Goal: Task Accomplishment & Management: Use online tool/utility

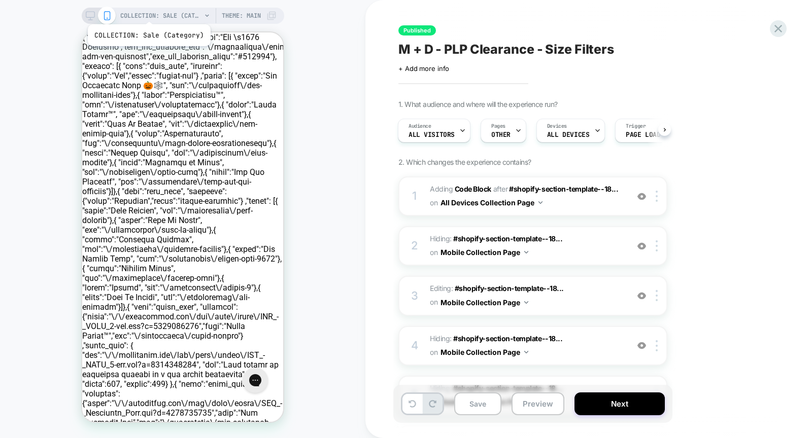
click at [148, 12] on span "COLLECTION: Sale (Category)" at bounding box center [160, 16] width 81 height 16
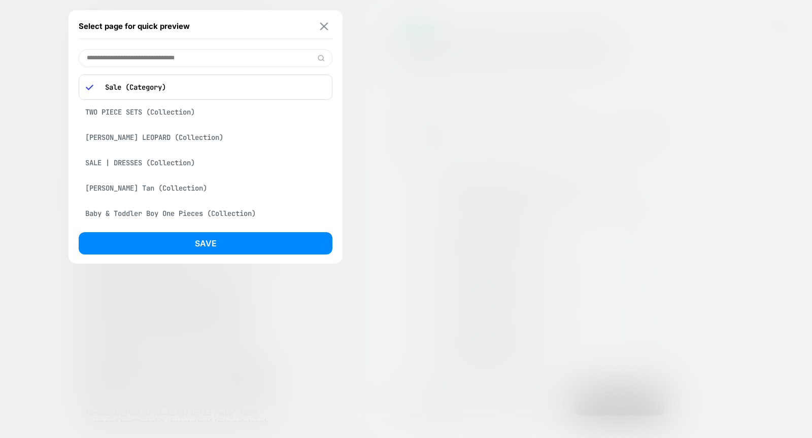
click at [322, 23] on img at bounding box center [324, 26] width 8 height 8
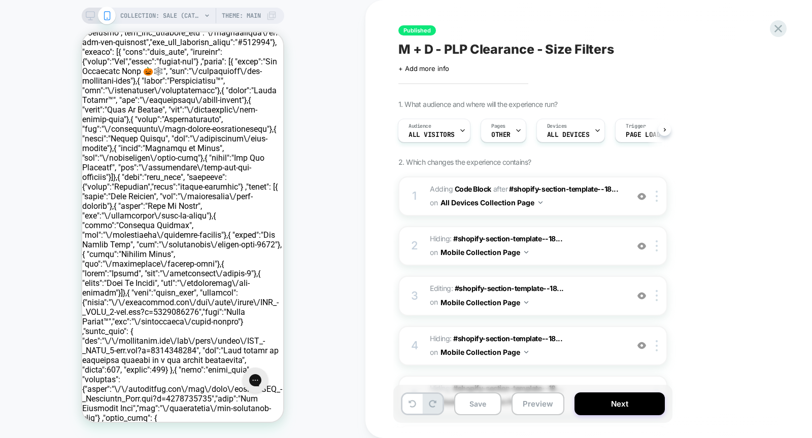
scroll to position [15, 0]
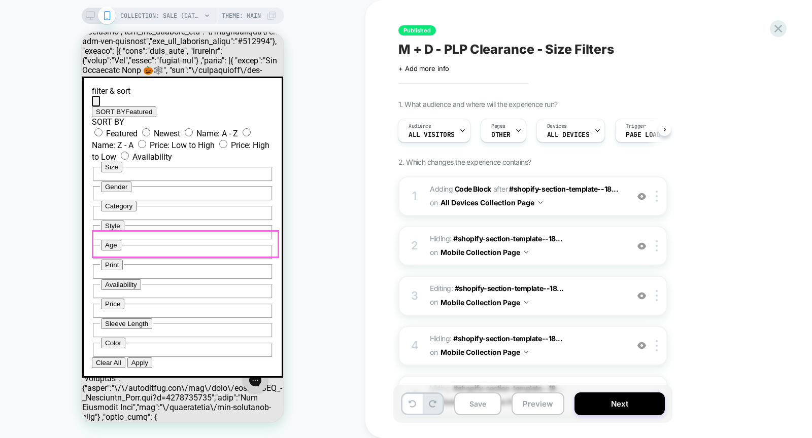
scroll to position [0, 0]
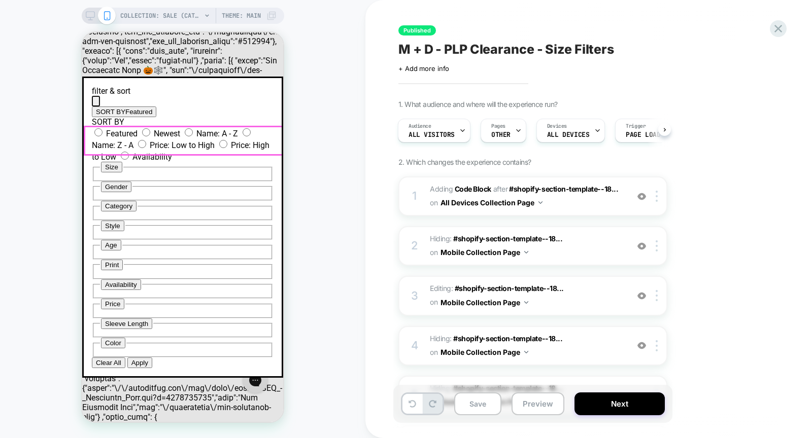
click at [96, 103] on icon "Close icon" at bounding box center [96, 103] width 0 height 0
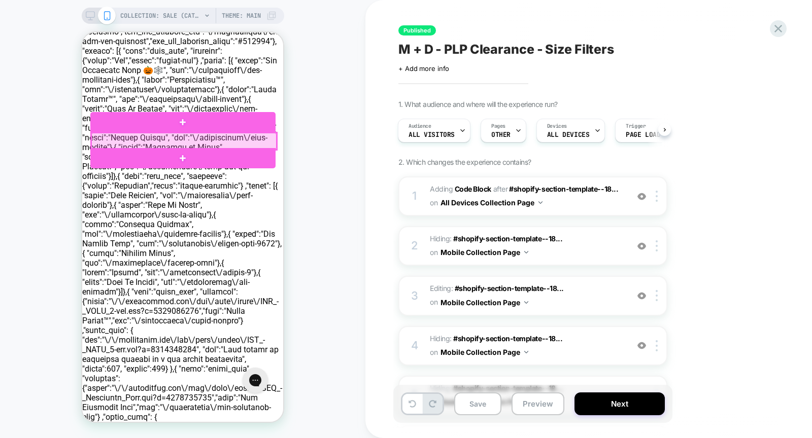
click at [157, 142] on div at bounding box center [183, 141] width 185 height 17
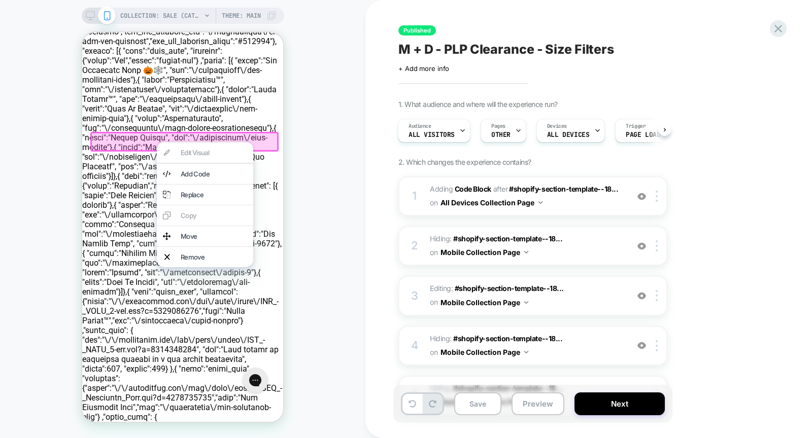
click at [157, 142] on div at bounding box center [205, 142] width 96 height 1
click at [57, 203] on div "COLLECTION: Sale (Category) COLLECTION: Sale (Category) Theme: MAIN" at bounding box center [182, 219] width 365 height 418
click at [296, 259] on div "COLLECTION: Sale (Category) COLLECTION: Sale (Category) Theme: MAIN" at bounding box center [182, 219] width 365 height 418
click at [144, 139] on div at bounding box center [184, 142] width 188 height 20
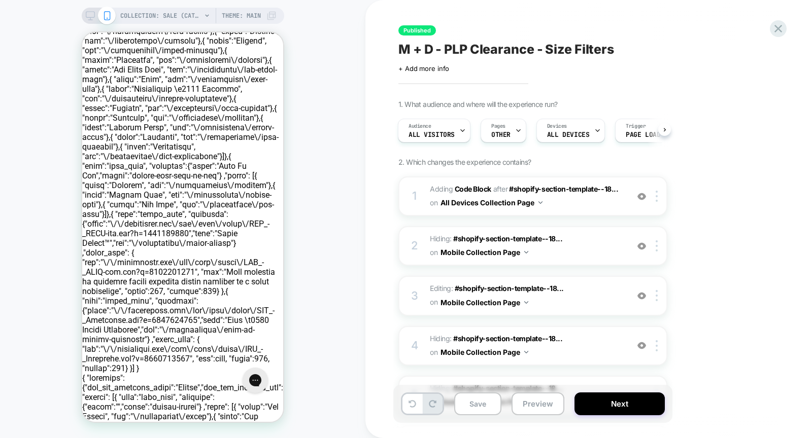
scroll to position [1453, 0]
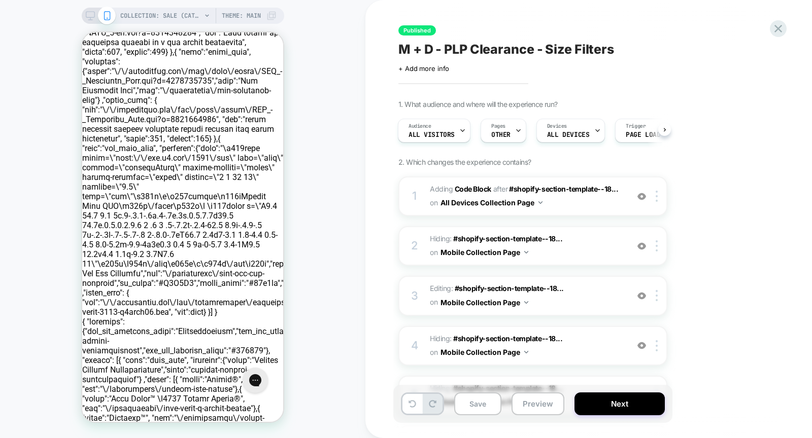
scroll to position [0, 0]
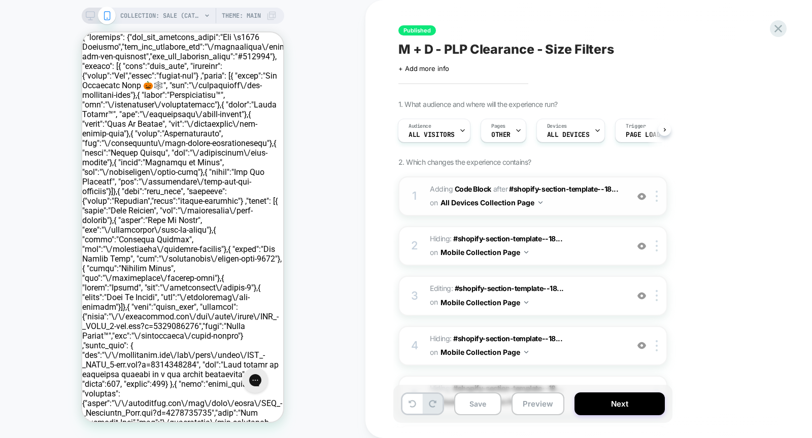
click at [639, 197] on img at bounding box center [641, 196] width 9 height 9
click at [641, 195] on img at bounding box center [641, 196] width 9 height 9
click at [643, 245] on img at bounding box center [641, 246] width 9 height 9
click at [643, 246] on img at bounding box center [641, 246] width 9 height 9
click at [642, 295] on img at bounding box center [641, 296] width 9 height 9
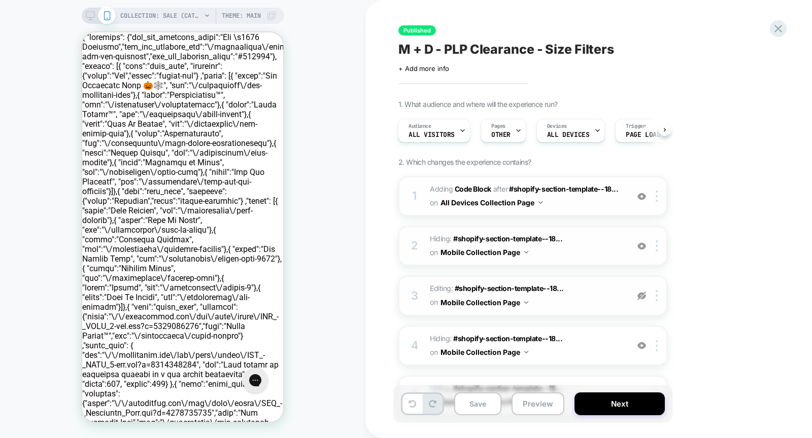
click at [641, 292] on img at bounding box center [641, 296] width 9 height 9
click at [642, 346] on img at bounding box center [641, 345] width 9 height 9
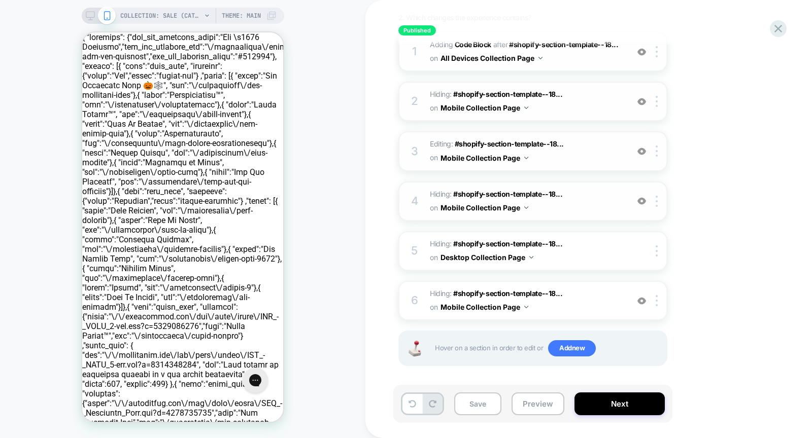
scroll to position [144, 0]
click at [642, 300] on img at bounding box center [641, 301] width 9 height 9
click at [640, 247] on img at bounding box center [641, 251] width 9 height 9
click at [640, 250] on img at bounding box center [641, 251] width 9 height 9
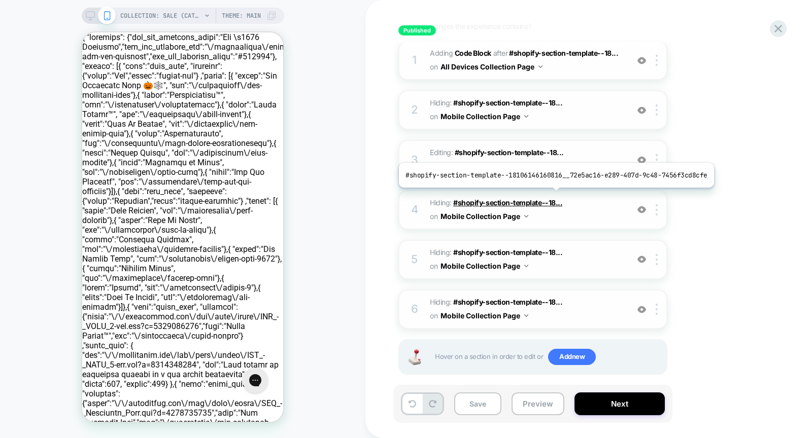
scroll to position [135, 0]
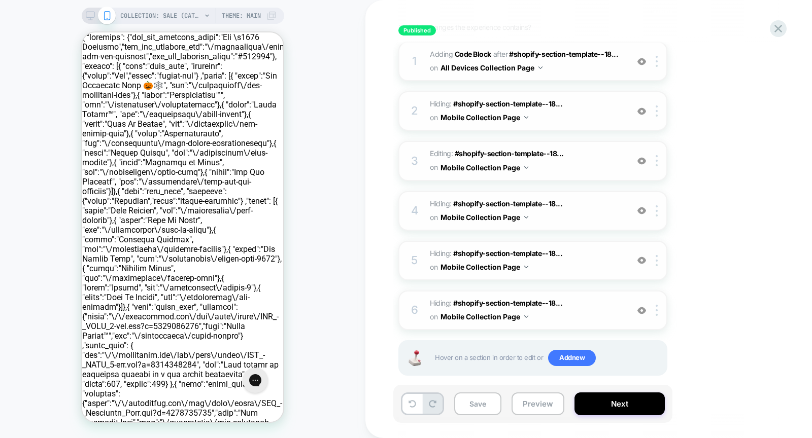
click at [582, 214] on span "Hiding : #shopify-section-template--18... #shopify-section-template--1810614616…" at bounding box center [526, 210] width 193 height 27
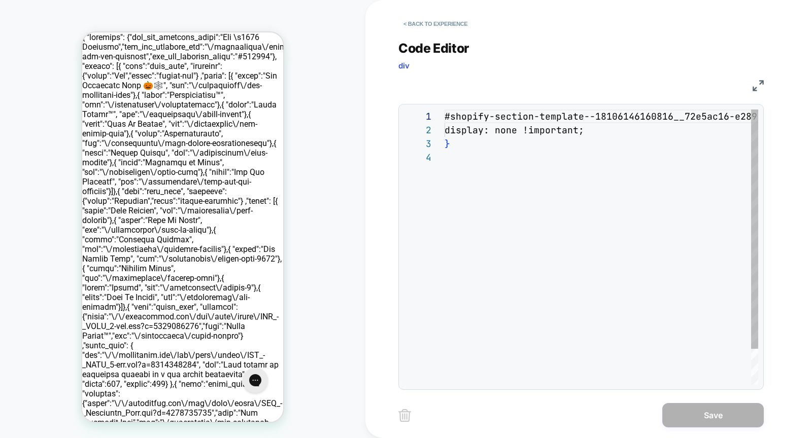
scroll to position [41, 0]
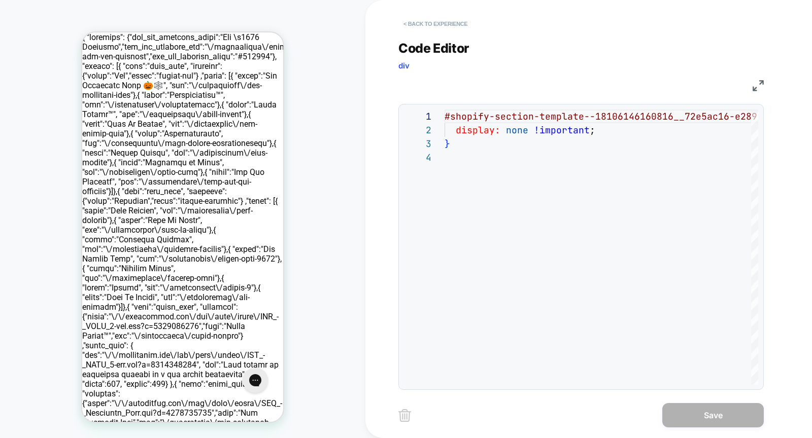
click at [423, 18] on button "< Back to experience" at bounding box center [435, 24] width 74 height 16
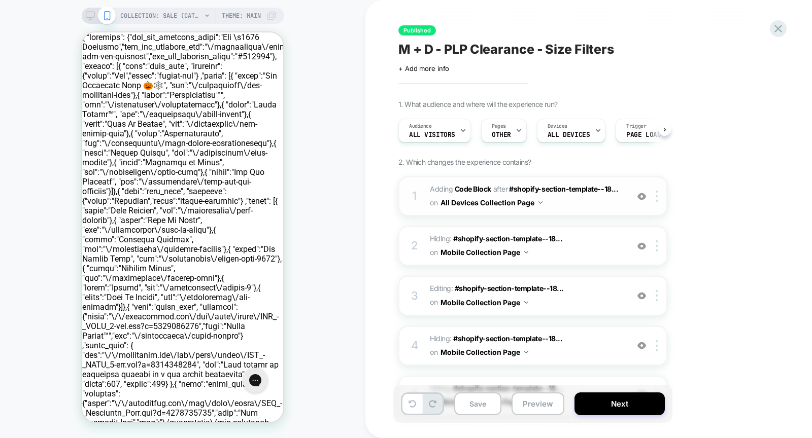
scroll to position [0, 1]
click at [588, 255] on span "Hiding : #shopify-section-template--18... #shopify-section-template--1810614616…" at bounding box center [526, 245] width 193 height 27
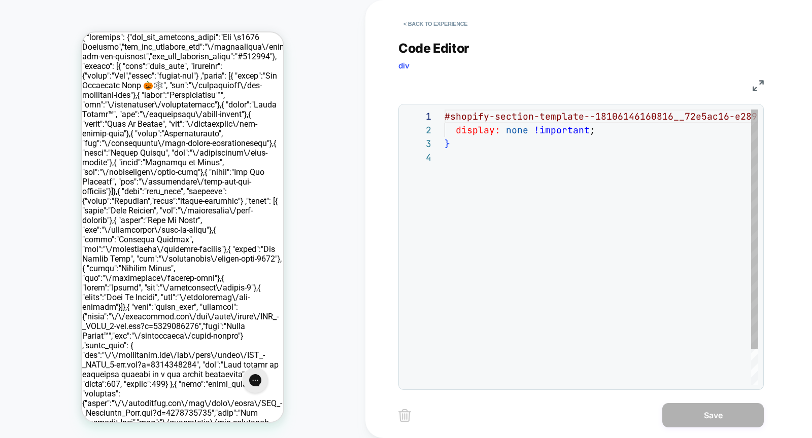
scroll to position [41, 0]
click at [439, 20] on button "< Back to experience" at bounding box center [435, 24] width 74 height 16
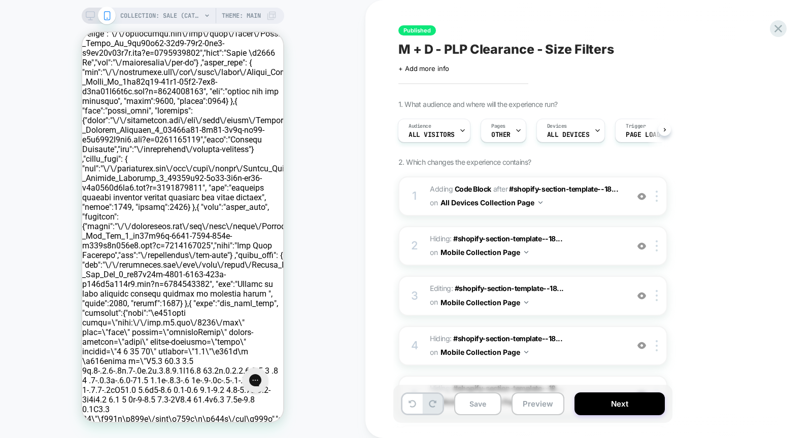
scroll to position [2593, 0]
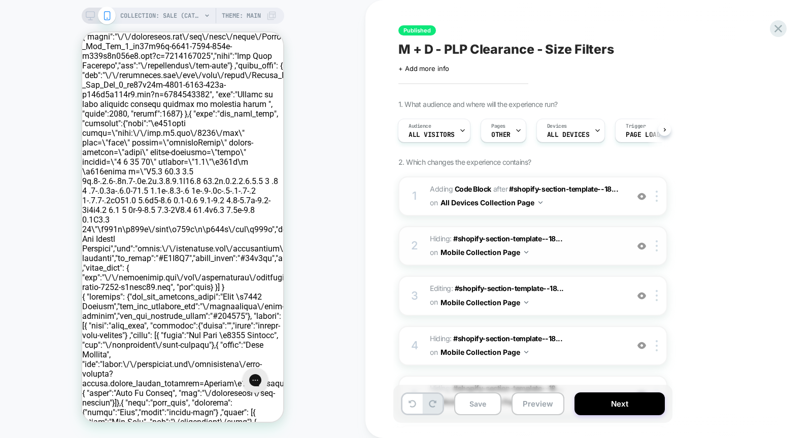
click at [645, 248] on img at bounding box center [641, 246] width 9 height 9
click at [643, 245] on img at bounding box center [641, 246] width 9 height 9
click at [641, 297] on img at bounding box center [641, 296] width 9 height 9
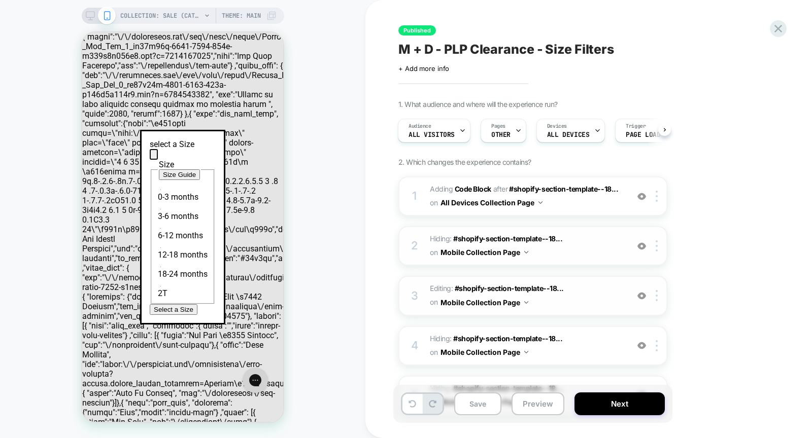
click at [154, 157] on icon "Close icon" at bounding box center [154, 157] width 0 height 0
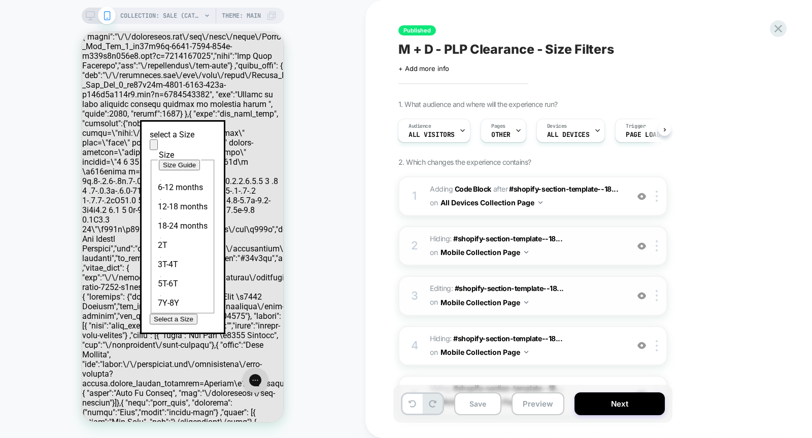
click at [154, 147] on icon "Close icon" at bounding box center [154, 147] width 0 height 0
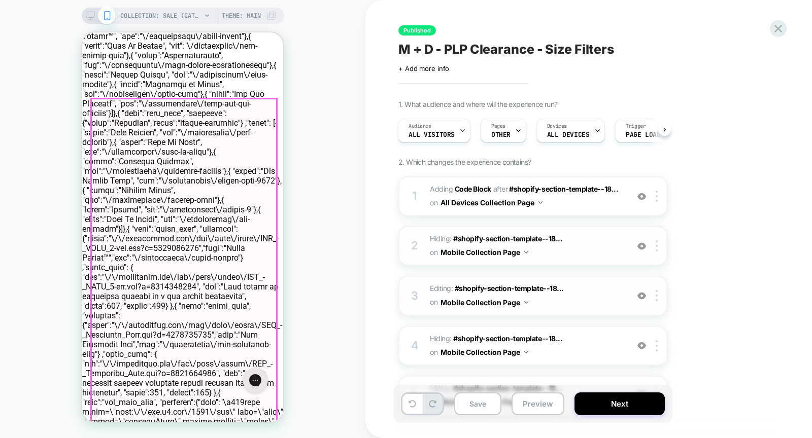
scroll to position [0, 0]
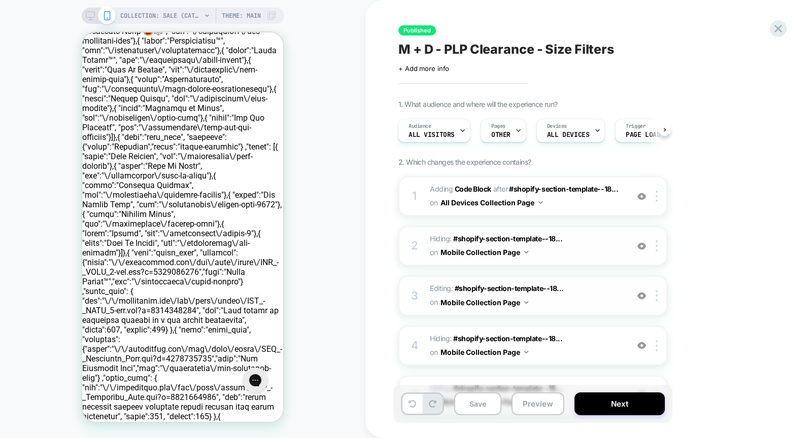
scroll to position [108, 0]
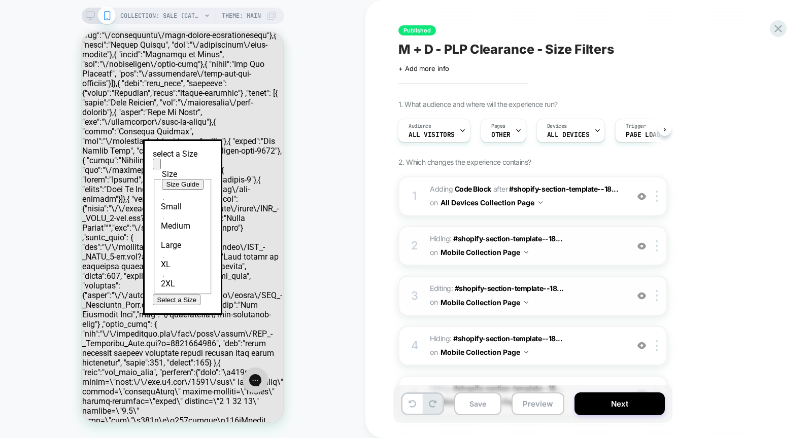
click at [642, 296] on img at bounding box center [641, 296] width 9 height 9
click at [642, 294] on img at bounding box center [641, 296] width 9 height 9
click at [642, 345] on img at bounding box center [641, 345] width 9 height 9
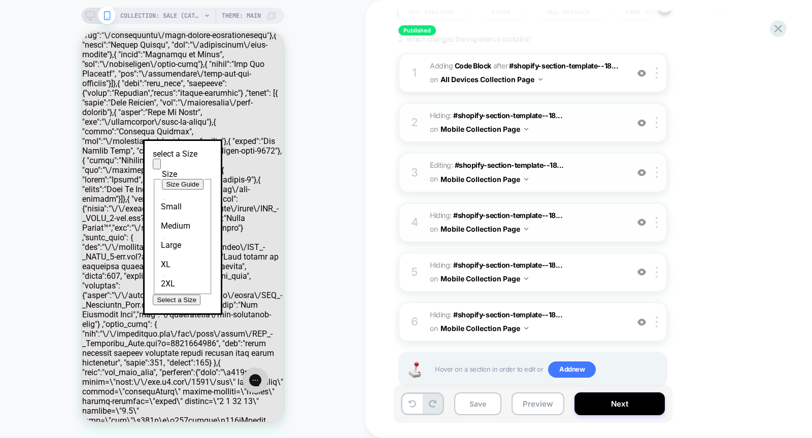
scroll to position [145, 0]
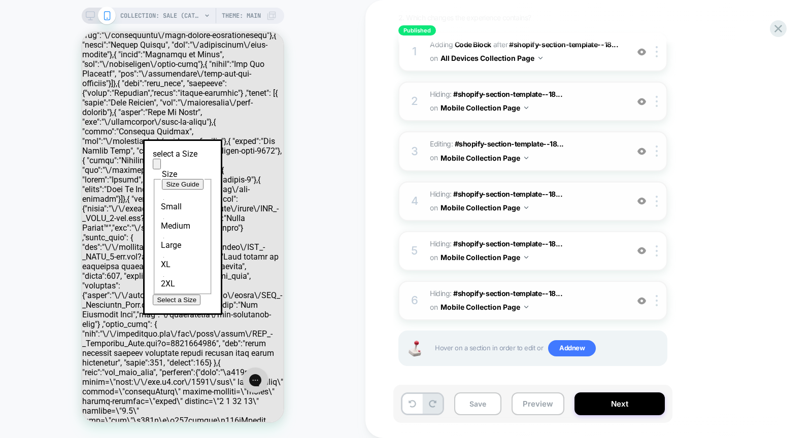
click at [644, 303] on div "6 Hiding : #shopify-section-template--18... #shopify-section-template--18106128…" at bounding box center [532, 301] width 269 height 40
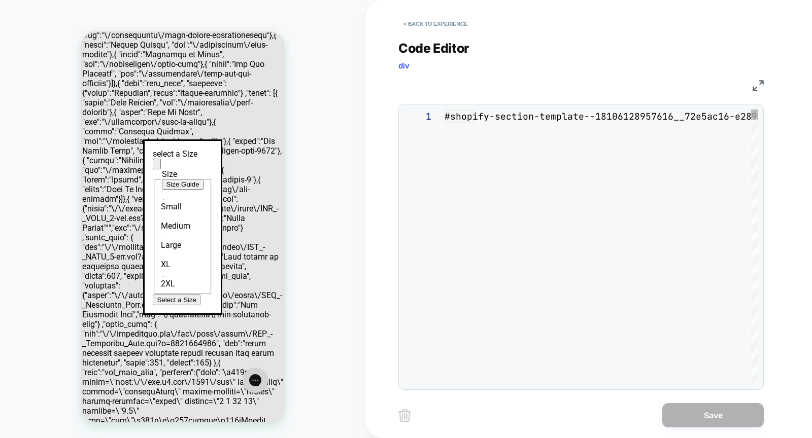
scroll to position [41, 0]
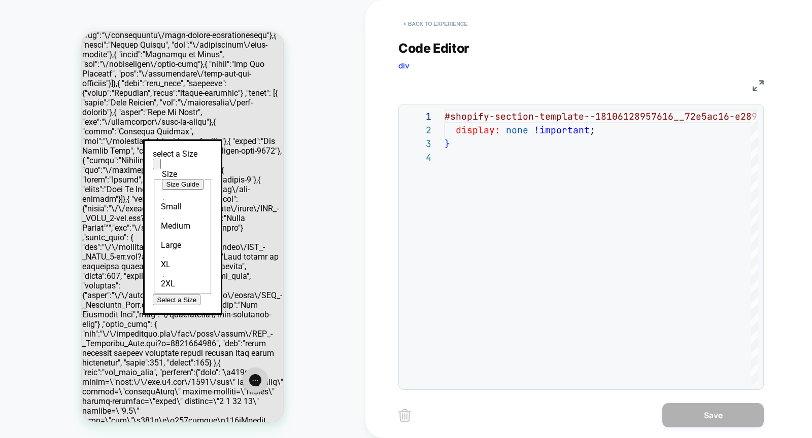
click at [422, 23] on button "< Back to experience" at bounding box center [435, 24] width 74 height 16
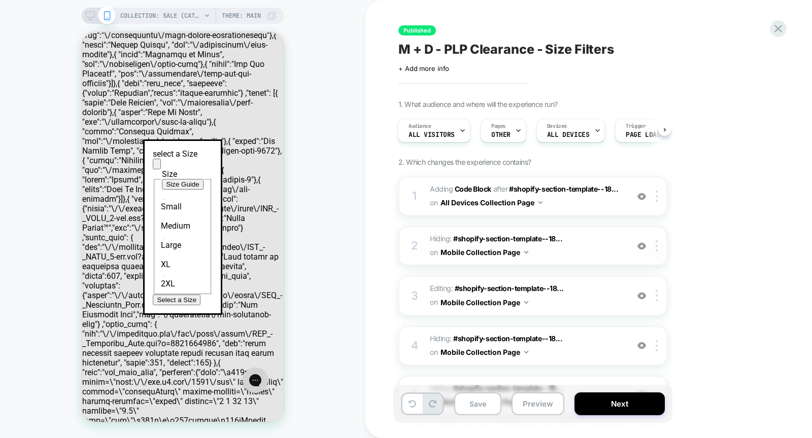
scroll to position [145, 0]
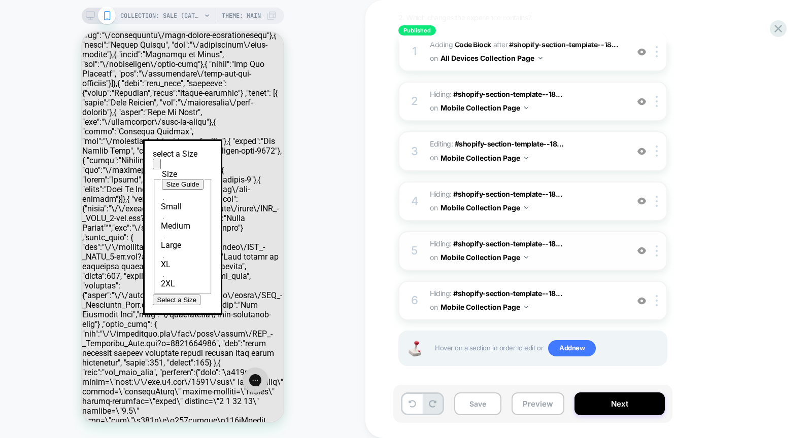
click at [641, 249] on img at bounding box center [641, 251] width 9 height 9
click at [641, 198] on img at bounding box center [641, 201] width 9 height 9
click at [642, 149] on img at bounding box center [641, 151] width 9 height 9
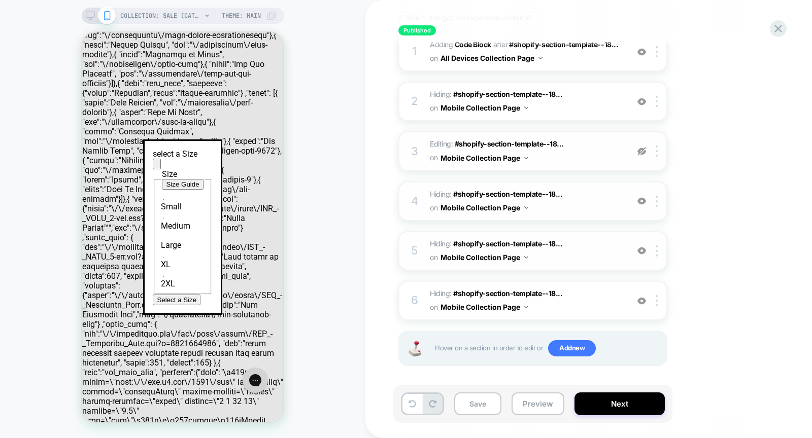
click at [642, 149] on img at bounding box center [641, 151] width 9 height 9
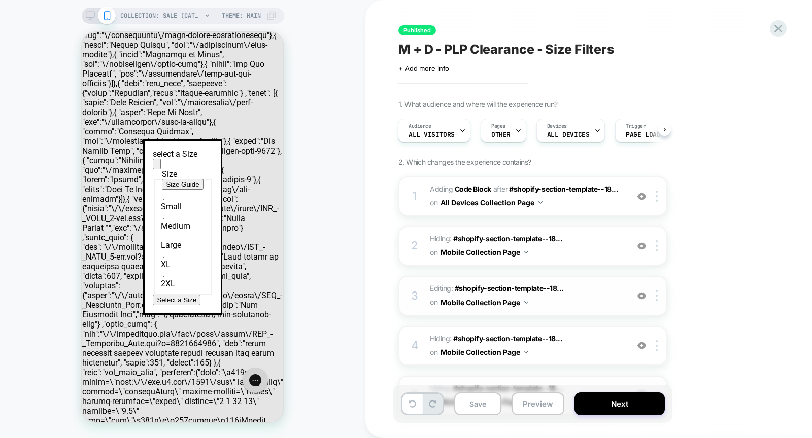
click at [568, 58] on div "Click to edit experience details + Add more info" at bounding box center [509, 65] width 222 height 16
click at [166, 176] on icon at bounding box center [163, 172] width 6 height 6
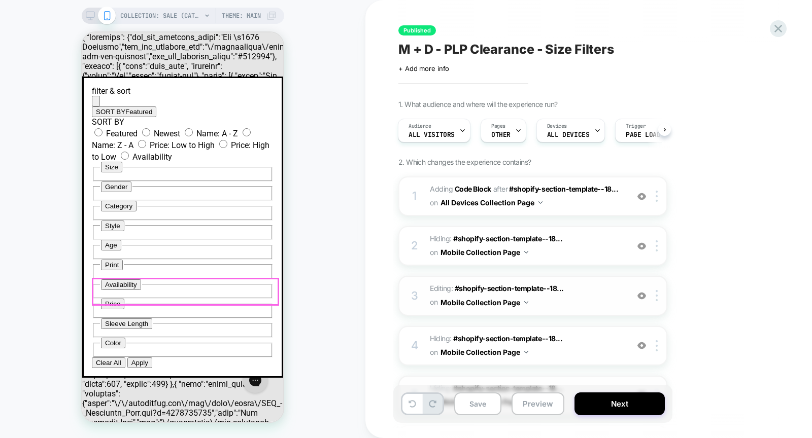
click at [122, 172] on button "Size" at bounding box center [111, 167] width 21 height 11
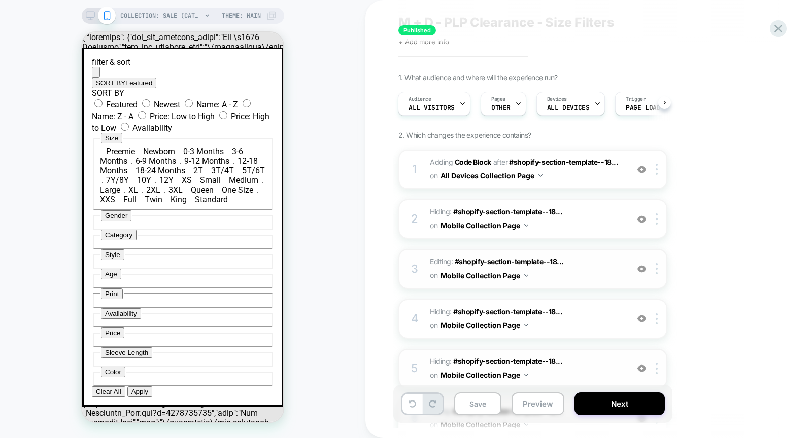
scroll to position [145, 0]
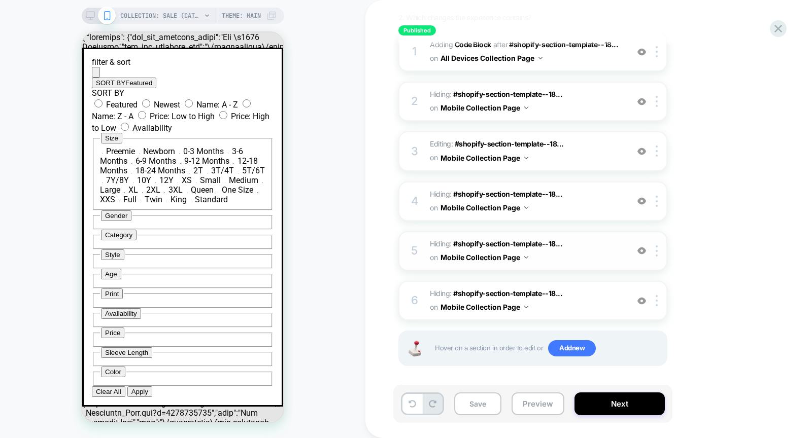
click at [642, 199] on img at bounding box center [641, 201] width 9 height 9
click at [641, 248] on img at bounding box center [641, 251] width 9 height 9
click at [641, 301] on img at bounding box center [641, 301] width 9 height 9
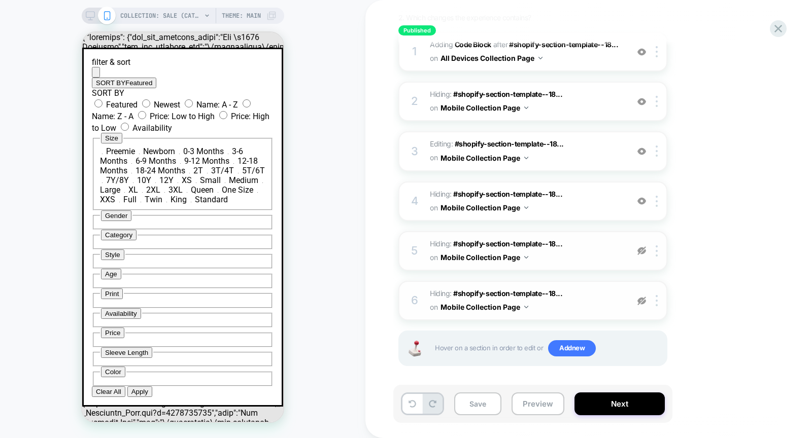
click at [641, 301] on img at bounding box center [641, 301] width 9 height 9
click at [644, 99] on img at bounding box center [641, 101] width 9 height 9
click at [644, 100] on img at bounding box center [641, 101] width 9 height 9
click at [641, 51] on img at bounding box center [641, 52] width 9 height 9
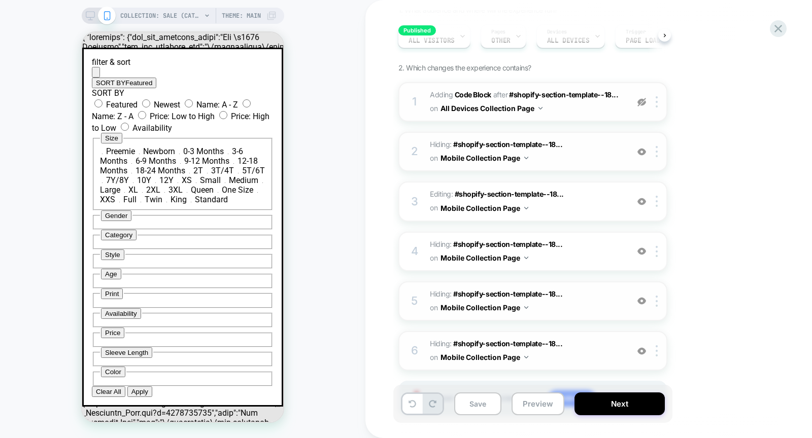
scroll to position [145, 0]
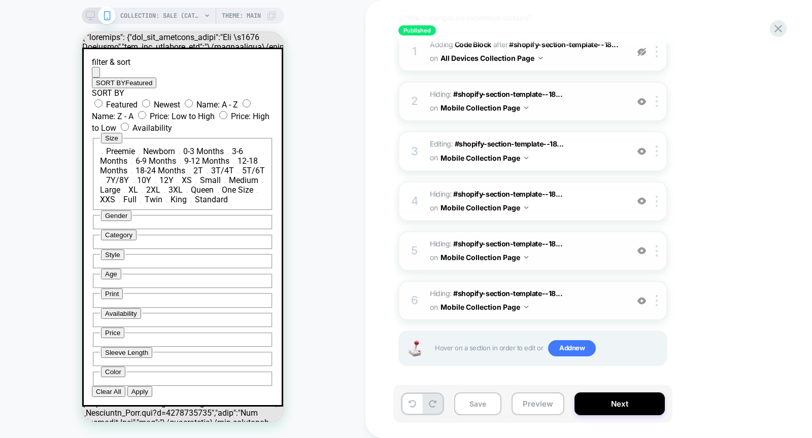
click at [641, 52] on img at bounding box center [641, 52] width 9 height 9
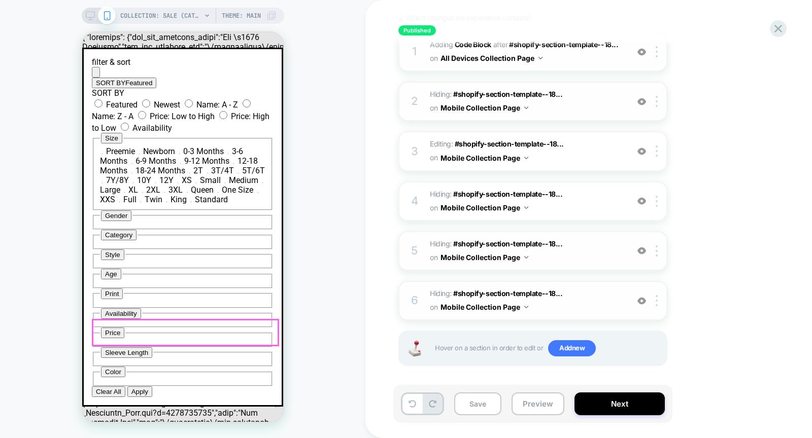
scroll to position [363, 0]
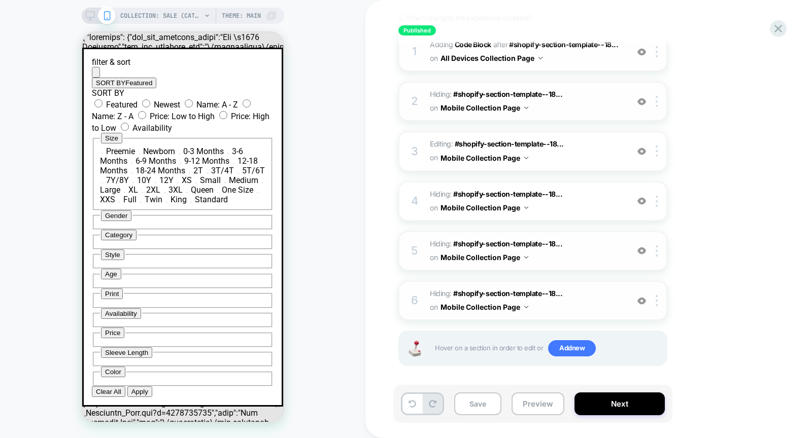
click at [642, 149] on img at bounding box center [641, 151] width 9 height 9
click at [640, 101] on img at bounding box center [641, 101] width 9 height 9
click at [96, 75] on icon "Close icon" at bounding box center [96, 75] width 0 height 0
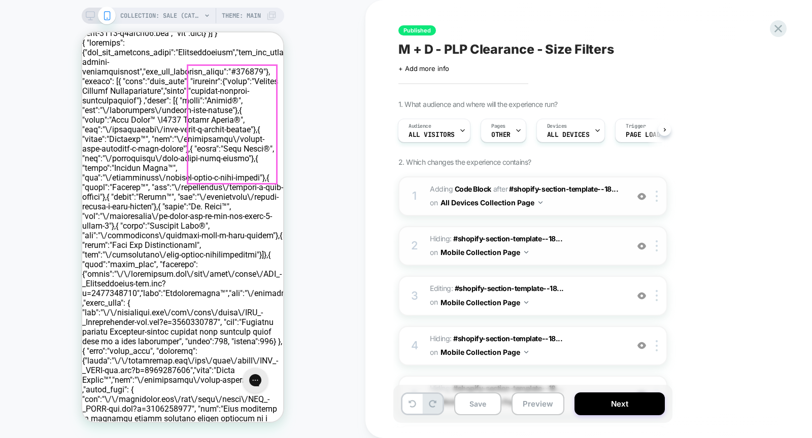
scroll to position [0, 0]
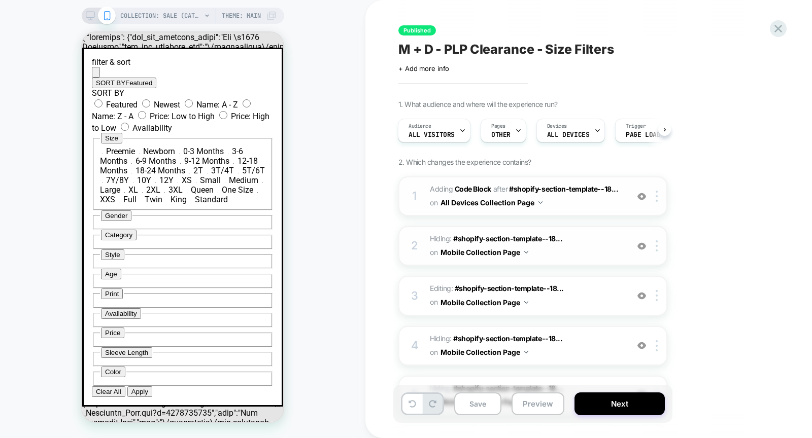
scroll to position [346, 0]
click at [136, 230] on button "Category" at bounding box center [119, 235] width 36 height 11
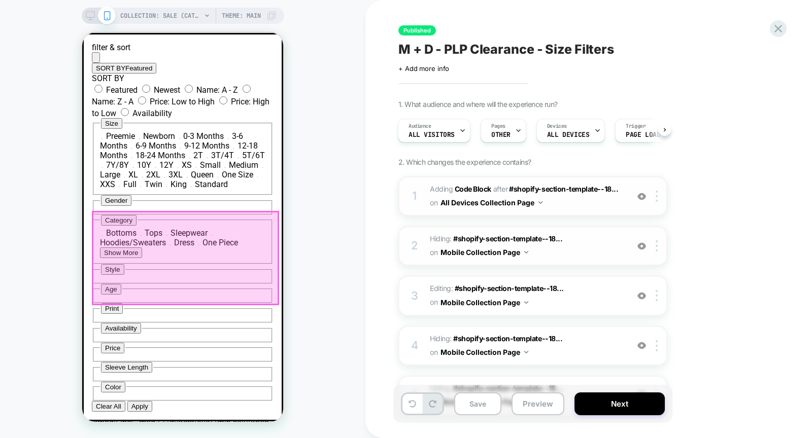
scroll to position [382, 0]
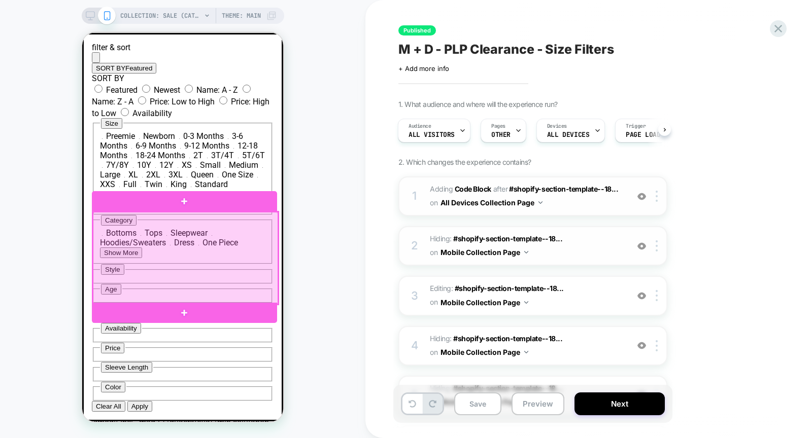
click at [111, 251] on div at bounding box center [185, 258] width 185 height 92
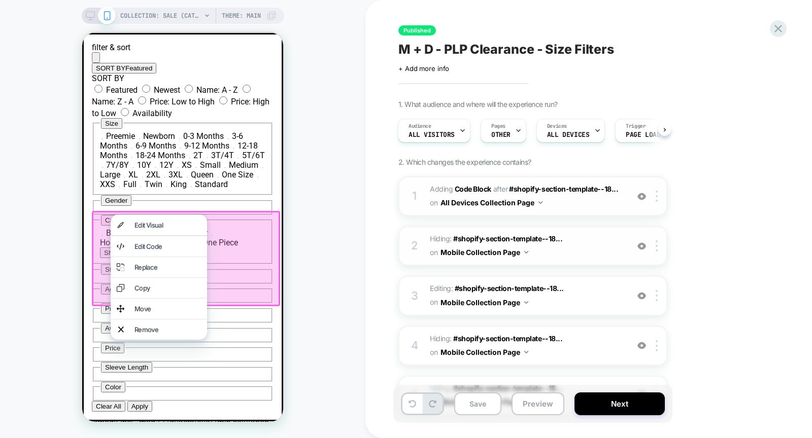
click at [94, 256] on div at bounding box center [186, 258] width 188 height 95
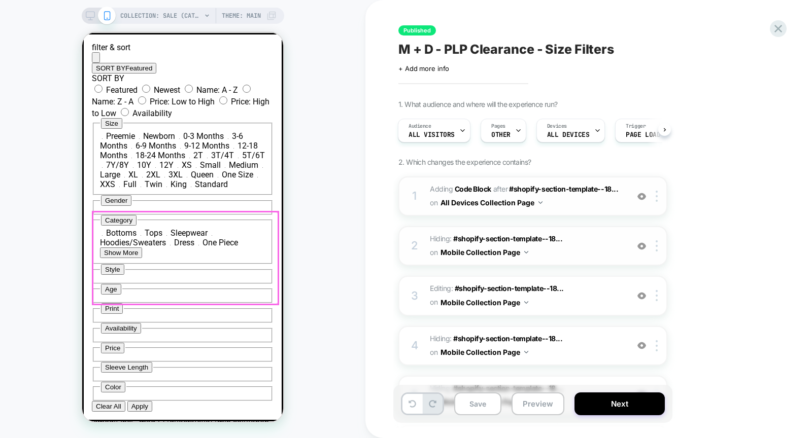
click at [52, 267] on div "COLLECTION: Sale (Category) COLLECTION: Sale (Category) Theme: MAIN" at bounding box center [182, 219] width 365 height 418
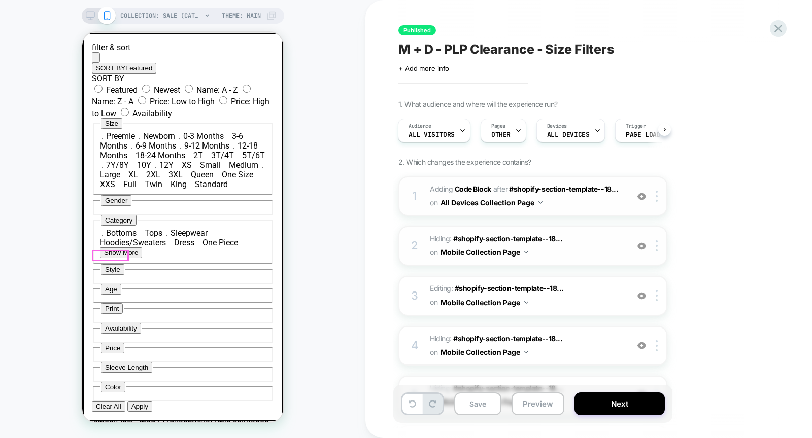
click at [100, 253] on button "Show More" at bounding box center [121, 253] width 42 height 11
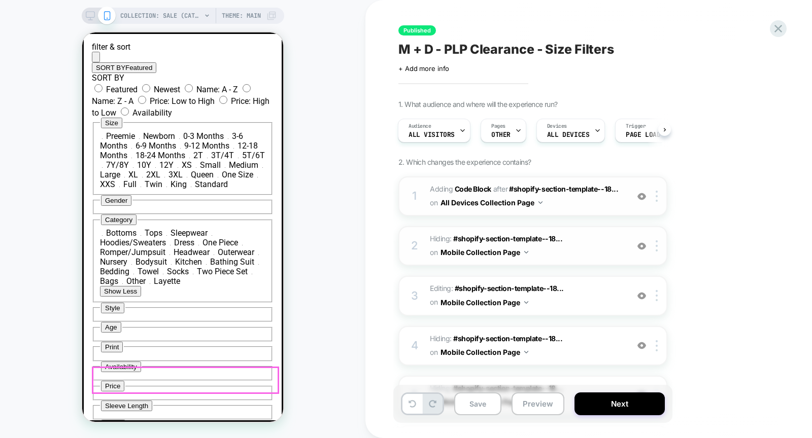
scroll to position [624, 0]
click at [96, 59] on icon "Close icon" at bounding box center [96, 59] width 0 height 0
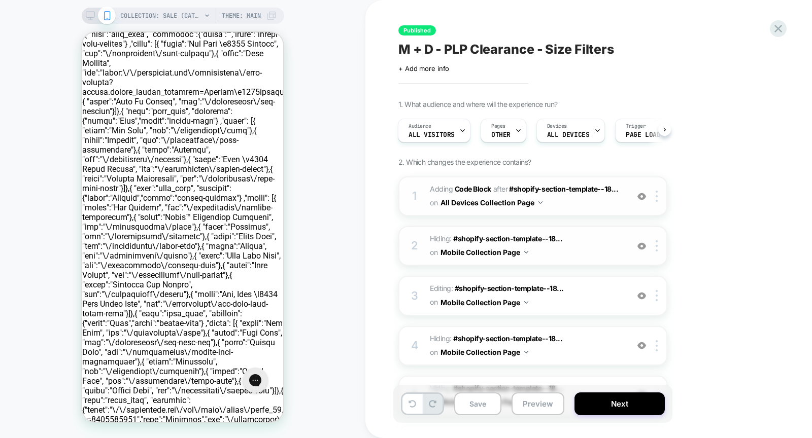
scroll to position [2963, 0]
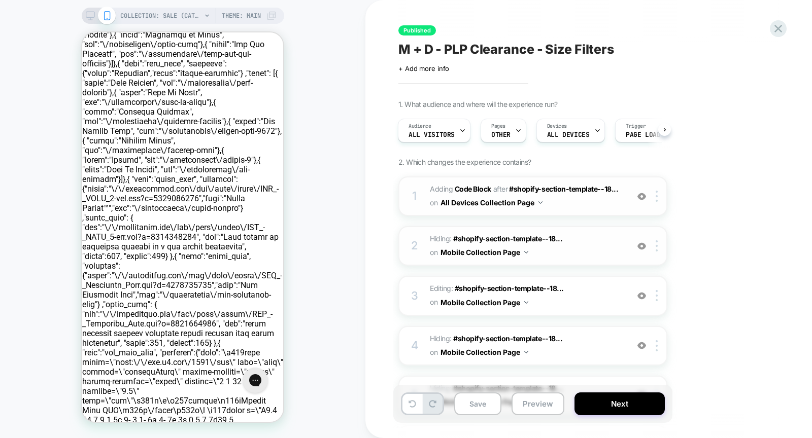
scroll to position [0, 0]
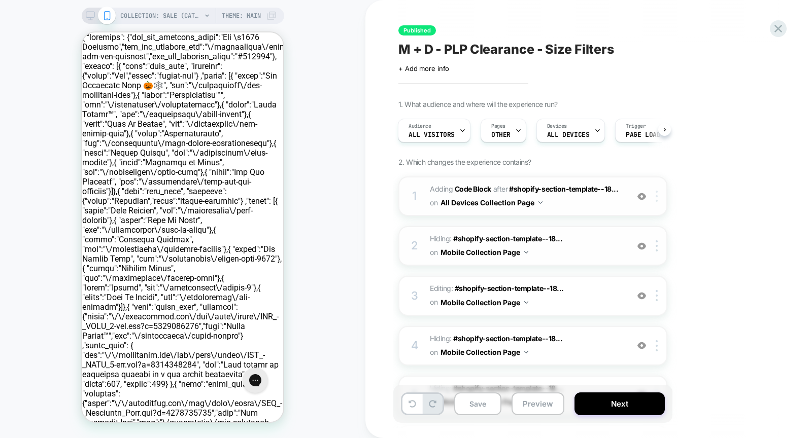
click at [658, 194] on div at bounding box center [658, 196] width 17 height 11
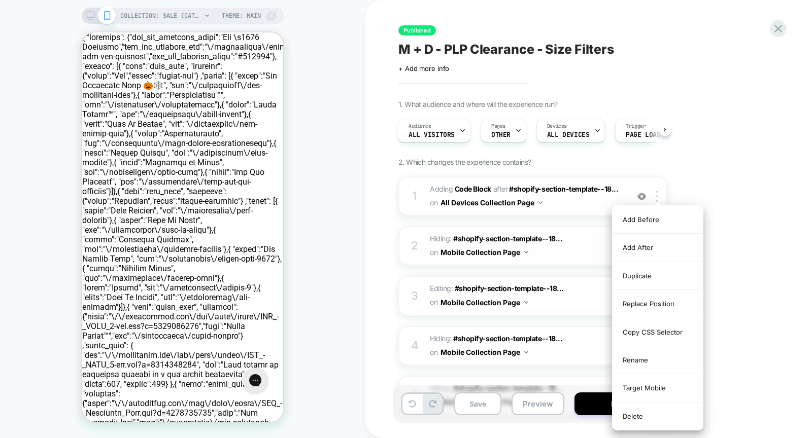
click at [705, 173] on div "1. What audience and where will the experience run? Audience All Visitors Pages…" at bounding box center [583, 318] width 370 height 436
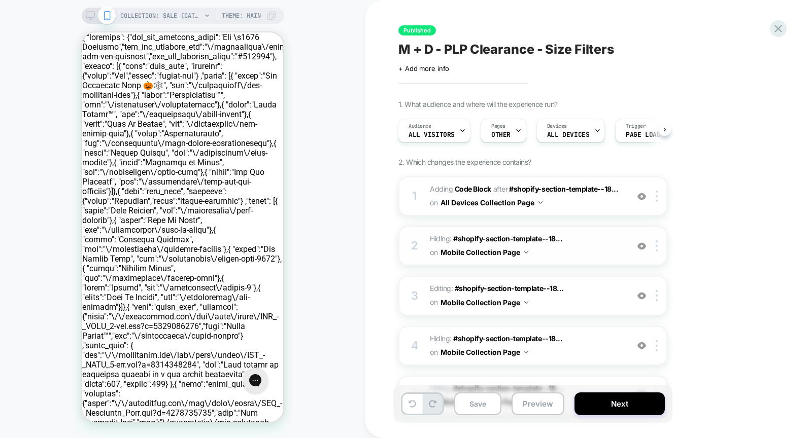
click at [639, 194] on img at bounding box center [641, 196] width 9 height 9
click at [532, 195] on button "All Devices Collection Page" at bounding box center [491, 202] width 102 height 15
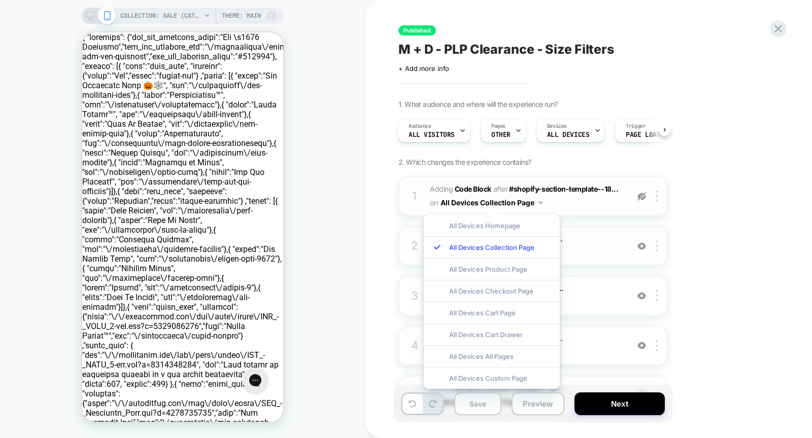
click at [568, 203] on span "Adding Code Block AFTER #shopify-section-template--18... #shopify-section-templ…" at bounding box center [526, 196] width 193 height 27
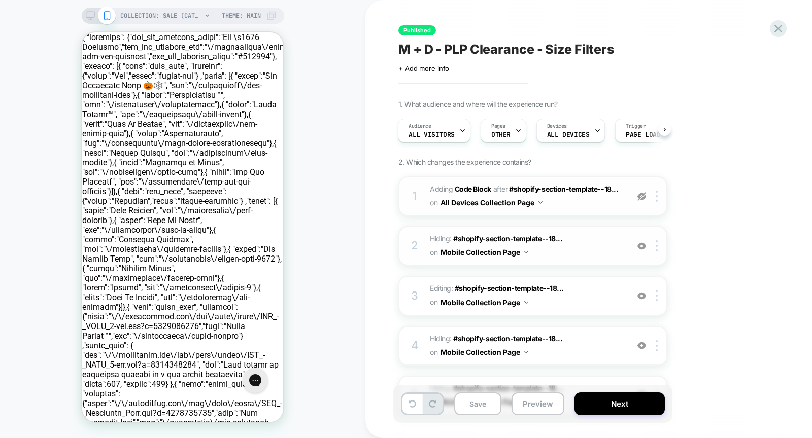
click at [568, 203] on span "Adding Code Block AFTER #shopify-section-template--18... #shopify-section-templ…" at bounding box center [526, 196] width 193 height 27
click at [646, 196] on div at bounding box center [641, 196] width 17 height 11
click at [593, 202] on span "Adding Code Block AFTER #shopify-section-template--18... #shopify-section-templ…" at bounding box center [526, 196] width 193 height 27
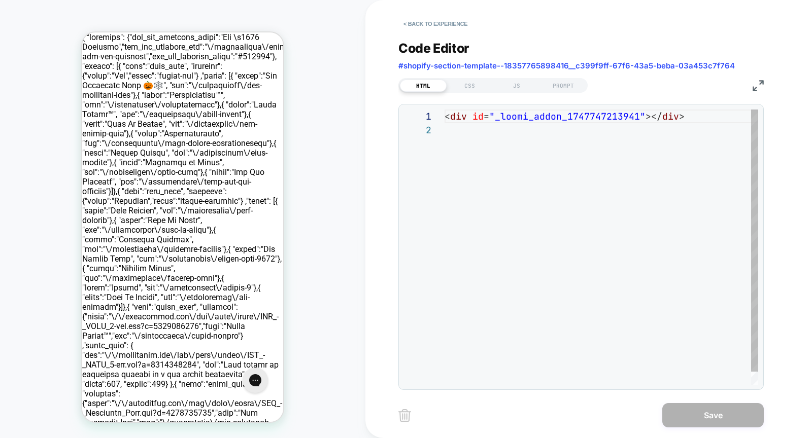
scroll to position [13, 0]
click at [411, 23] on button "< Back to experience" at bounding box center [435, 24] width 74 height 16
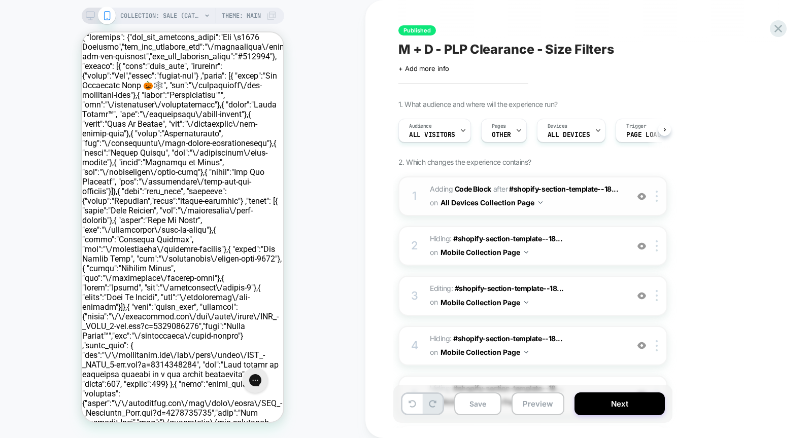
scroll to position [0, 1]
click at [583, 241] on span "Hiding : #shopify-section-template--18... #shopify-section-template--1810614616…" at bounding box center [526, 245] width 193 height 27
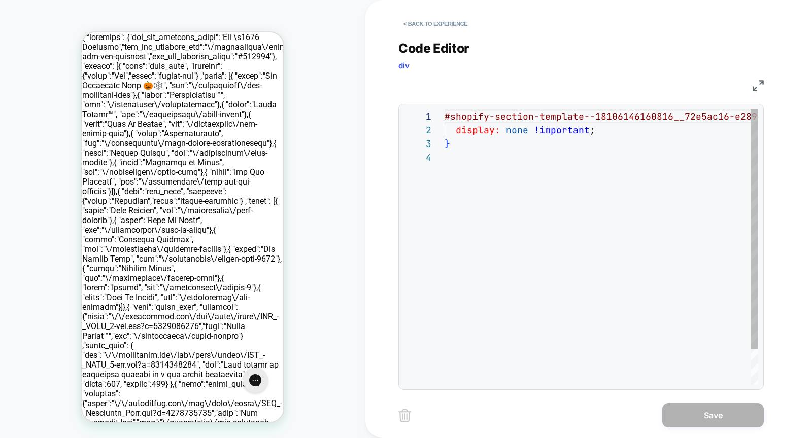
scroll to position [41, 0]
click at [409, 22] on button "< Back to experience" at bounding box center [435, 24] width 74 height 16
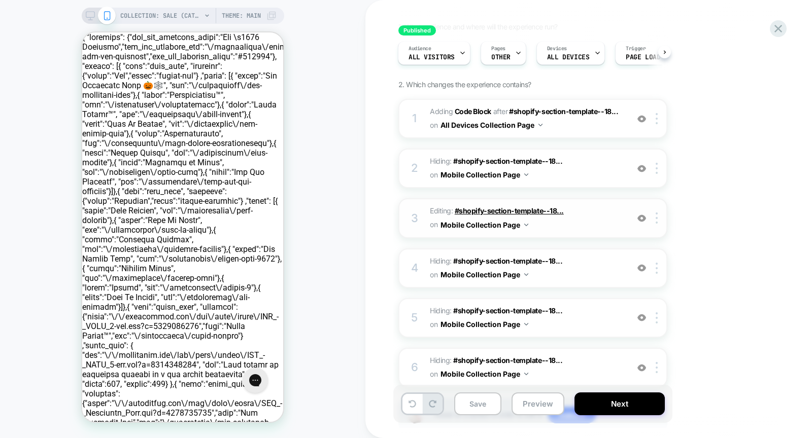
scroll to position [81, 0]
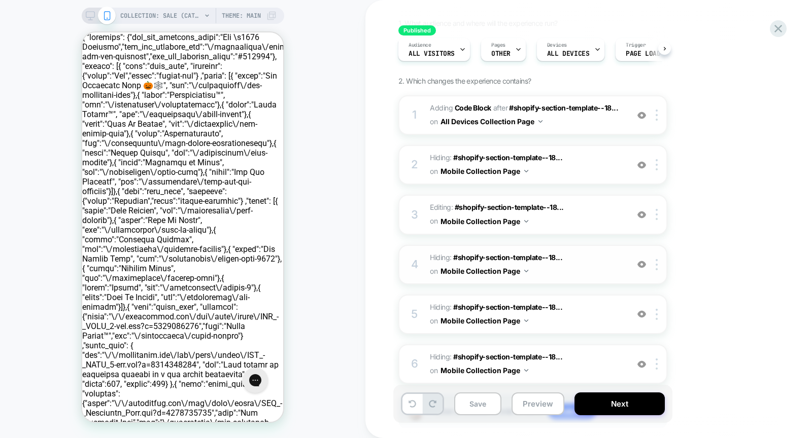
click at [583, 270] on span "Hiding : #shopify-section-template--18... #shopify-section-template--1810614616…" at bounding box center [526, 264] width 193 height 27
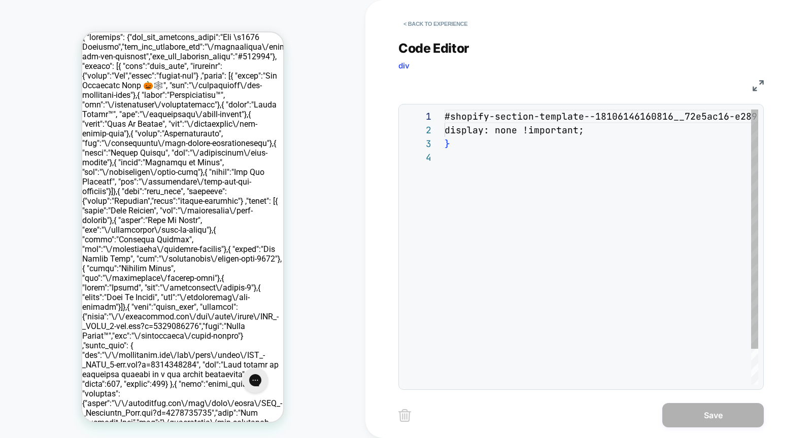
scroll to position [41, 0]
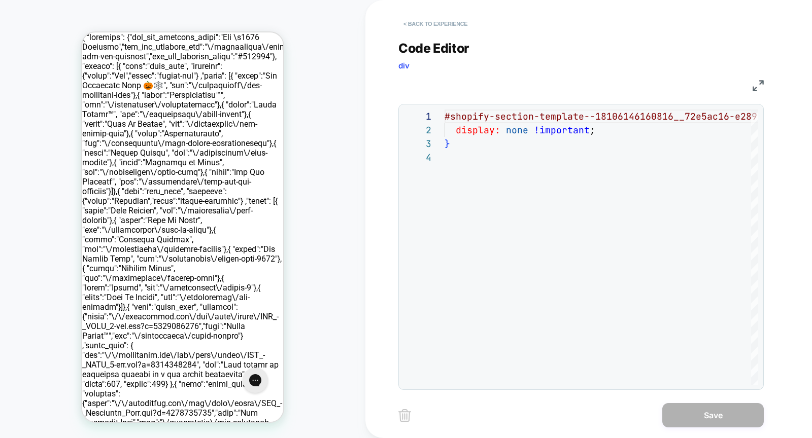
click at [424, 20] on button "< Back to experience" at bounding box center [435, 24] width 74 height 16
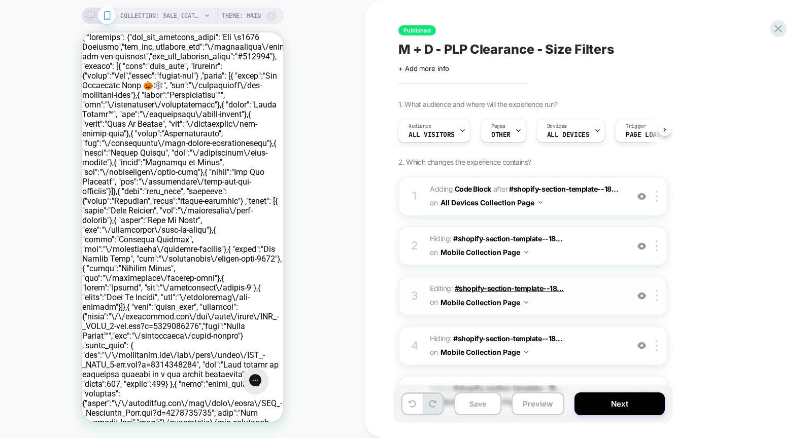
scroll to position [145, 0]
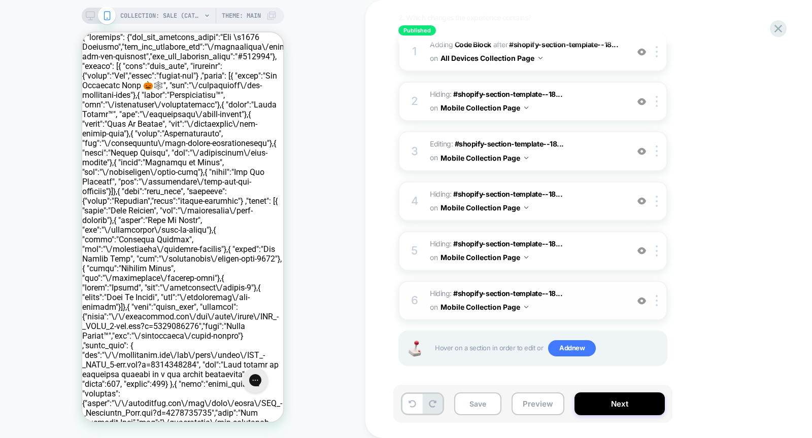
click at [562, 289] on span "Hiding : #shopify-section-template--18... #shopify-section-template--1810612895…" at bounding box center [526, 300] width 193 height 27
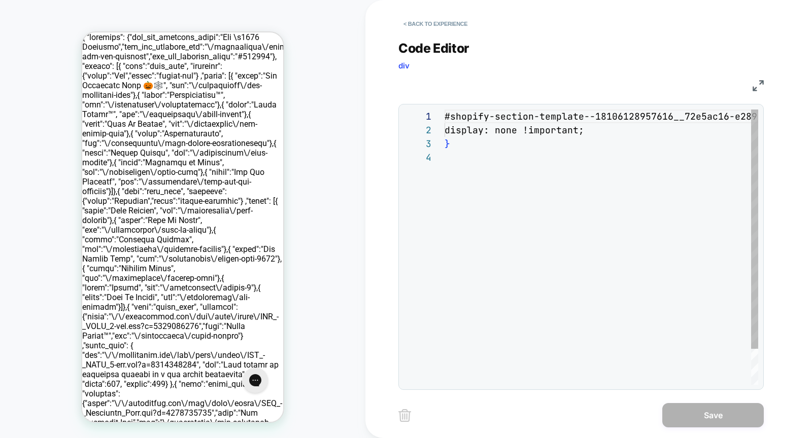
scroll to position [41, 0]
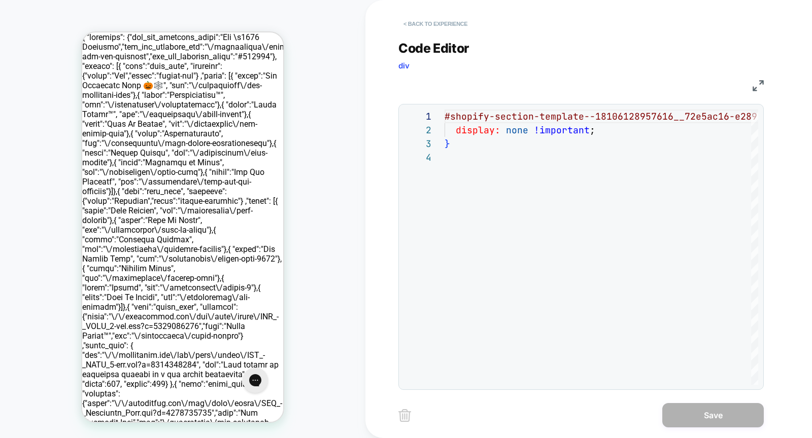
click at [412, 25] on button "< Back to experience" at bounding box center [435, 24] width 74 height 16
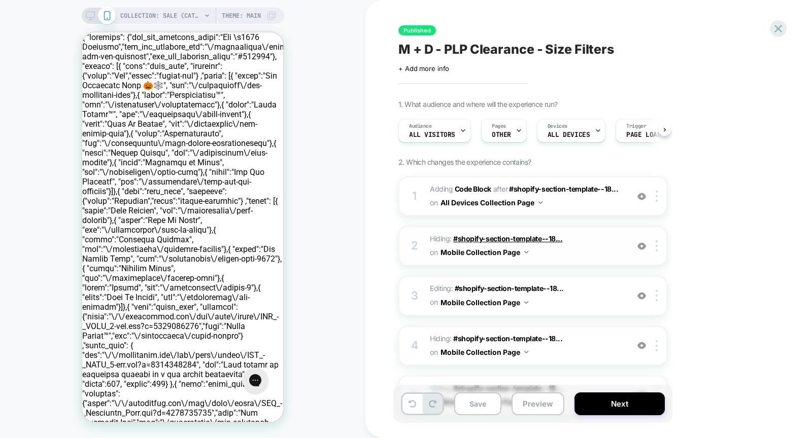
scroll to position [0, 1]
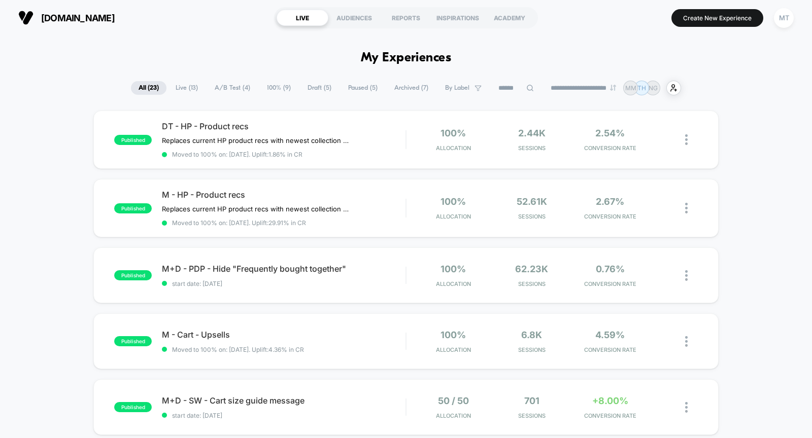
click at [224, 89] on span "A/B Test ( 4 )" at bounding box center [232, 88] width 51 height 14
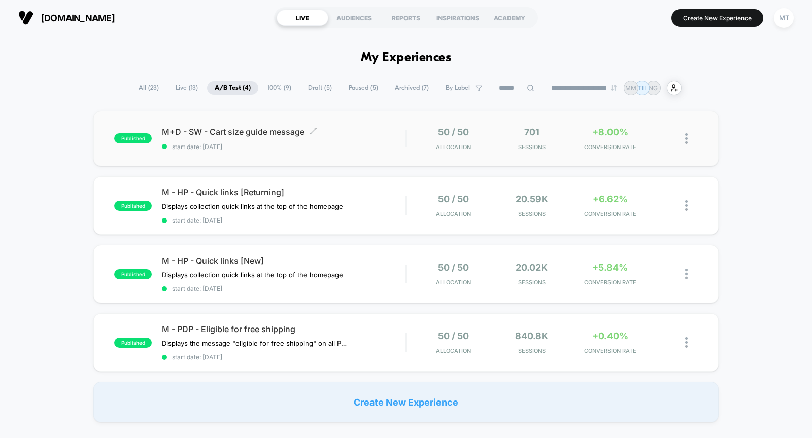
click at [360, 145] on span "start date: [DATE]" at bounding box center [283, 147] width 243 height 8
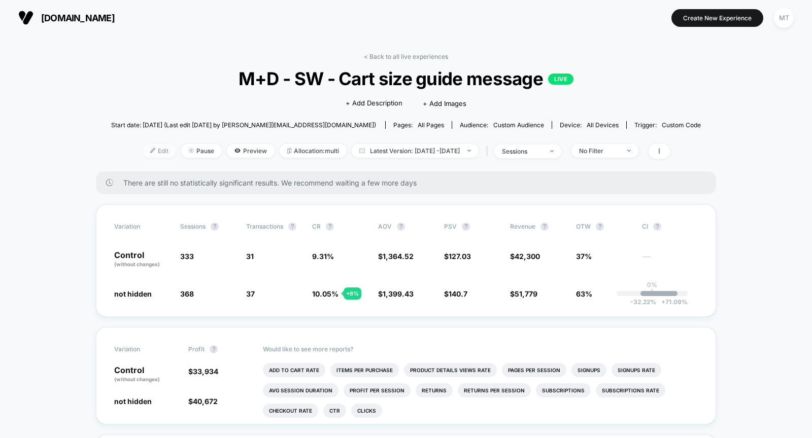
click at [145, 151] on span "Edit" at bounding box center [159, 151] width 33 height 14
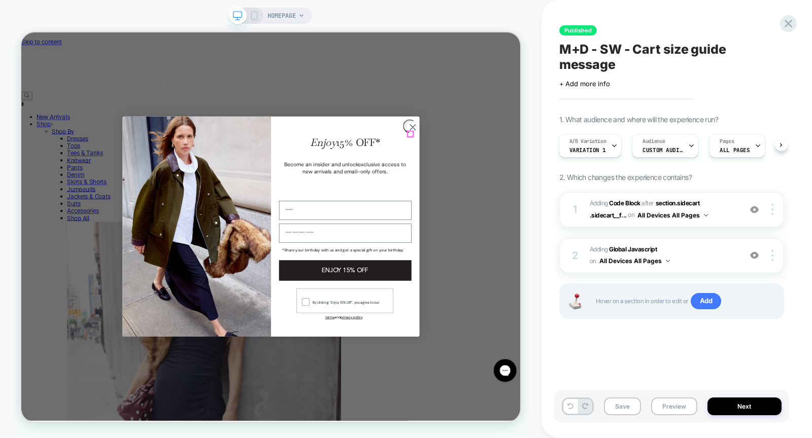
click at [540, 162] on icon "Close dialog" at bounding box center [542, 158] width 7 height 7
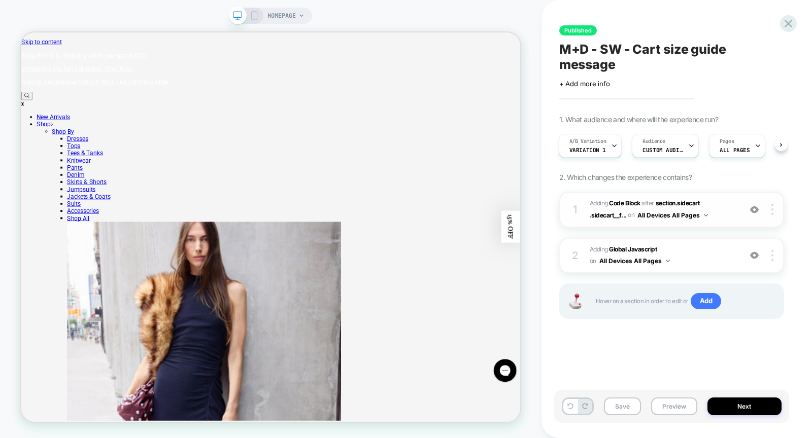
click at [722, 213] on span "Adding Code Block AFTER section.sidecart .sidecart__f... section.sidecart .side…" at bounding box center [662, 210] width 146 height 24
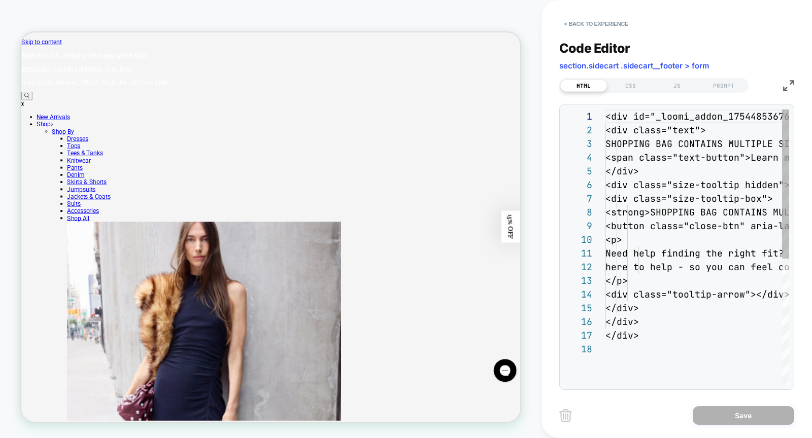
scroll to position [137, 0]
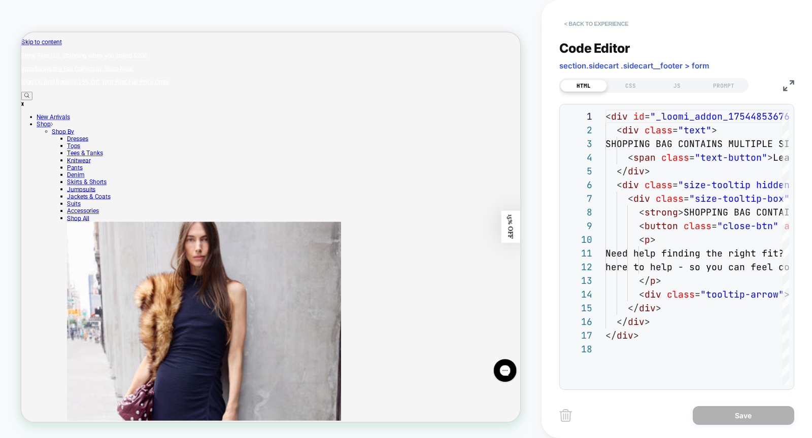
click at [579, 22] on button "< Back to experience" at bounding box center [596, 24] width 74 height 16
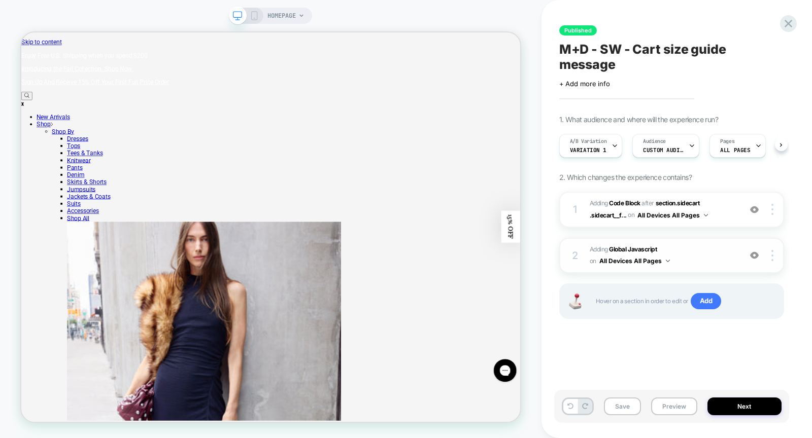
scroll to position [0, 1]
click at [614, 261] on button "All Devices All Pages" at bounding box center [634, 261] width 71 height 13
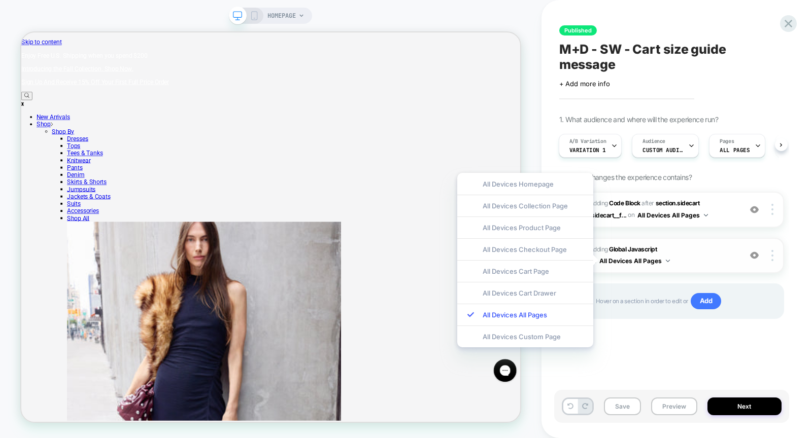
click at [619, 260] on button "All Devices All Pages" at bounding box center [634, 261] width 71 height 13
click at [691, 251] on span "Adding Global Javascript on All Devices All Pages" at bounding box center [662, 256] width 146 height 24
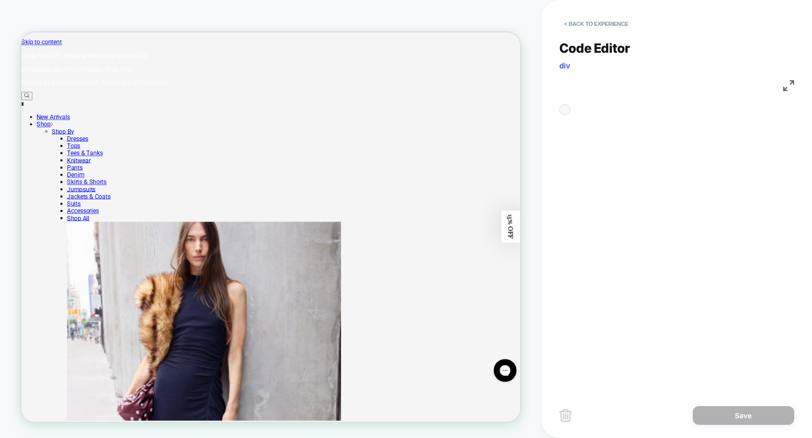
scroll to position [137, 0]
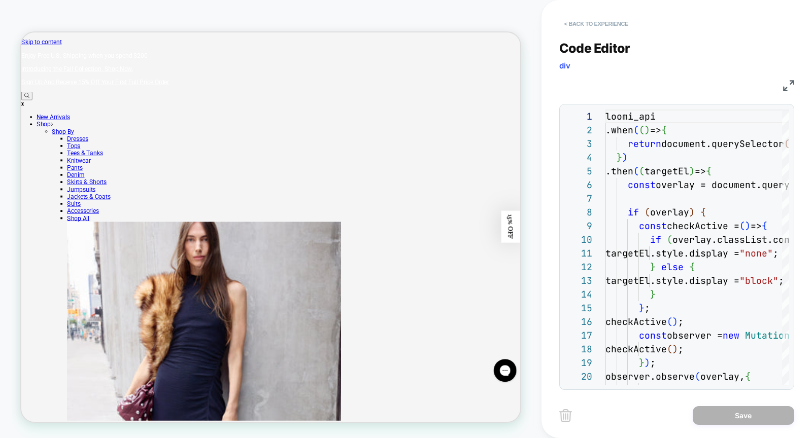
click at [572, 27] on button "< Back to experience" at bounding box center [596, 24] width 74 height 16
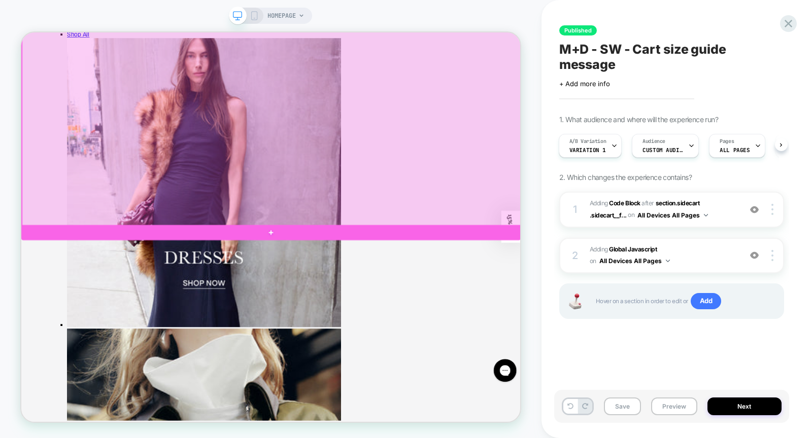
scroll to position [0, 0]
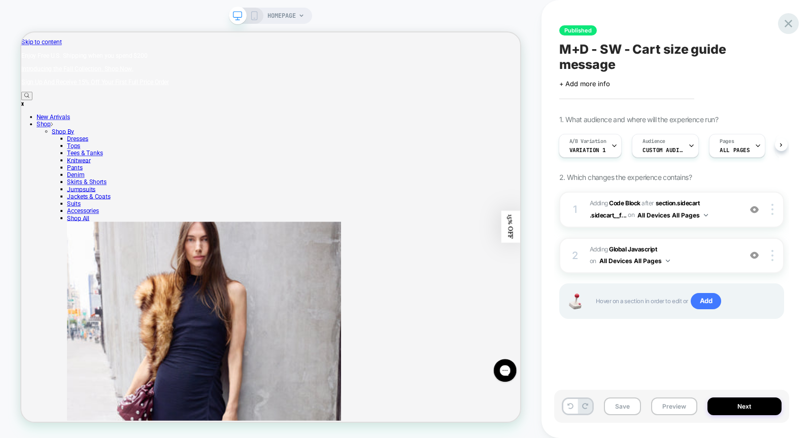
click at [789, 28] on icon at bounding box center [788, 24] width 14 height 14
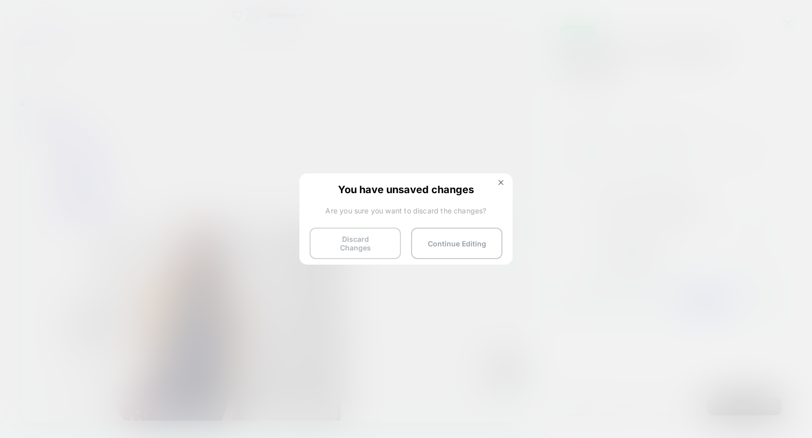
click at [353, 234] on button "Discard Changes" at bounding box center [354, 243] width 91 height 31
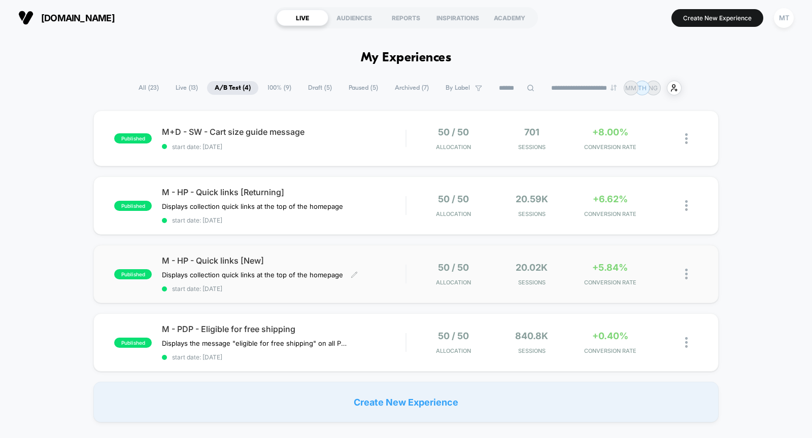
click at [298, 256] on span "M - HP - Quick links [New]" at bounding box center [283, 261] width 243 height 10
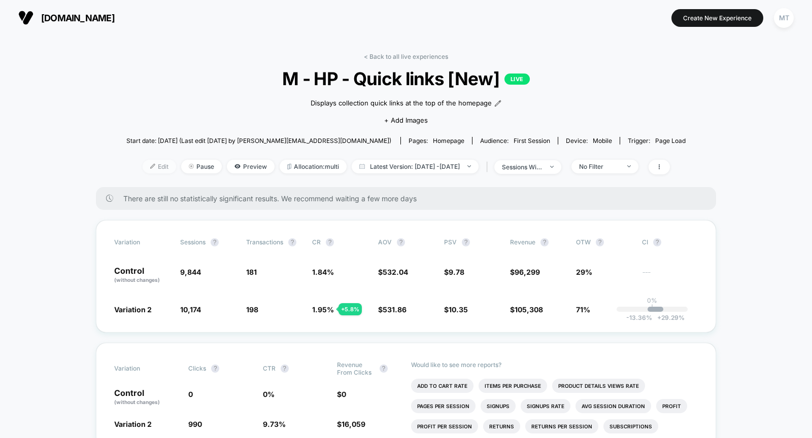
click at [144, 164] on span "Edit" at bounding box center [159, 167] width 33 height 14
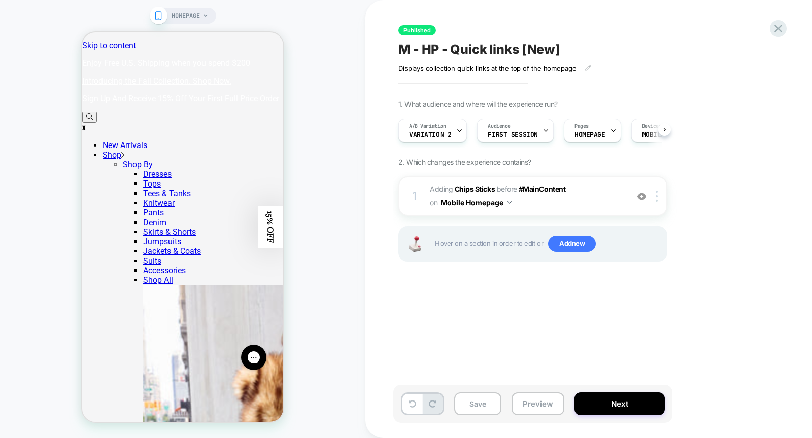
scroll to position [0, 1]
click at [772, 20] on div "Published M - HP - Quick links [New] Displays collection quick links at the top…" at bounding box center [583, 219] width 380 height 418
click at [775, 23] on icon at bounding box center [778, 29] width 14 height 14
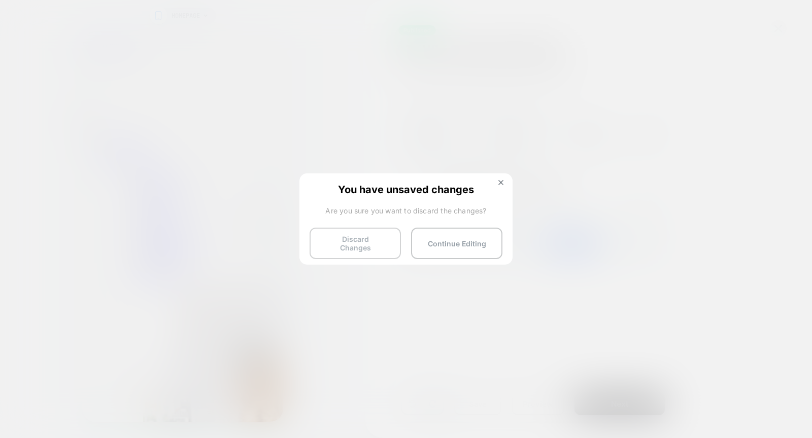
click at [355, 233] on button "Discard Changes" at bounding box center [354, 243] width 91 height 31
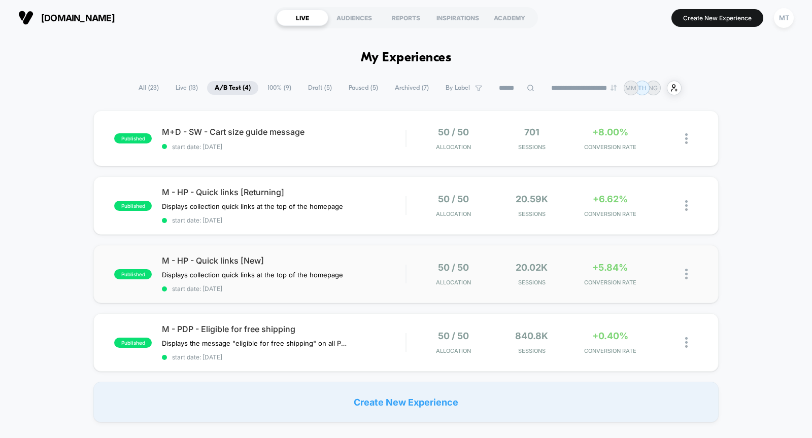
click at [686, 272] on img at bounding box center [686, 274] width 3 height 11
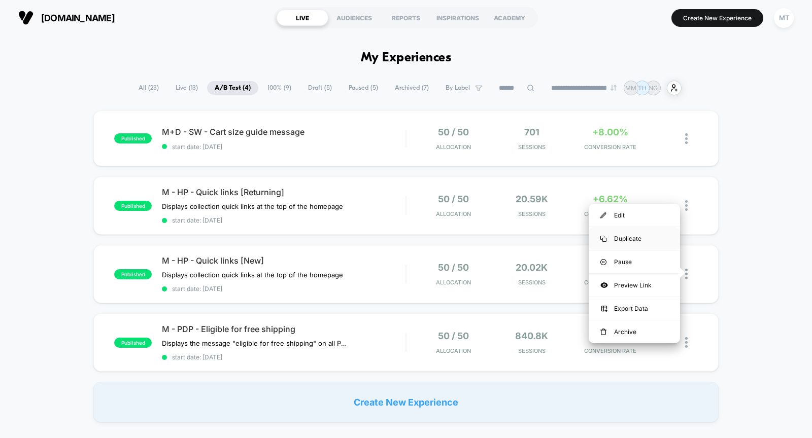
click at [644, 237] on div "Duplicate" at bounding box center [633, 238] width 91 height 23
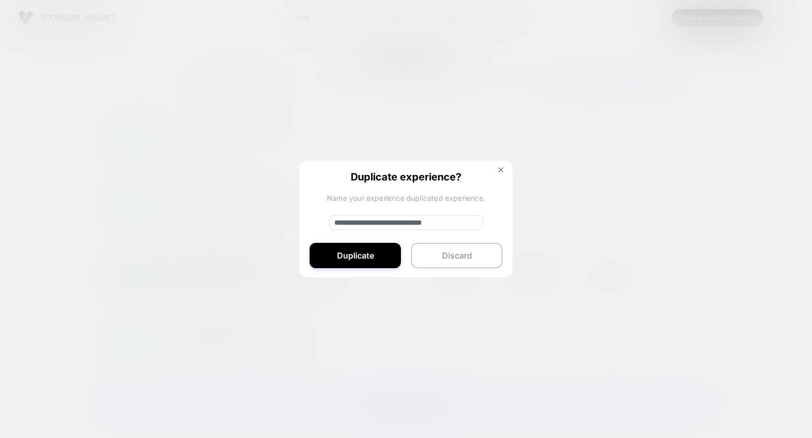
click at [387, 221] on input "**********" at bounding box center [406, 222] width 154 height 15
drag, startPoint x: 367, startPoint y: 221, endPoint x: 359, endPoint y: 206, distance: 17.2
click at [359, 206] on div "**********" at bounding box center [405, 220] width 213 height 118
type input "**********"
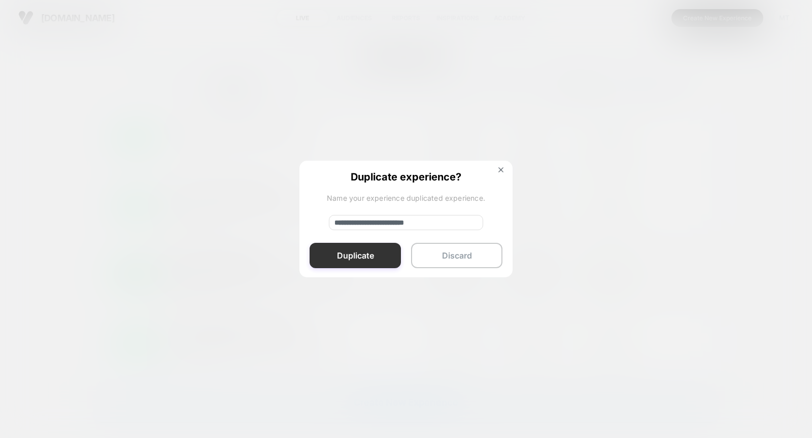
click at [356, 263] on button "Duplicate" at bounding box center [354, 255] width 91 height 25
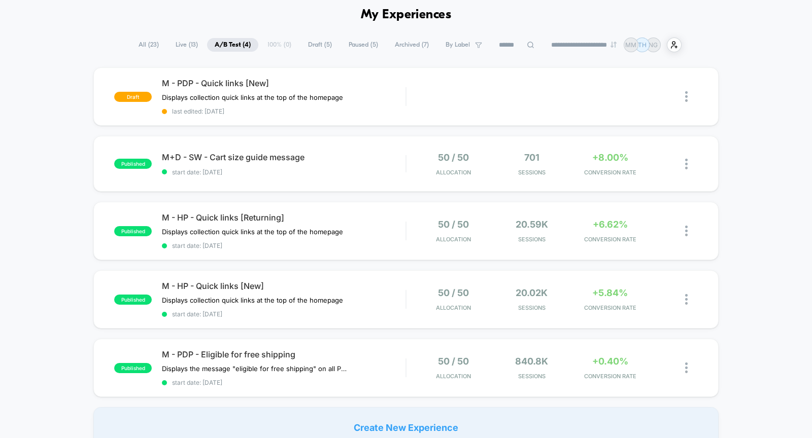
scroll to position [63, 0]
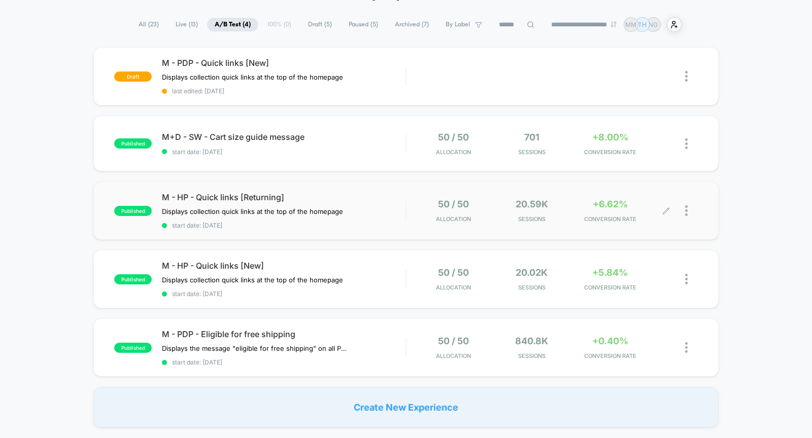
click at [689, 210] on div at bounding box center [691, 211] width 13 height 24
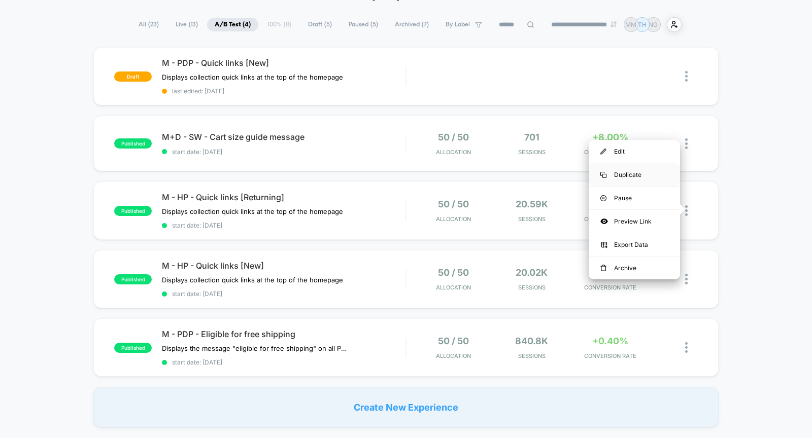
click at [630, 174] on div "Duplicate" at bounding box center [633, 174] width 91 height 23
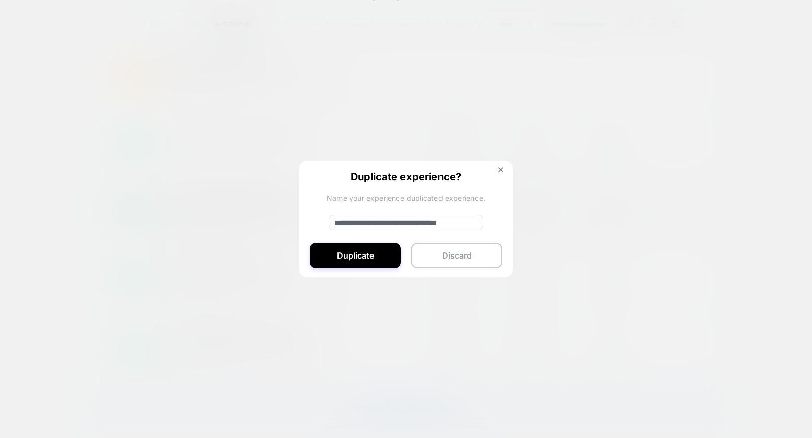
drag, startPoint x: 369, startPoint y: 221, endPoint x: 310, endPoint y: 205, distance: 61.3
click at [310, 205] on div "**********" at bounding box center [405, 220] width 213 height 118
click at [353, 223] on input "**********" at bounding box center [406, 222] width 154 height 15
type input "**********"
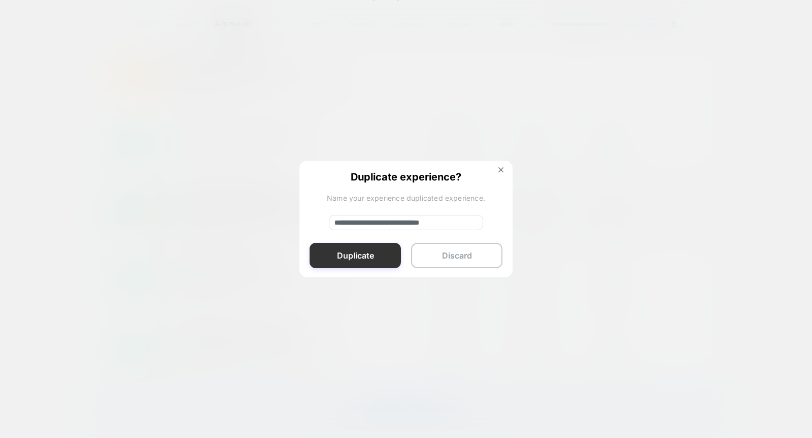
click at [344, 253] on button "Duplicate" at bounding box center [354, 255] width 91 height 25
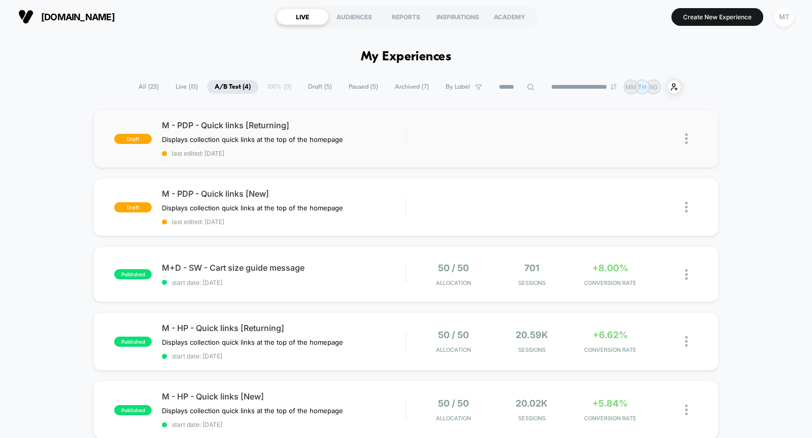
scroll to position [0, 0]
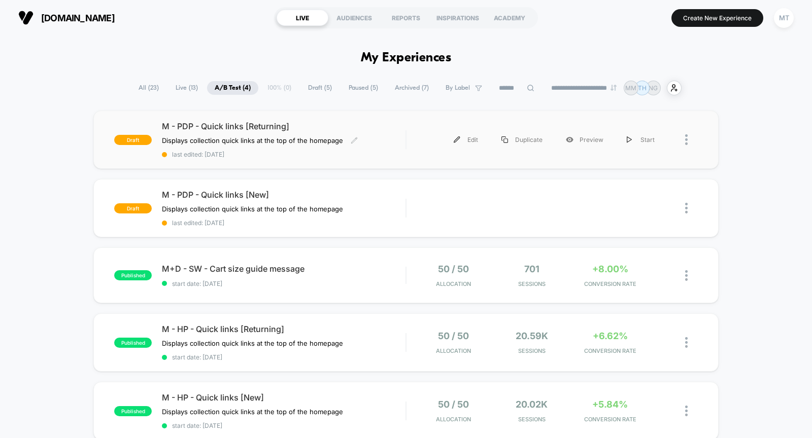
click at [377, 136] on div "M - PDP - Quick links [Returning] Displays collection quick links at the top of…" at bounding box center [283, 139] width 243 height 37
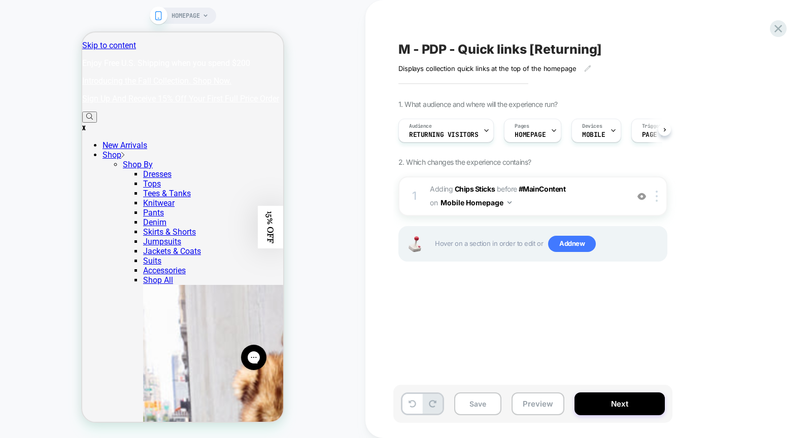
scroll to position [0, 1]
click at [541, 132] on div "Pages HOMEPAGE" at bounding box center [529, 130] width 51 height 23
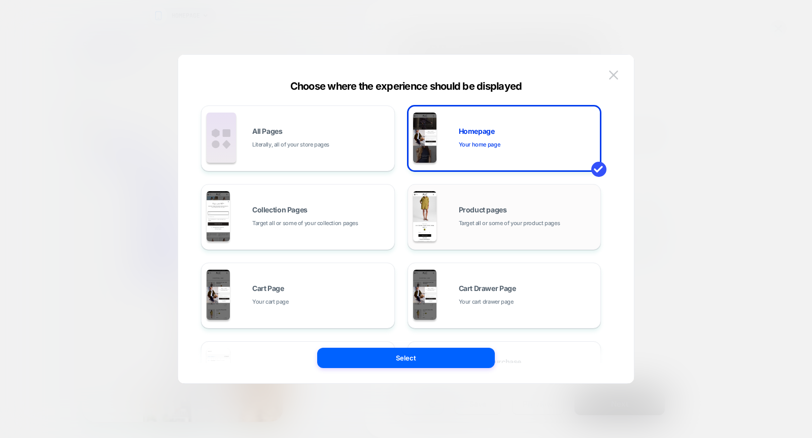
click at [501, 222] on span "Target all or some of your product pages" at bounding box center [509, 224] width 101 height 10
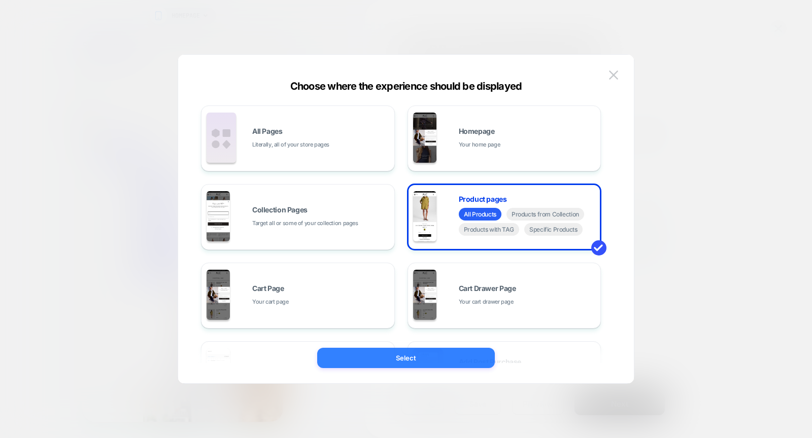
click at [439, 361] on button "Select" at bounding box center [406, 358] width 178 height 20
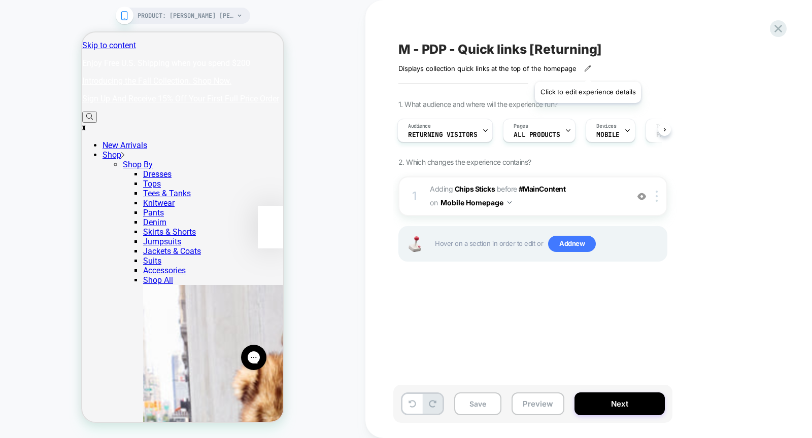
scroll to position [0, 0]
click at [585, 66] on icon at bounding box center [587, 68] width 7 height 7
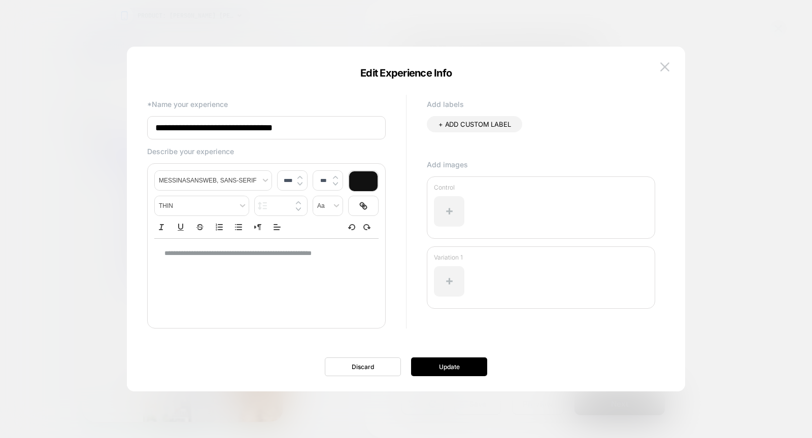
type input "****"
click at [320, 253] on p "**********" at bounding box center [262, 253] width 197 height 9
click at [440, 369] on button "Update" at bounding box center [449, 367] width 76 height 19
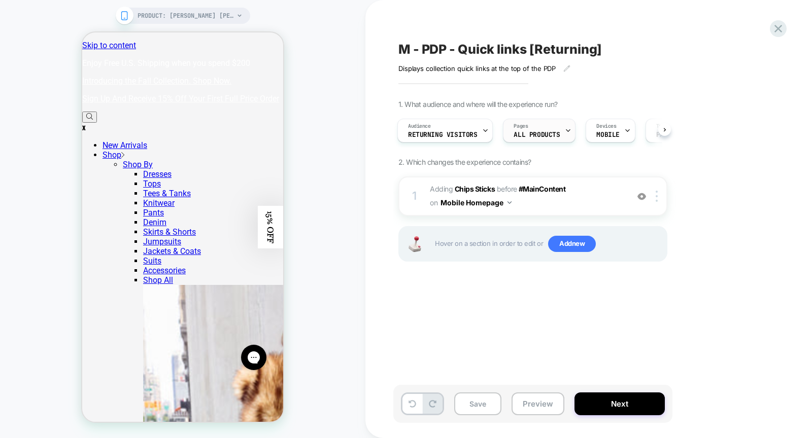
click at [531, 135] on span "ALL PRODUCTS" at bounding box center [536, 134] width 46 height 7
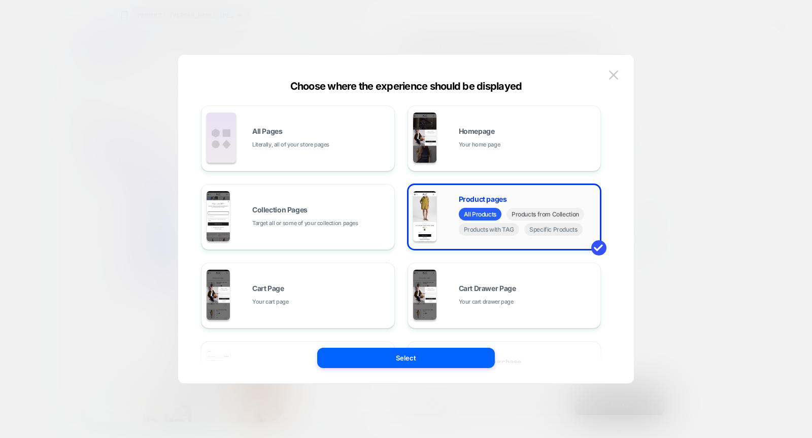
click at [547, 215] on span "Products from Collection" at bounding box center [545, 214] width 78 height 13
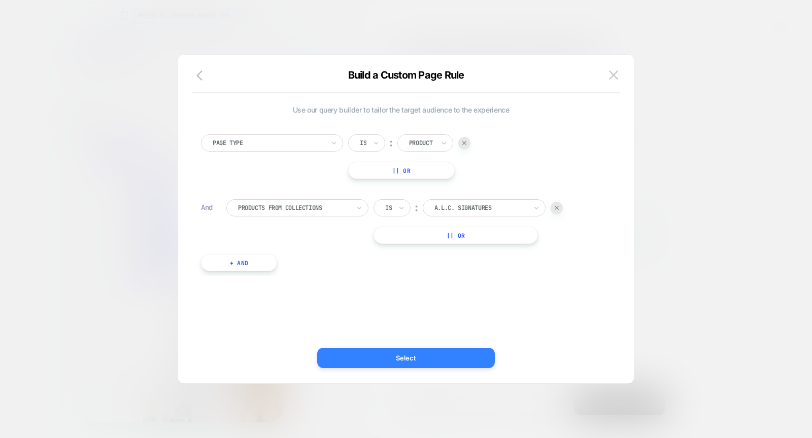
click at [447, 359] on button "Select" at bounding box center [406, 358] width 178 height 20
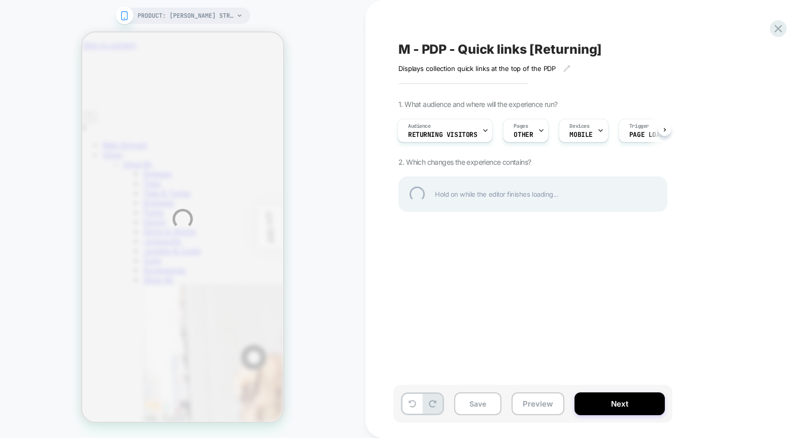
click at [537, 128] on div "PRODUCT: Elsie Strapless Mini Dress [black] PRODUCT: Elsie Strapless Mini Dress…" at bounding box center [406, 219] width 812 height 438
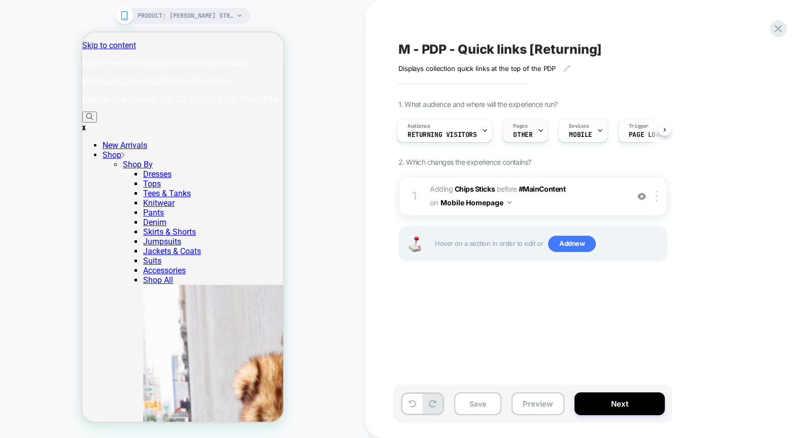
click at [530, 129] on div "Pages OTHER" at bounding box center [523, 130] width 40 height 23
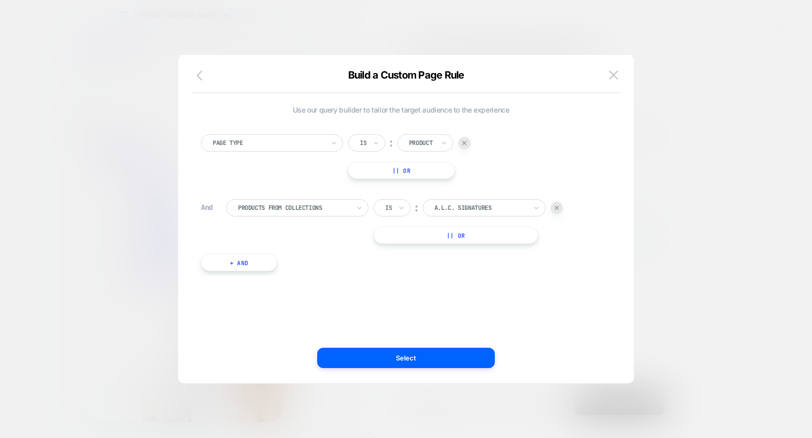
click at [197, 70] on icon "button" at bounding box center [202, 75] width 12 height 12
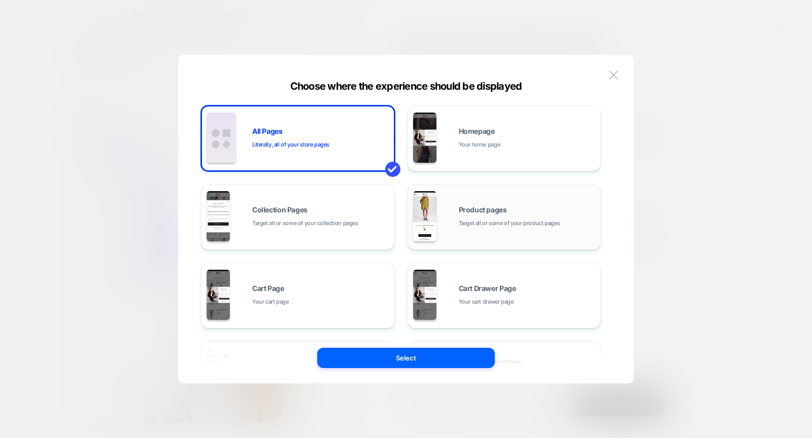
click at [467, 208] on span "Product pages" at bounding box center [483, 209] width 48 height 7
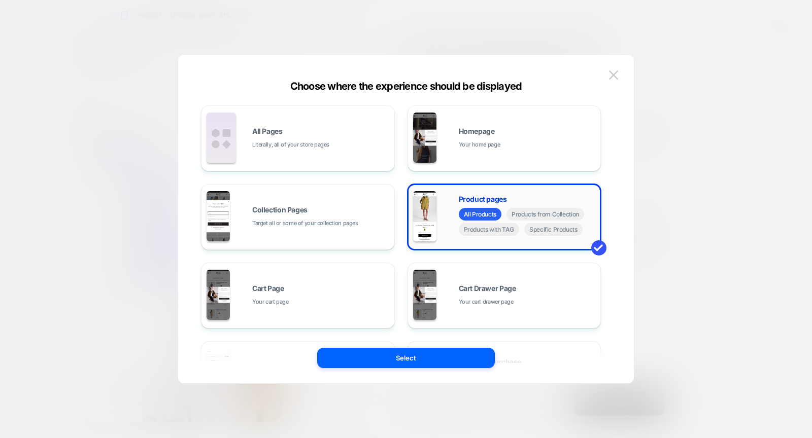
click at [482, 216] on span "All Products" at bounding box center [480, 214] width 43 height 13
click at [408, 364] on button "Select" at bounding box center [406, 358] width 178 height 20
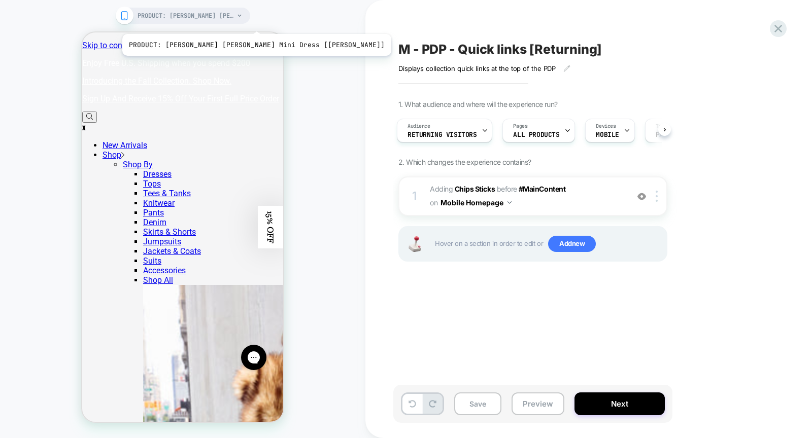
scroll to position [0, 2]
click at [220, 21] on span "PRODUCT: Jori Cotton Poplin Mini Dress [hazel]" at bounding box center [185, 16] width 96 height 16
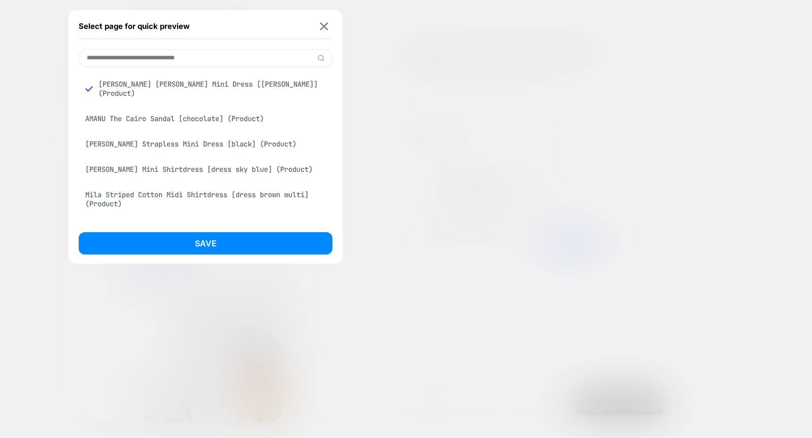
click at [250, 109] on div "AMANU The Cairo Sandal [chocolate] (Product)" at bounding box center [206, 118] width 254 height 19
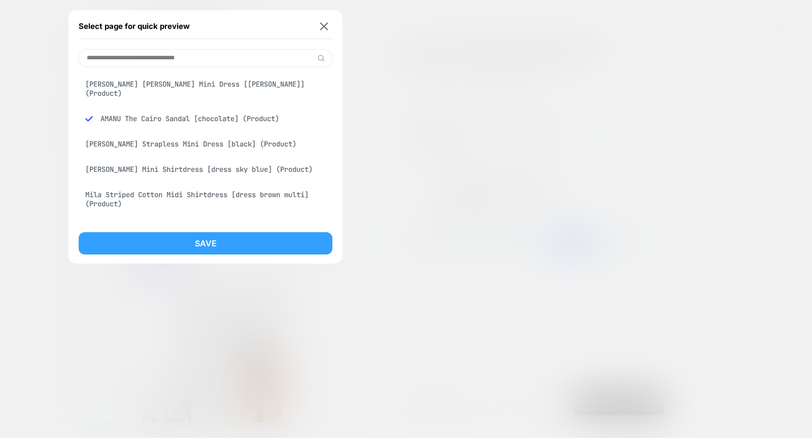
click at [243, 246] on button "Save" at bounding box center [206, 243] width 254 height 22
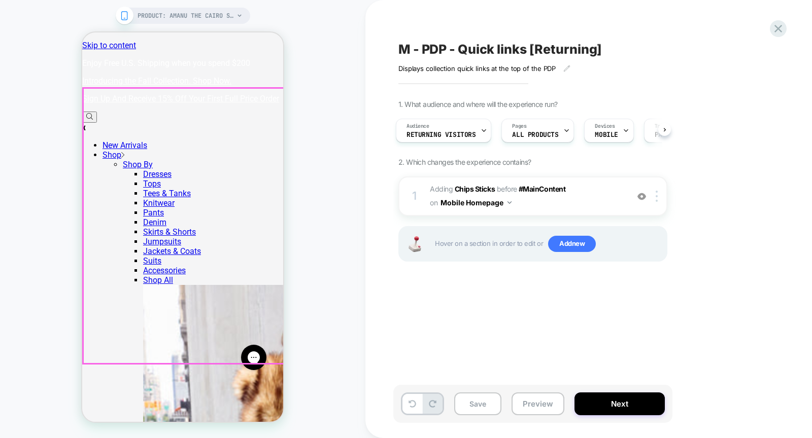
scroll to position [0, 0]
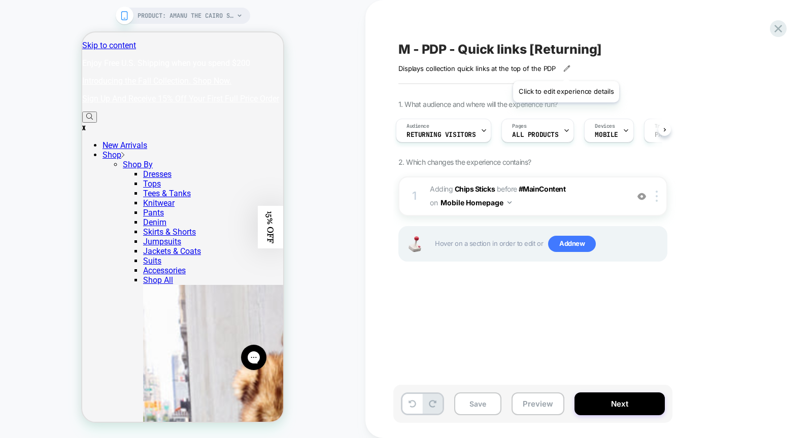
click at [565, 68] on icon at bounding box center [567, 68] width 6 height 6
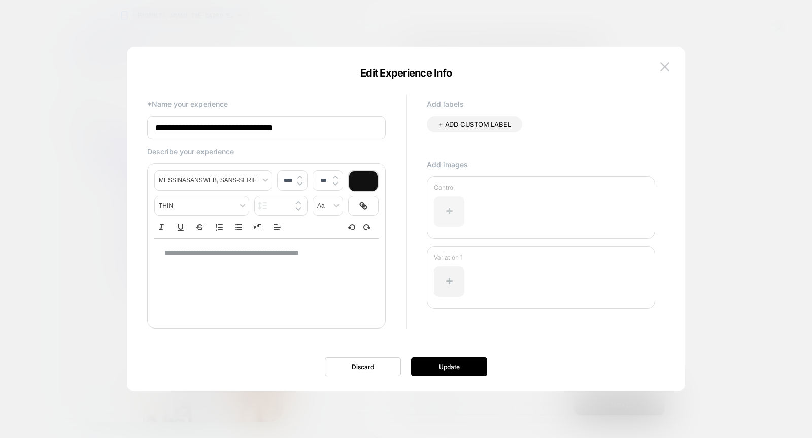
click at [452, 205] on div at bounding box center [449, 211] width 30 height 30
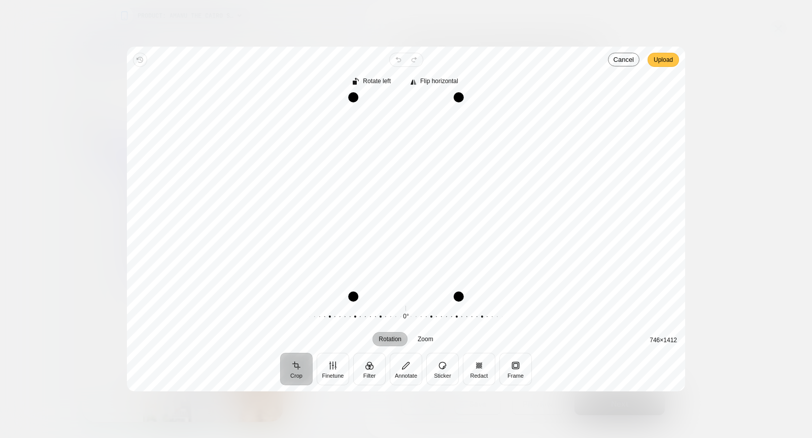
click at [668, 57] on span "Upload" at bounding box center [662, 60] width 19 height 12
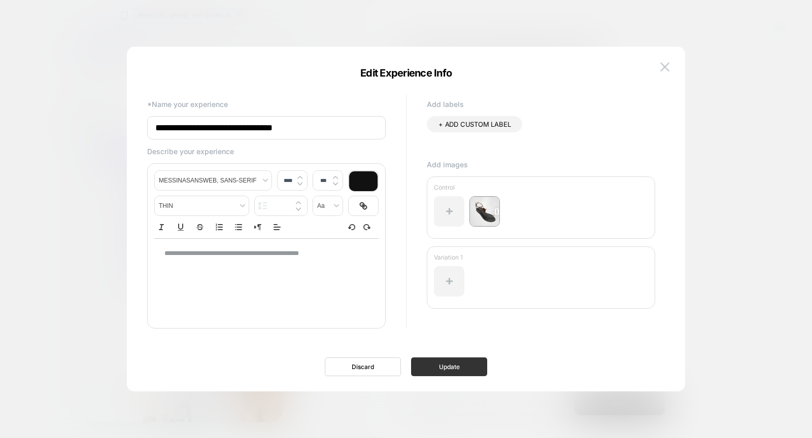
click at [452, 367] on button "Update" at bounding box center [449, 367] width 76 height 19
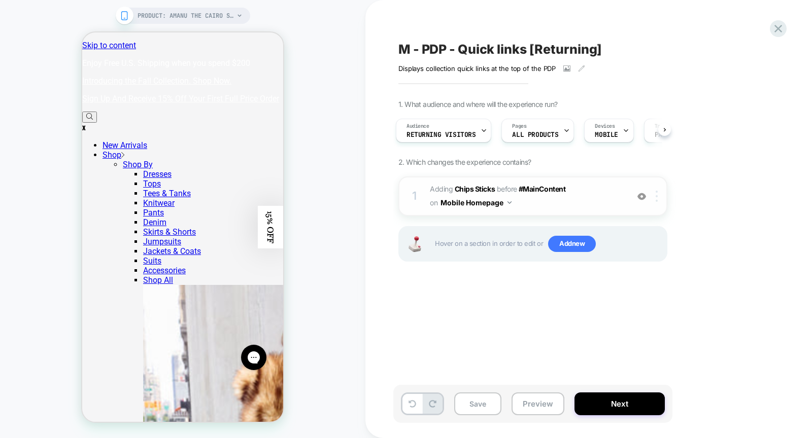
click at [657, 195] on img at bounding box center [656, 196] width 2 height 11
click at [656, 191] on img at bounding box center [656, 196] width 2 height 11
click at [642, 195] on img at bounding box center [641, 196] width 9 height 9
click at [659, 198] on div at bounding box center [658, 196] width 17 height 11
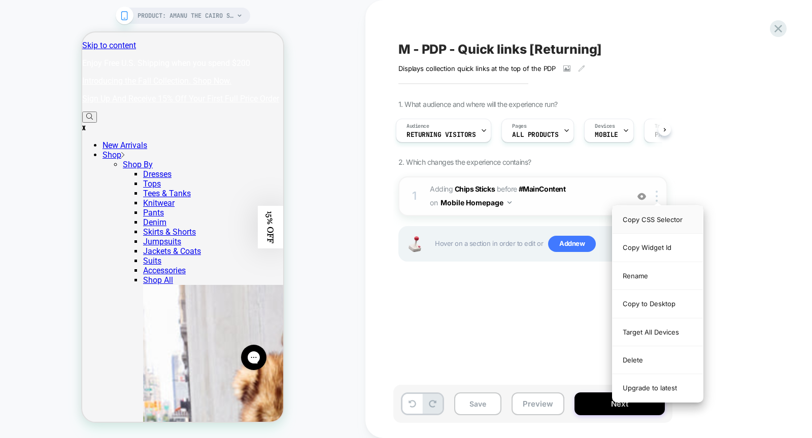
click at [667, 219] on div "Copy CSS Selector" at bounding box center [657, 220] width 90 height 28
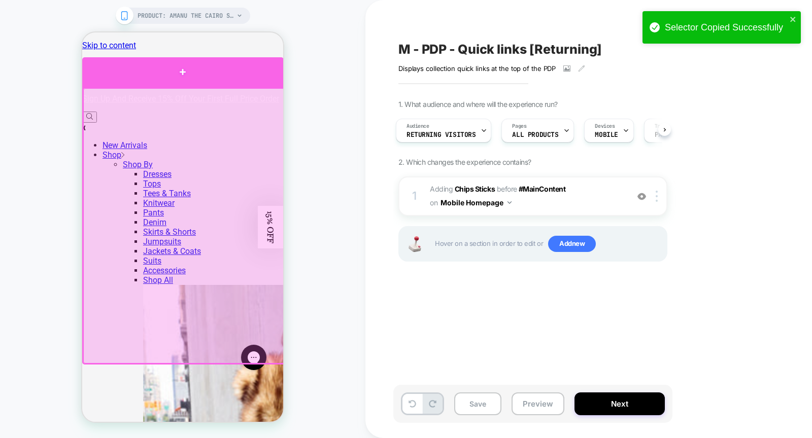
click at [232, 77] on div at bounding box center [182, 72] width 201 height 30
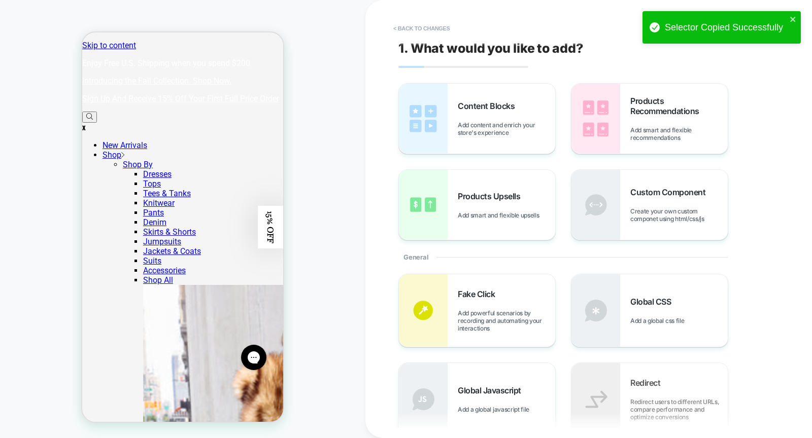
click at [656, 203] on div "Custom Component Create your own custom componet using html/css/js" at bounding box center [678, 205] width 97 height 36
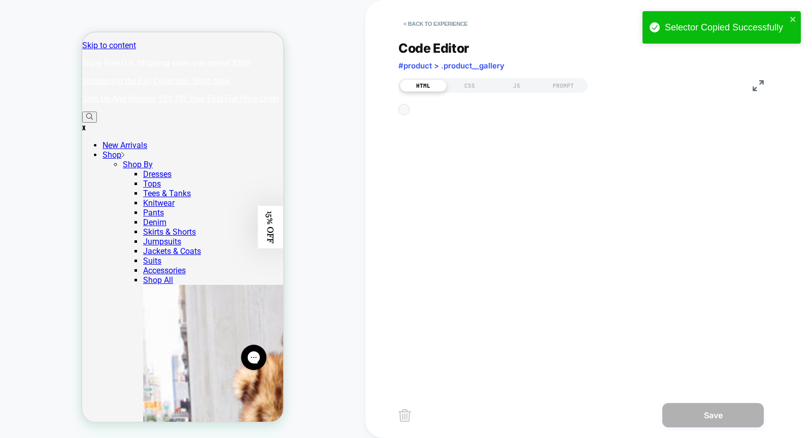
scroll to position [13, 0]
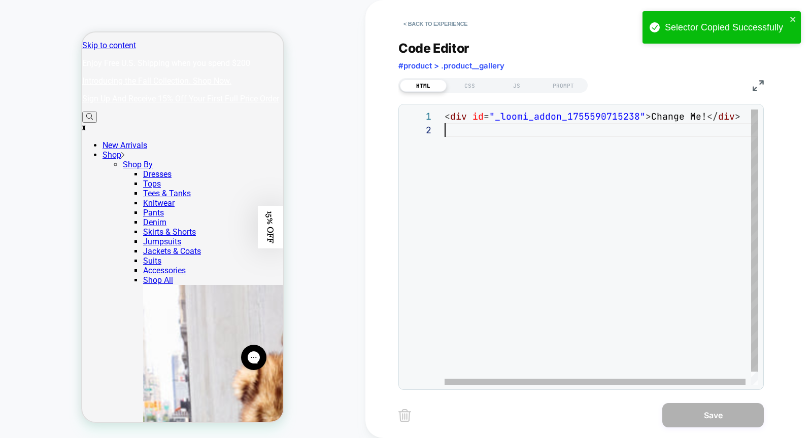
click at [550, 136] on div "< div id = "_loomi_addon_1755590715238" > Change Me! </ div >" at bounding box center [603, 254] width 319 height 289
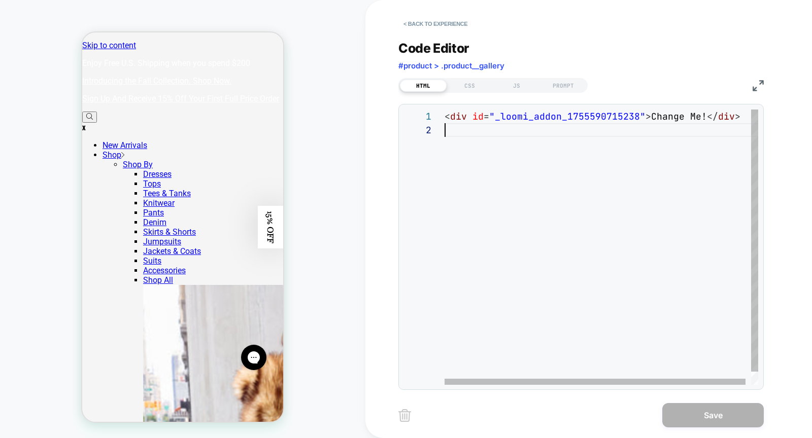
type textarea "**********"
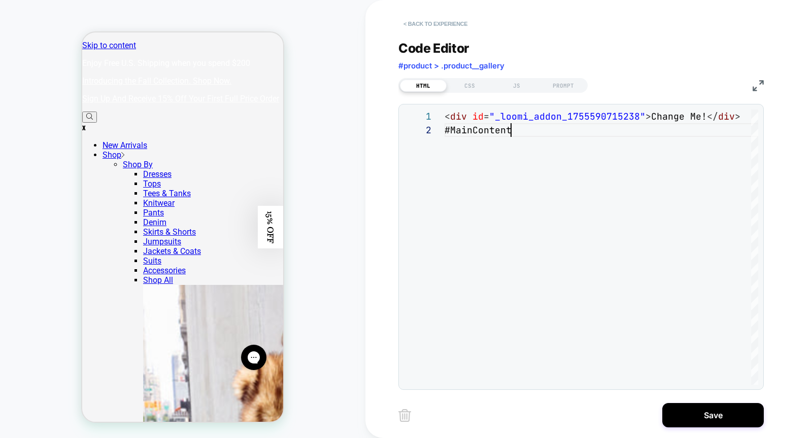
click at [427, 28] on button "< Back to experience" at bounding box center [435, 24] width 74 height 16
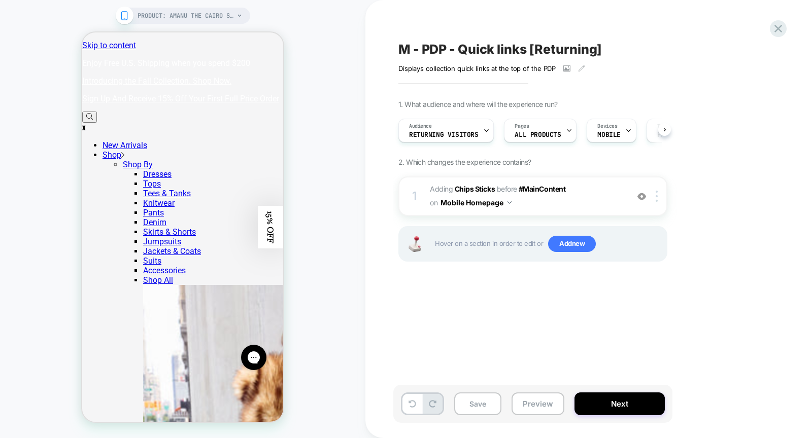
scroll to position [0, 1]
click at [652, 198] on div at bounding box center [658, 196] width 17 height 11
click at [658, 196] on div at bounding box center [658, 196] width 17 height 11
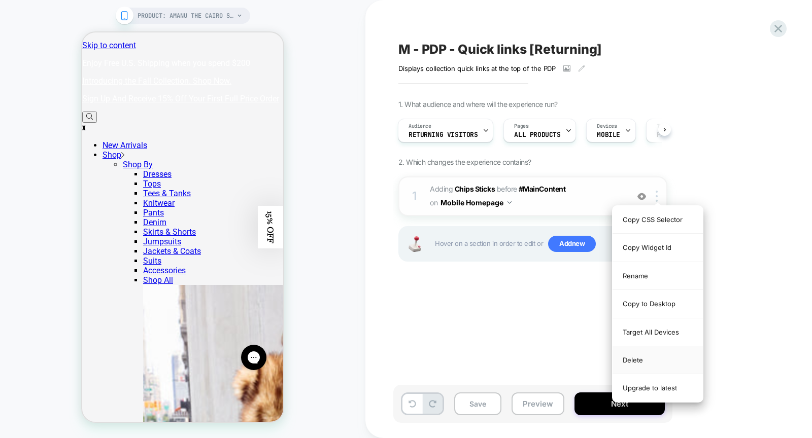
click at [652, 358] on div "Delete" at bounding box center [657, 360] width 90 height 28
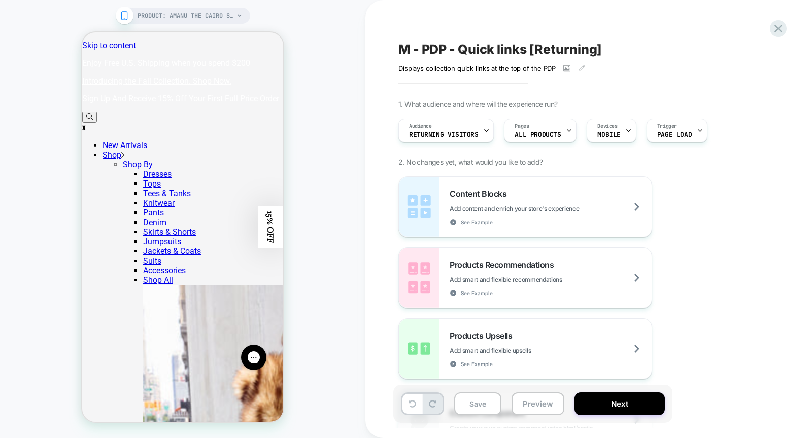
scroll to position [0, 0]
click at [779, 25] on icon at bounding box center [778, 29] width 14 height 14
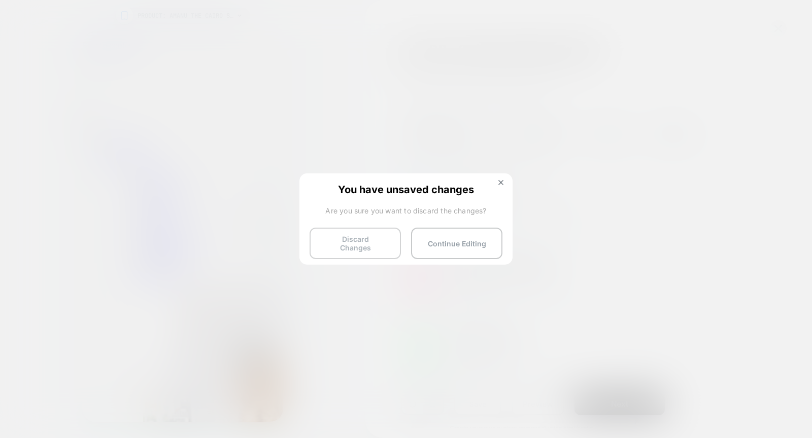
click at [363, 239] on button "Discard Changes" at bounding box center [354, 243] width 91 height 31
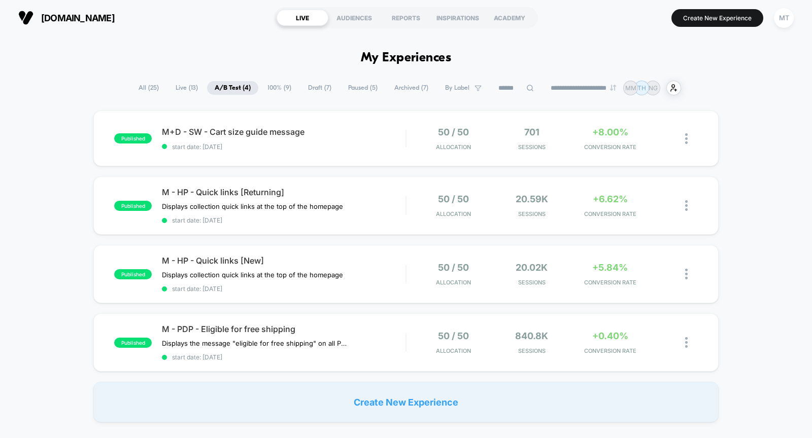
click at [309, 85] on span "Draft ( 7 )" at bounding box center [319, 88] width 39 height 14
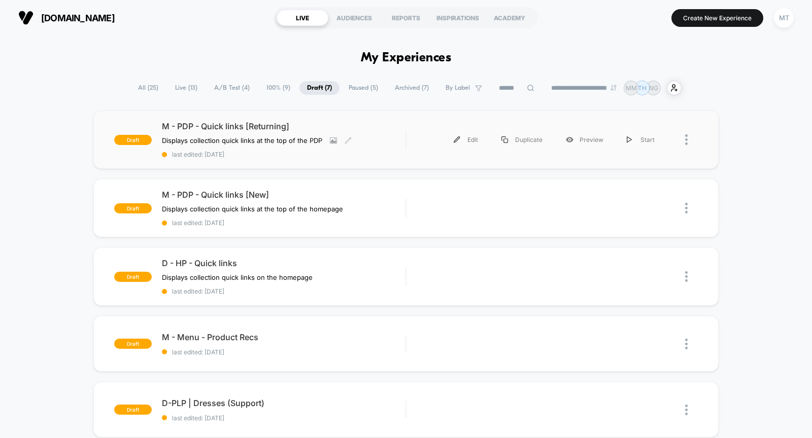
click at [337, 140] on div "Displays collection quick links at the top of the PDP" at bounding box center [257, 140] width 190 height 8
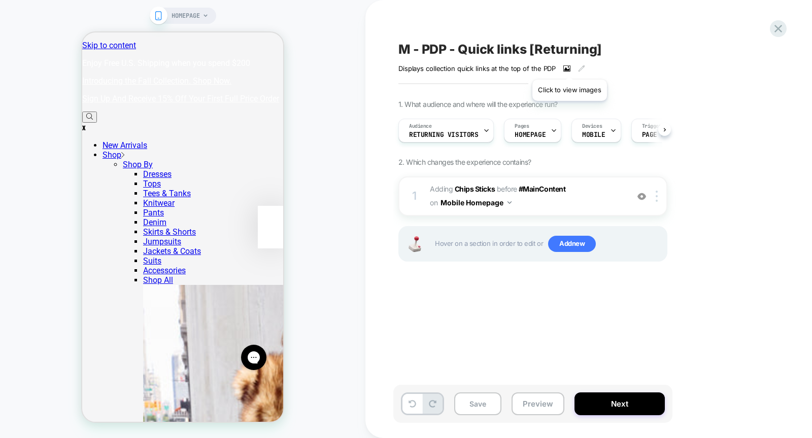
scroll to position [0, 1]
click at [569, 67] on icon at bounding box center [566, 68] width 7 height 6
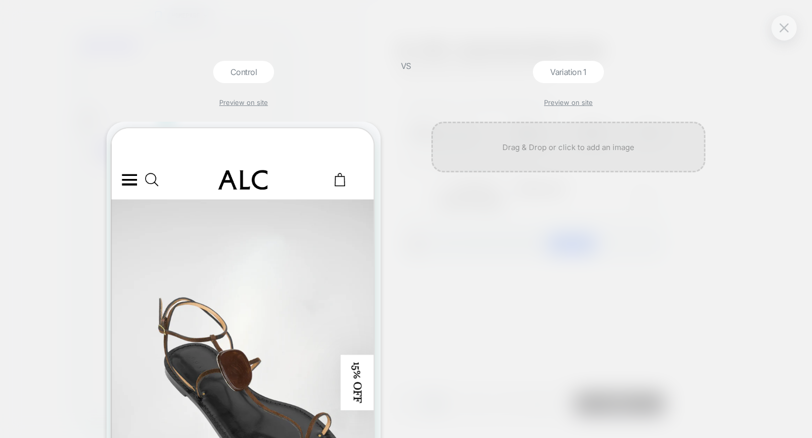
click at [509, 252] on div at bounding box center [568, 280] width 284 height 317
click at [779, 27] on img at bounding box center [783, 27] width 9 height 9
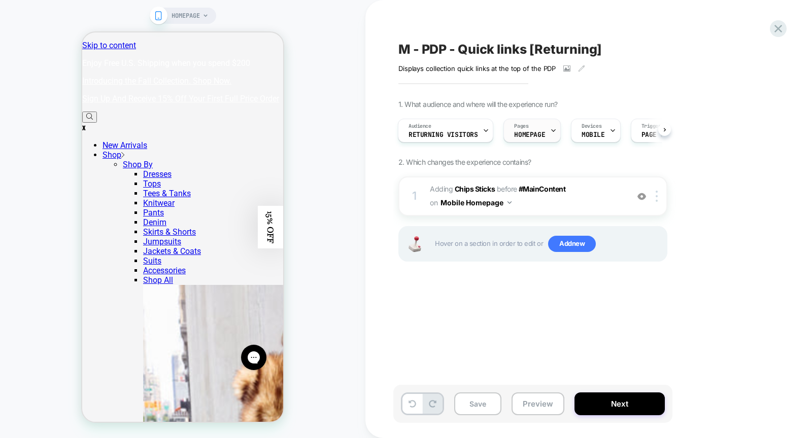
click at [534, 128] on div "Pages HOMEPAGE" at bounding box center [529, 130] width 51 height 23
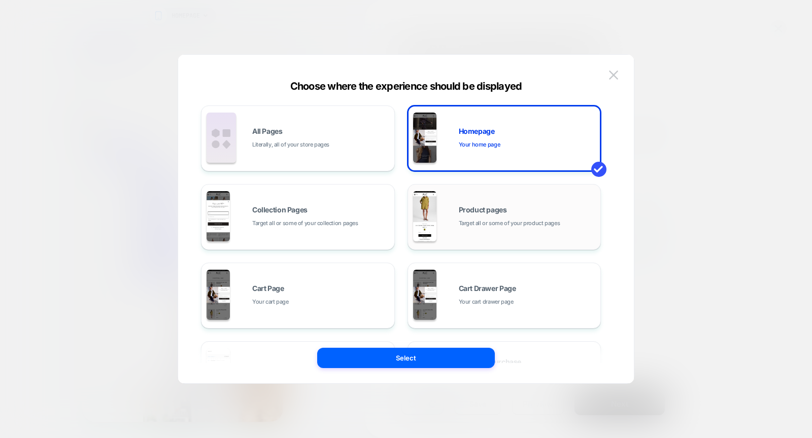
click at [480, 214] on div "Product pages Target all or some of your product pages" at bounding box center [527, 217] width 137 height 22
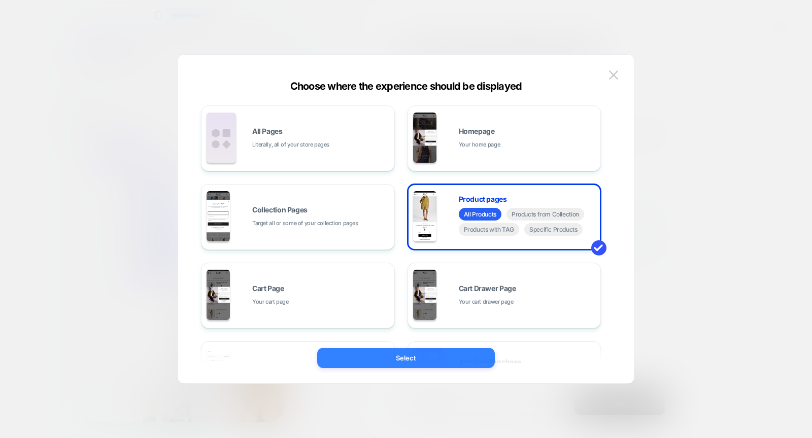
click at [411, 360] on button "Select" at bounding box center [406, 358] width 178 height 20
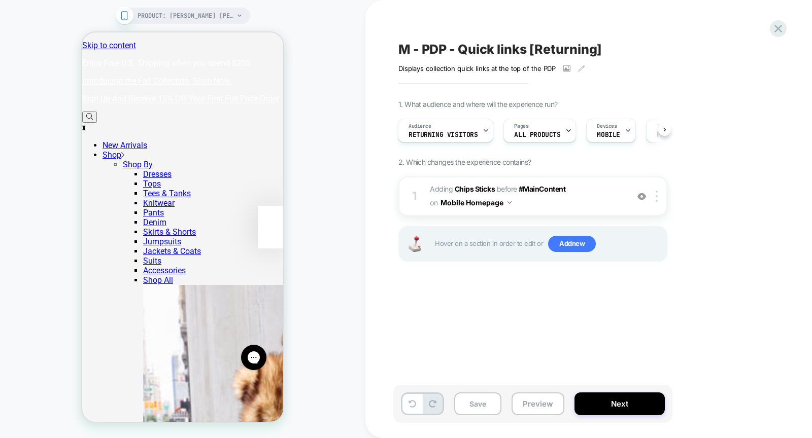
scroll to position [0, 1]
click at [536, 406] on button "Preview" at bounding box center [537, 404] width 53 height 23
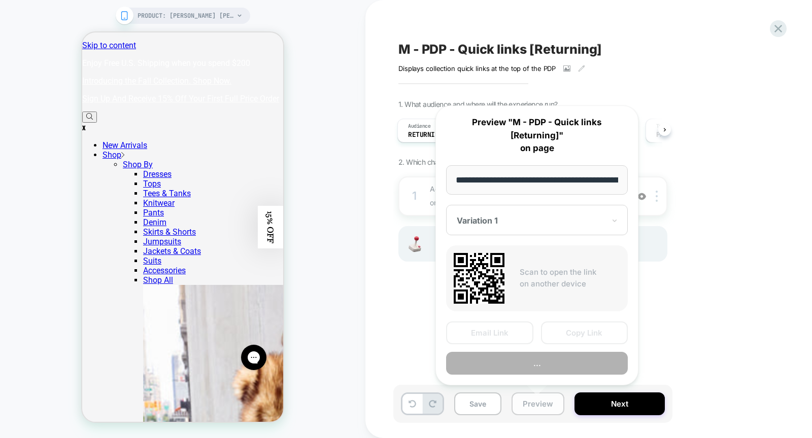
scroll to position [0, 92]
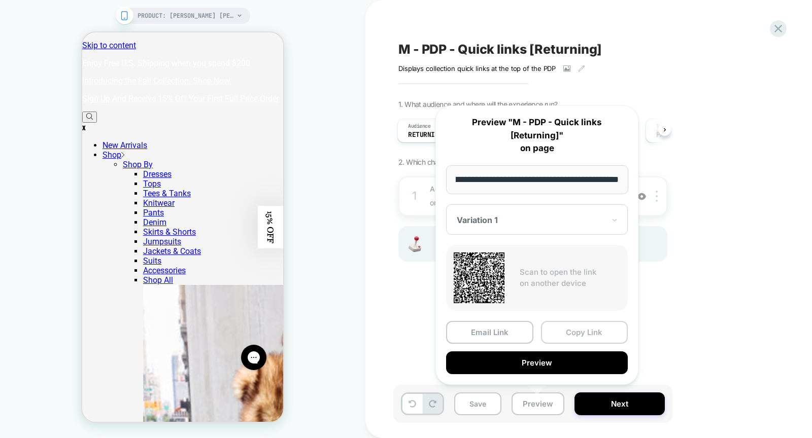
click at [589, 331] on button "Copy Link" at bounding box center [584, 332] width 87 height 23
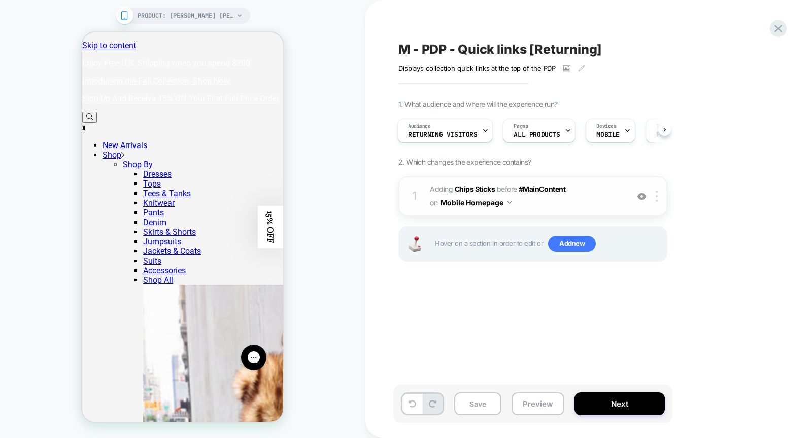
click at [541, 195] on span "#_loomi_addon_1747834883943_dup1751473768_dup1755590542 Adding Chips Sticks BEF…" at bounding box center [526, 196] width 193 height 27
click at [499, 203] on button "Mobile Homepage" at bounding box center [475, 202] width 71 height 15
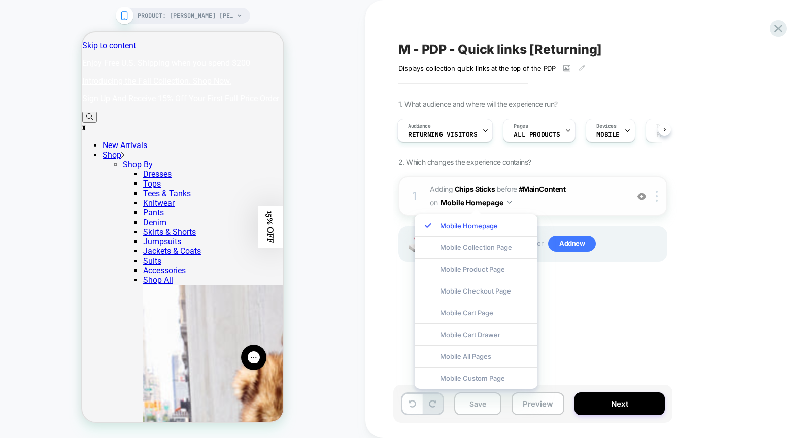
click at [504, 201] on button "Mobile Homepage" at bounding box center [475, 202] width 71 height 15
click at [495, 265] on div "Mobile Product Page" at bounding box center [475, 269] width 123 height 22
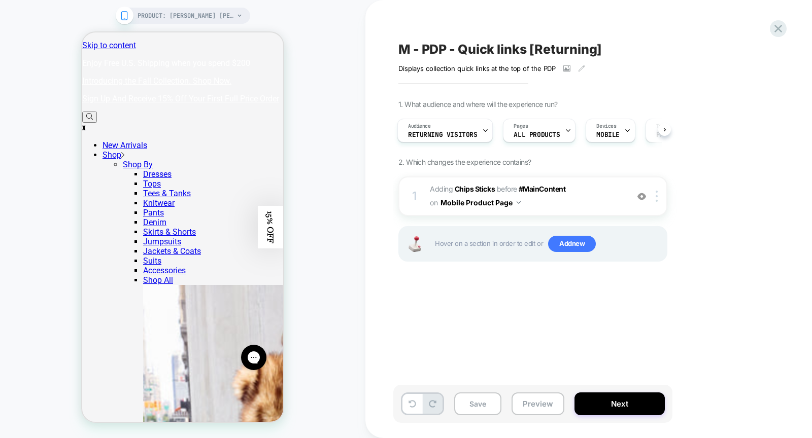
click at [490, 271] on div "1 #_loomi_addon_1747834883943_dup1751473768_dup1755590542 Adding Chips Sticks B…" at bounding box center [532, 232] width 269 height 111
click at [484, 405] on button "Save" at bounding box center [477, 404] width 47 height 23
click at [776, 28] on icon at bounding box center [778, 29] width 8 height 8
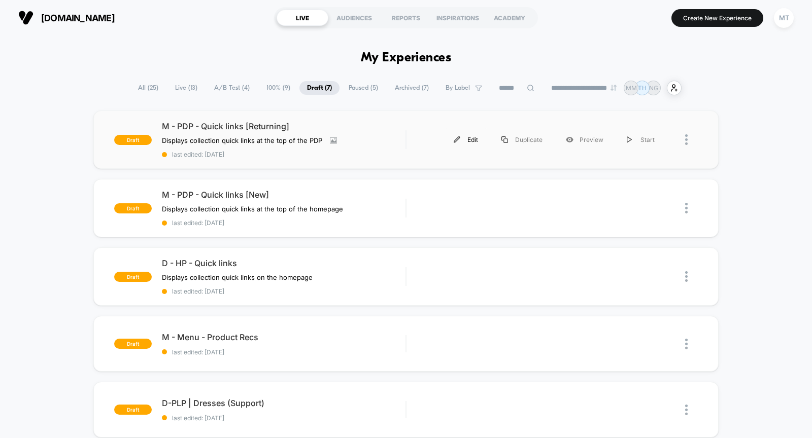
click at [458, 139] on img at bounding box center [456, 139] width 7 height 7
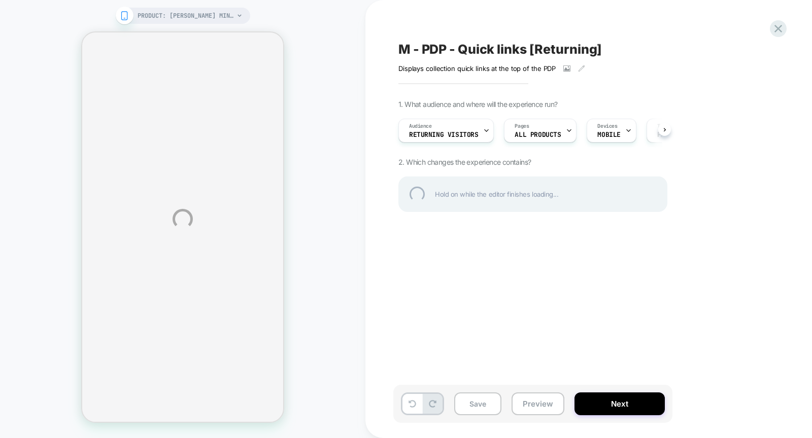
click at [209, 14] on div "PRODUCT: Brooke Cotton Mini Shirtdress [dress sky blue] PRODUCT: Brooke Cotton …" at bounding box center [406, 219] width 812 height 438
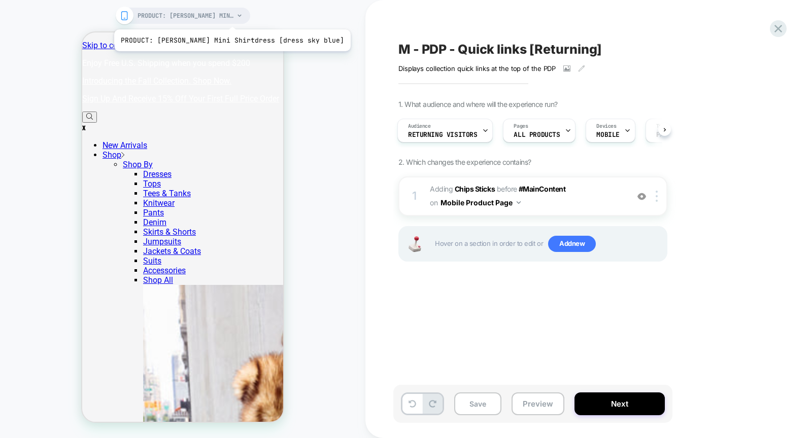
scroll to position [0, 3]
click at [229, 17] on span "PRODUCT: Brooke Cotton Mini Shirtdress [dress sky blue]" at bounding box center [185, 16] width 96 height 16
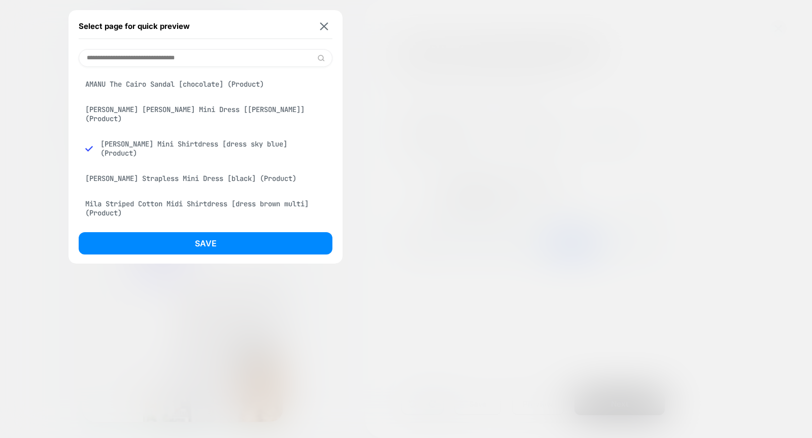
scroll to position [0, 0]
click at [206, 171] on div "Elsie Strapless Mini Dress [black] (Product)" at bounding box center [206, 178] width 254 height 19
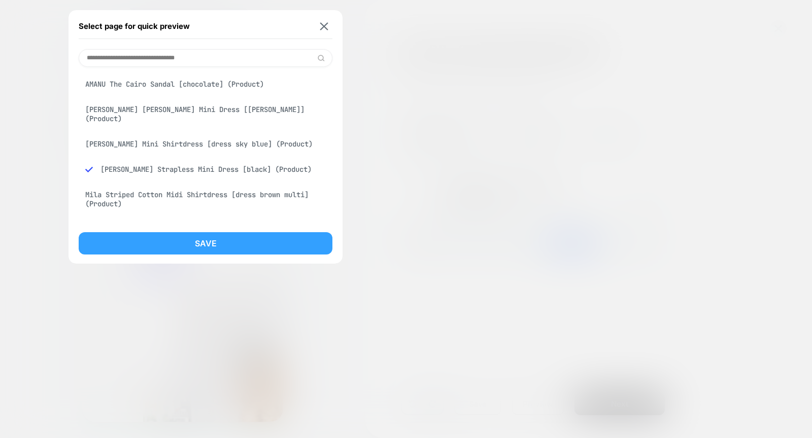
click at [270, 248] on button "Save" at bounding box center [206, 243] width 254 height 22
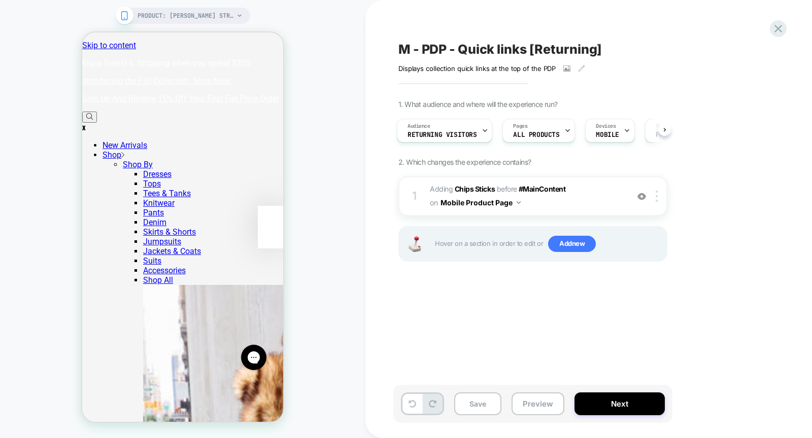
scroll to position [0, 3]
click at [583, 68] on icon at bounding box center [581, 68] width 7 height 7
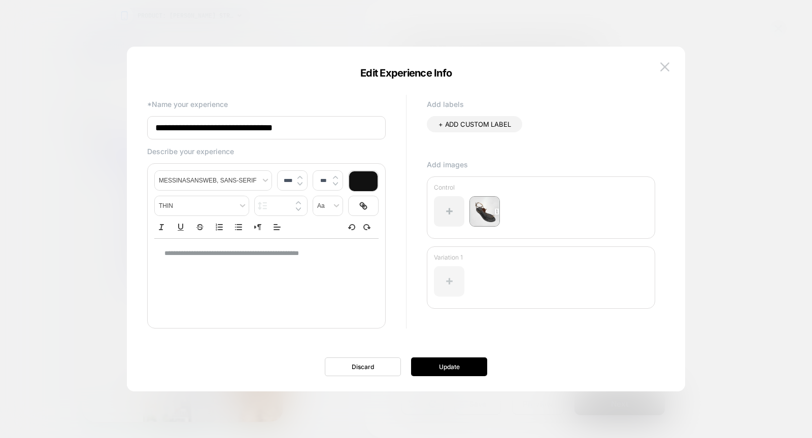
click at [446, 291] on div at bounding box center [449, 281] width 30 height 30
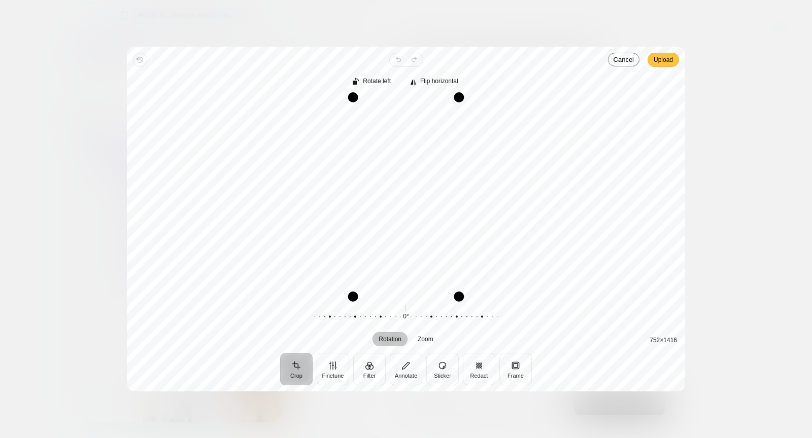
click at [661, 59] on span "Upload" at bounding box center [662, 60] width 19 height 12
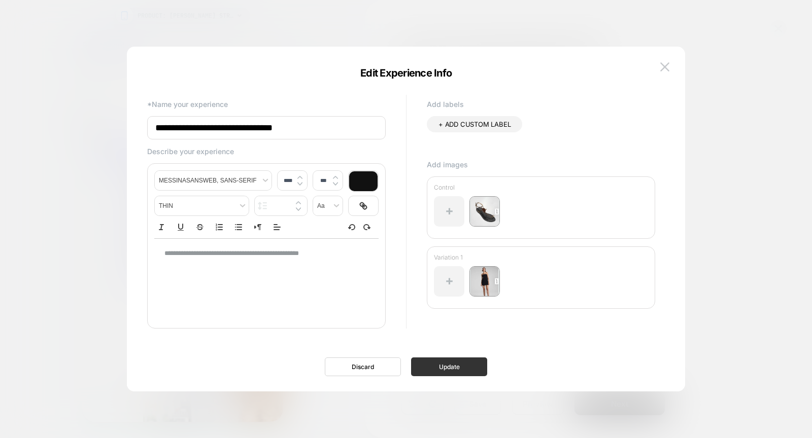
click at [461, 368] on button "Update" at bounding box center [449, 367] width 76 height 19
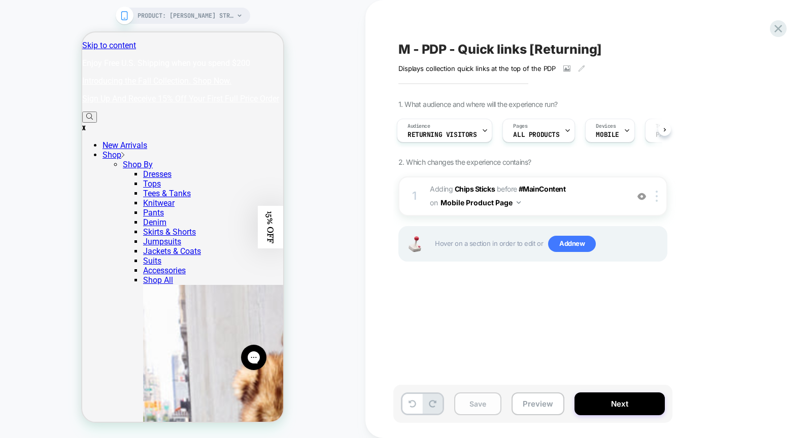
click at [475, 403] on button "Save" at bounding box center [477, 404] width 47 height 23
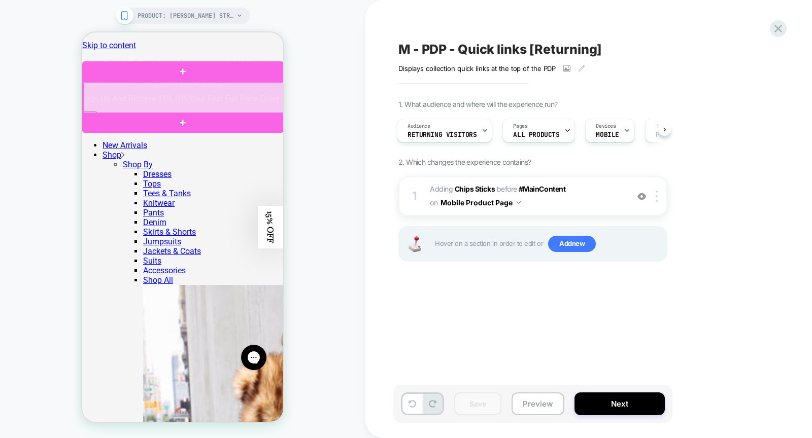
click at [226, 105] on div at bounding box center [183, 98] width 201 height 32
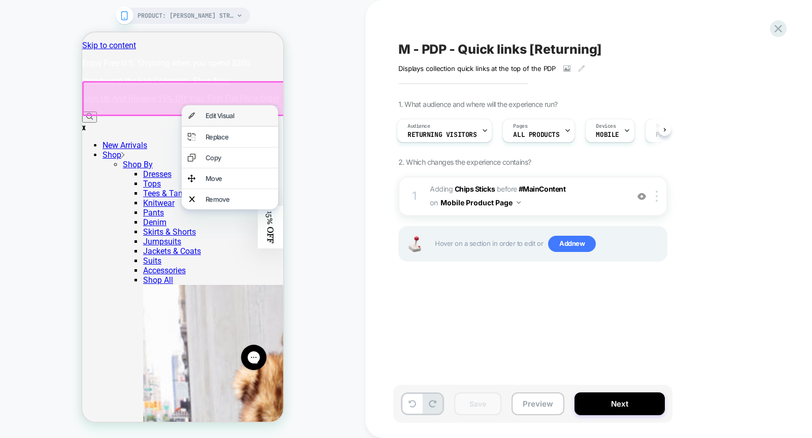
click at [249, 114] on div "Edit Visual" at bounding box center [238, 116] width 66 height 8
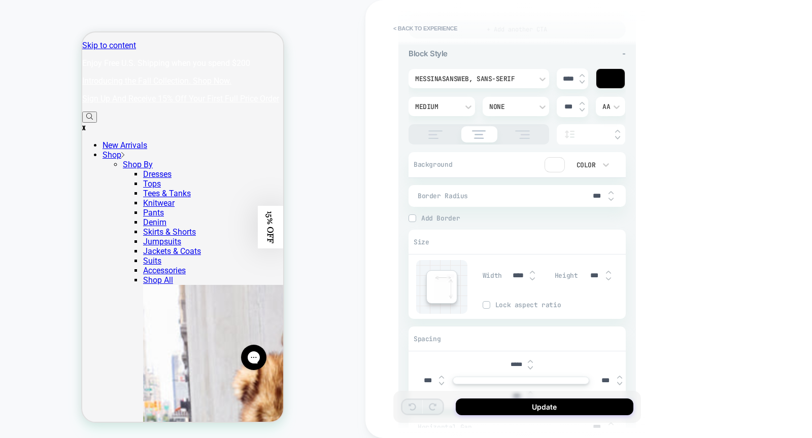
scroll to position [585, 0]
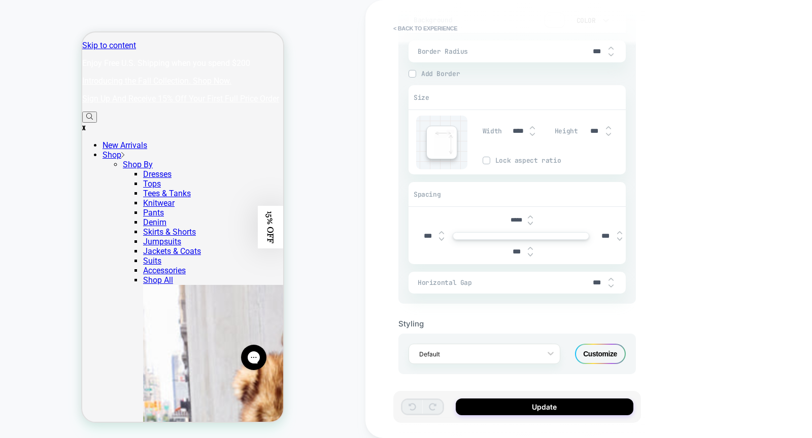
click at [603, 348] on div "Customize" at bounding box center [600, 354] width 51 height 20
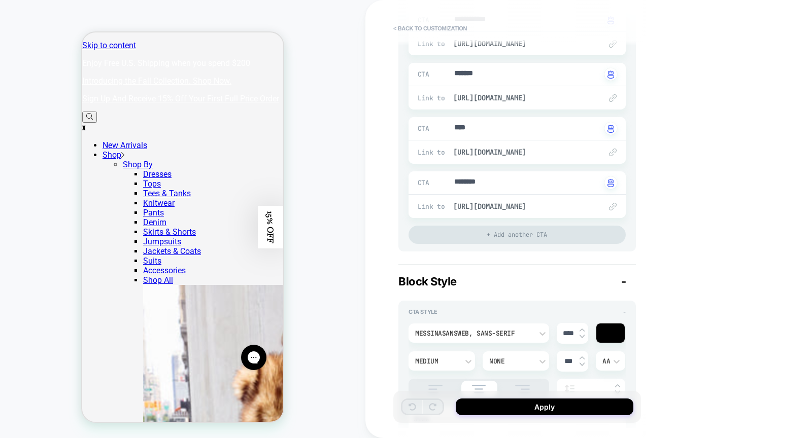
scroll to position [592, 0]
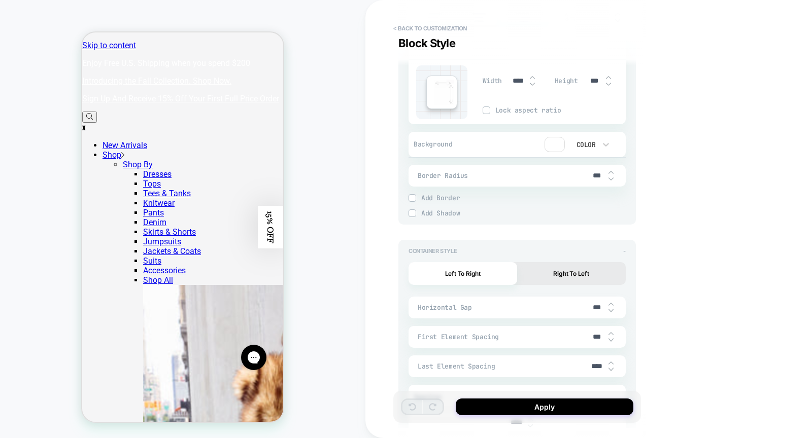
click at [487, 249] on div "Container Style -" at bounding box center [516, 251] width 217 height 7
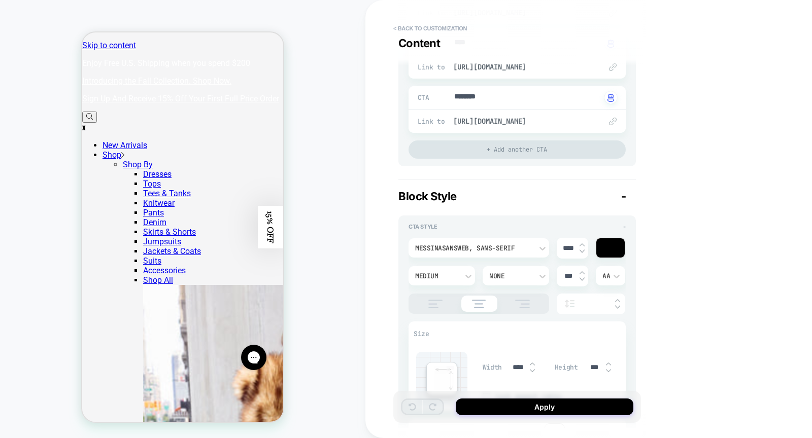
scroll to position [304, 0]
click at [524, 221] on div "CTA Style - MessinaSansWeb, sans-serif **** Medium None *** AA Size Width **** …" at bounding box center [516, 365] width 237 height 296
click at [515, 230] on div "CTA Style -" at bounding box center [516, 228] width 217 height 7
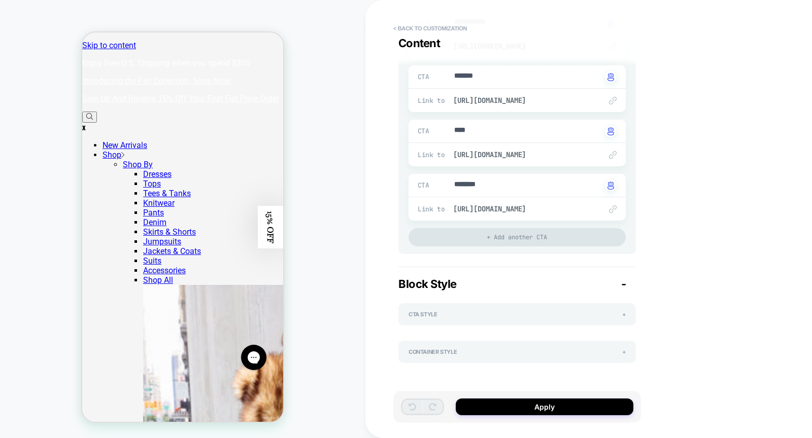
click at [487, 358] on div "Container Style + Left To Right Right To Left Horizontal Gap *** First Element …" at bounding box center [516, 352] width 237 height 22
click at [487, 352] on div "Container Style +" at bounding box center [516, 351] width 217 height 7
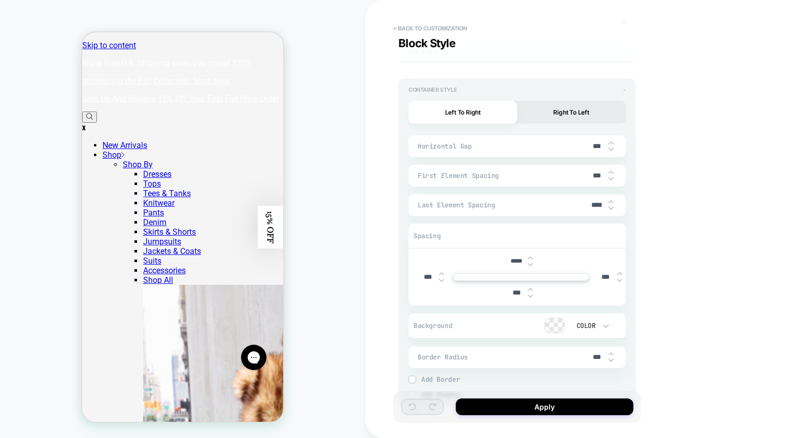
scroll to position [522, 0]
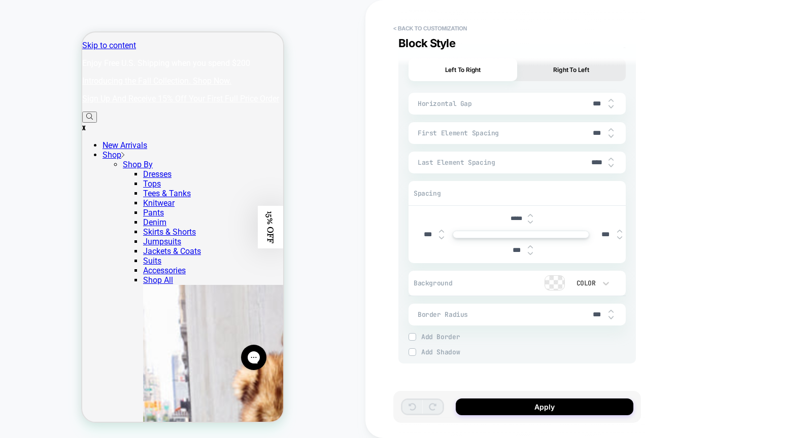
click at [531, 254] on img at bounding box center [530, 254] width 5 height 4
type textarea "*"
type input "****"
click at [531, 254] on img at bounding box center [530, 254] width 5 height 4
type textarea "*"
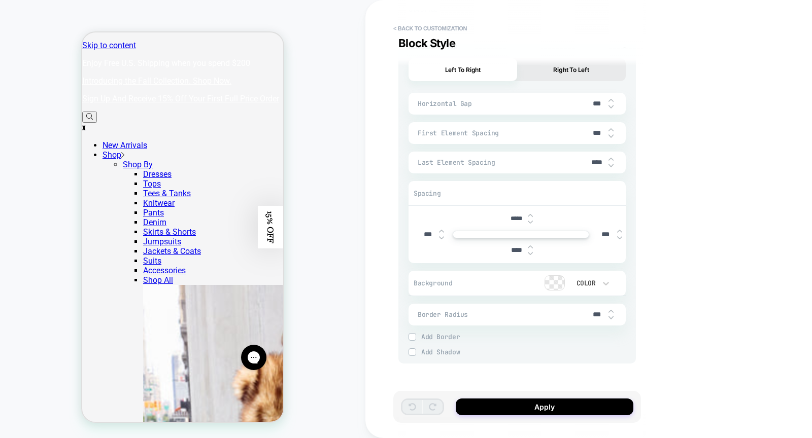
type input "****"
click at [531, 254] on img at bounding box center [530, 254] width 5 height 4
type textarea "*"
type input "****"
click at [531, 254] on img at bounding box center [530, 254] width 5 height 4
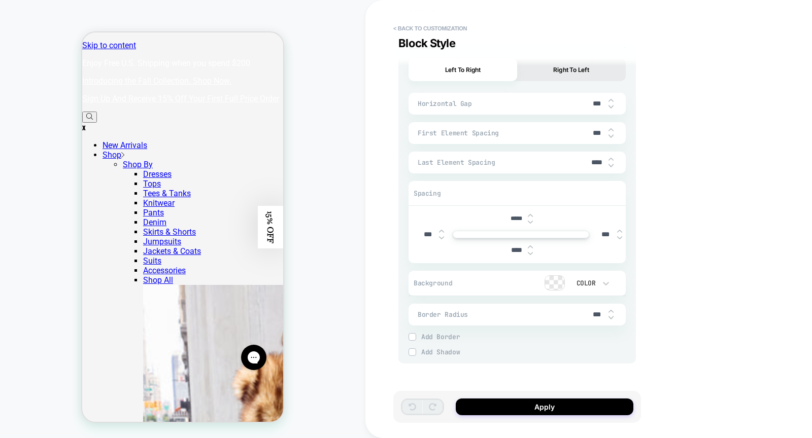
type textarea "*"
type input "****"
click at [531, 254] on img at bounding box center [530, 254] width 5 height 4
type textarea "*"
type input "****"
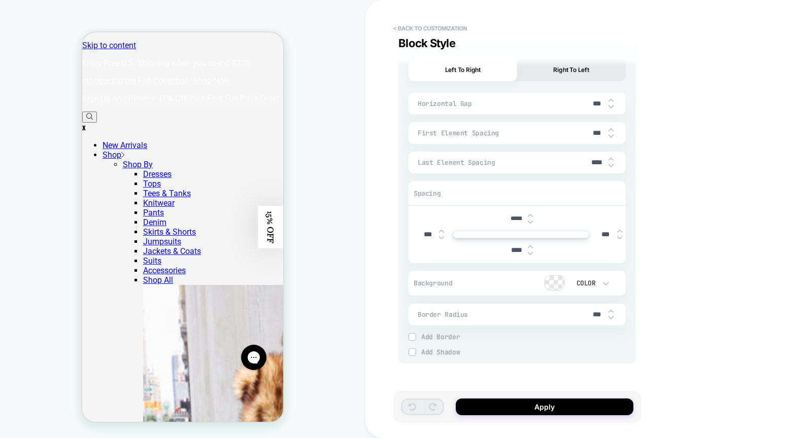
click at [531, 254] on img at bounding box center [530, 254] width 5 height 4
type textarea "*"
type input "****"
click at [531, 253] on img at bounding box center [530, 254] width 5 height 4
type textarea "*"
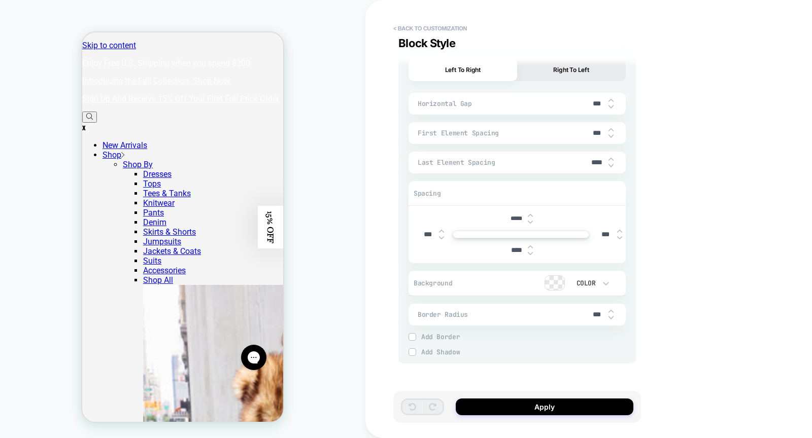
type input "****"
click at [529, 245] on img at bounding box center [530, 247] width 5 height 4
type textarea "*"
type input "****"
click at [529, 245] on img at bounding box center [530, 247] width 5 height 4
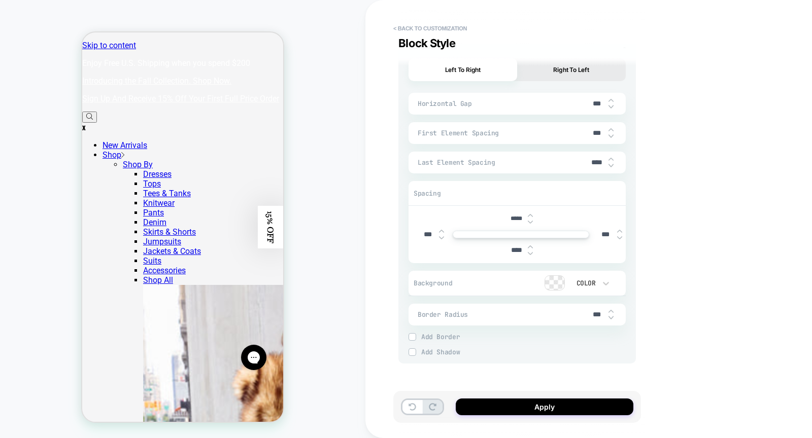
type textarea "*"
type input "****"
click at [715, 250] on div "**********" at bounding box center [588, 219] width 446 height 438
click at [523, 410] on button "Apply" at bounding box center [544, 407] width 178 height 17
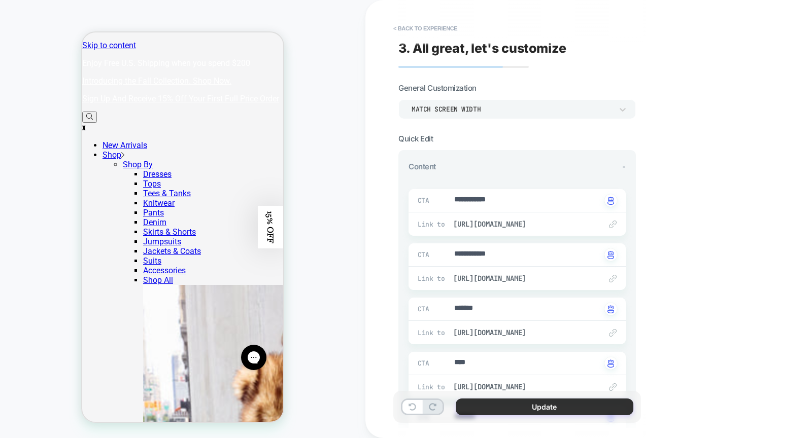
click at [498, 410] on button "Update" at bounding box center [544, 407] width 178 height 17
type textarea "*"
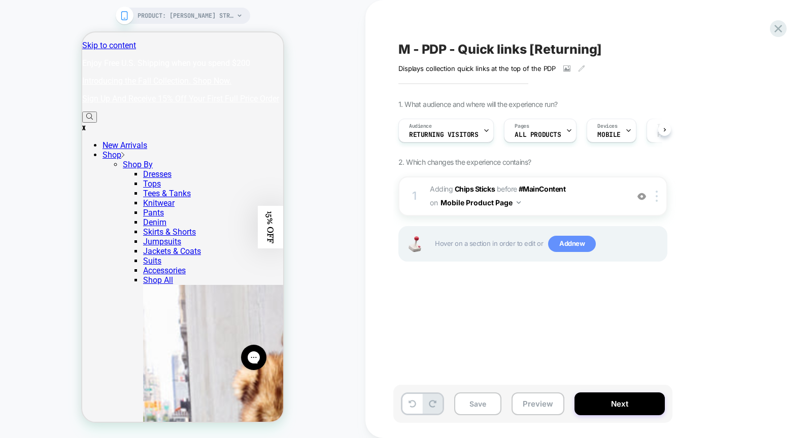
scroll to position [0, 1]
click at [474, 406] on button "Save" at bounding box center [477, 404] width 47 height 23
click at [779, 28] on icon at bounding box center [778, 29] width 8 height 8
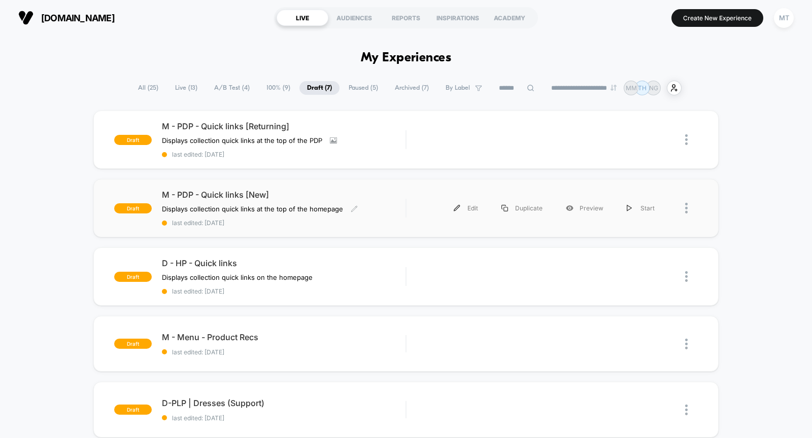
click at [373, 206] on div "M - PDP - Quick links [New] Displays collection quick links at the top of the h…" at bounding box center [283, 208] width 243 height 37
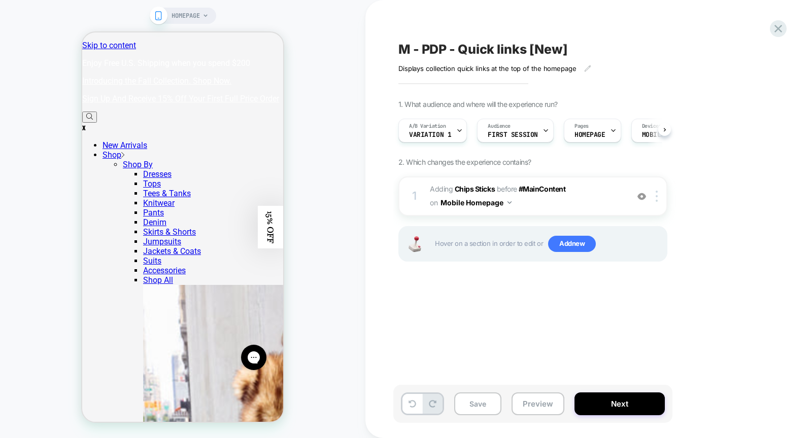
scroll to position [0, 1]
click at [598, 130] on div "Pages HOMEPAGE" at bounding box center [589, 130] width 51 height 23
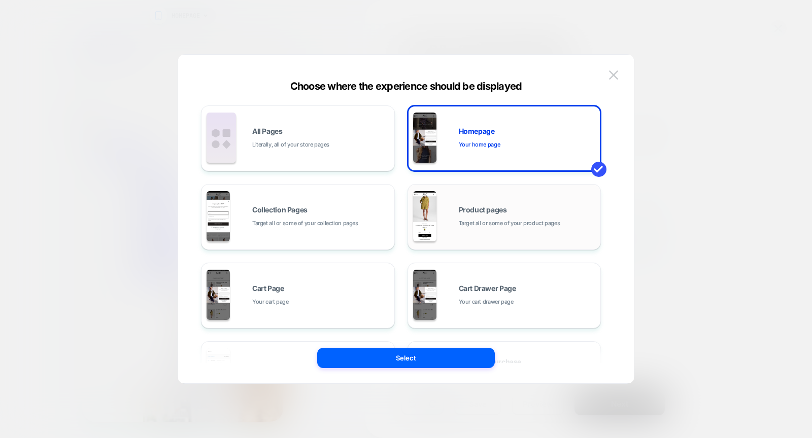
click at [523, 215] on div "Product pages Target all or some of your product pages" at bounding box center [527, 217] width 137 height 22
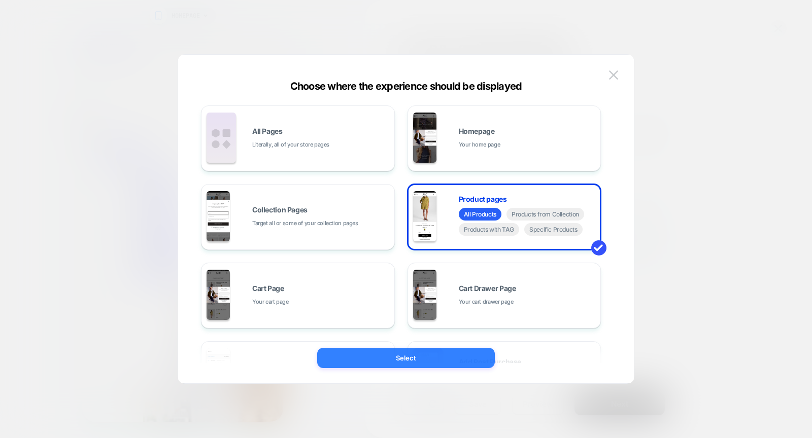
click at [430, 364] on button "Select" at bounding box center [406, 358] width 178 height 20
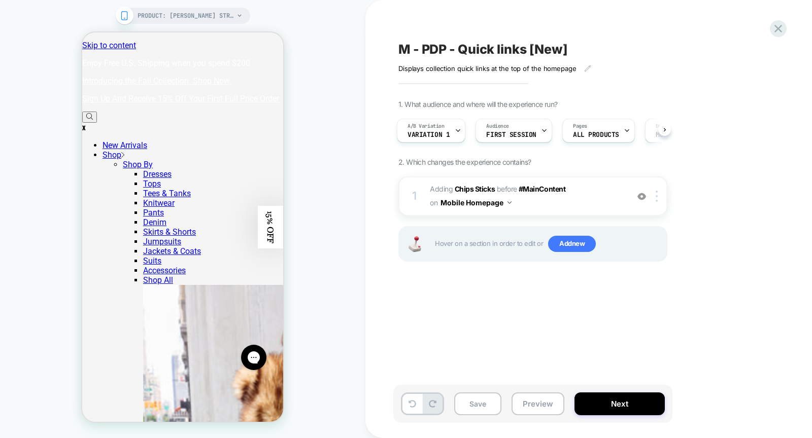
scroll to position [0, 3]
click at [584, 66] on icon at bounding box center [587, 68] width 7 height 7
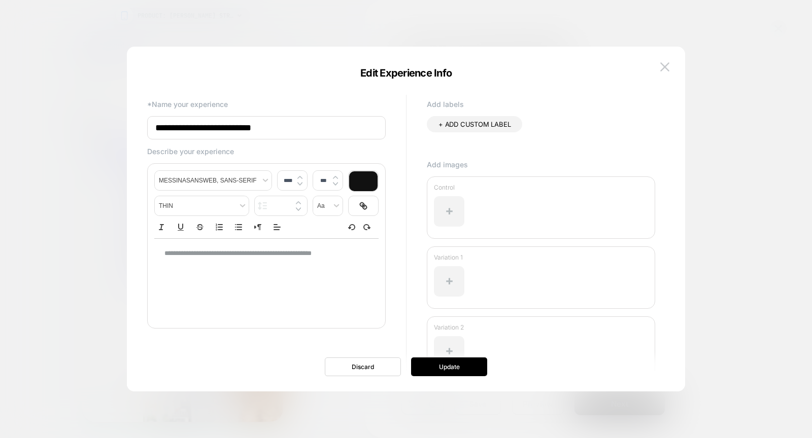
type input "****"
click at [310, 251] on p "**********" at bounding box center [262, 253] width 197 height 9
click at [446, 219] on div at bounding box center [449, 211] width 30 height 30
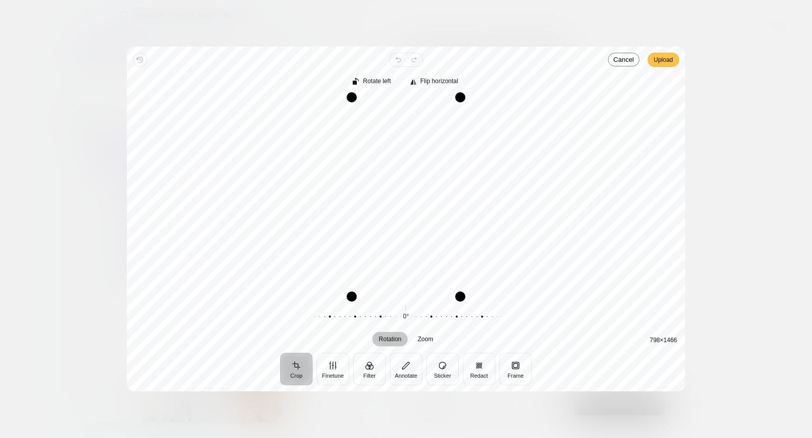
click at [663, 59] on span "Upload" at bounding box center [662, 60] width 19 height 12
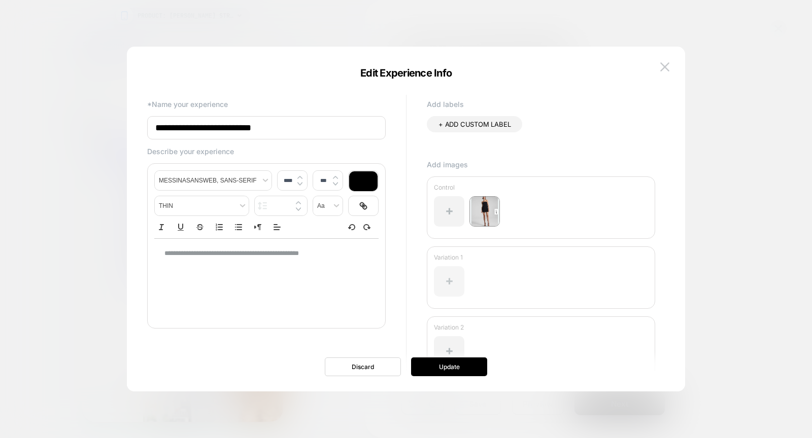
click at [449, 279] on div at bounding box center [449, 281] width 30 height 30
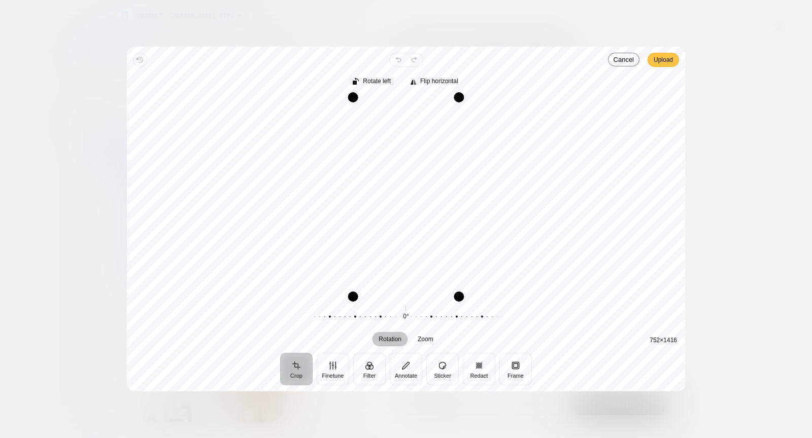
click at [665, 55] on span "Upload" at bounding box center [662, 60] width 19 height 12
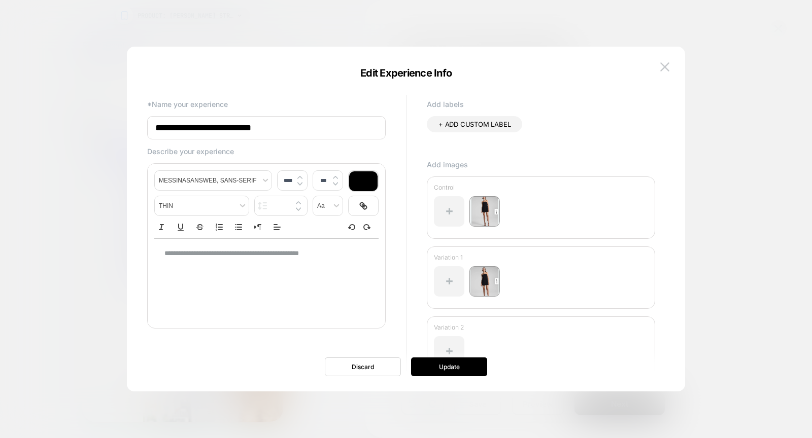
scroll to position [41, 0]
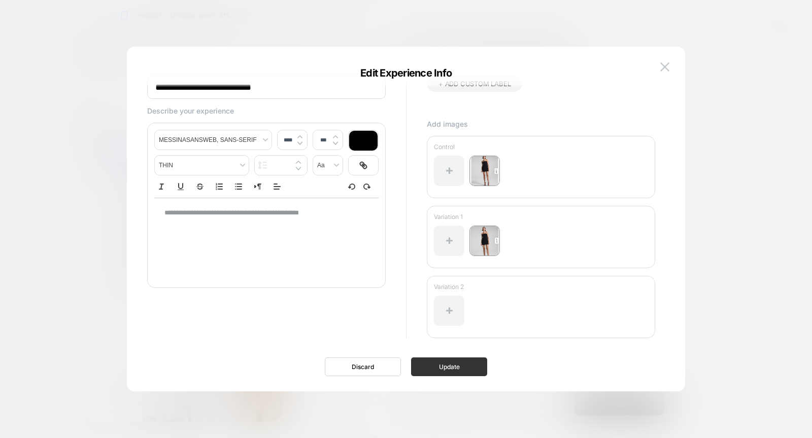
click at [464, 374] on button "Update" at bounding box center [449, 367] width 76 height 19
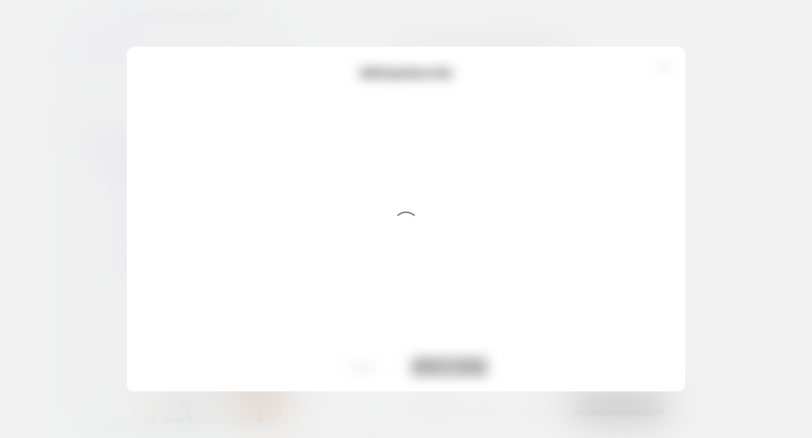
scroll to position [0, 0]
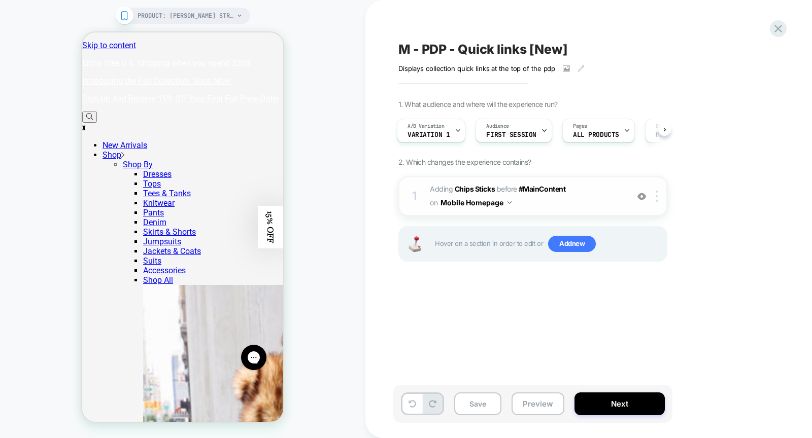
click at [507, 200] on button "Mobile Homepage" at bounding box center [475, 202] width 71 height 15
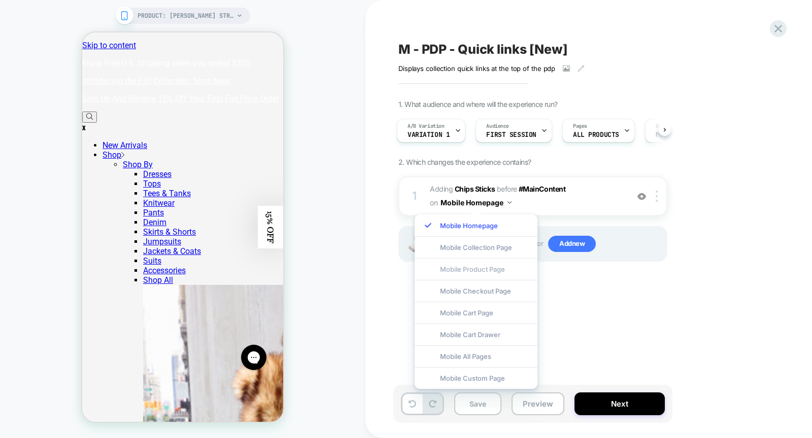
click at [510, 265] on div "Mobile Product Page" at bounding box center [475, 269] width 123 height 22
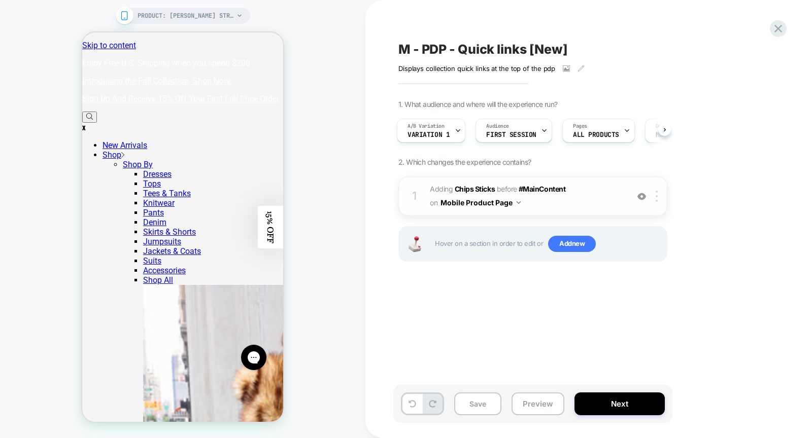
click at [557, 201] on span "#_loomi_addon_1747834883943_dup1755590531 Adding Chips Sticks BEFORE #MainConte…" at bounding box center [526, 196] width 193 height 27
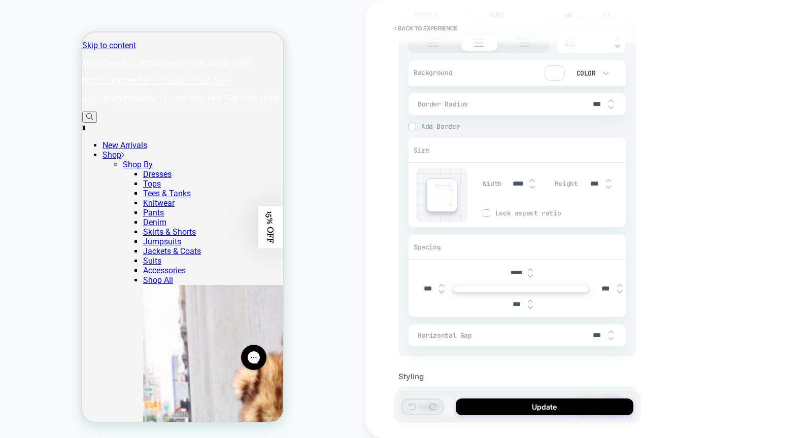
scroll to position [641, 0]
click at [529, 305] on img at bounding box center [530, 307] width 5 height 4
type textarea "*"
type input "****"
click at [529, 305] on img at bounding box center [530, 307] width 5 height 4
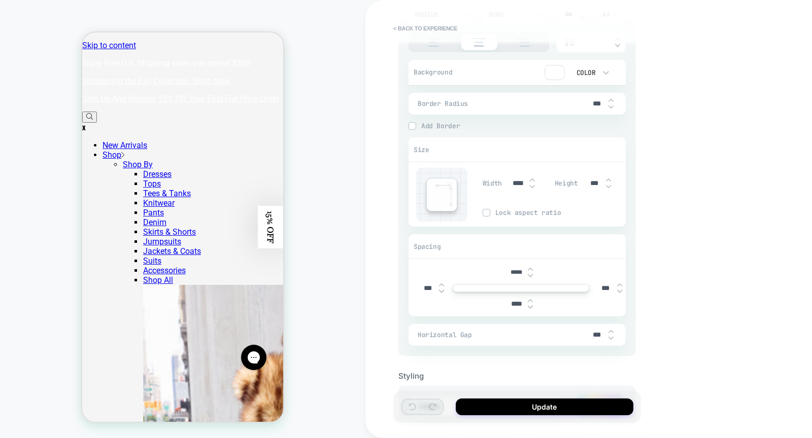
type textarea "*"
type input "****"
click at [529, 305] on img at bounding box center [530, 307] width 5 height 4
type textarea "*"
type input "****"
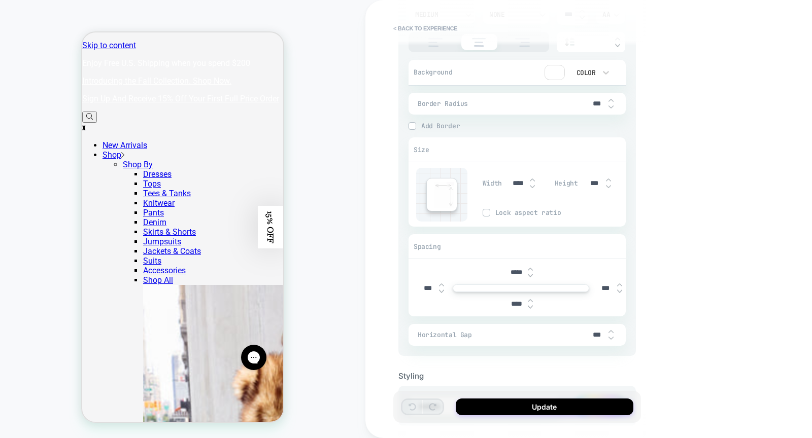
click at [529, 305] on img at bounding box center [530, 307] width 5 height 4
type textarea "*"
type input "****"
click at [530, 305] on img at bounding box center [530, 307] width 5 height 4
type textarea "*"
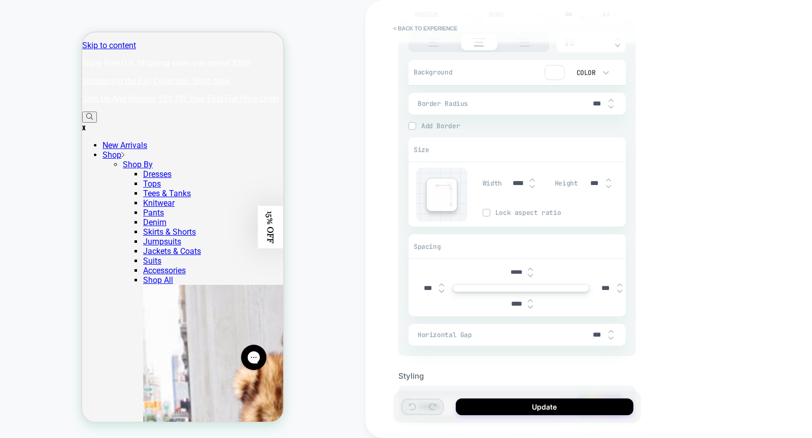
type input "****"
click at [558, 403] on button "Update" at bounding box center [544, 407] width 178 height 17
type textarea "*"
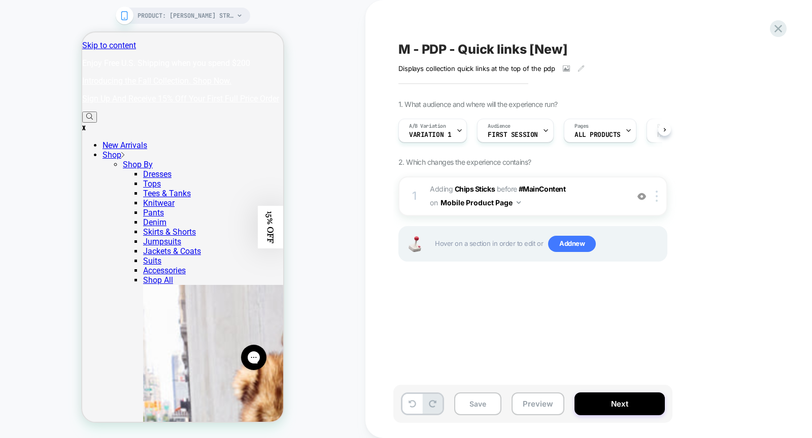
scroll to position [0, 1]
click at [474, 406] on button "Save" at bounding box center [477, 404] width 47 height 23
click at [566, 70] on icon at bounding box center [567, 69] width 6 height 4
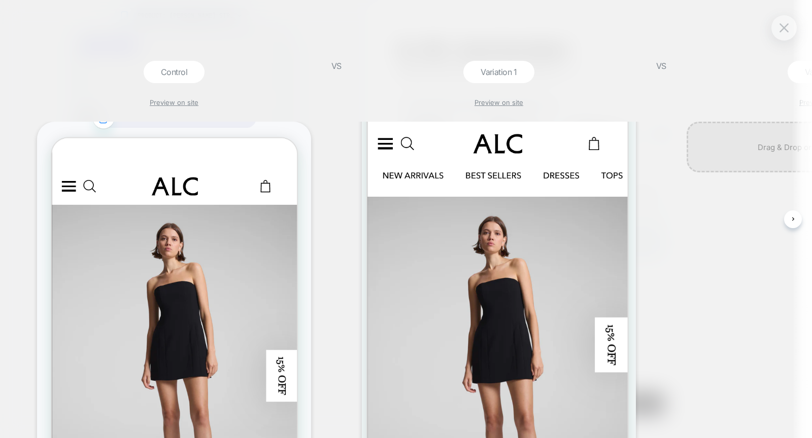
scroll to position [0, 0]
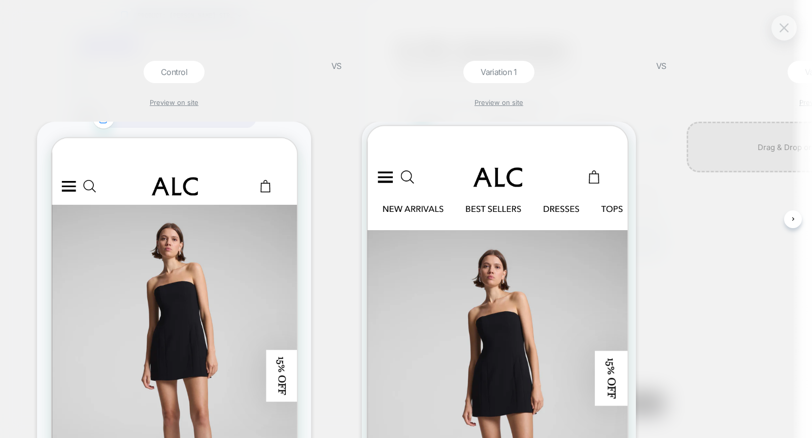
click at [784, 24] on img at bounding box center [783, 27] width 9 height 9
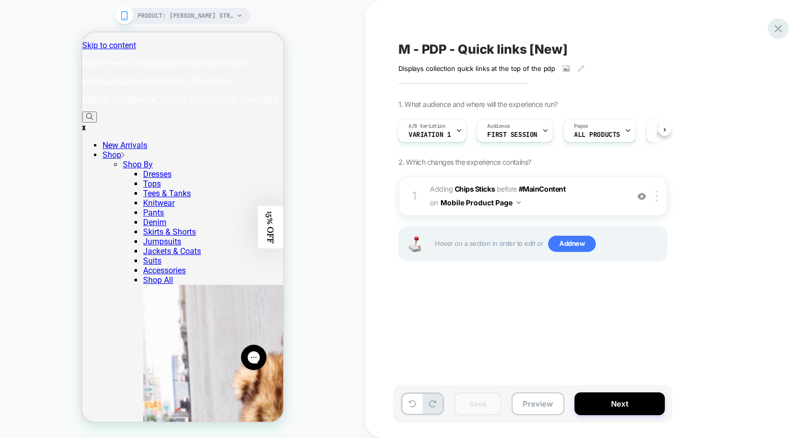
click at [780, 32] on icon at bounding box center [778, 29] width 14 height 14
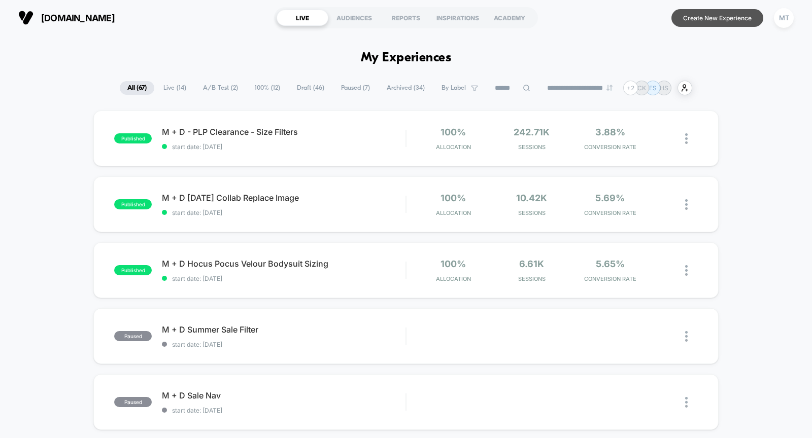
click at [704, 18] on button "Create New Experience" at bounding box center [717, 18] width 92 height 18
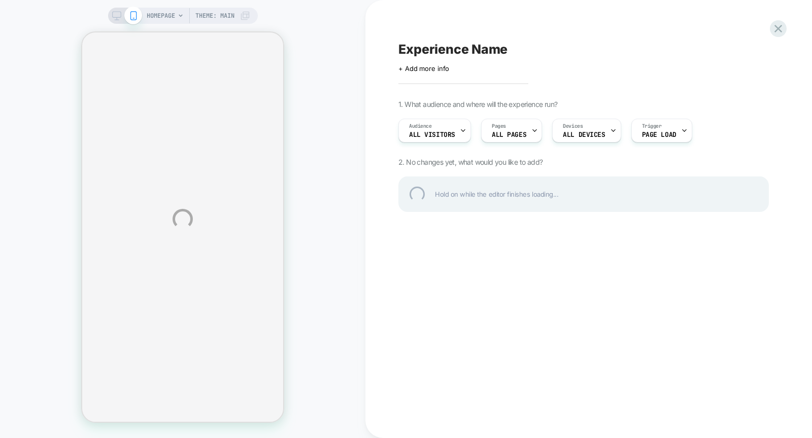
click at [169, 12] on div "HOMEPAGE Theme: MAIN Experience Name Click to edit experience details + Add mor…" at bounding box center [406, 219] width 812 height 438
click at [177, 15] on div "HOMEPAGE Theme: MAIN Experience Name Click to edit experience details + Add mor…" at bounding box center [406, 219] width 812 height 438
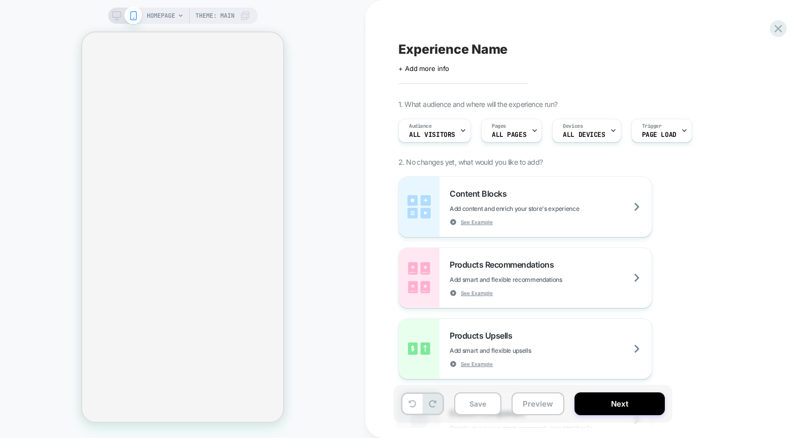
click at [169, 14] on span "HOMEPAGE" at bounding box center [161, 16] width 28 height 16
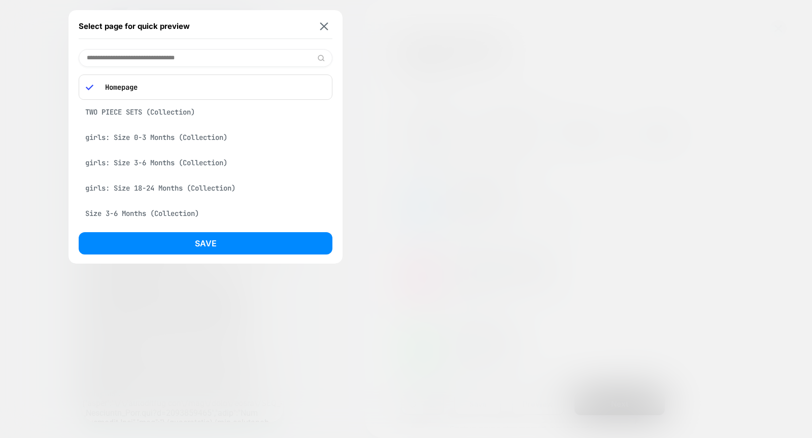
click at [179, 59] on input at bounding box center [206, 58] width 254 height 18
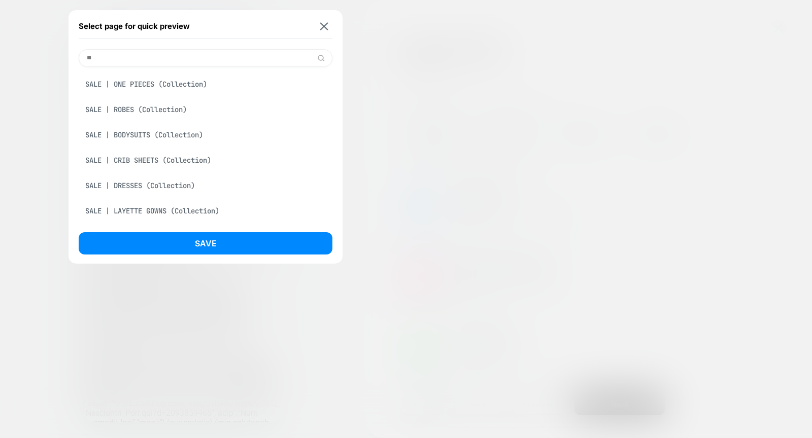
type input "*"
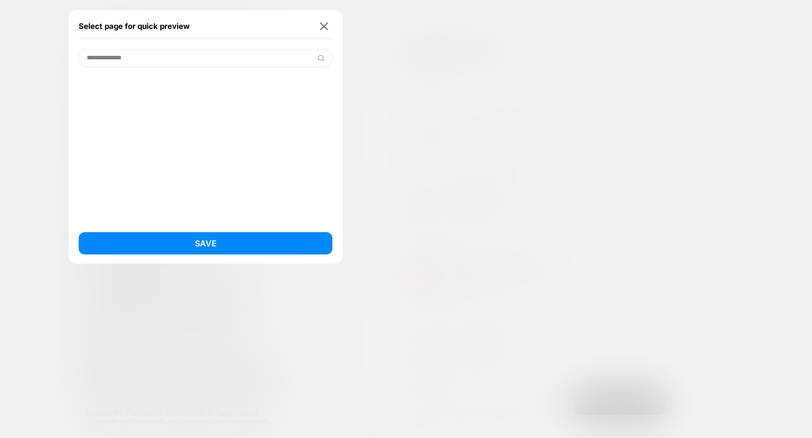
click at [104, 58] on input "**********" at bounding box center [206, 58] width 254 height 18
click at [200, 59] on input "**********" at bounding box center [206, 58] width 254 height 18
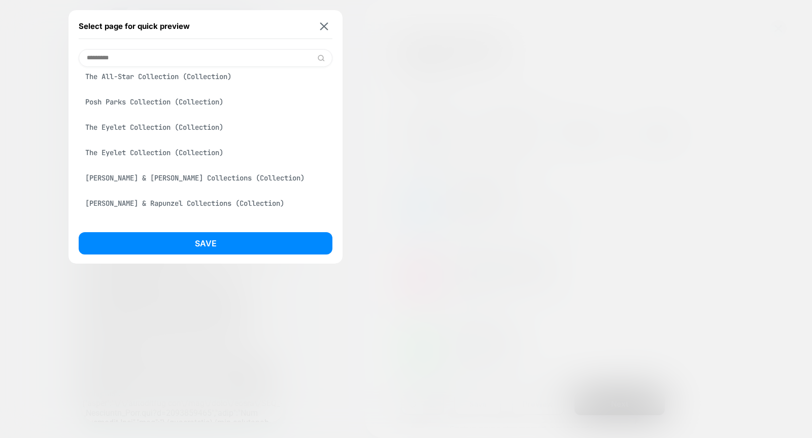
scroll to position [1353, 0]
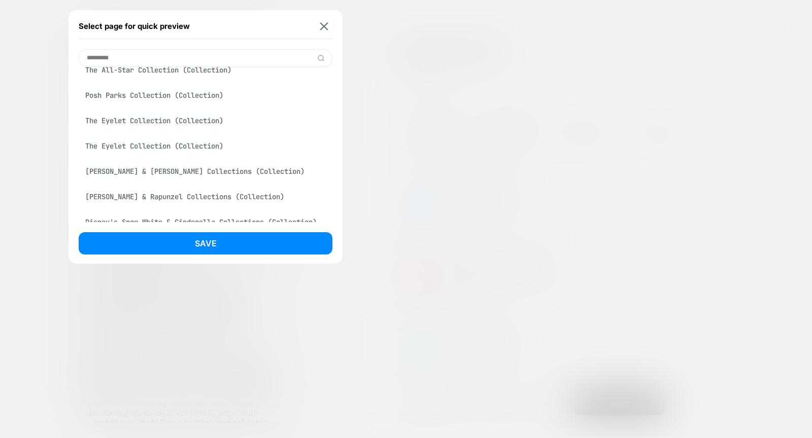
click at [166, 60] on input "*********" at bounding box center [206, 58] width 254 height 18
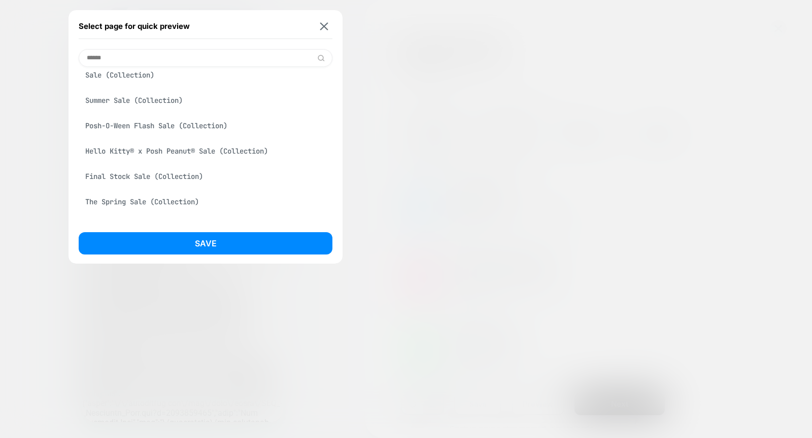
scroll to position [0, 0]
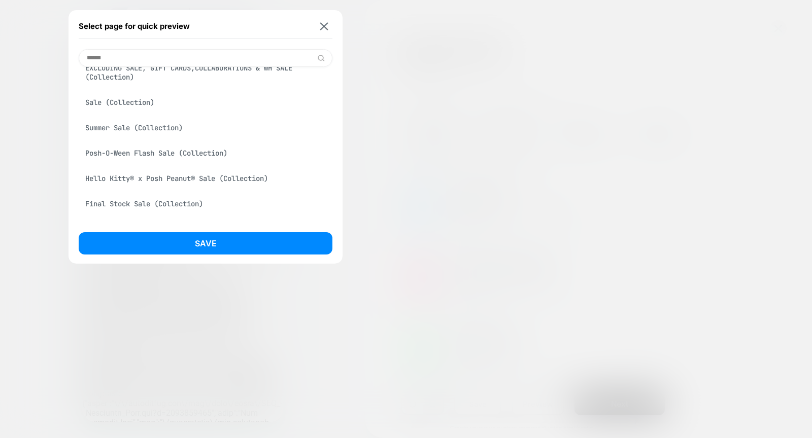
type input "******"
click at [128, 98] on div "Sale (Collection)" at bounding box center [206, 102] width 254 height 19
click at [165, 98] on div "Sale (Collection)" at bounding box center [206, 102] width 254 height 19
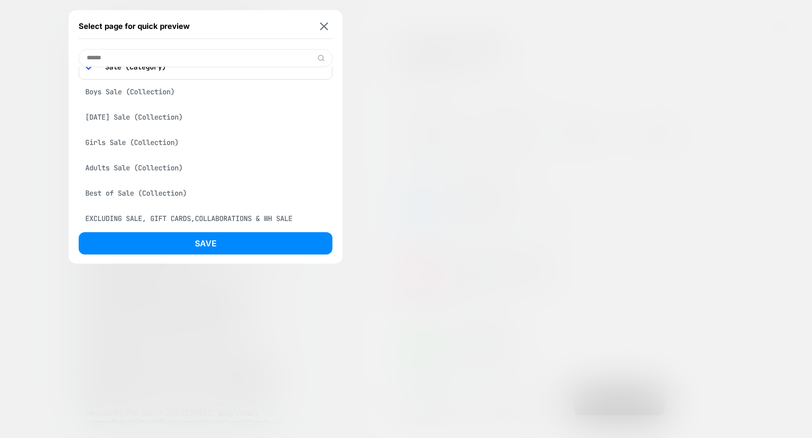
scroll to position [0, 0]
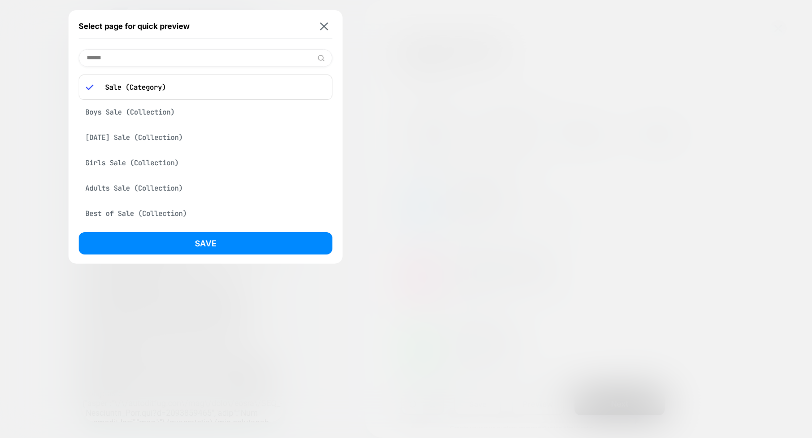
click at [160, 85] on p "Sale (Category)" at bounding box center [212, 87] width 225 height 9
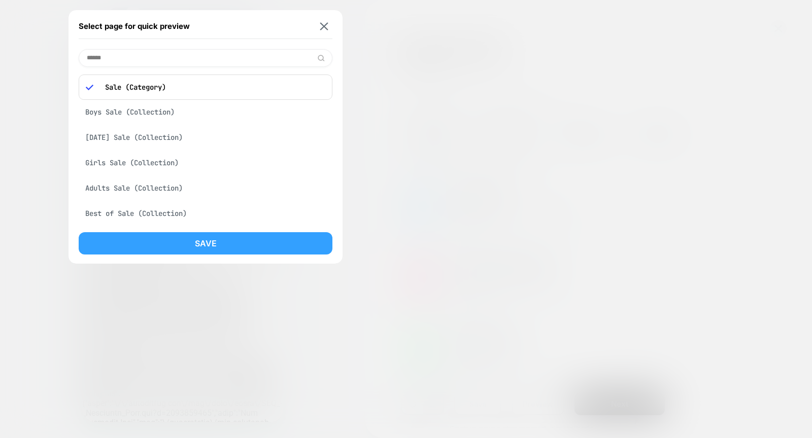
click at [187, 239] on button "Save" at bounding box center [206, 243] width 254 height 22
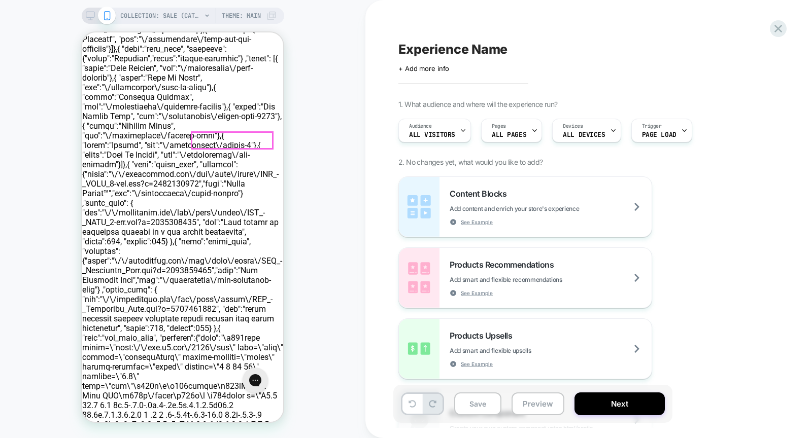
scroll to position [164, 0]
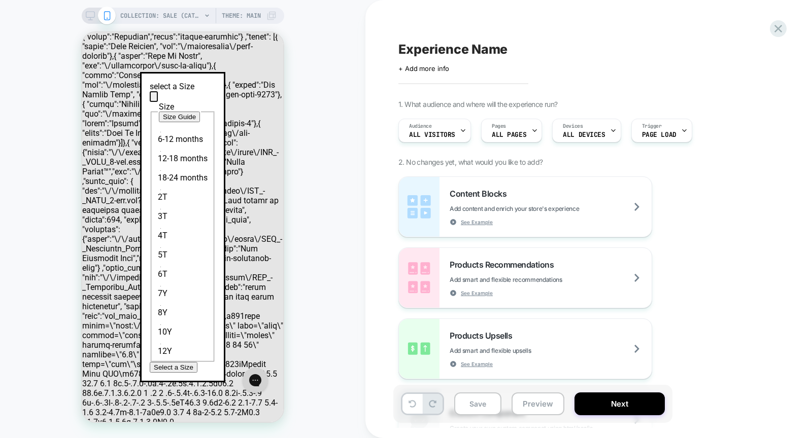
click at [154, 99] on icon "Close icon" at bounding box center [154, 99] width 0 height 0
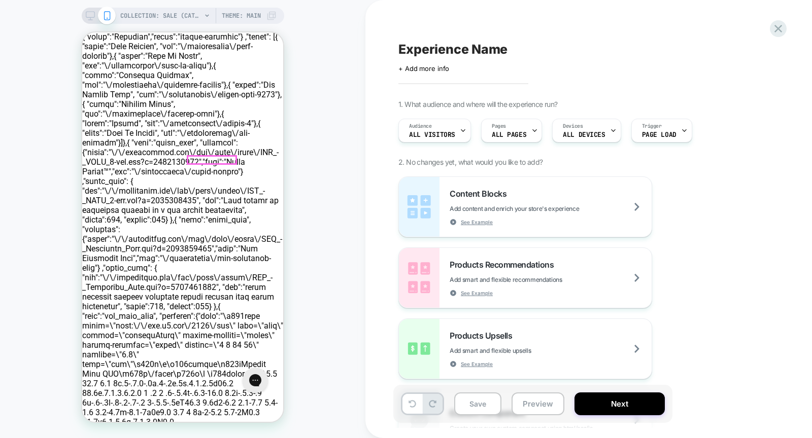
scroll to position [0, 0]
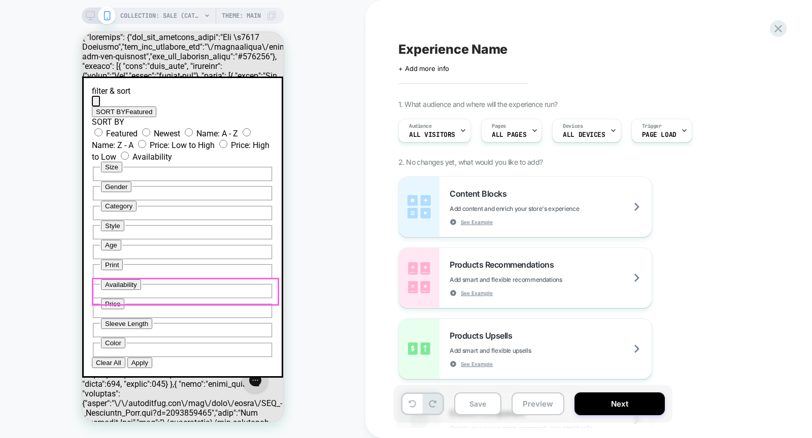
click at [122, 172] on button "Size" at bounding box center [111, 167] width 21 height 11
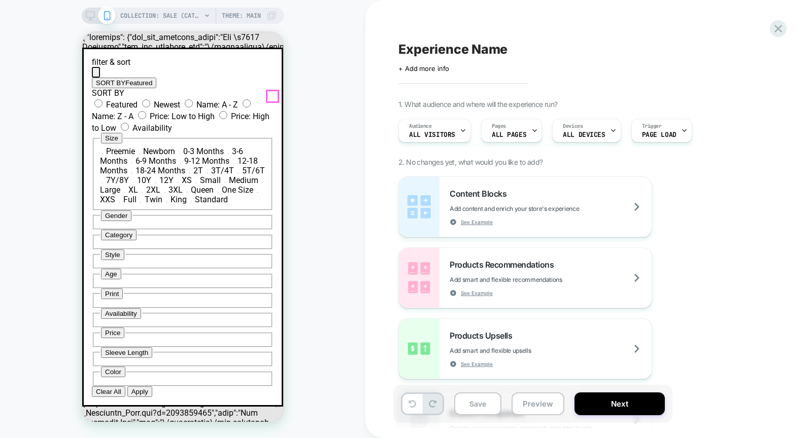
click at [96, 75] on icon "Close icon" at bounding box center [96, 75] width 0 height 0
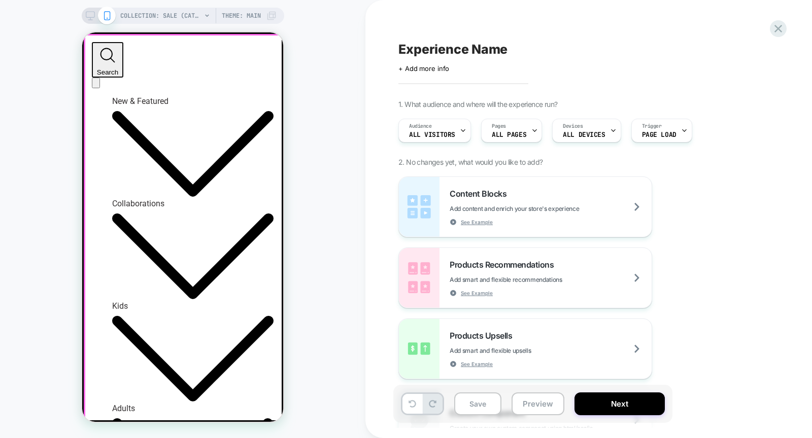
click at [273, 42] on div at bounding box center [183, 42] width 182 height 0
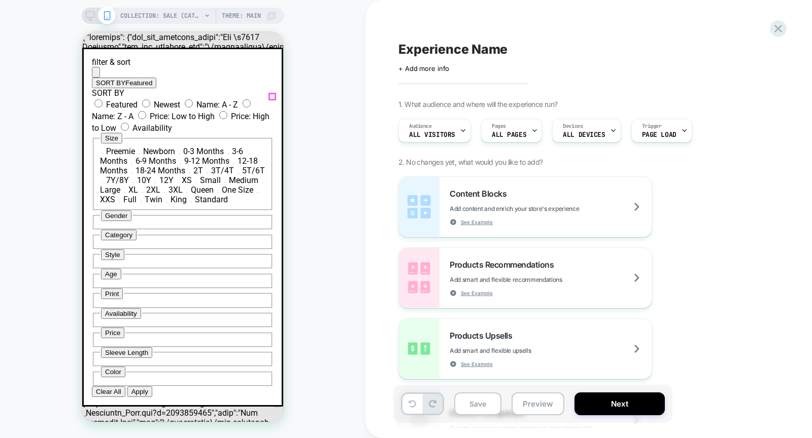
click at [96, 75] on icon "Close icon" at bounding box center [96, 75] width 0 height 0
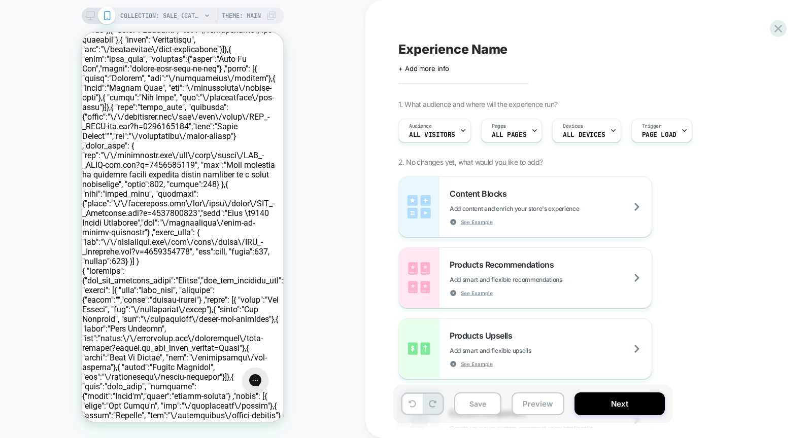
scroll to position [1583, 0]
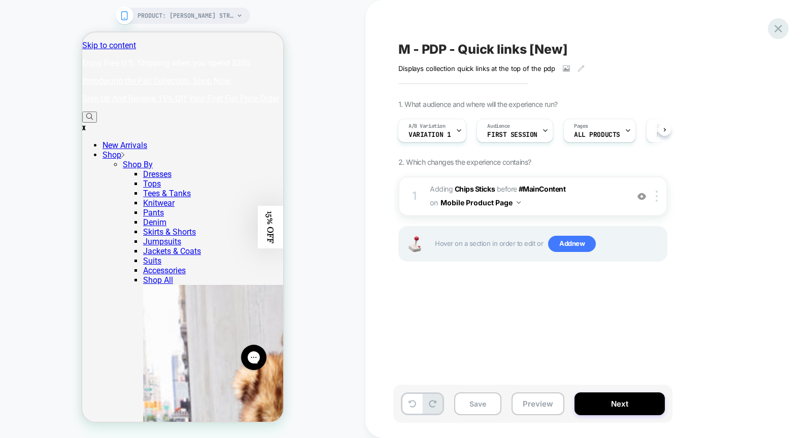
click at [778, 29] on icon at bounding box center [778, 29] width 8 height 8
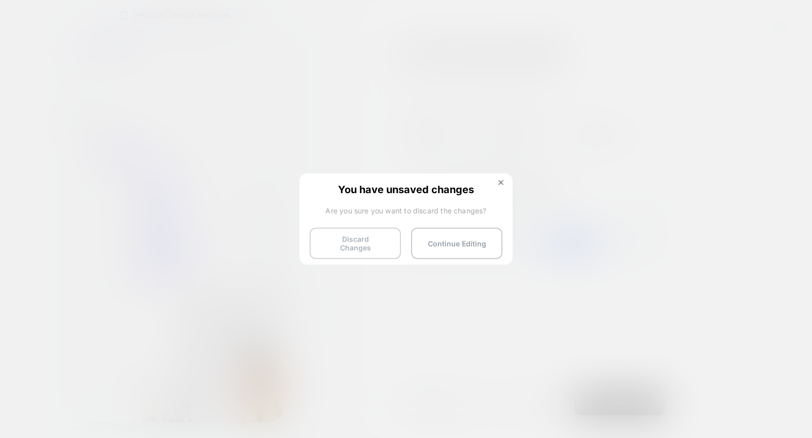
click at [368, 239] on button "Discard Changes" at bounding box center [354, 243] width 91 height 31
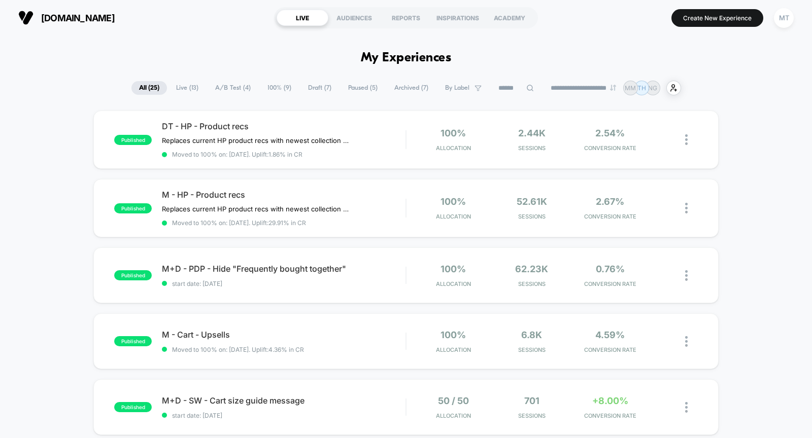
click at [303, 89] on span "Draft ( 7 )" at bounding box center [319, 88] width 39 height 14
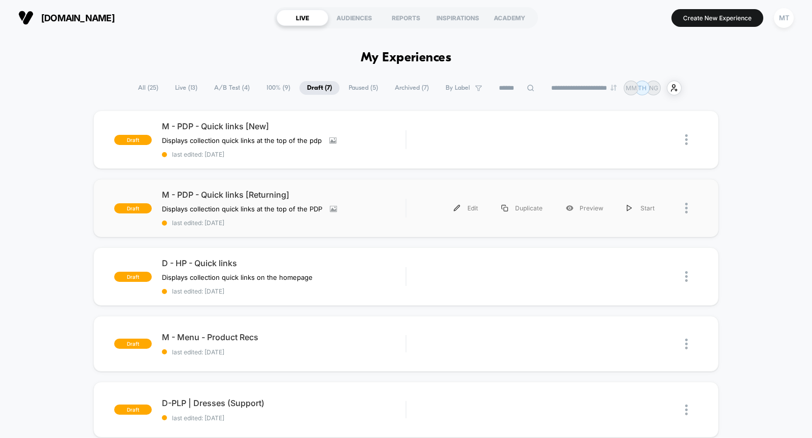
click at [689, 211] on div at bounding box center [691, 208] width 13 height 23
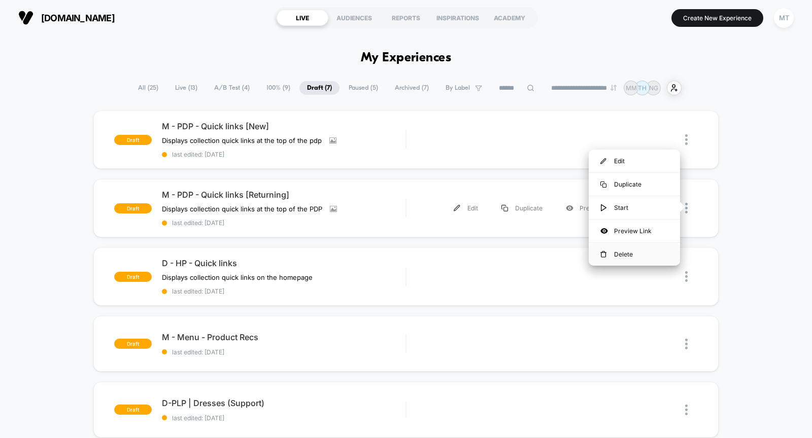
click at [633, 249] on div "Delete" at bounding box center [633, 254] width 91 height 23
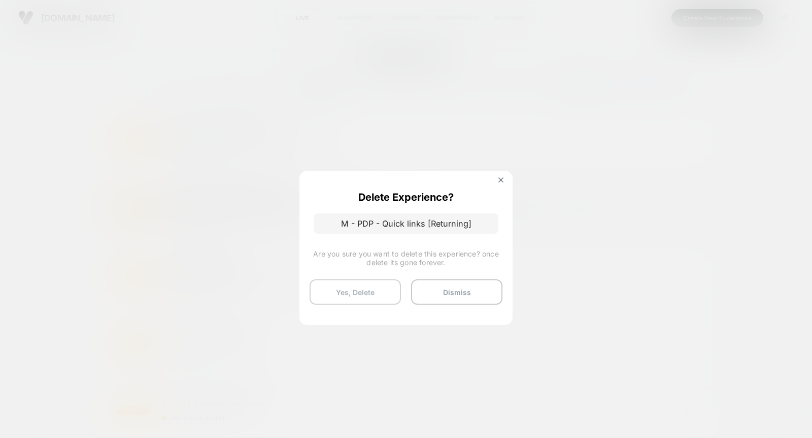
click at [360, 297] on button "Yes, Delete" at bounding box center [354, 291] width 91 height 25
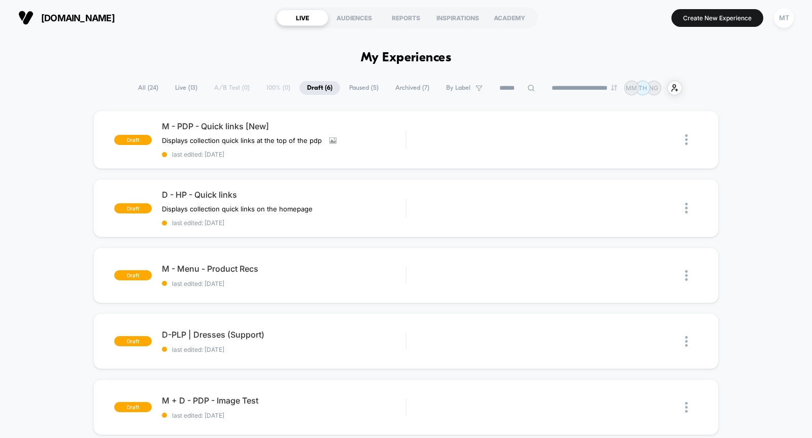
click at [141, 87] on span "All ( 24 )" at bounding box center [148, 88] width 36 height 14
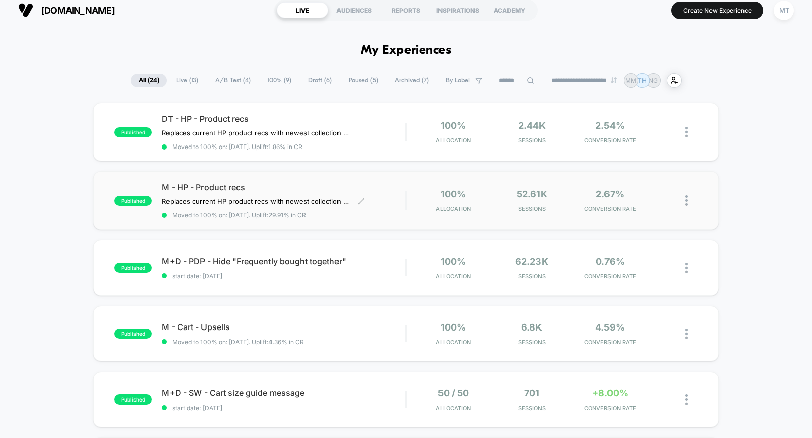
scroll to position [9, 0]
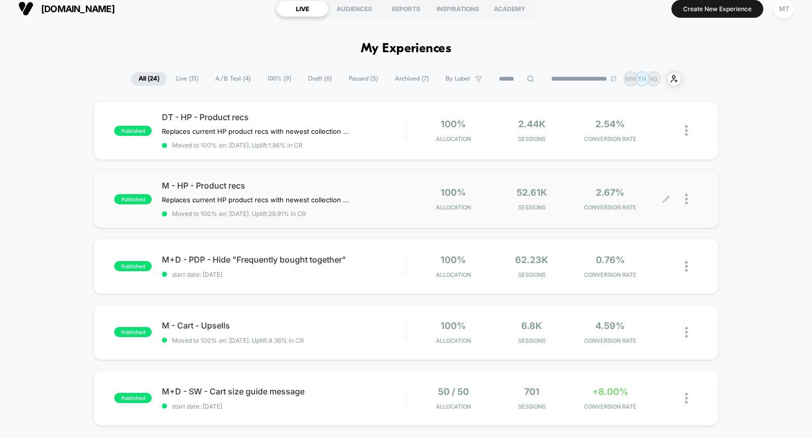
click at [690, 194] on div at bounding box center [691, 199] width 13 height 24
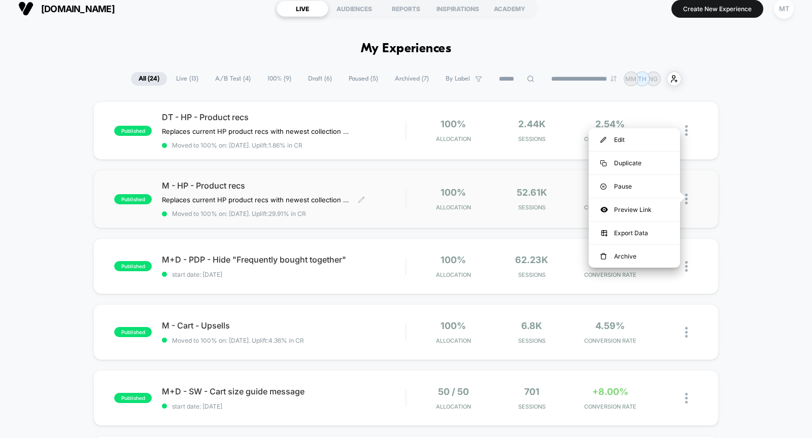
click at [392, 203] on div "M - HP - Product recs Replaces current HP product recs with newest collection (…" at bounding box center [283, 199] width 243 height 37
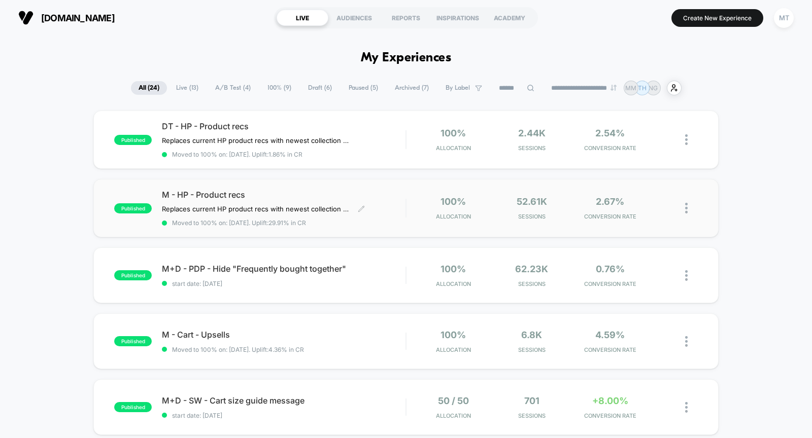
click at [364, 222] on span "Moved to 100% on: [DATE] . Uplift: 29.91% in CR" at bounding box center [283, 223] width 243 height 8
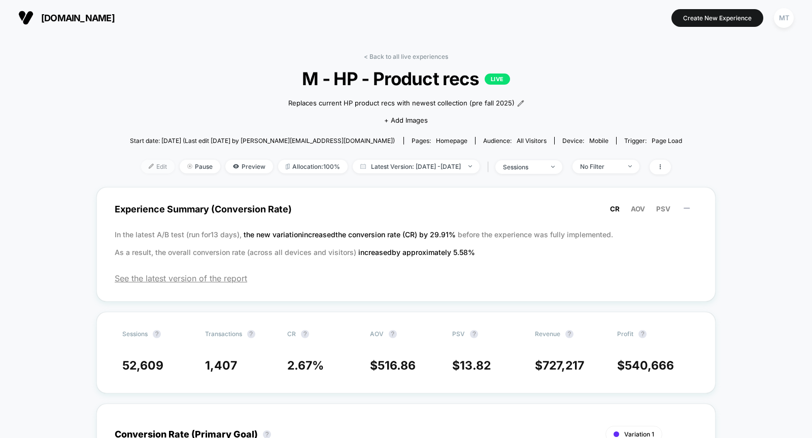
click at [149, 167] on img at bounding box center [151, 166] width 5 height 5
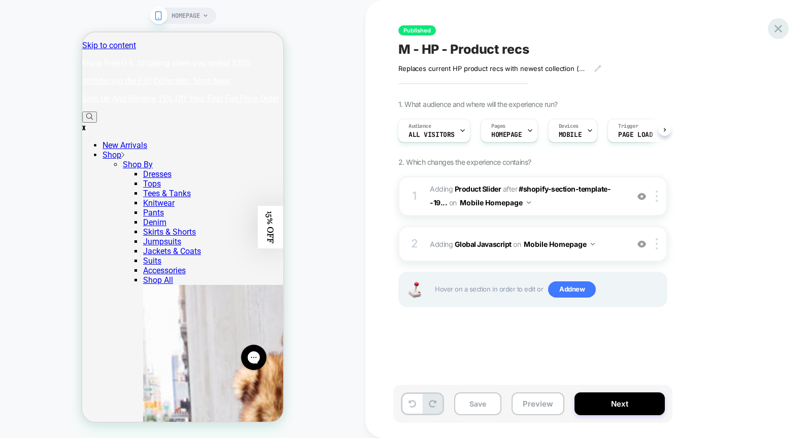
click at [780, 23] on icon at bounding box center [778, 29] width 14 height 14
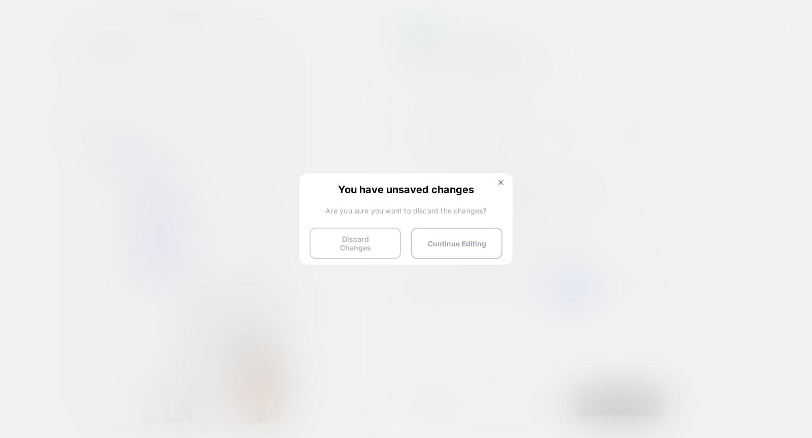
click at [342, 236] on button "Discard Changes" at bounding box center [354, 243] width 91 height 31
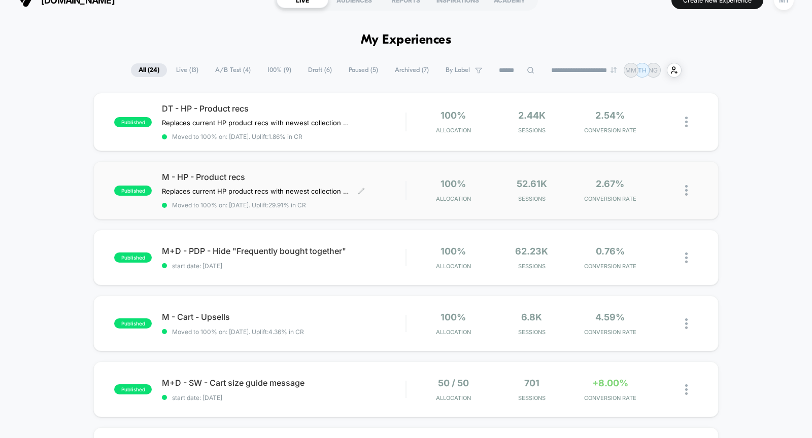
scroll to position [11, 0]
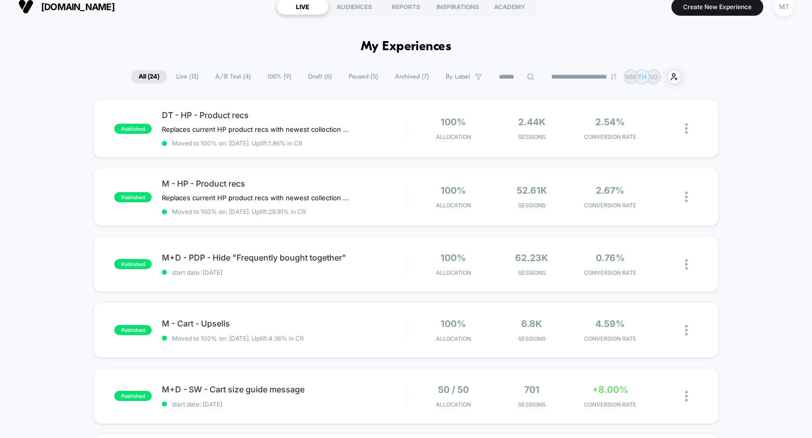
click at [231, 74] on span "A/B Test ( 4 )" at bounding box center [232, 77] width 51 height 14
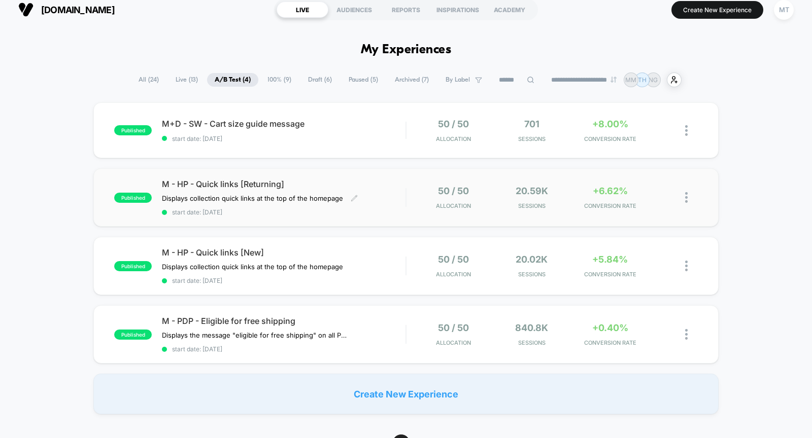
scroll to position [12, 0]
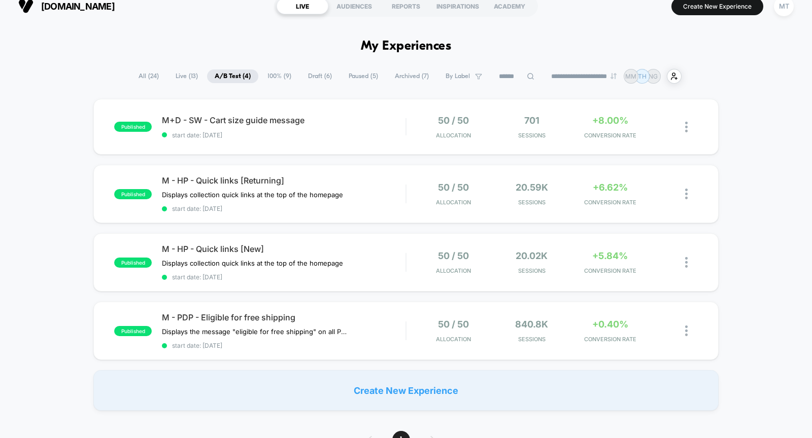
click at [135, 71] on span "All ( 24 )" at bounding box center [149, 76] width 36 height 14
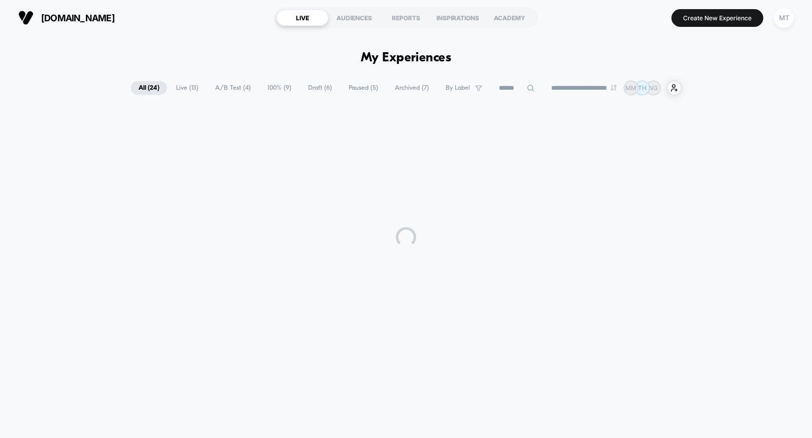
scroll to position [0, 0]
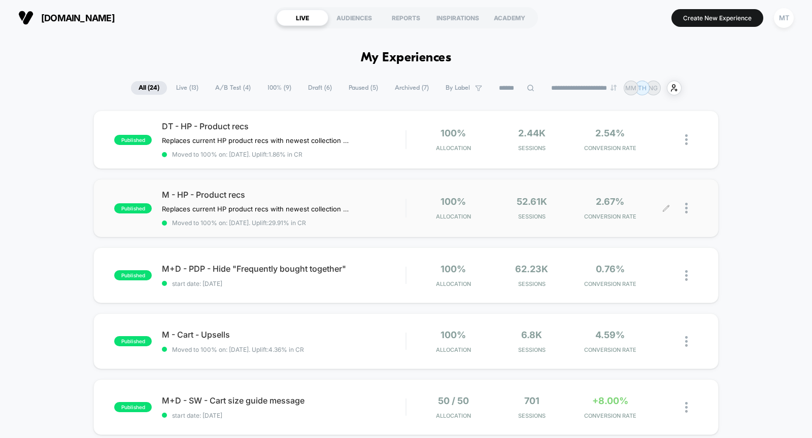
click at [683, 204] on div at bounding box center [681, 208] width 31 height 24
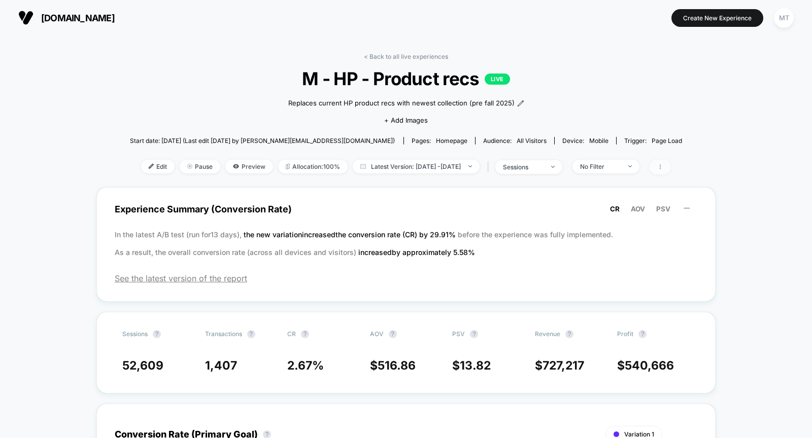
click at [663, 166] on icon at bounding box center [660, 167] width 6 height 6
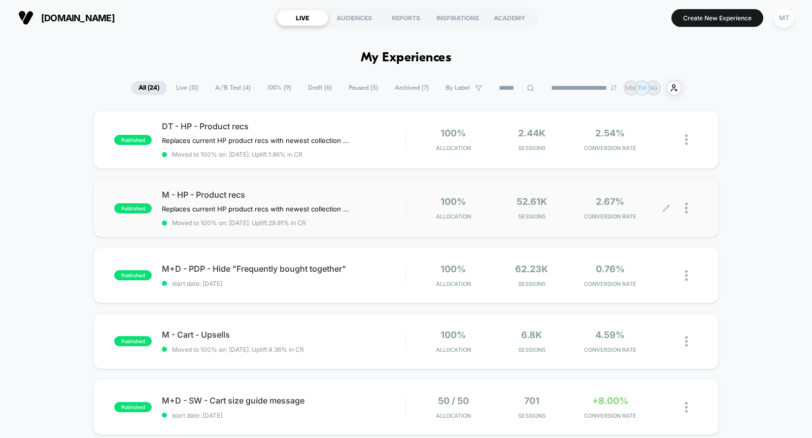
click at [688, 204] on div at bounding box center [691, 208] width 13 height 24
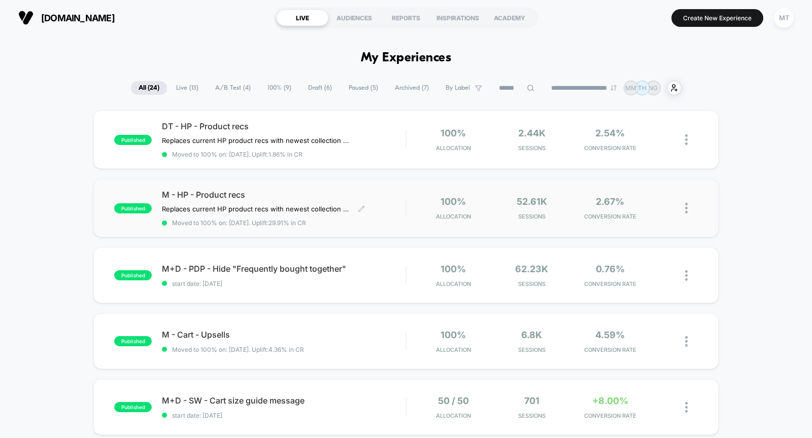
click at [257, 194] on span "M - HP - Product recs" at bounding box center [283, 195] width 243 height 10
click at [686, 205] on img at bounding box center [686, 208] width 3 height 11
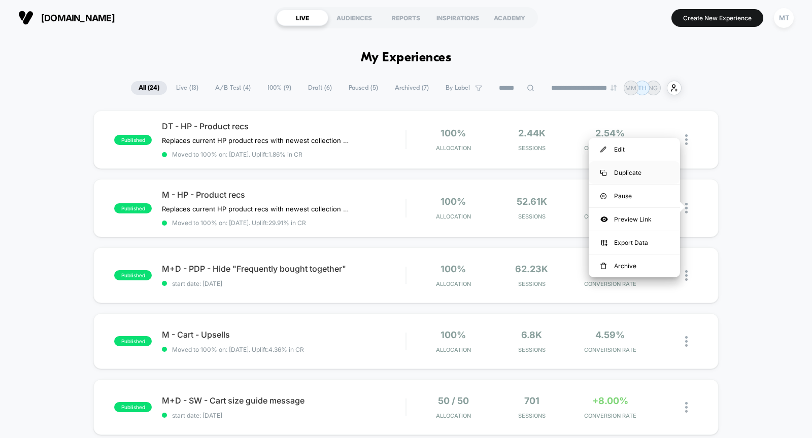
click at [647, 169] on div "Duplicate" at bounding box center [633, 172] width 91 height 23
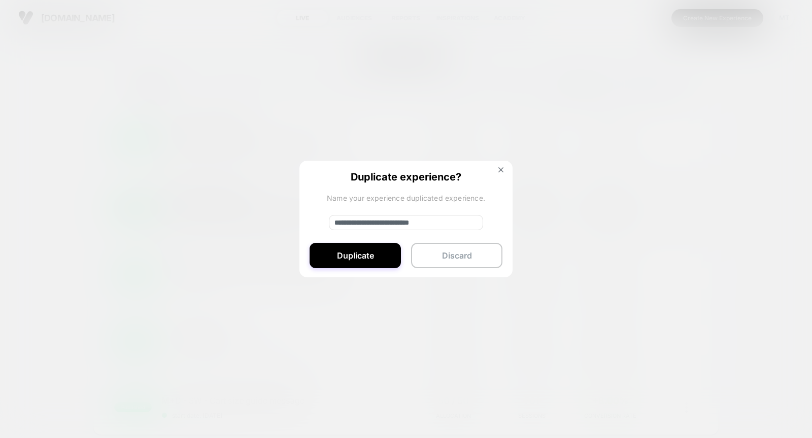
drag, startPoint x: 367, startPoint y: 222, endPoint x: 294, endPoint y: 215, distance: 73.8
click at [685, 215] on div "**********" at bounding box center [691, 208] width 13 height 24
click at [355, 221] on input "**********" at bounding box center [406, 222] width 154 height 15
type input "**********"
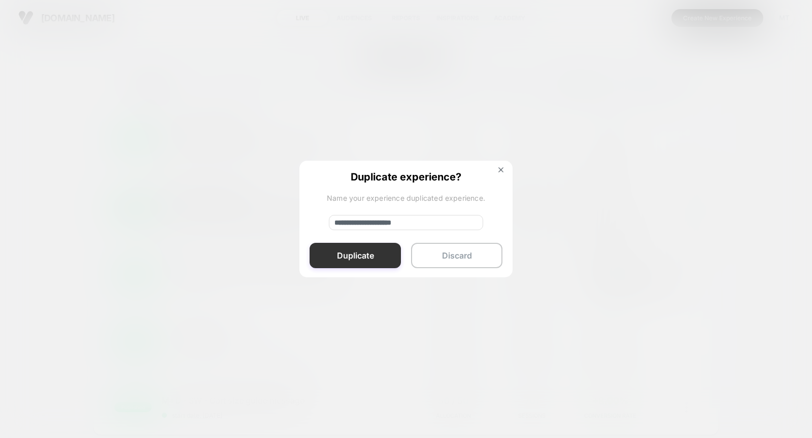
click at [329, 255] on button "Duplicate" at bounding box center [354, 255] width 91 height 25
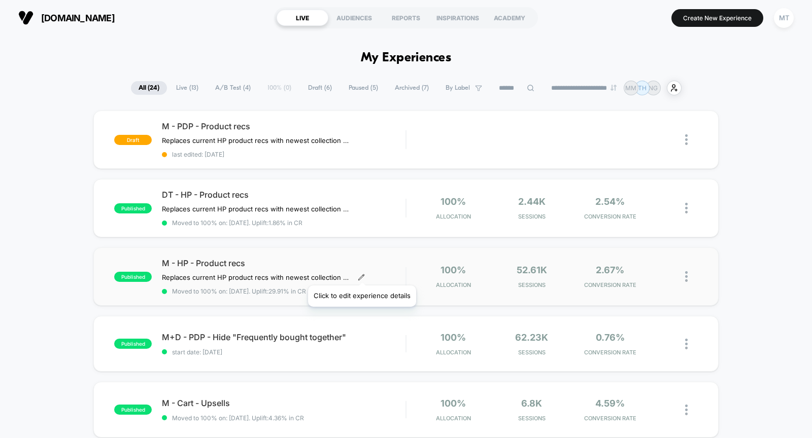
click at [361, 274] on icon at bounding box center [361, 277] width 7 height 7
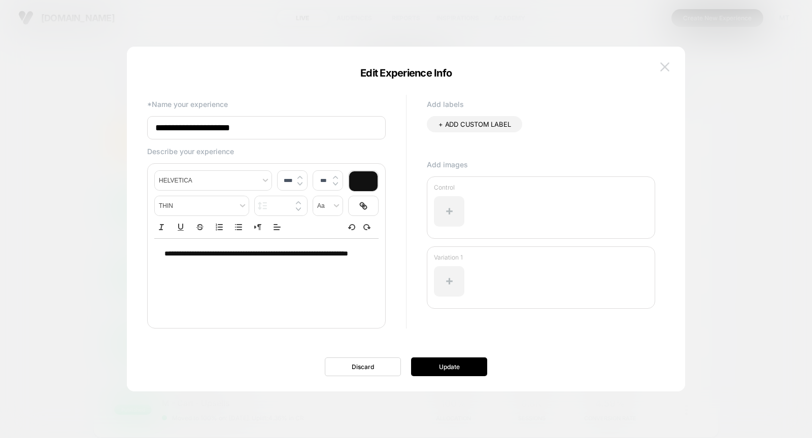
click at [662, 63] on img at bounding box center [664, 66] width 9 height 9
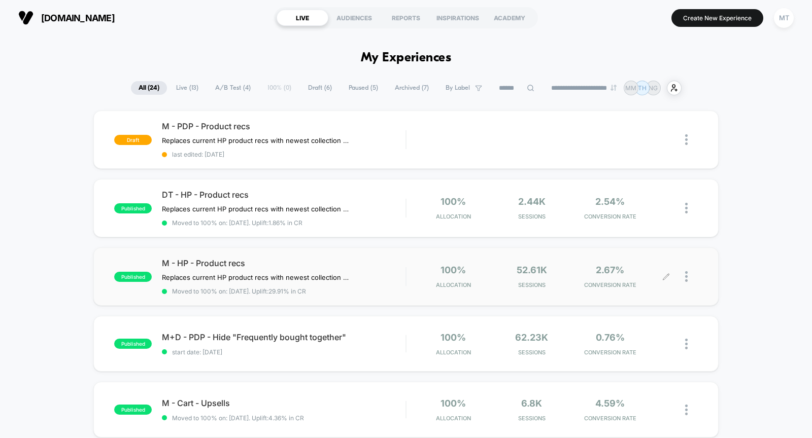
click at [683, 274] on div at bounding box center [681, 277] width 31 height 24
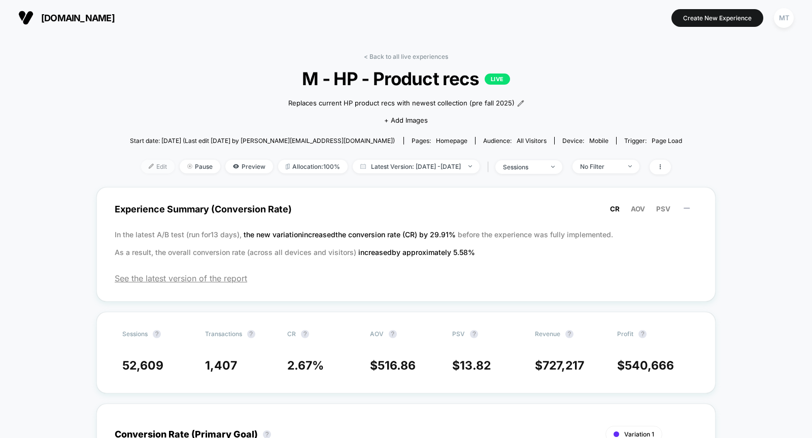
click at [144, 161] on span "Edit" at bounding box center [157, 167] width 33 height 14
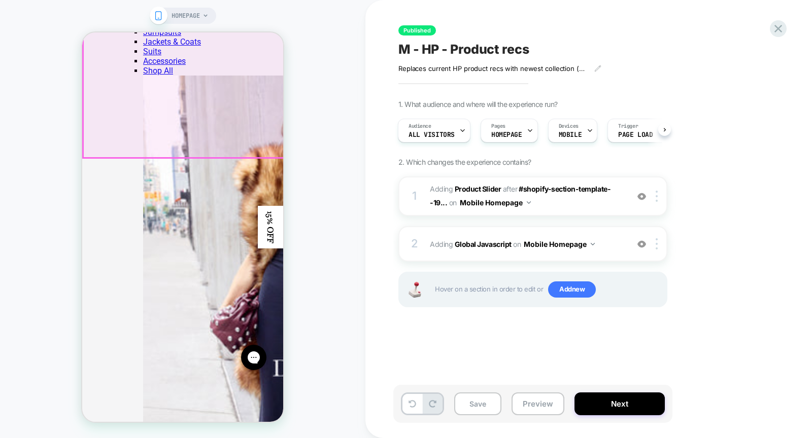
scroll to position [210, 0]
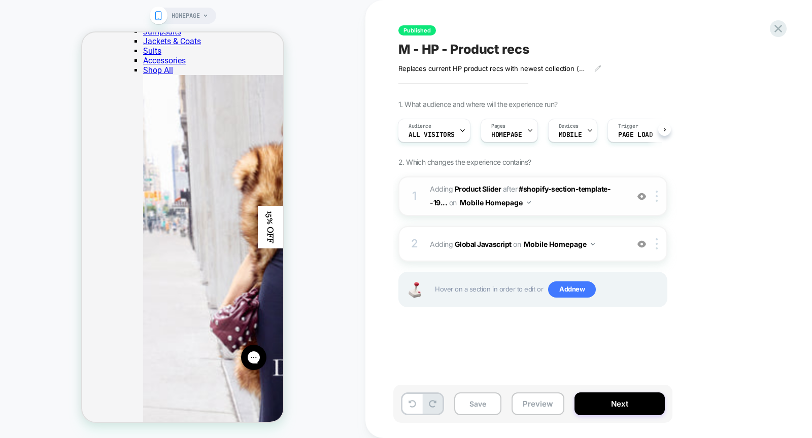
click at [642, 195] on img at bounding box center [641, 196] width 9 height 9
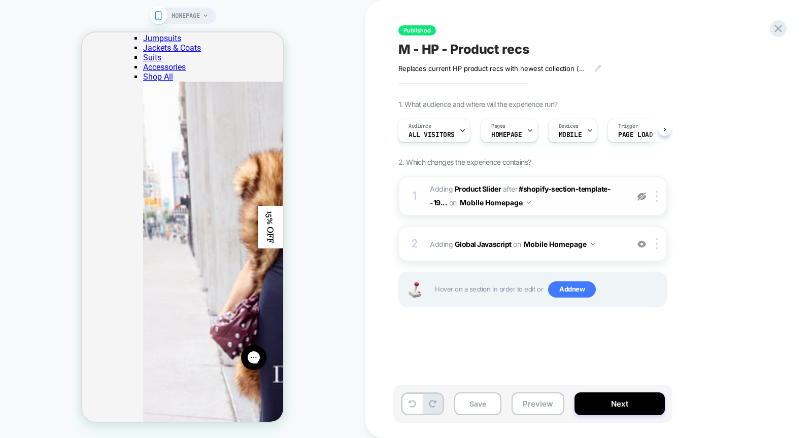
click at [642, 195] on img at bounding box center [641, 196] width 9 height 9
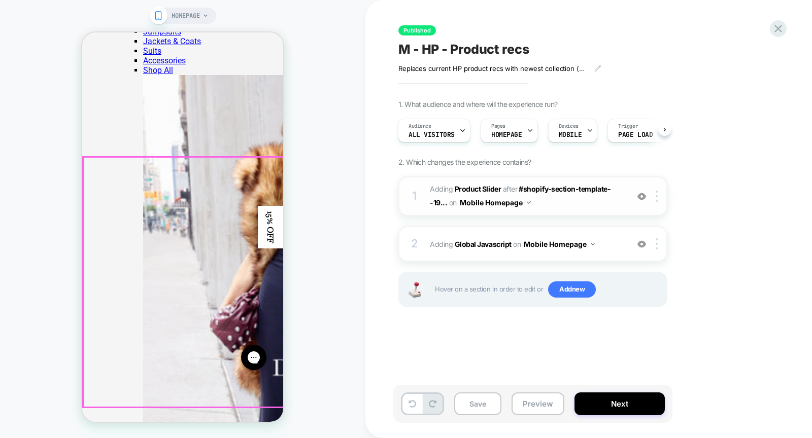
scroll to position [0, 0]
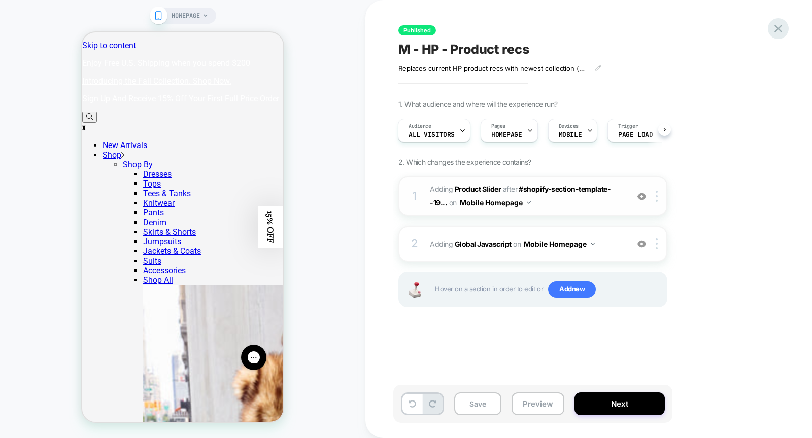
click at [782, 30] on icon at bounding box center [778, 29] width 14 height 14
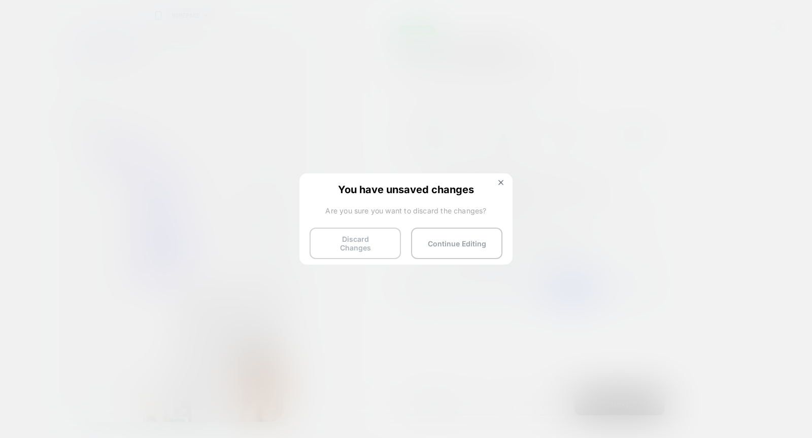
click at [348, 244] on button "Discard Changes" at bounding box center [354, 243] width 91 height 31
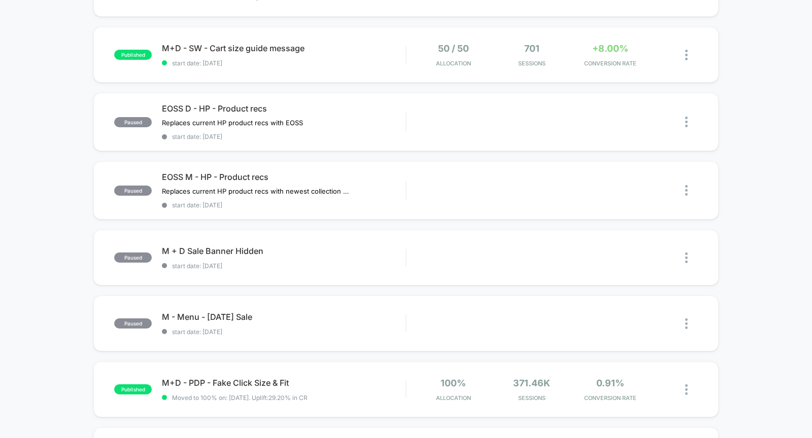
scroll to position [364, 0]
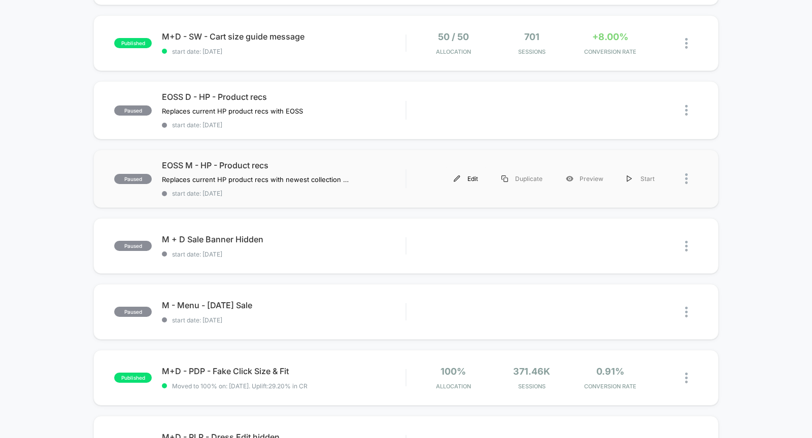
click at [469, 172] on div "Edit" at bounding box center [466, 178] width 48 height 23
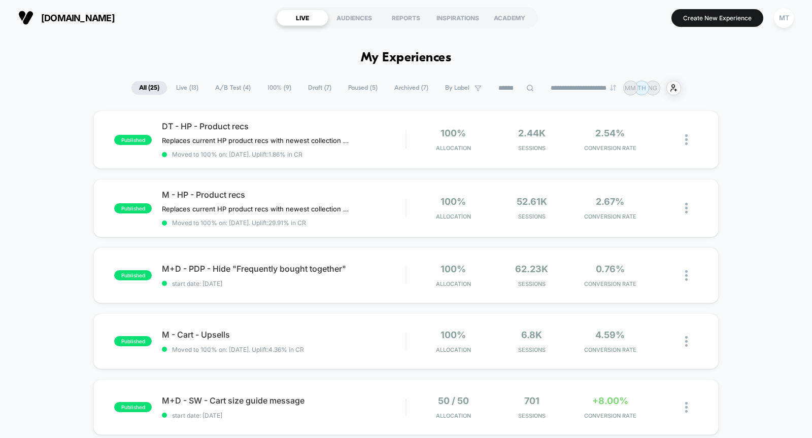
click at [304, 90] on span "Draft ( 7 )" at bounding box center [319, 88] width 39 height 14
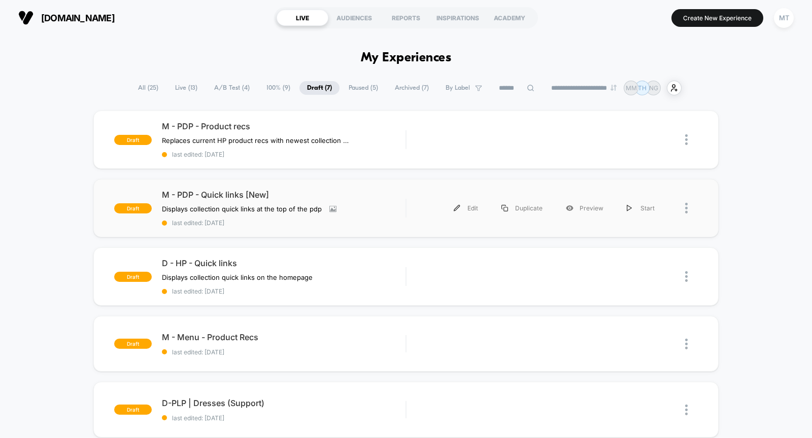
click at [684, 210] on div at bounding box center [681, 208] width 31 height 23
click at [685, 205] on img at bounding box center [686, 208] width 3 height 11
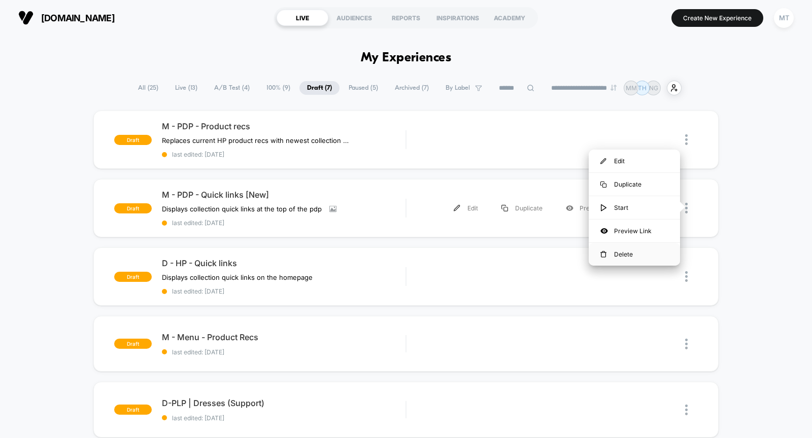
click at [649, 252] on div "Delete" at bounding box center [633, 254] width 91 height 23
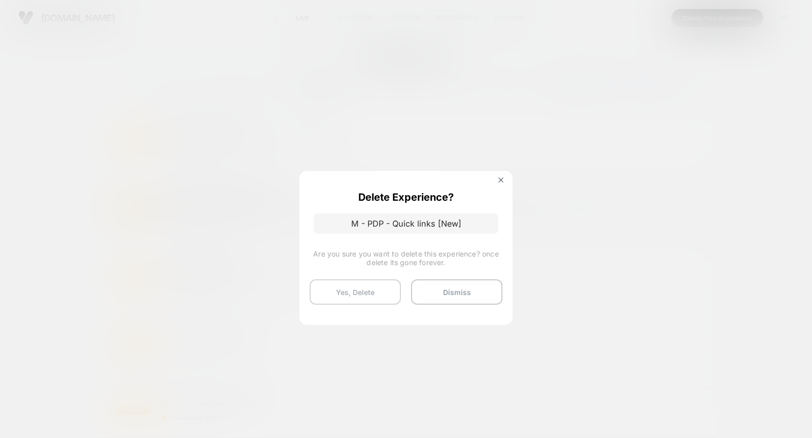
click at [372, 293] on button "Yes, Delete" at bounding box center [354, 291] width 91 height 25
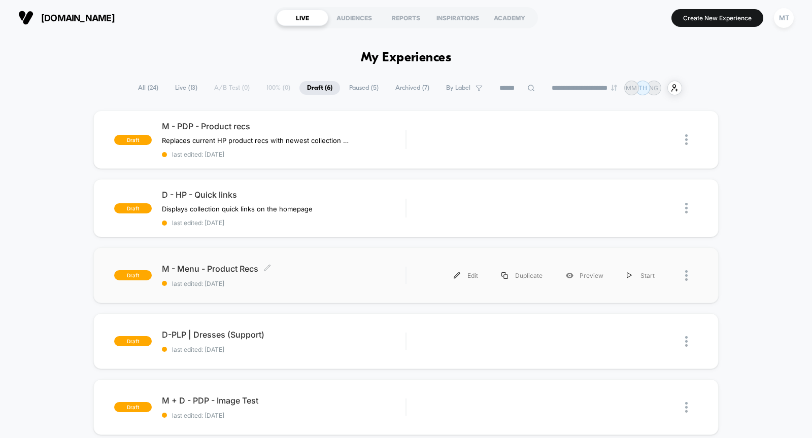
click at [335, 270] on span "M - Menu - Product Recs Click to edit experience details" at bounding box center [283, 269] width 243 height 10
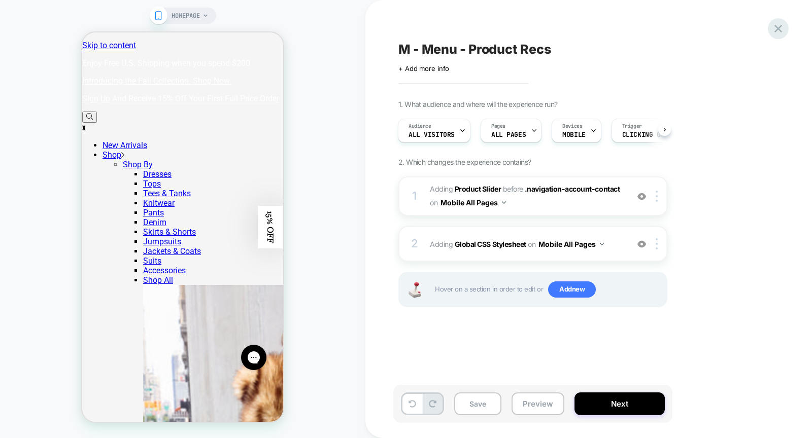
click at [780, 23] on icon at bounding box center [778, 29] width 14 height 14
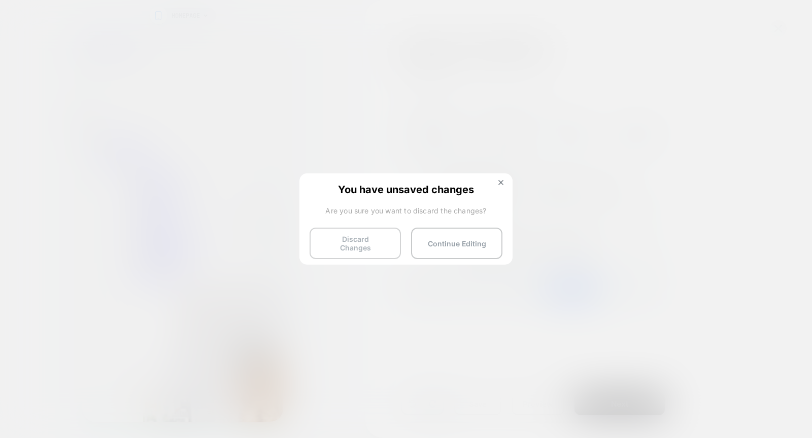
click at [350, 242] on button "Discard Changes" at bounding box center [354, 243] width 91 height 31
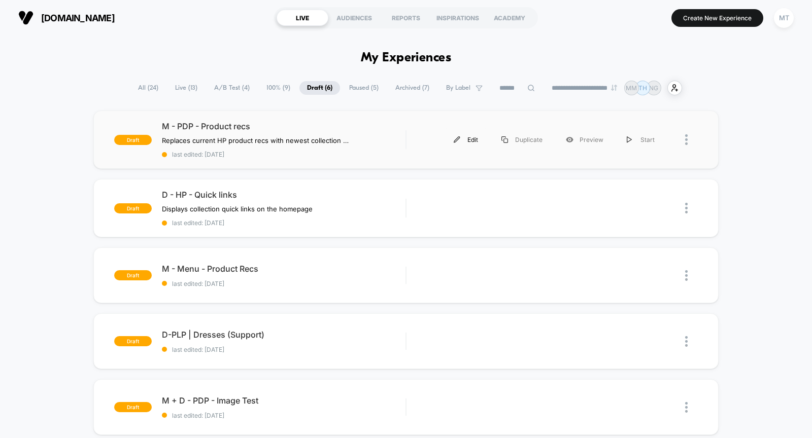
click at [465, 138] on div "Edit" at bounding box center [466, 139] width 48 height 23
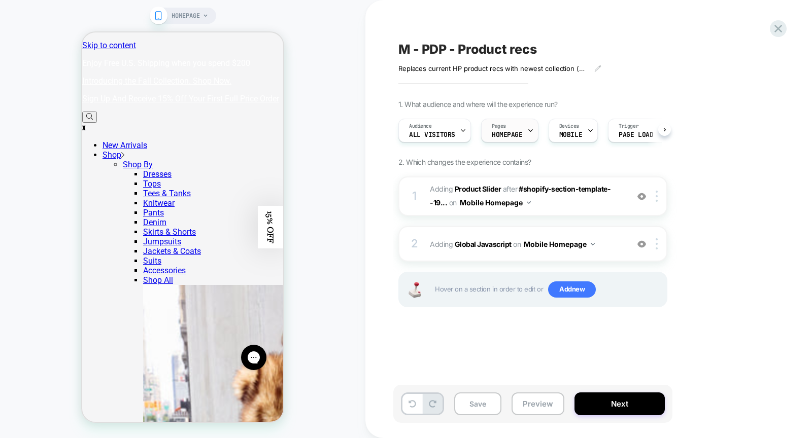
scroll to position [0, 1]
click at [519, 123] on div "Pages HOMEPAGE" at bounding box center [506, 130] width 51 height 23
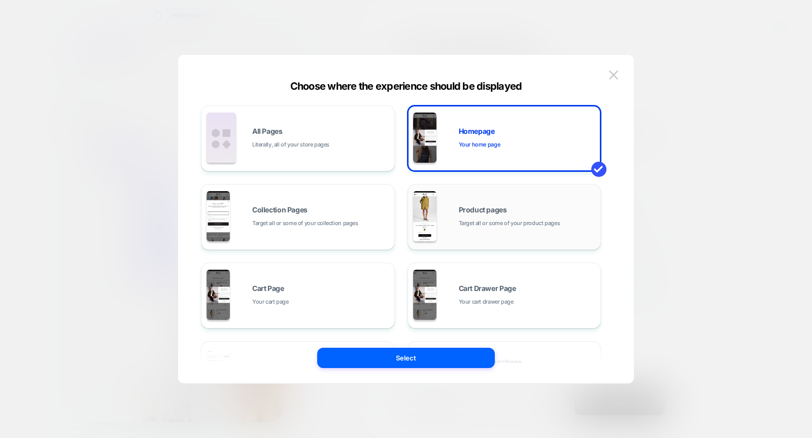
click at [443, 216] on div "Product pages Target all or some of your product pages" at bounding box center [504, 217] width 183 height 56
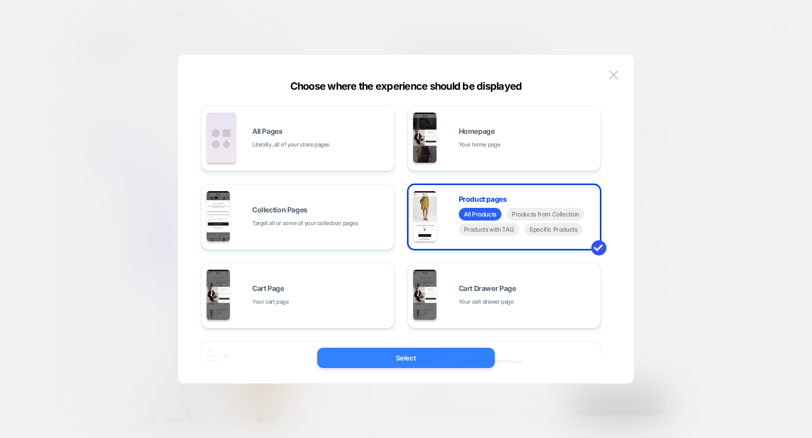
click at [410, 358] on button "Select" at bounding box center [406, 358] width 178 height 20
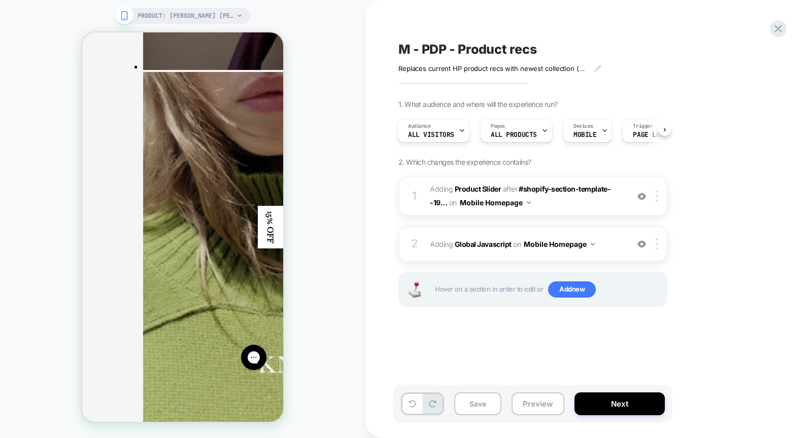
scroll to position [1875, 0]
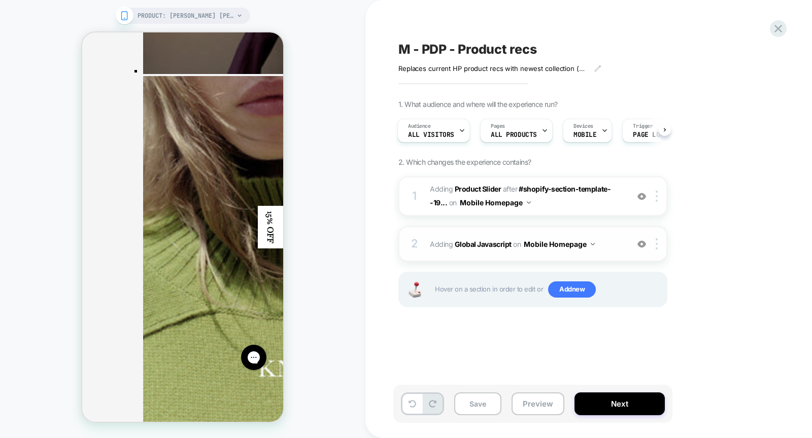
click at [551, 241] on button "Mobile Homepage" at bounding box center [558, 244] width 71 height 15
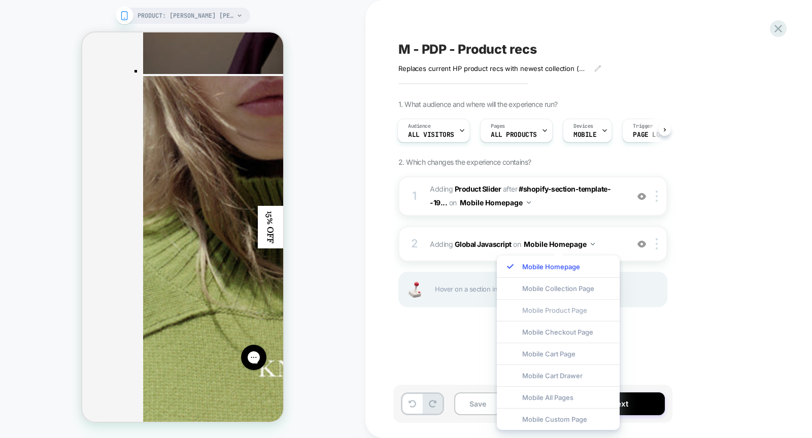
click at [588, 309] on div "Mobile Product Page" at bounding box center [558, 310] width 123 height 22
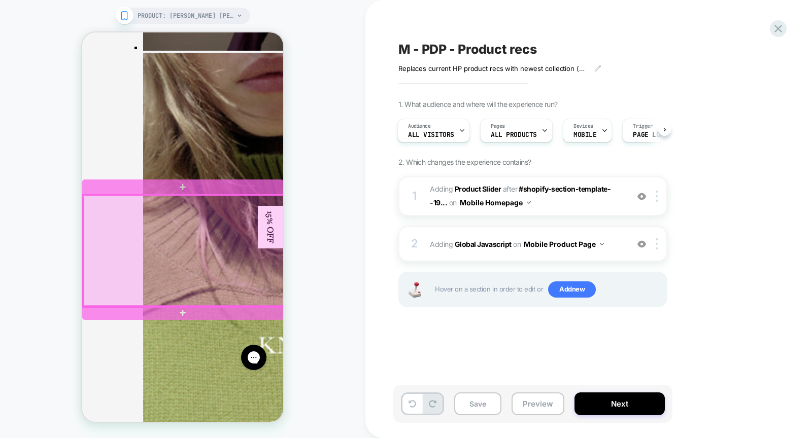
scroll to position [1895, 0]
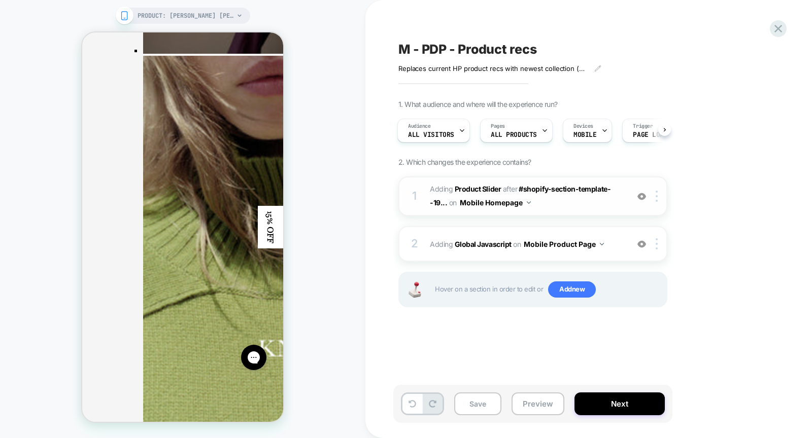
click at [509, 201] on button "Mobile Homepage" at bounding box center [495, 202] width 71 height 15
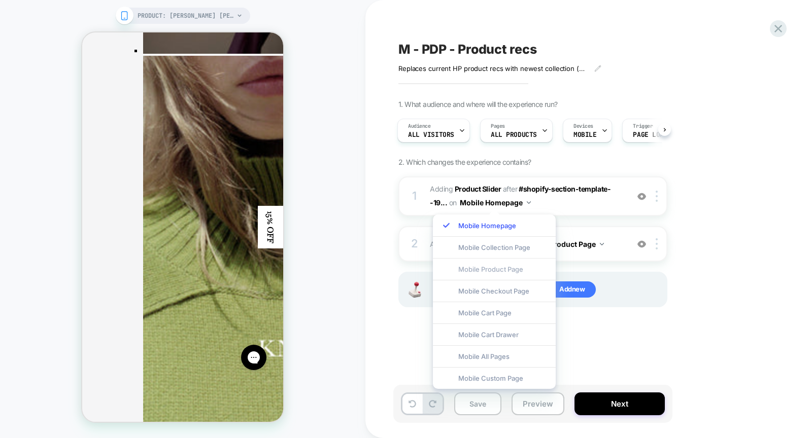
click at [503, 268] on div "Mobile Product Page" at bounding box center [494, 269] width 123 height 22
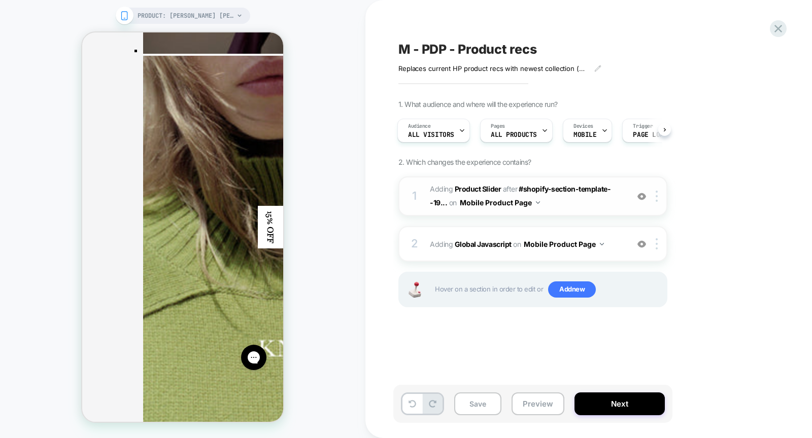
click at [638, 201] on div "1 #_loomi_addon_1749056954332_dup1755591968 Adding Product Slider AFTER #shopif…" at bounding box center [532, 197] width 269 height 40
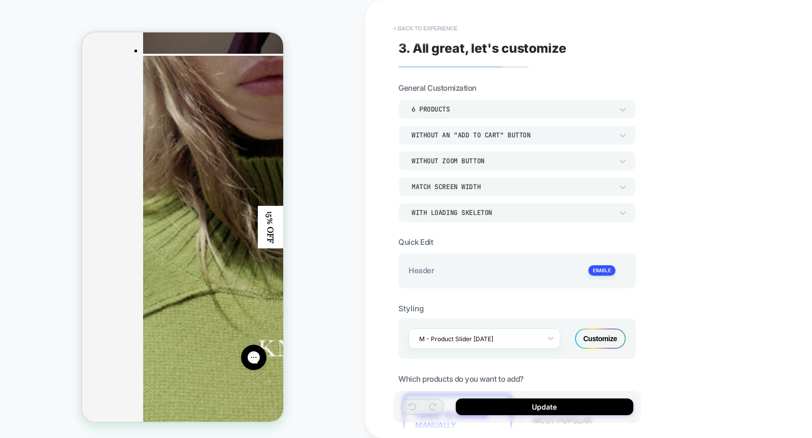
click at [414, 27] on button "< Back to experience" at bounding box center [425, 28] width 74 height 16
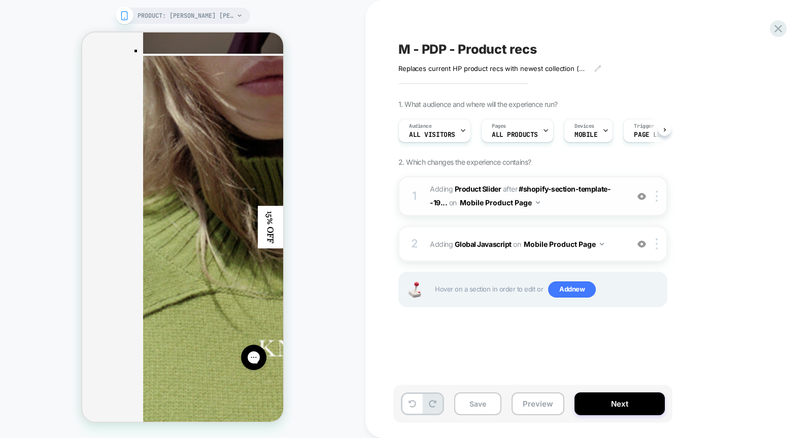
scroll to position [0, 1]
click at [641, 196] on img at bounding box center [641, 196] width 9 height 9
click at [639, 195] on img at bounding box center [641, 196] width 9 height 9
click at [642, 244] on img at bounding box center [641, 244] width 9 height 9
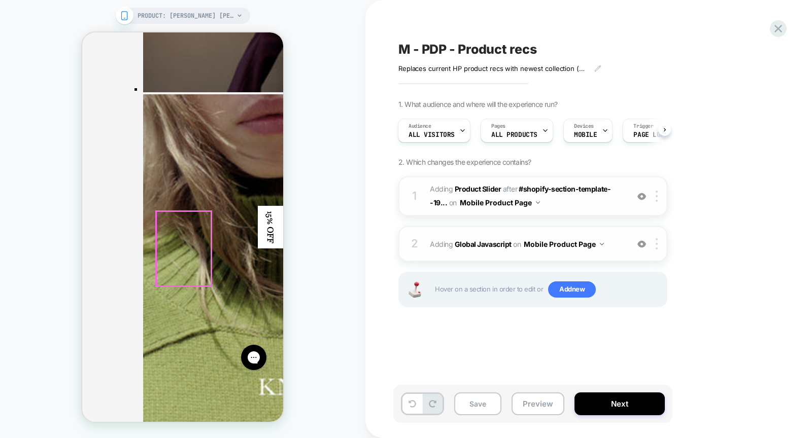
scroll to position [1821, 0]
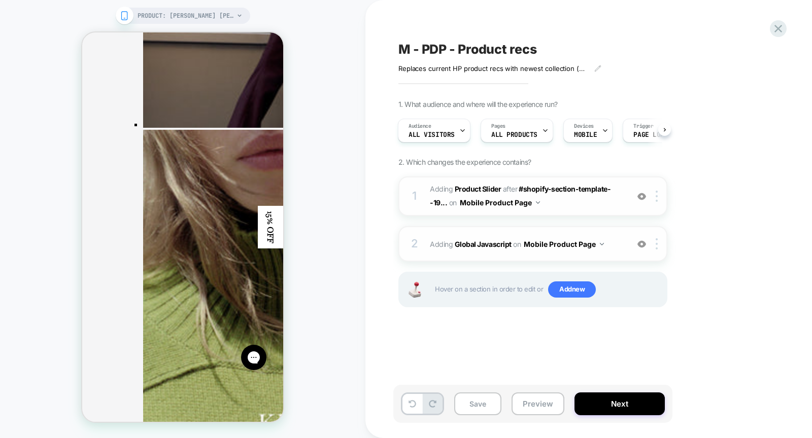
click at [572, 249] on button "Mobile Product Page" at bounding box center [563, 244] width 80 height 15
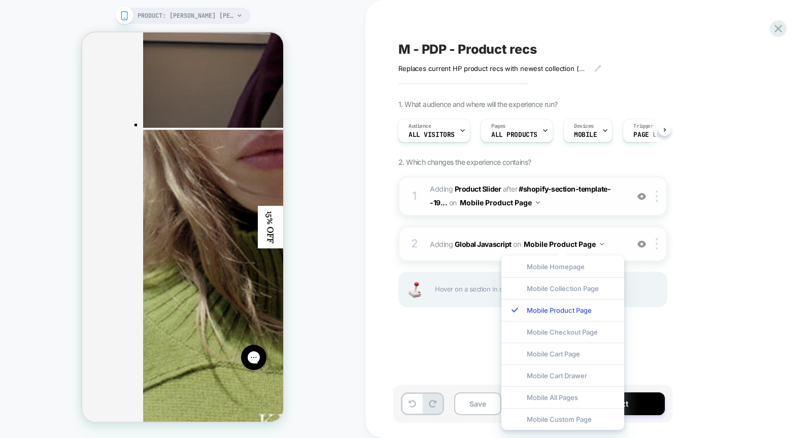
click at [608, 248] on span "Adding Global Javascript on Mobile Product Page" at bounding box center [526, 244] width 193 height 15
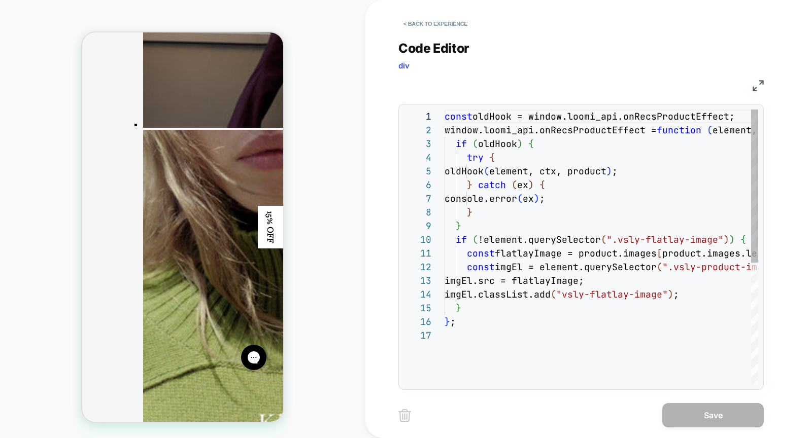
scroll to position [137, 0]
click at [415, 24] on button "< Back to experience" at bounding box center [435, 24] width 74 height 16
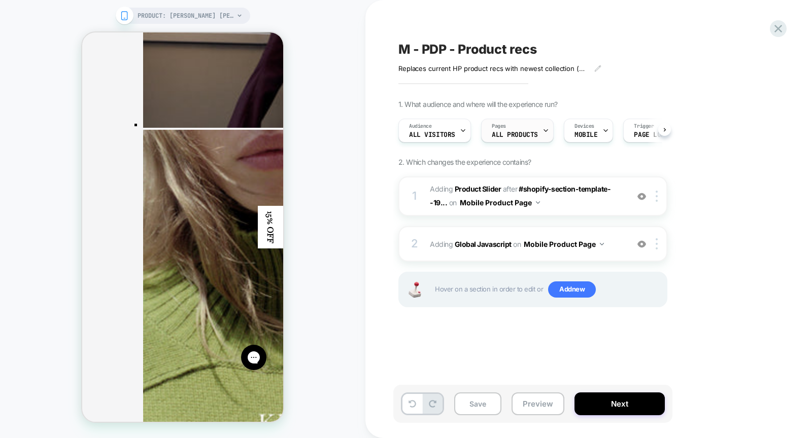
scroll to position [0, 1]
click at [604, 204] on span "#_loomi_addon_1749056954332_dup1755591968 Adding Product Slider AFTER #shopify-…" at bounding box center [526, 196] width 193 height 27
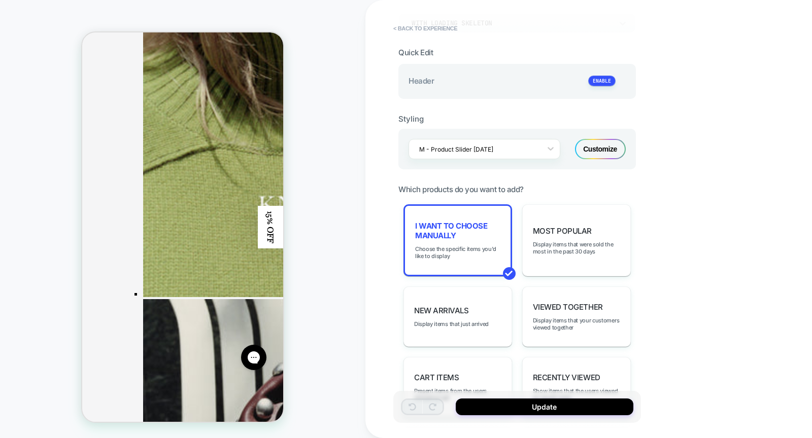
scroll to position [2040, 0]
click at [367, 292] on div "**********" at bounding box center [588, 219] width 446 height 438
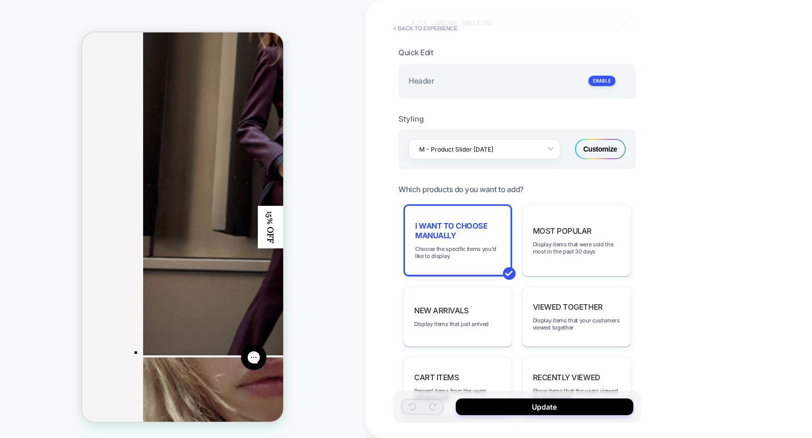
scroll to position [1563, 0]
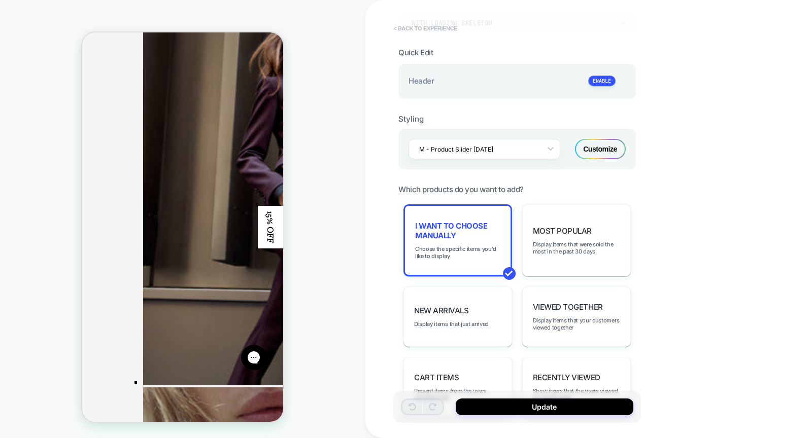
click at [414, 27] on button "< Back to experience" at bounding box center [425, 28] width 74 height 16
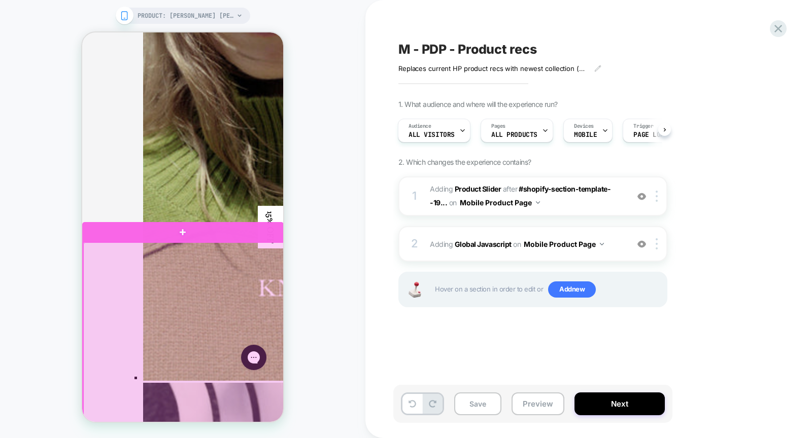
scroll to position [1956, 0]
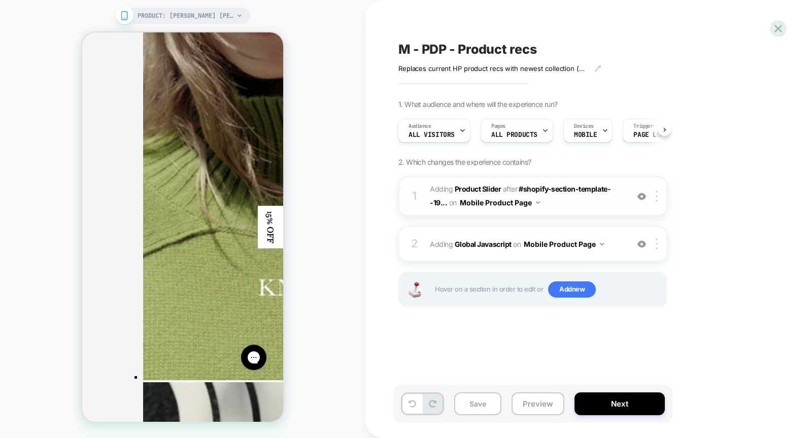
click at [643, 197] on img at bounding box center [641, 196] width 9 height 9
click at [641, 245] on img at bounding box center [641, 244] width 9 height 9
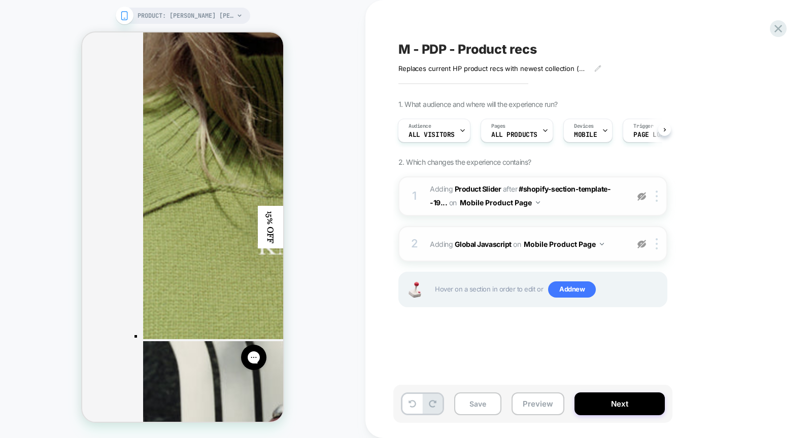
scroll to position [1896, 0]
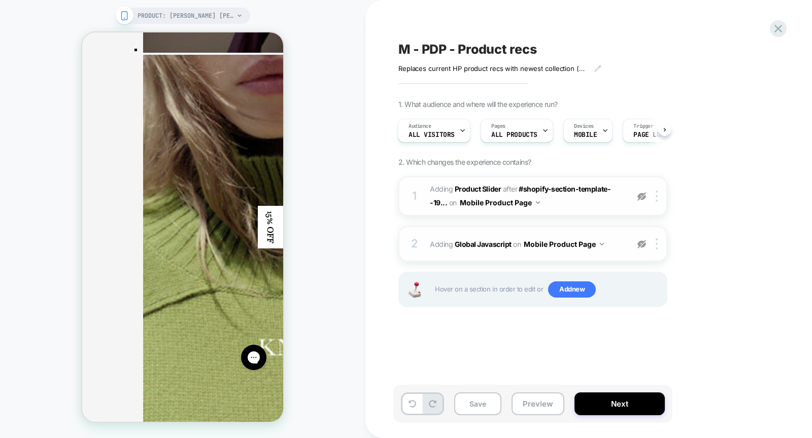
click at [553, 240] on button "Mobile Product Page" at bounding box center [563, 244] width 80 height 15
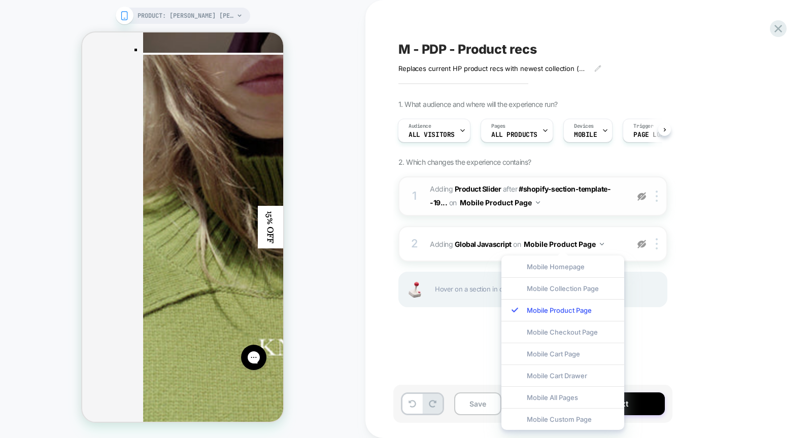
click at [500, 200] on button "Mobile Product Page" at bounding box center [500, 202] width 80 height 15
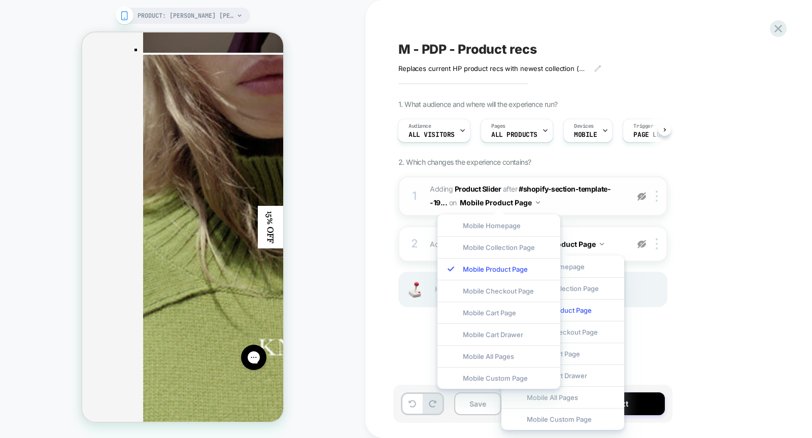
click at [563, 201] on span "#_loomi_addon_1749056954332_dup1755591968 Adding Product Slider AFTER #shopify-…" at bounding box center [526, 196] width 193 height 27
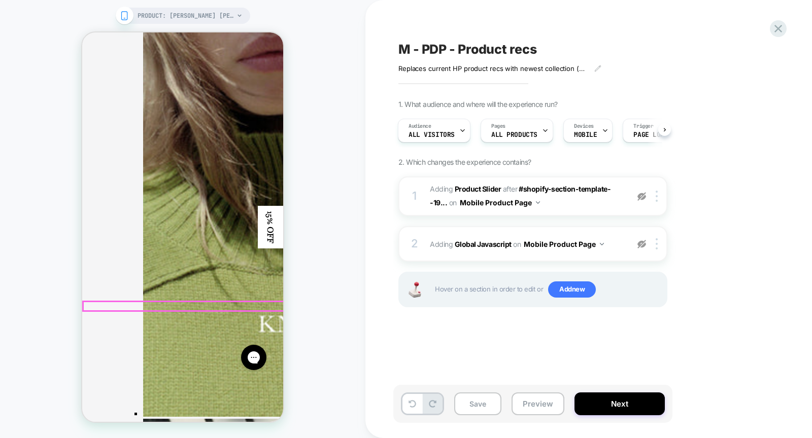
scroll to position [1854, 0]
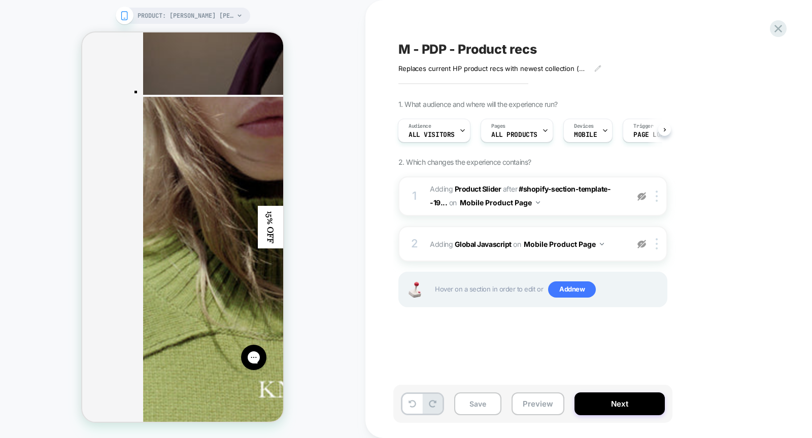
click at [639, 198] on img at bounding box center [641, 196] width 9 height 9
click at [643, 247] on img at bounding box center [641, 244] width 9 height 9
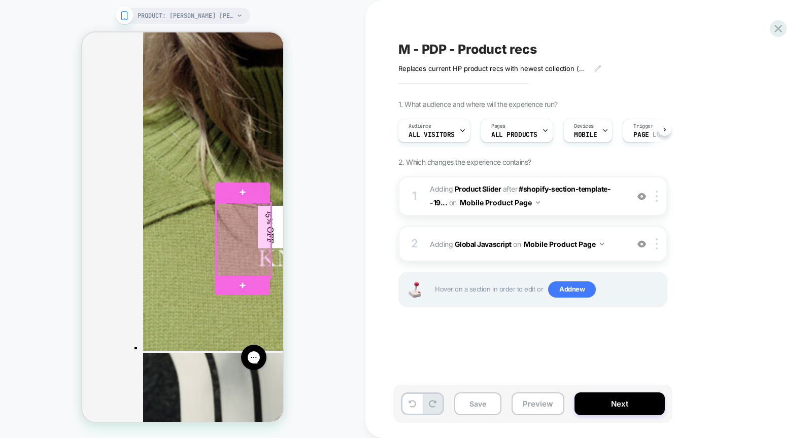
scroll to position [1991, 0]
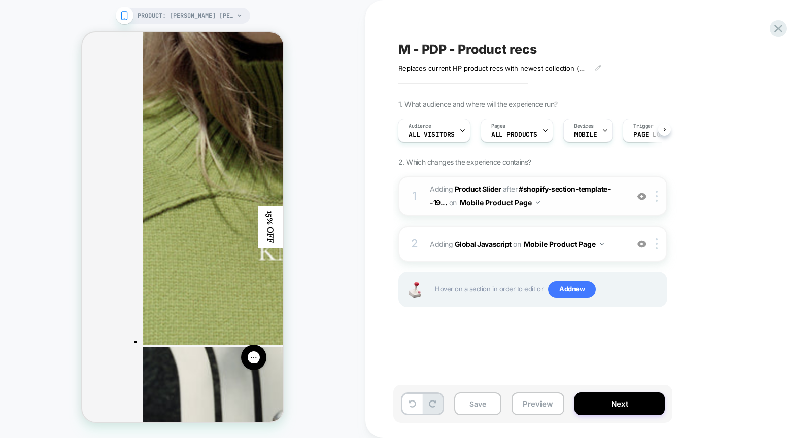
click at [630, 208] on div "1 #_loomi_addon_1749056954332_dup1755591968 Adding Product Slider AFTER #shopif…" at bounding box center [532, 197] width 269 height 40
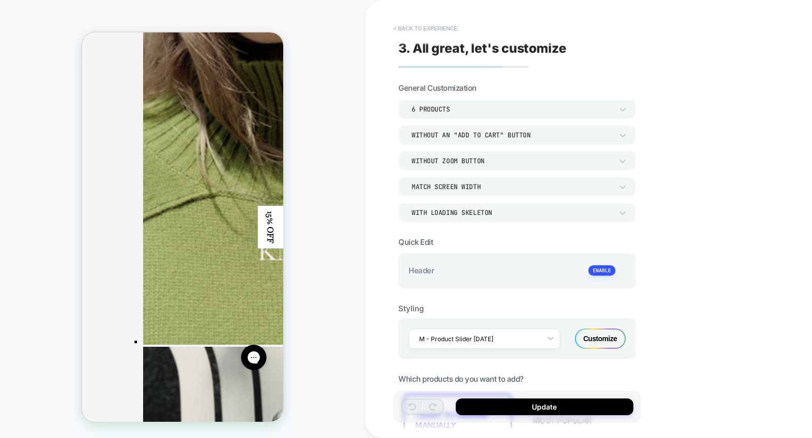
click at [406, 24] on button "< Back to experience" at bounding box center [425, 28] width 74 height 16
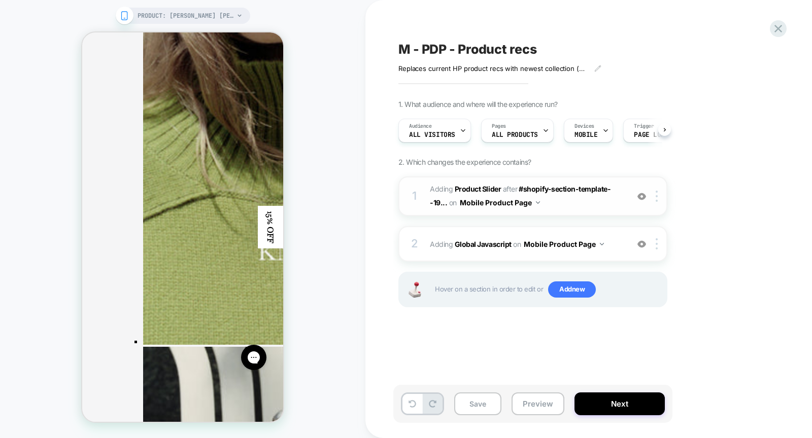
scroll to position [0, 1]
click at [656, 202] on div "1 #_loomi_addon_1749056954332_dup1755591968 Adding Product Slider AFTER #shopif…" at bounding box center [532, 197] width 269 height 40
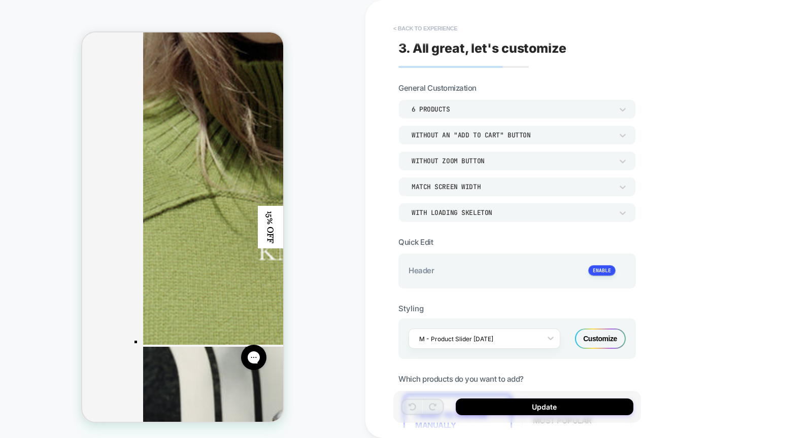
click at [409, 22] on button "< Back to experience" at bounding box center [425, 28] width 74 height 16
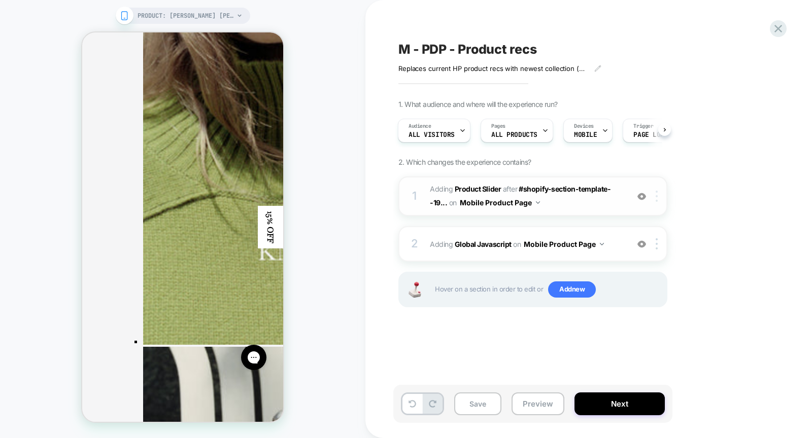
click at [660, 195] on div at bounding box center [658, 196] width 17 height 11
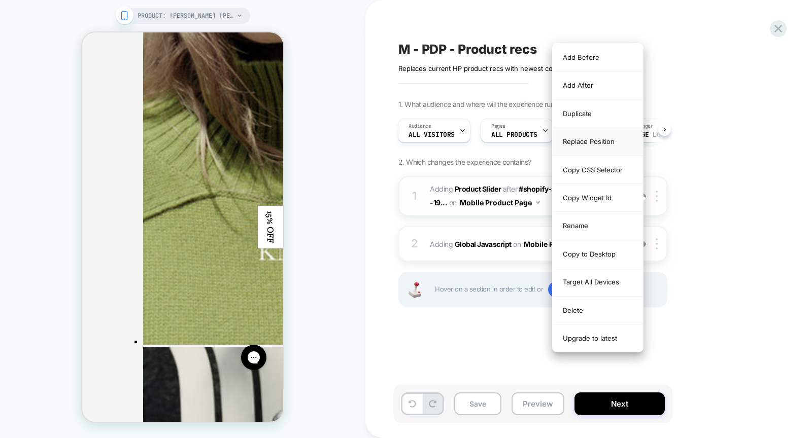
click at [606, 135] on div "Replace Position" at bounding box center [597, 142] width 90 height 28
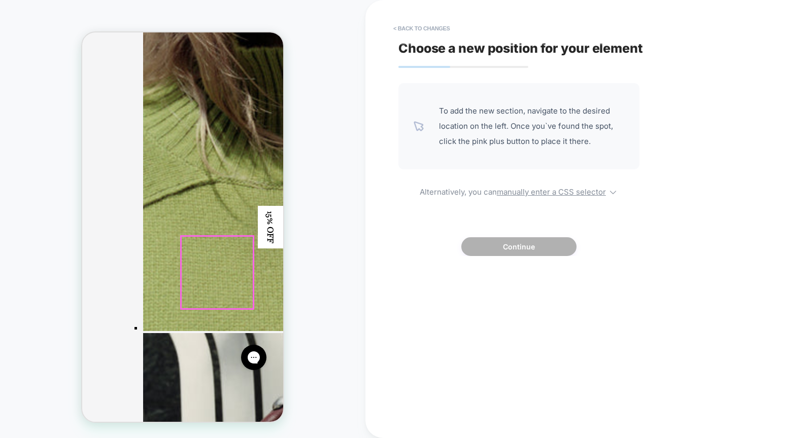
scroll to position [2033, 0]
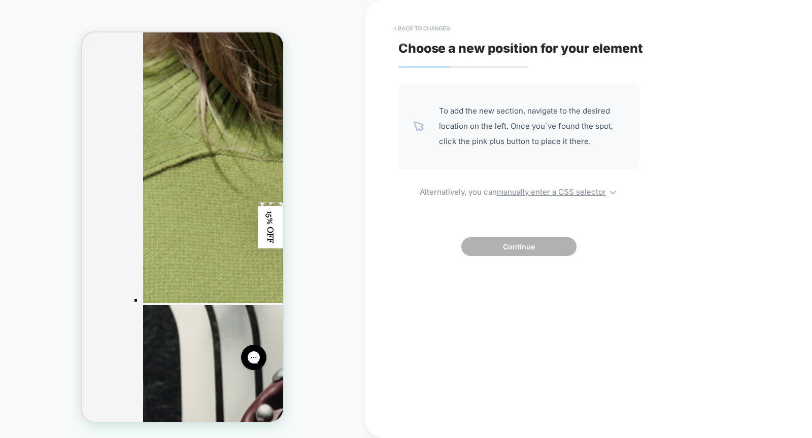
click at [425, 28] on button "< Back to changes" at bounding box center [421, 28] width 67 height 16
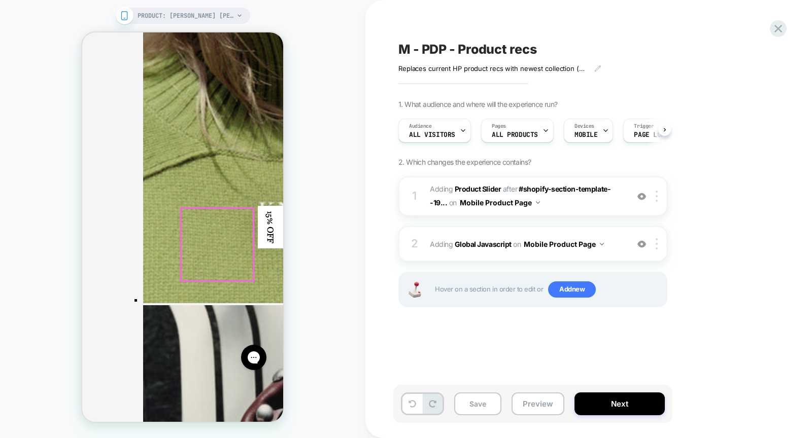
scroll to position [0, 1]
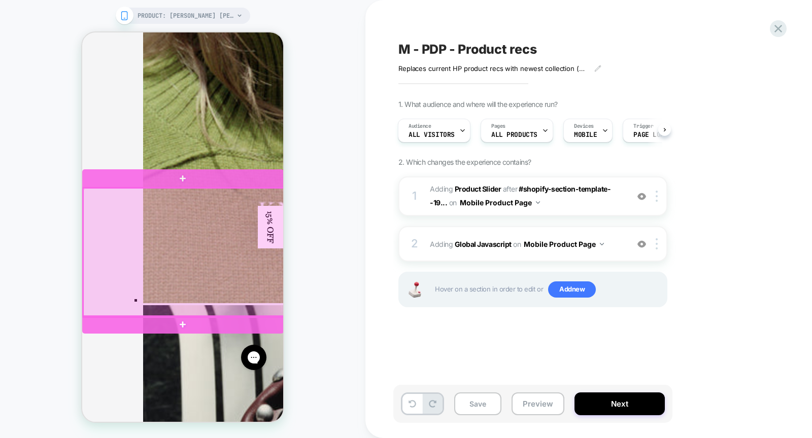
click at [183, 203] on div at bounding box center [183, 252] width 201 height 129
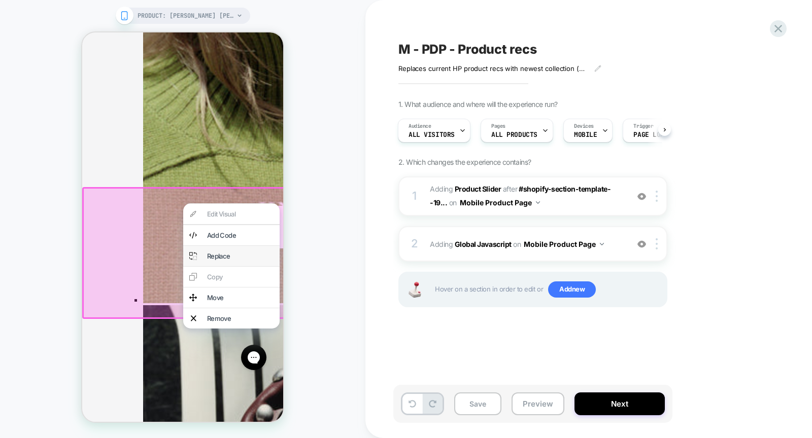
click at [253, 257] on div "Replace" at bounding box center [240, 256] width 66 height 8
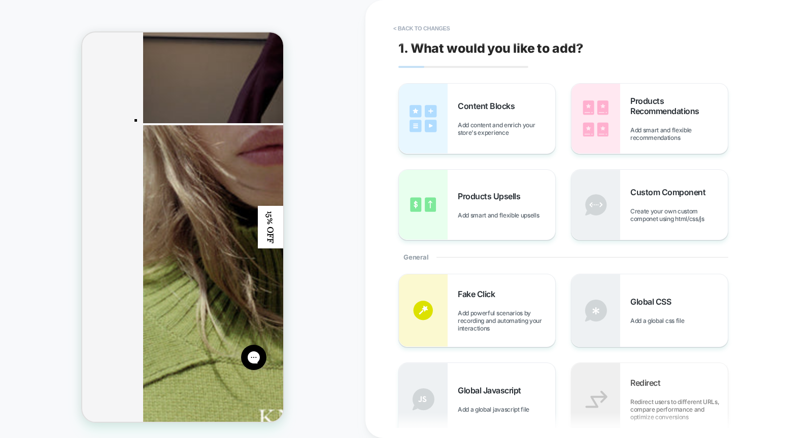
scroll to position [1938, 0]
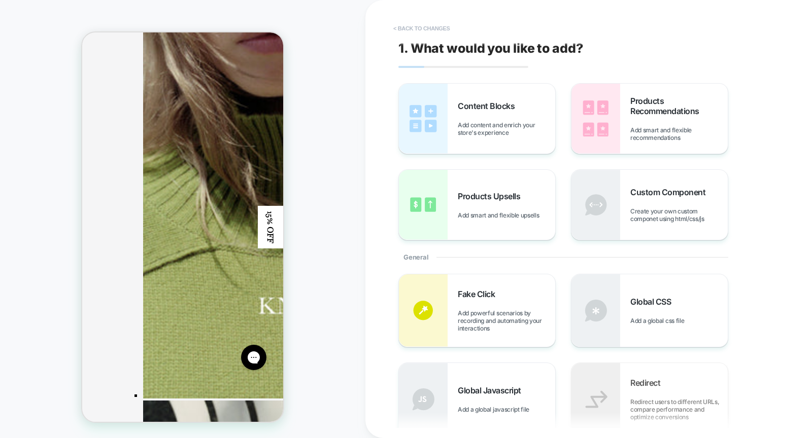
click at [431, 26] on button "< Back to changes" at bounding box center [421, 28] width 67 height 16
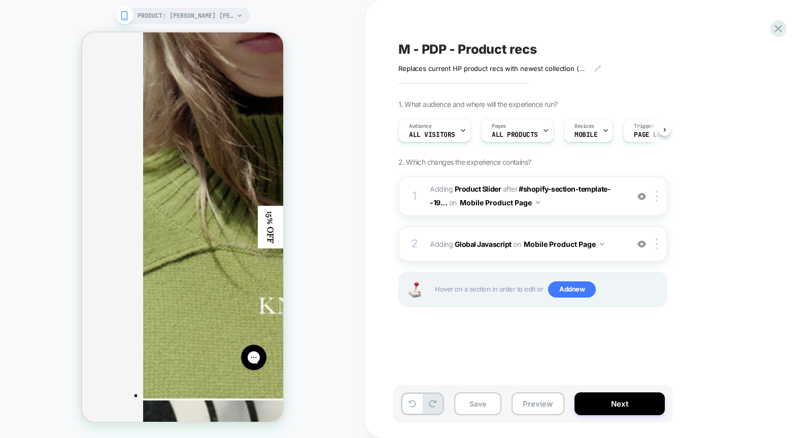
scroll to position [0, 1]
click at [658, 197] on div at bounding box center [658, 196] width 17 height 11
click at [658, 196] on div at bounding box center [658, 196] width 17 height 11
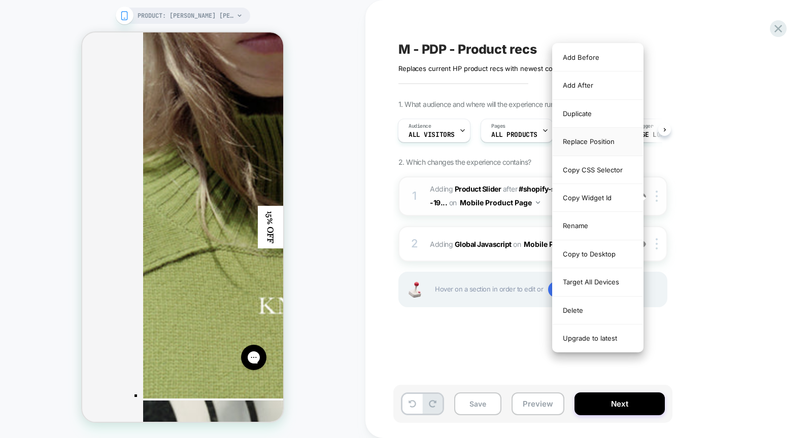
click at [609, 142] on div "Replace Position" at bounding box center [597, 142] width 90 height 28
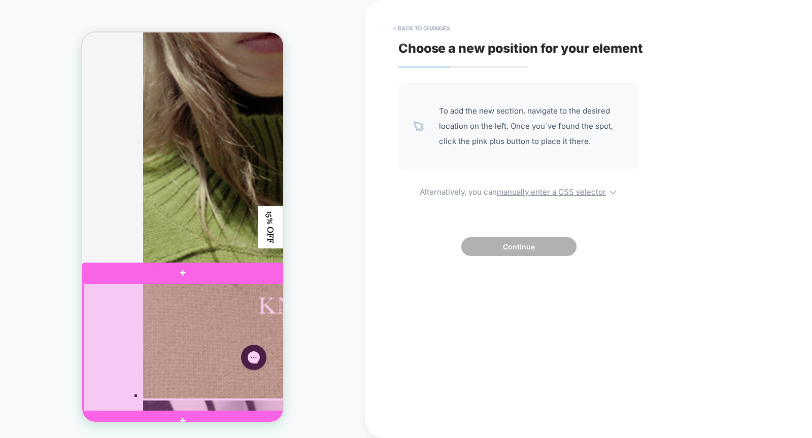
click at [173, 296] on div at bounding box center [183, 348] width 201 height 129
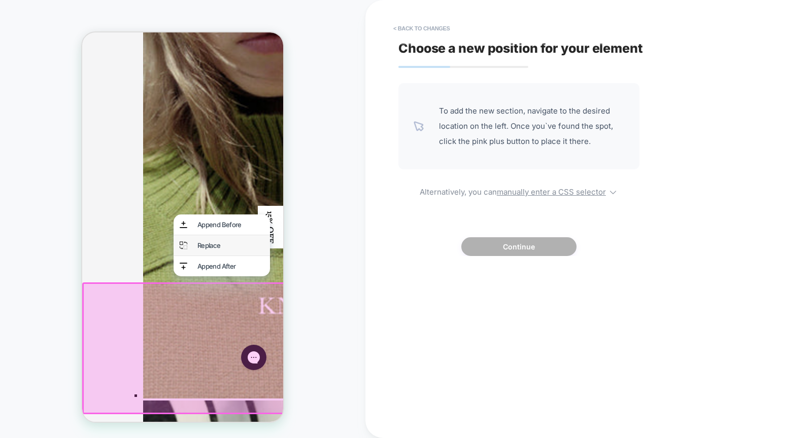
click at [212, 243] on div "Replace" at bounding box center [230, 245] width 66 height 8
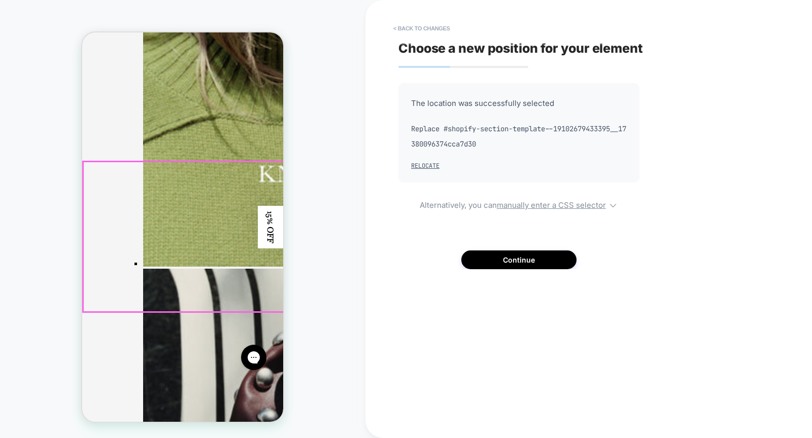
scroll to position [2060, 0]
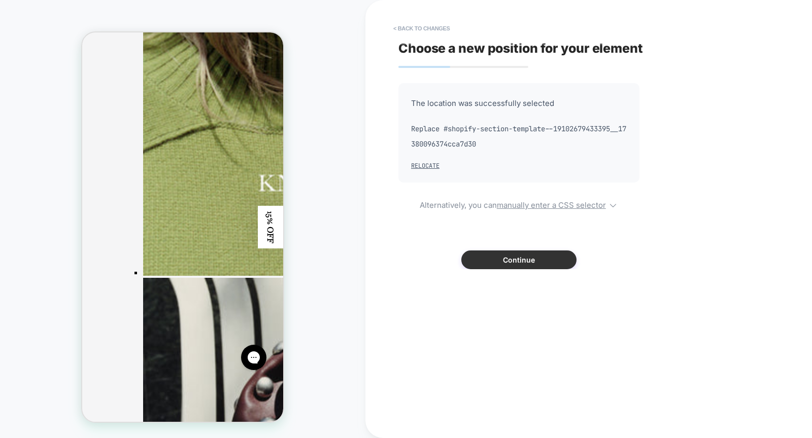
click at [513, 263] on button "Continue" at bounding box center [518, 260] width 115 height 19
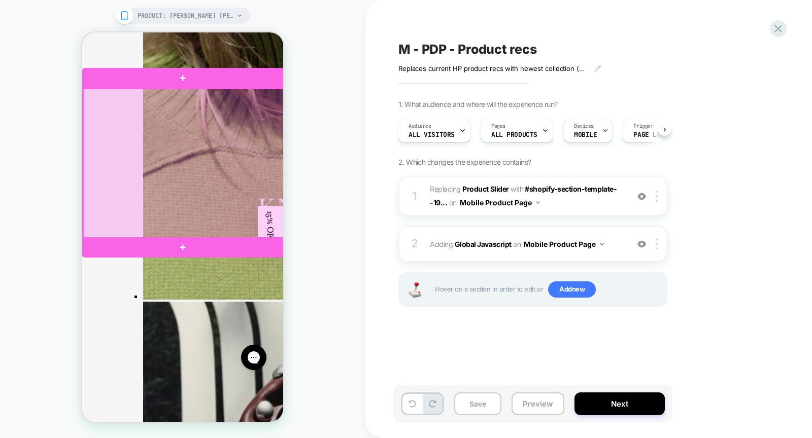
scroll to position [2038, 0]
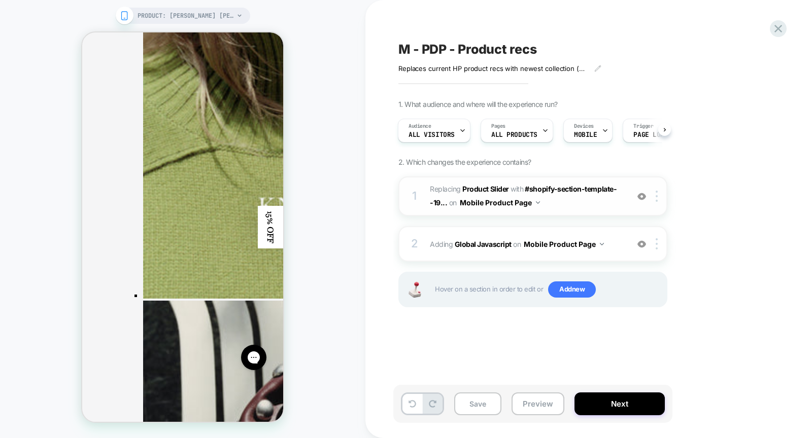
click at [583, 201] on span "#_loomi_addon_1749056954332_dup1755591968 Replacing Product Slider WITH #shopif…" at bounding box center [526, 196] width 193 height 27
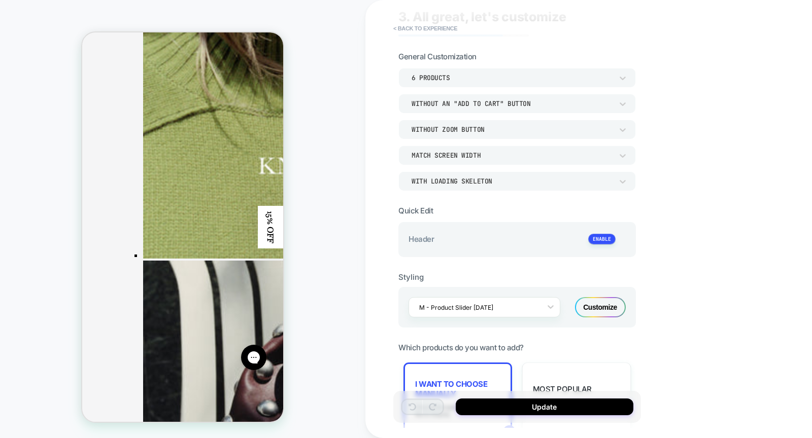
scroll to position [0, 0]
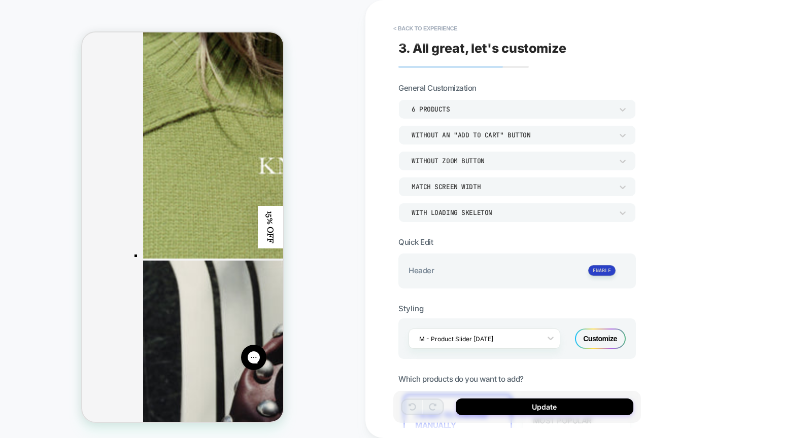
click at [603, 270] on button at bounding box center [601, 270] width 27 height 11
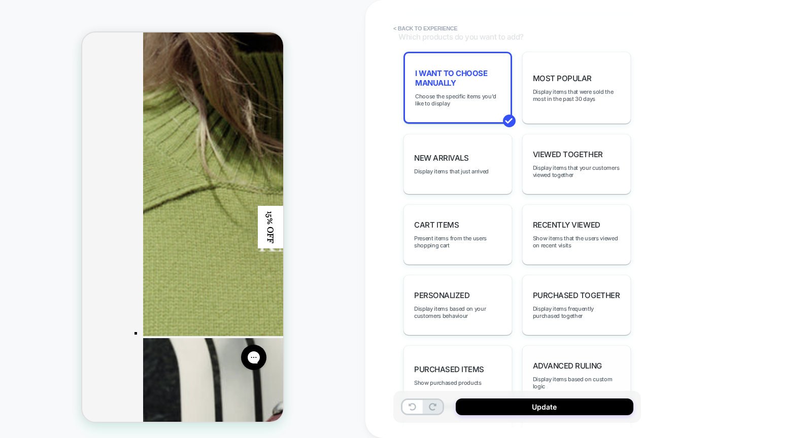
scroll to position [576, 0]
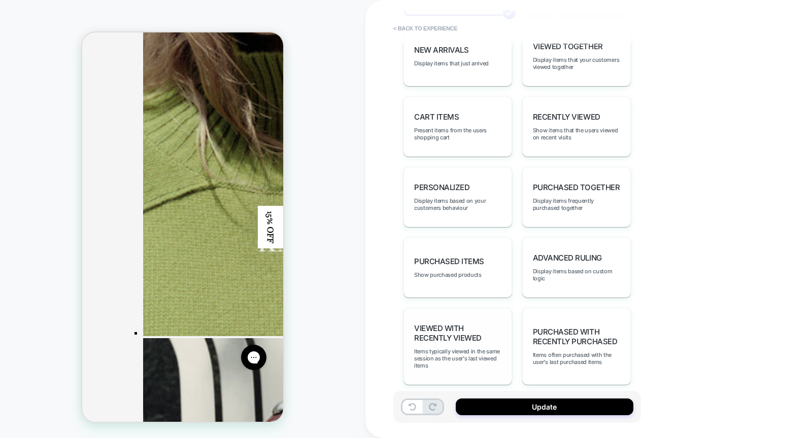
click at [461, 331] on div "Viewed with Recently Viewed Items typically viewed in the same session as the u…" at bounding box center [457, 346] width 109 height 77
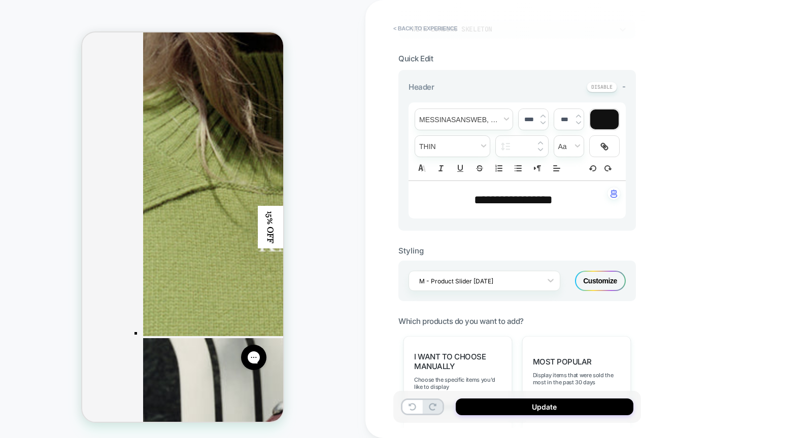
scroll to position [181, 0]
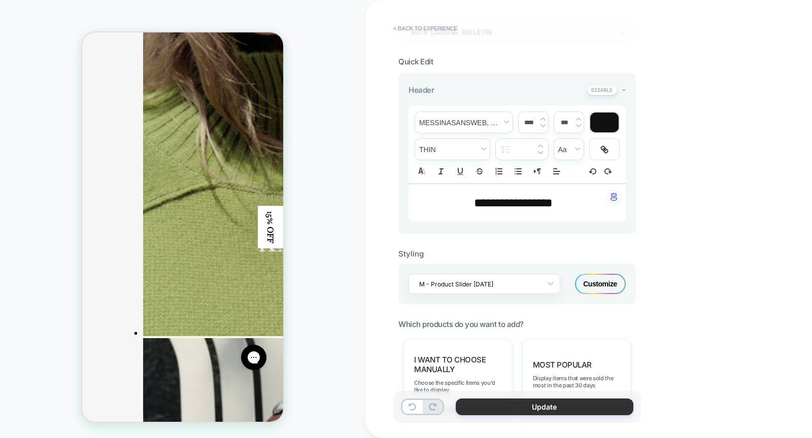
click at [508, 406] on button "Update" at bounding box center [544, 407] width 178 height 17
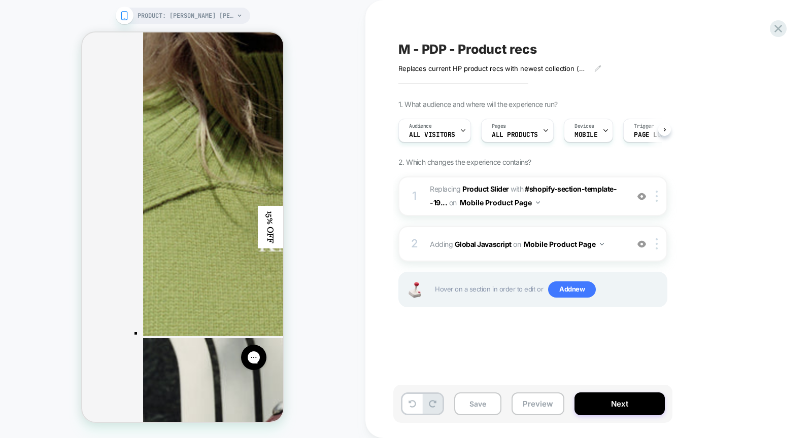
scroll to position [0, 1]
click at [474, 405] on button "Save" at bounding box center [477, 404] width 47 height 23
click at [777, 32] on icon at bounding box center [778, 29] width 14 height 14
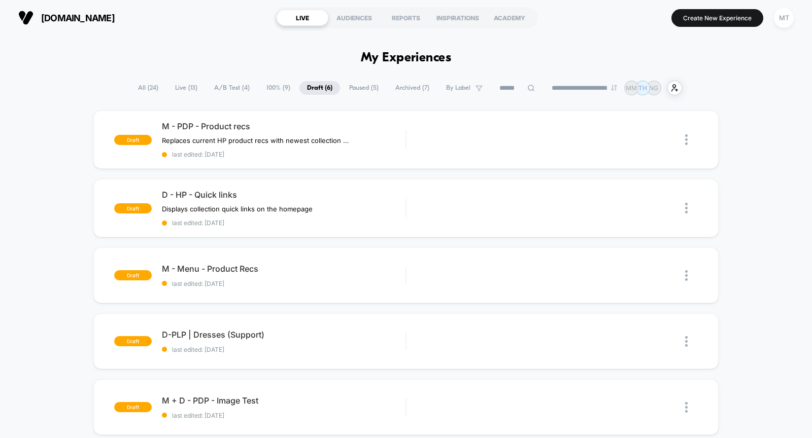
click at [275, 88] on span "100% ( 9 )" at bounding box center [278, 88] width 39 height 14
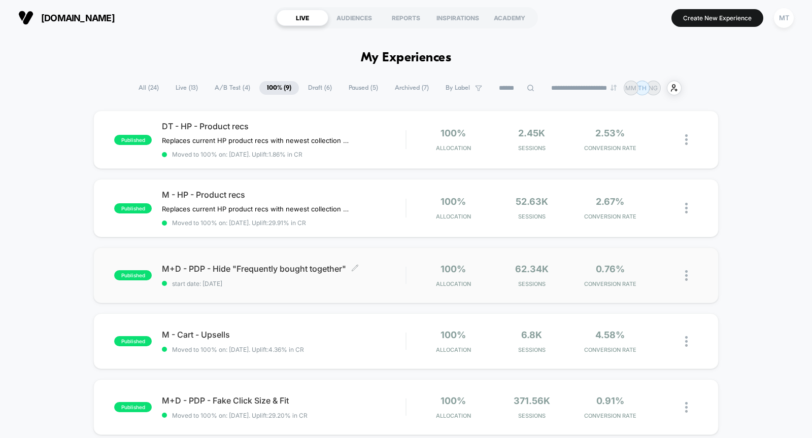
click at [306, 264] on span "M+D - PDP - Hide "Frequently bought together" Click to edit experience details" at bounding box center [283, 269] width 243 height 10
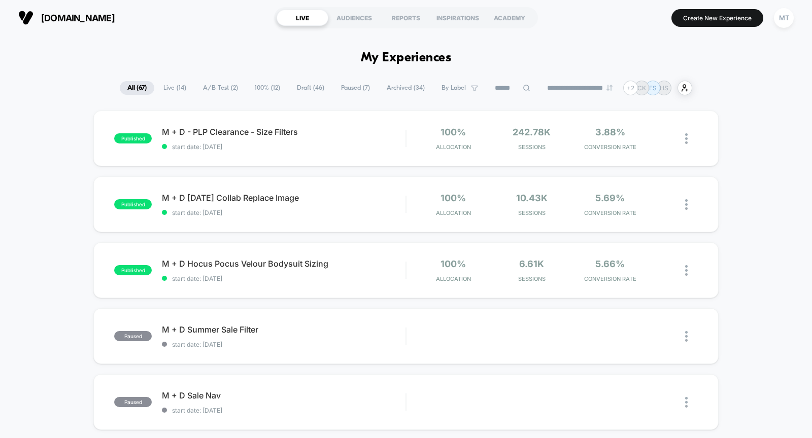
click at [171, 88] on span "Live ( 14 )" at bounding box center [175, 88] width 38 height 14
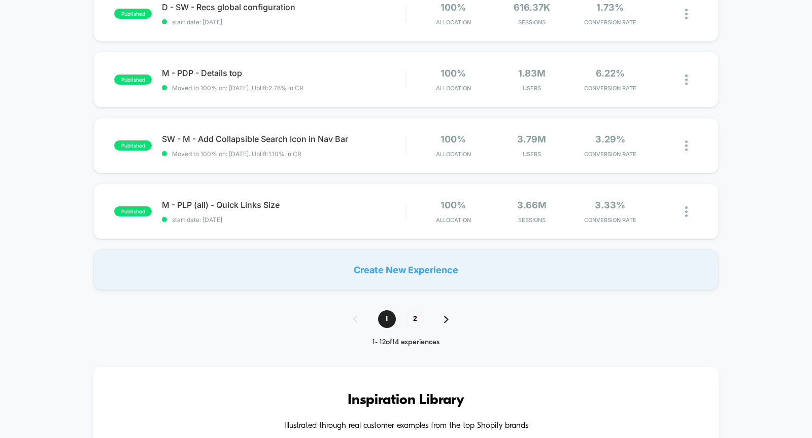
scroll to position [668, 0]
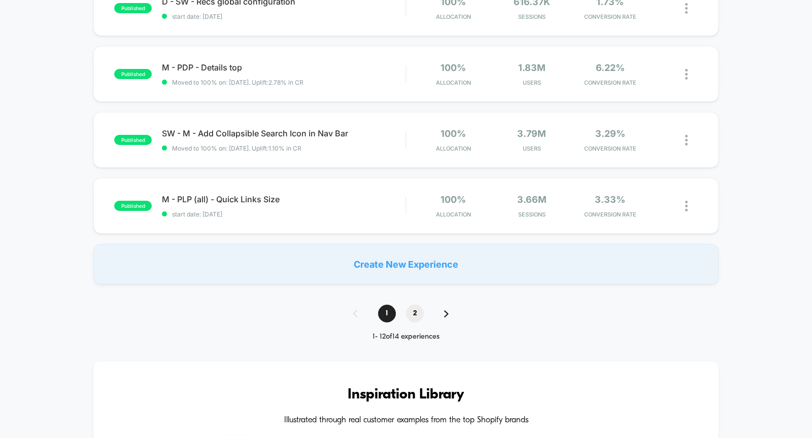
click at [414, 309] on span "2" at bounding box center [415, 314] width 18 height 18
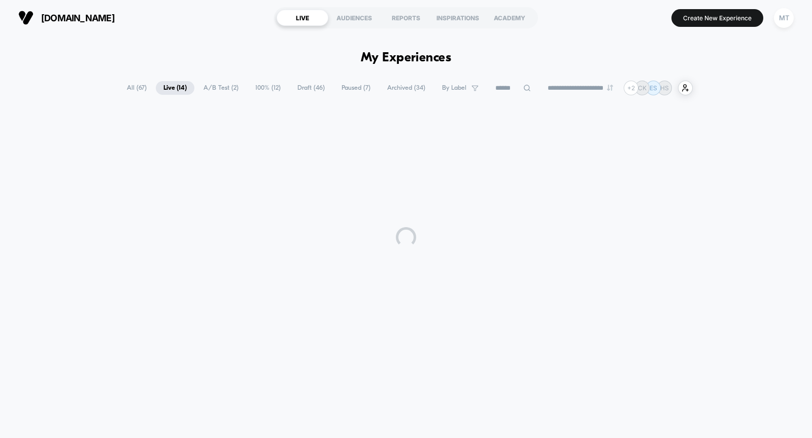
scroll to position [0, 0]
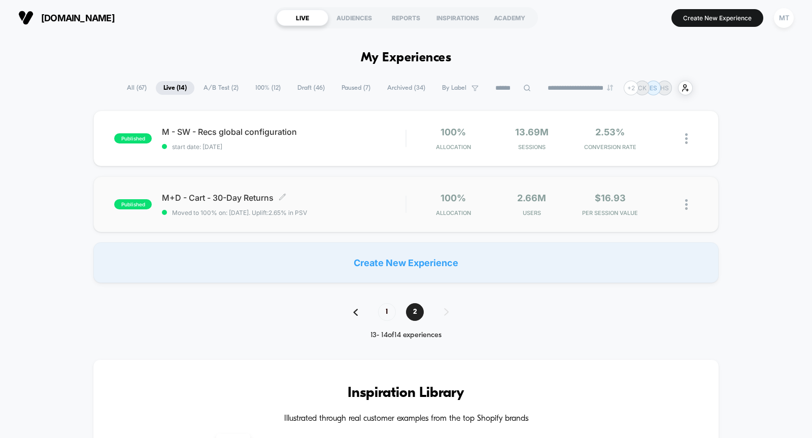
click at [323, 194] on span "M+D - Cart - 30-Day Returns Click to edit experience details" at bounding box center [283, 198] width 243 height 10
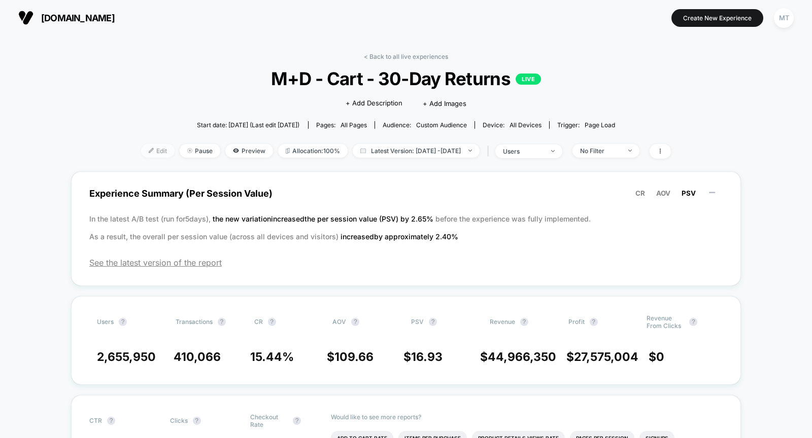
click at [141, 149] on span "Edit" at bounding box center [157, 151] width 33 height 14
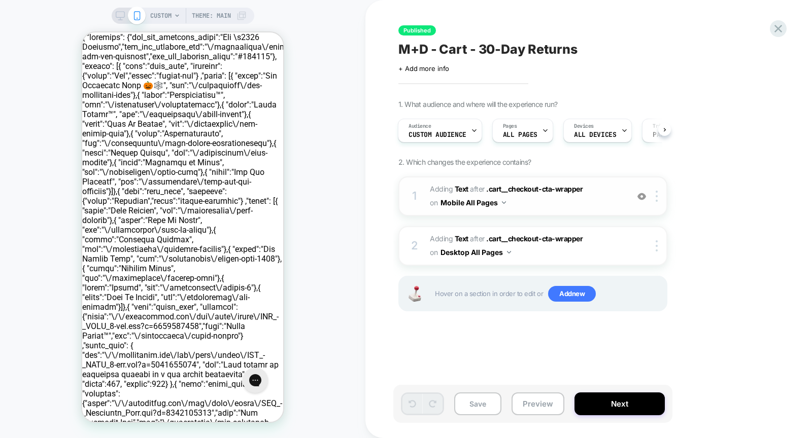
click at [641, 197] on img at bounding box center [641, 196] width 9 height 9
click at [782, 24] on icon at bounding box center [778, 29] width 14 height 14
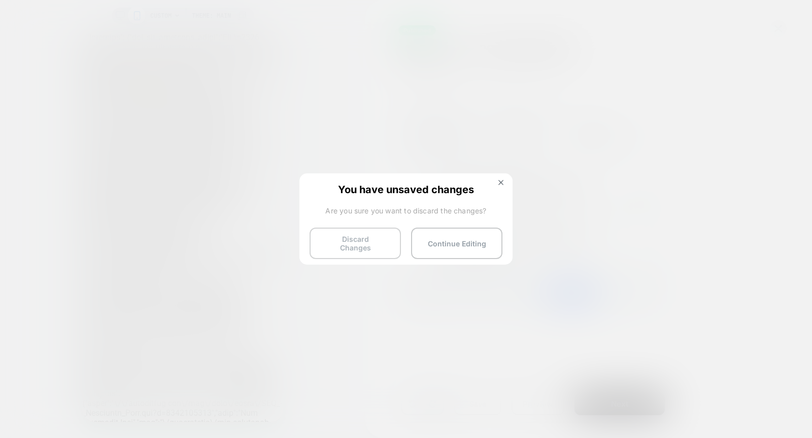
click at [347, 232] on button "Discard Changes" at bounding box center [354, 243] width 91 height 31
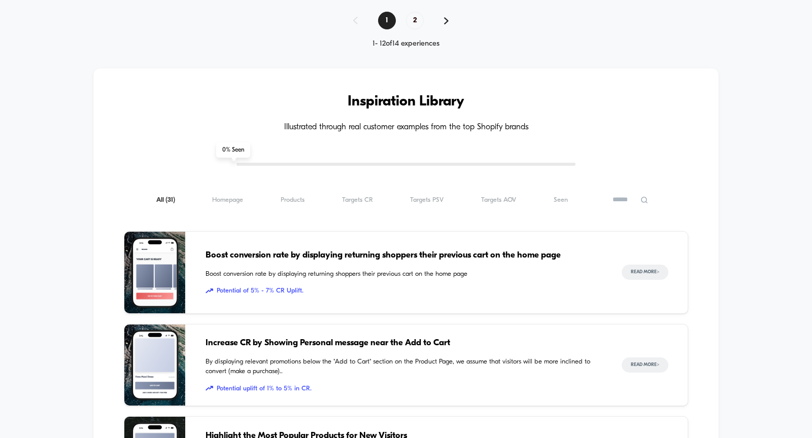
scroll to position [609, 0]
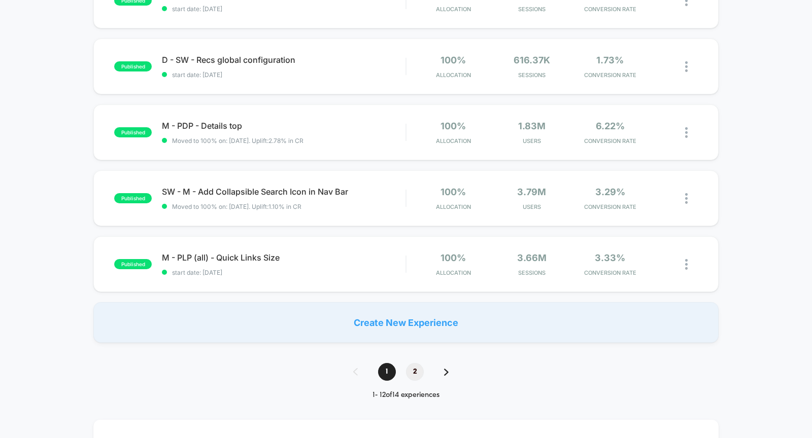
click at [415, 366] on span "2" at bounding box center [415, 372] width 18 height 18
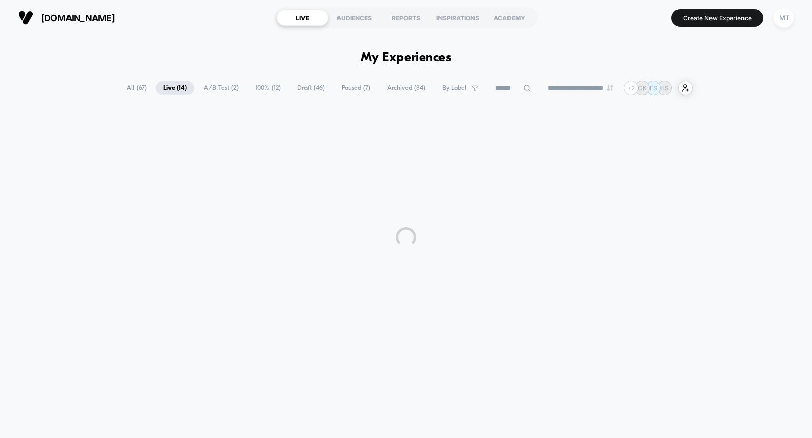
scroll to position [0, 0]
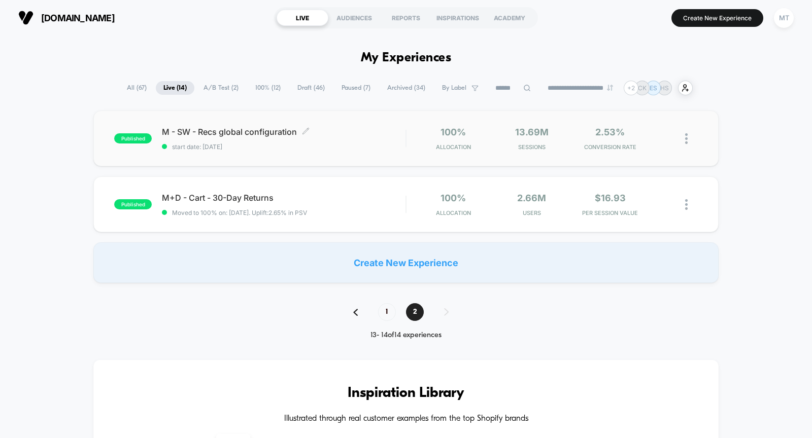
click at [367, 135] on span "M - SW - Recs global configuration Click to edit experience details" at bounding box center [283, 132] width 243 height 10
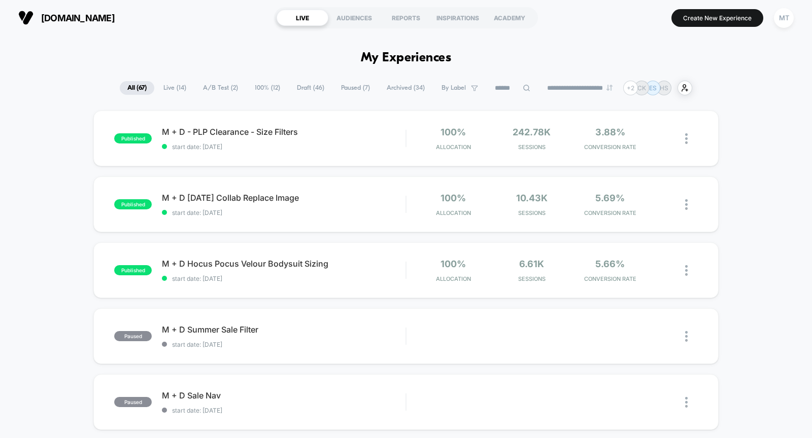
click at [168, 90] on span "Live ( 14 )" at bounding box center [175, 88] width 38 height 14
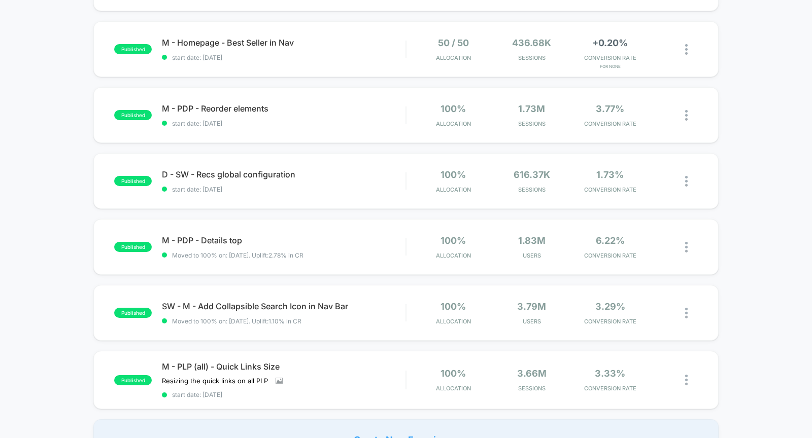
scroll to position [586, 0]
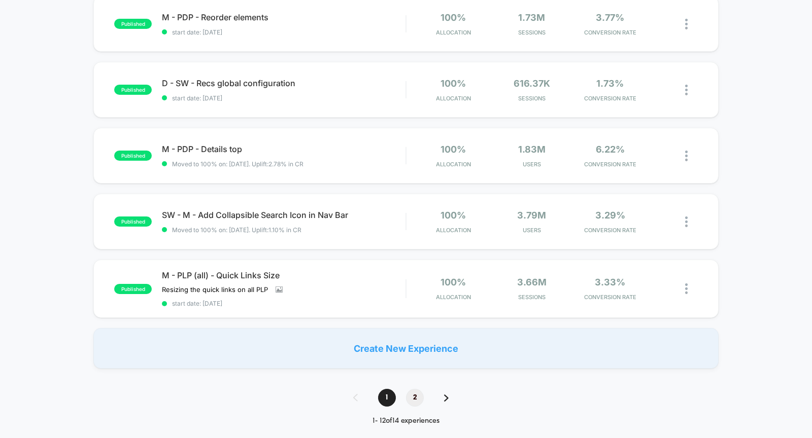
click at [417, 394] on span "2" at bounding box center [415, 398] width 18 height 18
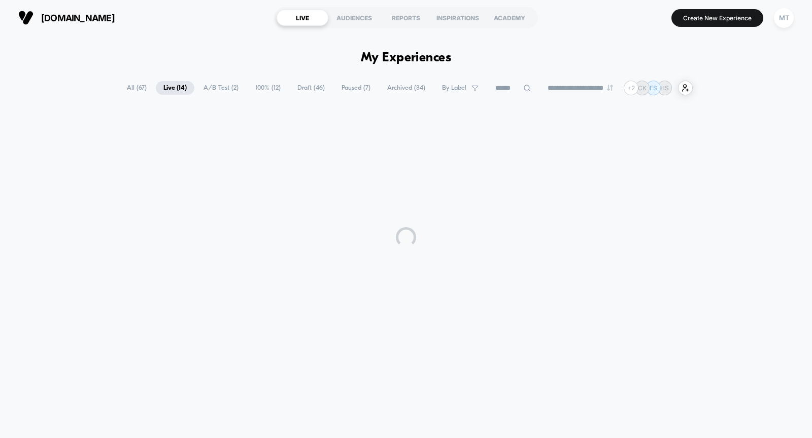
scroll to position [0, 0]
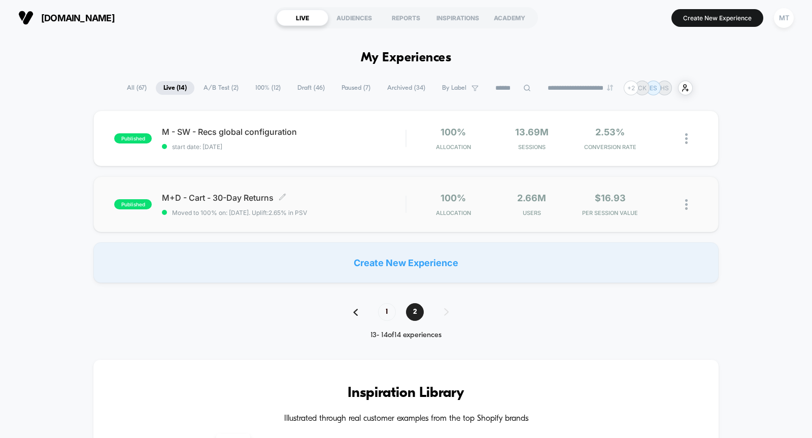
click at [381, 196] on span "M+D - Cart - 30-Day Returns Click to edit experience details" at bounding box center [283, 198] width 243 height 10
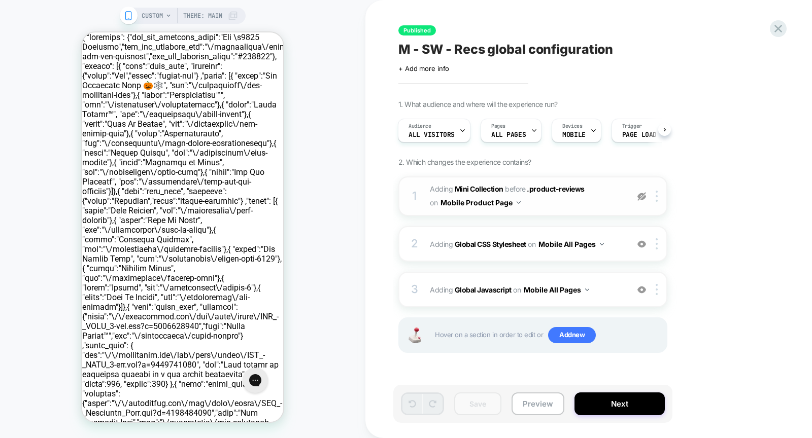
click at [640, 197] on img at bounding box center [641, 196] width 9 height 9
click at [781, 30] on icon at bounding box center [778, 29] width 14 height 14
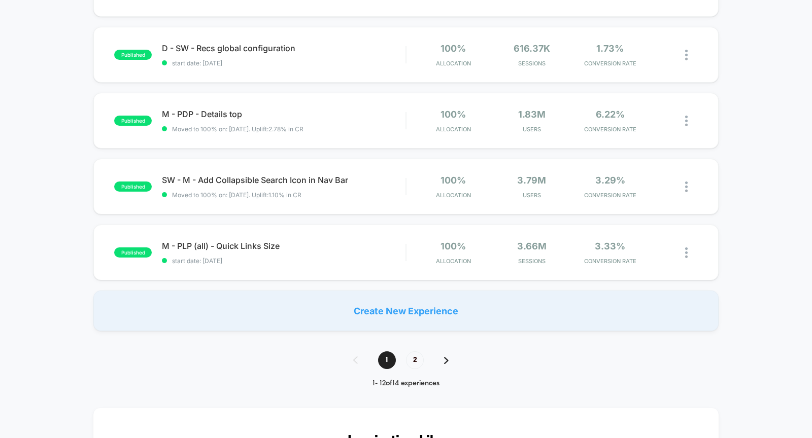
scroll to position [554, 0]
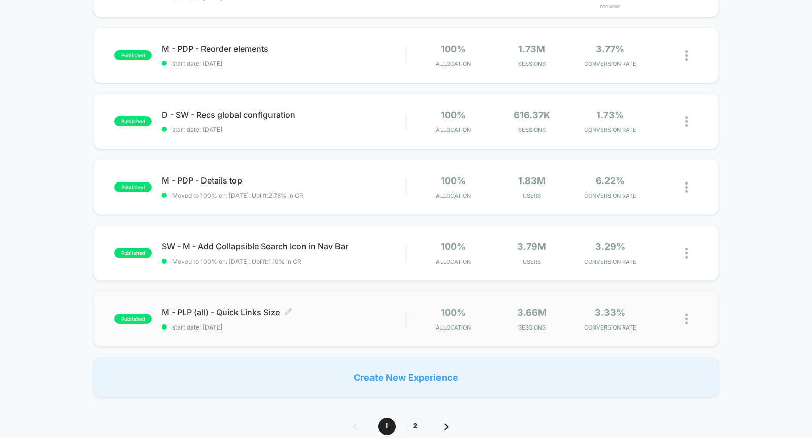
click at [343, 312] on span "M - PLP (all) - Quick Links Size Click to edit experience details" at bounding box center [283, 312] width 243 height 10
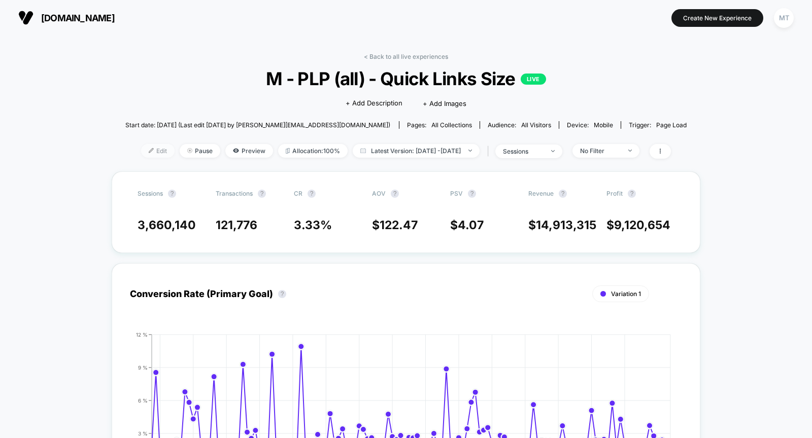
click at [149, 150] on img at bounding box center [151, 150] width 5 height 5
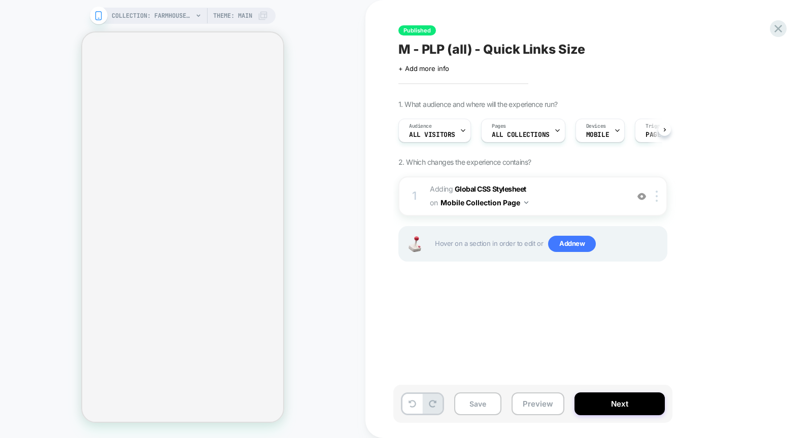
scroll to position [0, 1]
click at [642, 198] on img at bounding box center [641, 196] width 9 height 9
click at [643, 198] on img at bounding box center [641, 196] width 9 height 9
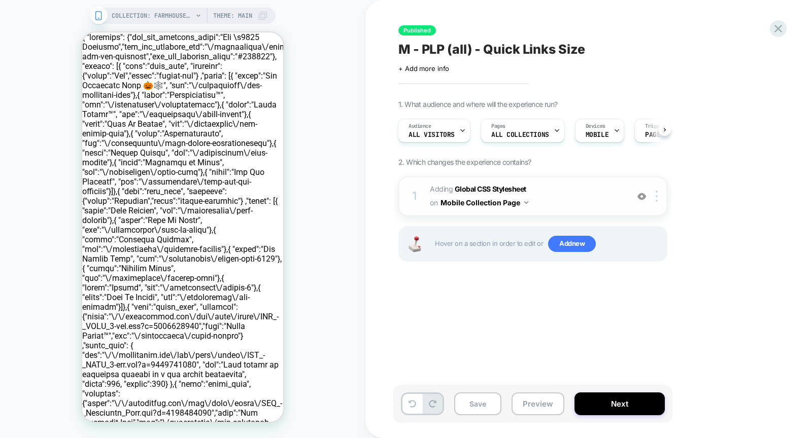
scroll to position [0, 0]
click at [644, 196] on img at bounding box center [641, 196] width 9 height 9
click at [642, 196] on img at bounding box center [641, 196] width 9 height 9
click at [439, 67] on span "+ Add more info" at bounding box center [423, 68] width 51 height 8
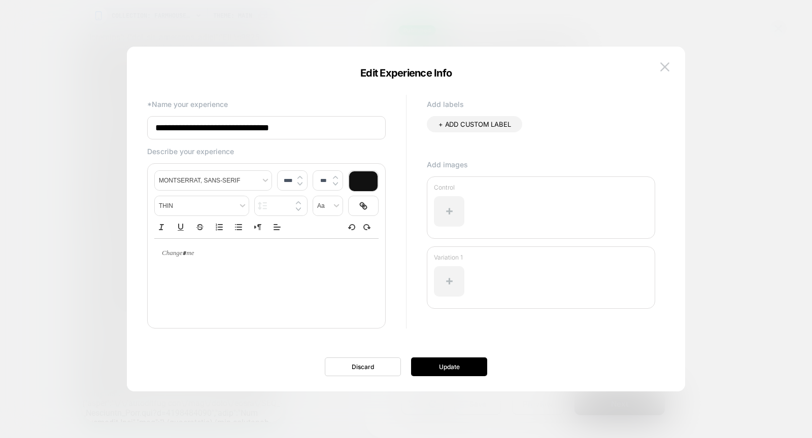
click at [209, 270] on div at bounding box center [266, 278] width 224 height 81
type input "****"
click at [188, 253] on p at bounding box center [262, 253] width 196 height 9
click at [315, 253] on p "**********" at bounding box center [262, 253] width 197 height 9
click at [449, 208] on div at bounding box center [449, 211] width 30 height 30
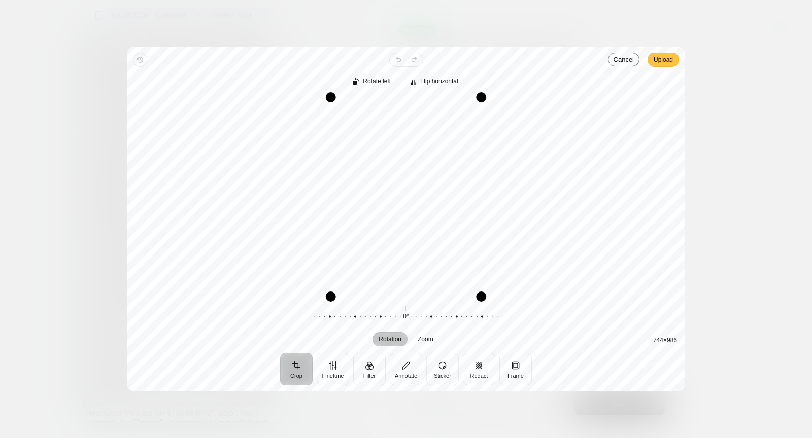
click at [654, 59] on span "Upload" at bounding box center [662, 60] width 19 height 12
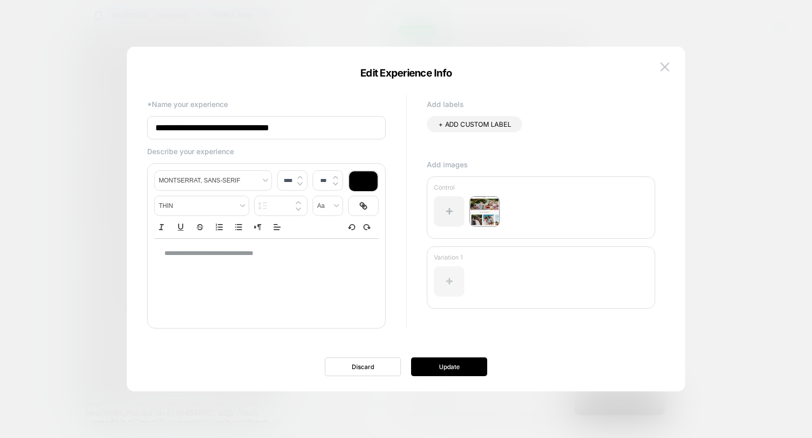
click at [446, 280] on div at bounding box center [449, 281] width 30 height 30
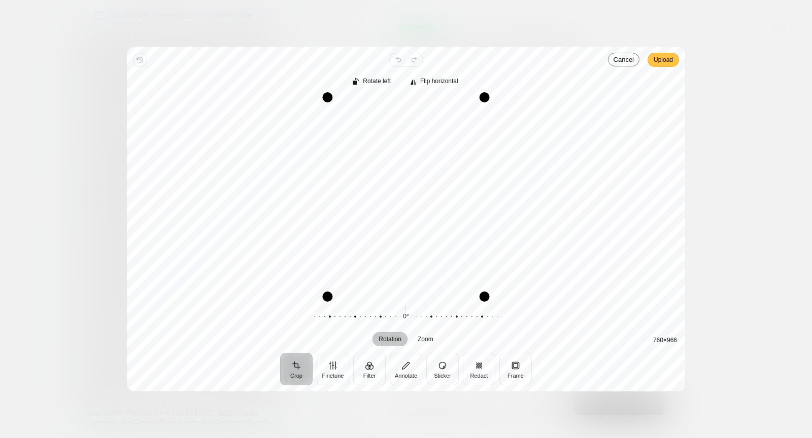
click at [665, 61] on span "Upload" at bounding box center [662, 60] width 19 height 12
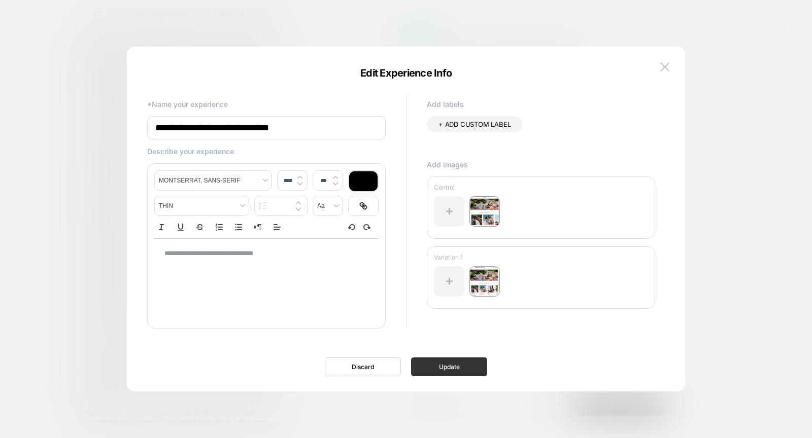
click at [449, 362] on button "Update" at bounding box center [449, 367] width 76 height 19
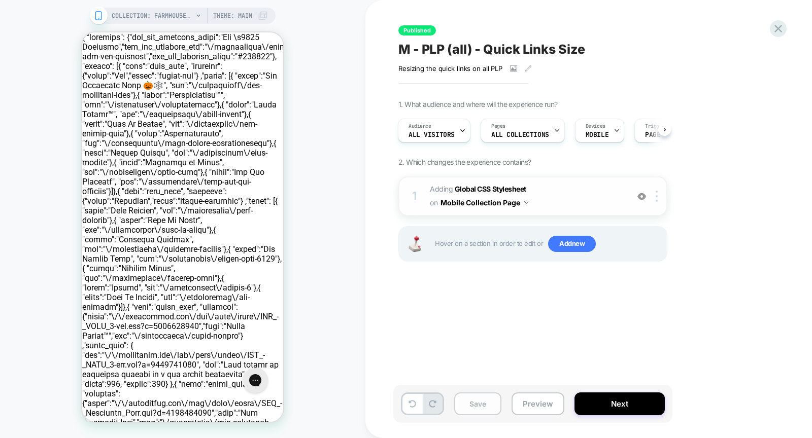
click at [474, 403] on button "Save" at bounding box center [477, 404] width 47 height 23
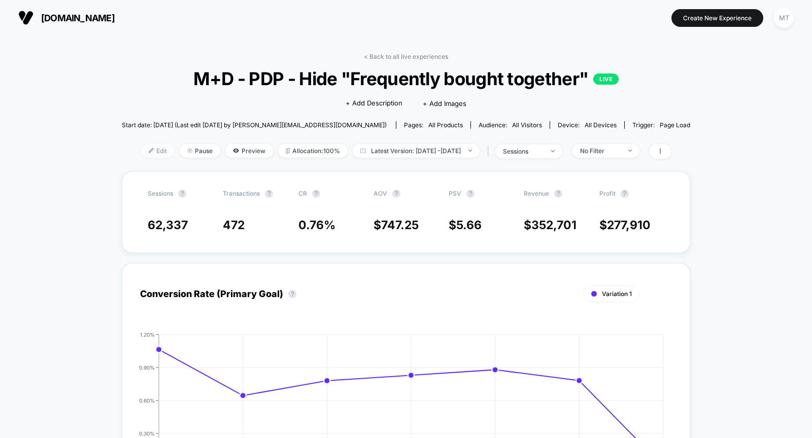
click at [142, 148] on span "Edit" at bounding box center [157, 151] width 33 height 14
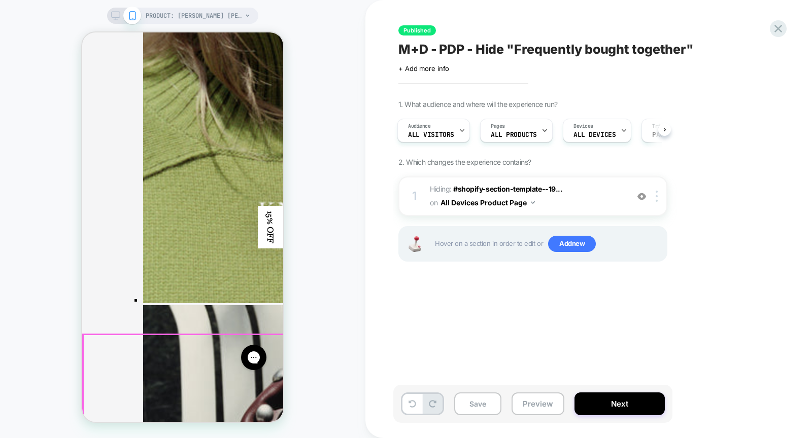
scroll to position [2032, 0]
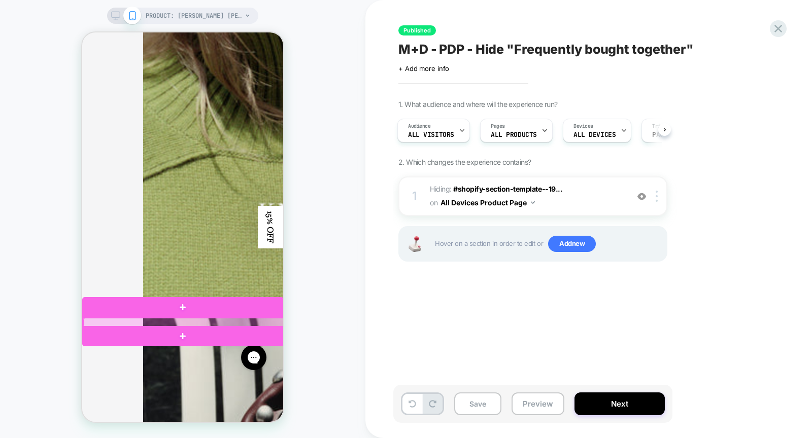
click at [224, 320] on div at bounding box center [183, 322] width 201 height 9
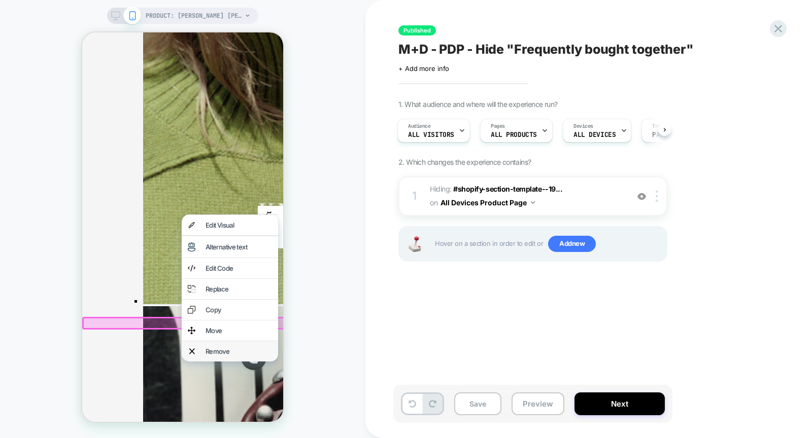
click at [232, 349] on div "Remove" at bounding box center [238, 351] width 66 height 8
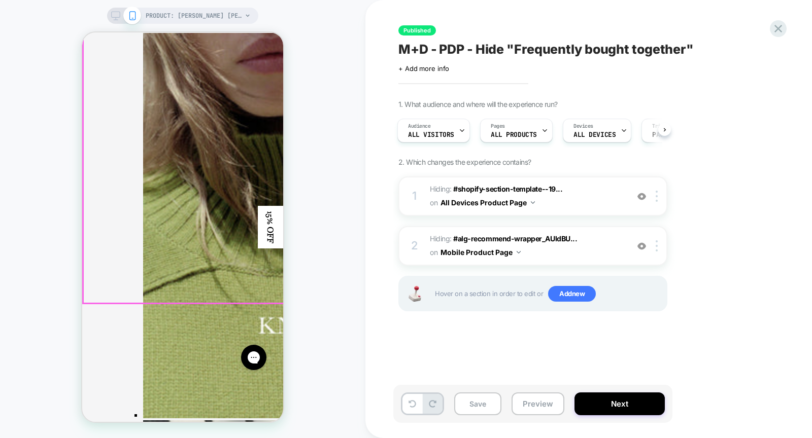
scroll to position [1915, 0]
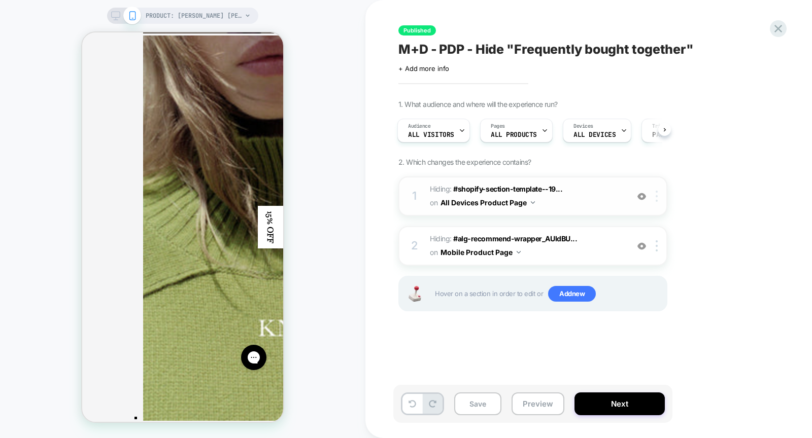
click at [657, 198] on img at bounding box center [656, 196] width 2 height 11
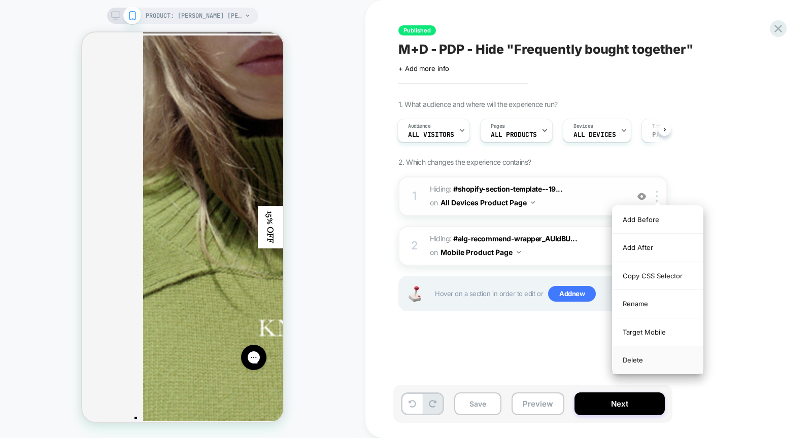
click at [636, 361] on div "Delete" at bounding box center [657, 359] width 90 height 27
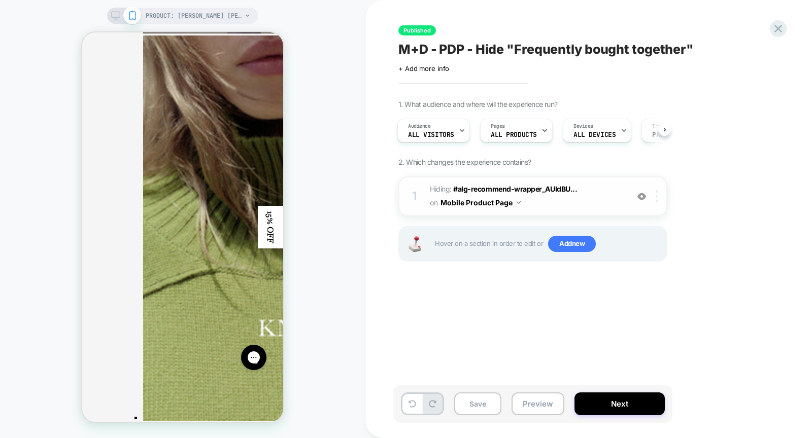
click at [658, 197] on div at bounding box center [658, 196] width 17 height 11
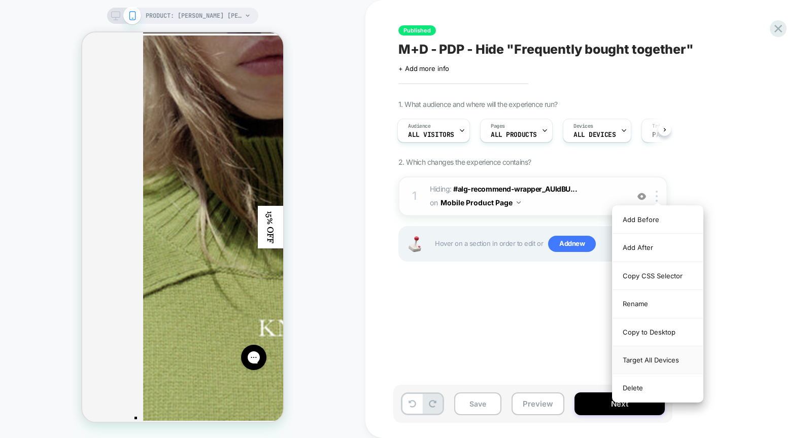
click at [632, 355] on div "Target All Devices" at bounding box center [657, 360] width 90 height 28
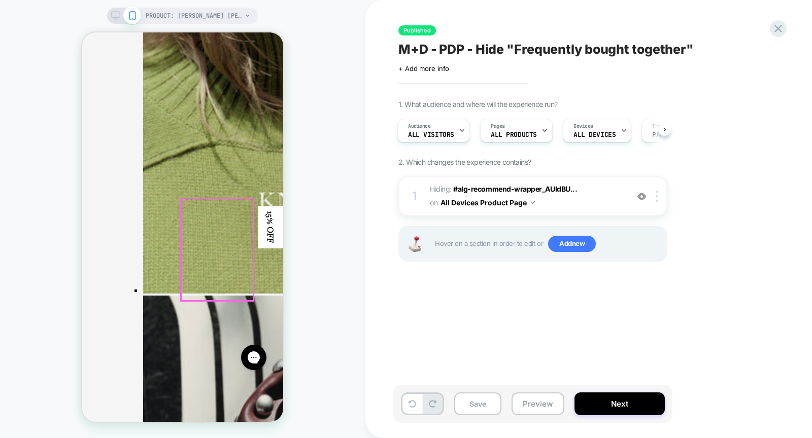
scroll to position [2043, 0]
click at [478, 405] on button "Save" at bounding box center [477, 404] width 47 height 23
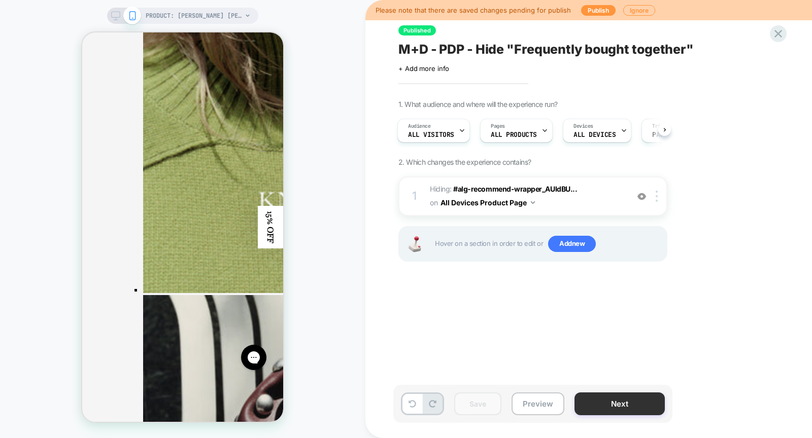
click at [600, 406] on button "Next" at bounding box center [619, 404] width 90 height 23
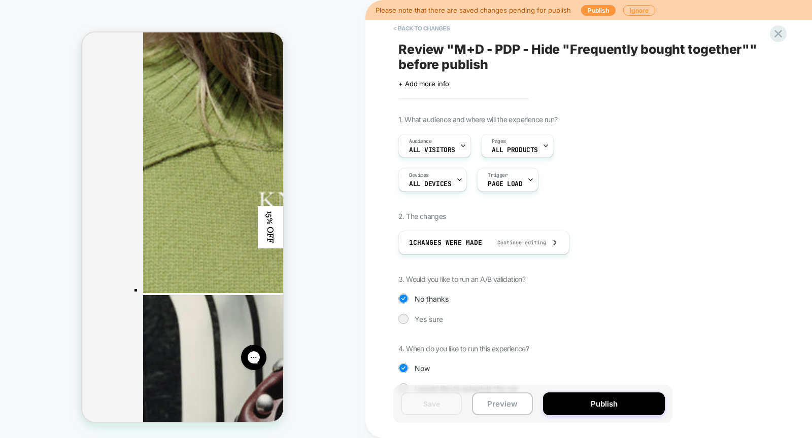
scroll to position [6, 0]
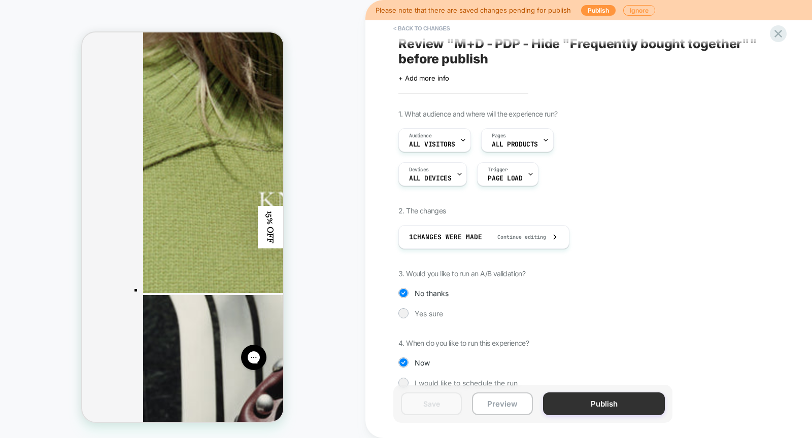
click at [580, 400] on button "Publish" at bounding box center [604, 404] width 122 height 23
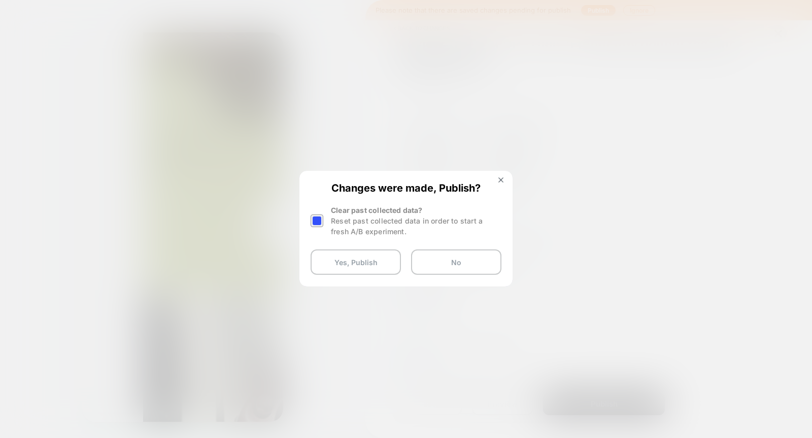
click at [313, 217] on div at bounding box center [316, 221] width 13 height 13
click at [366, 263] on button "Yes, Publish" at bounding box center [355, 262] width 90 height 25
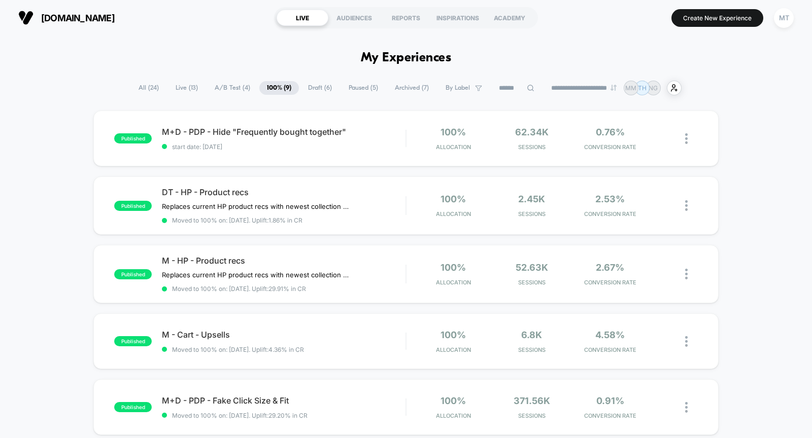
click at [315, 88] on span "Draft ( 6 )" at bounding box center [319, 88] width 39 height 14
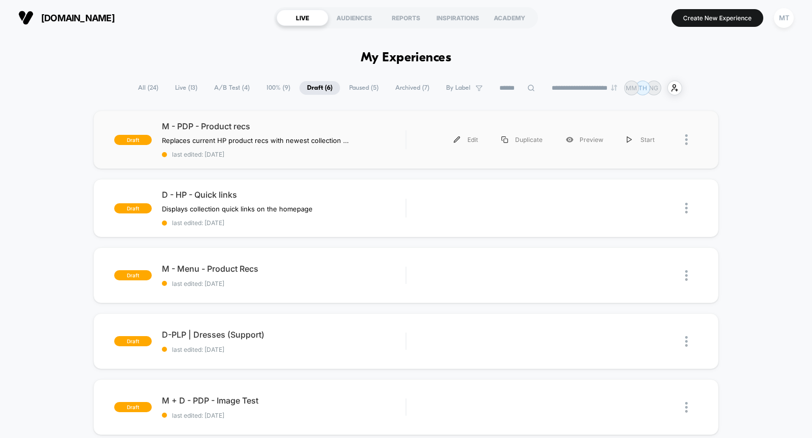
click at [416, 143] on div "Edit Duplicate Preview Start" at bounding box center [541, 139] width 250 height 23
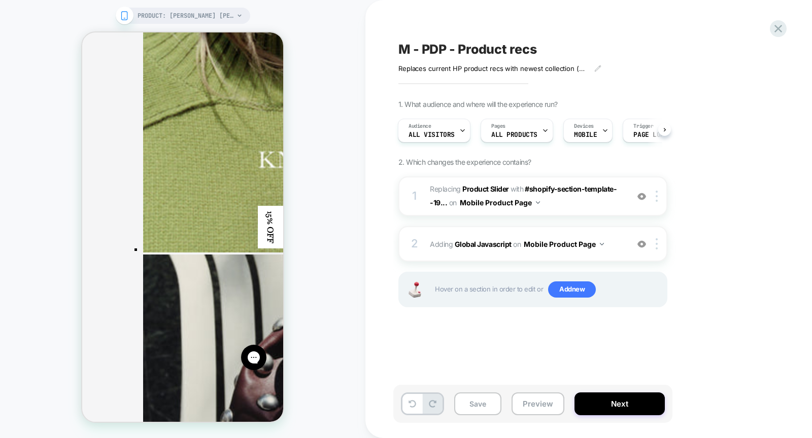
scroll to position [2085, 0]
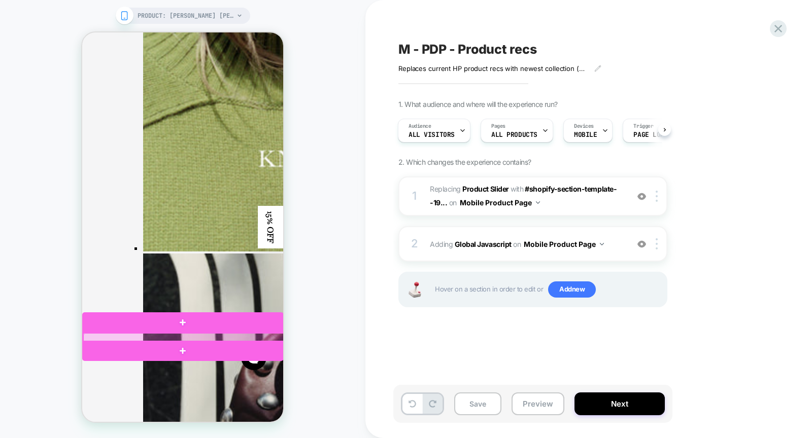
click at [207, 336] on div at bounding box center [183, 337] width 201 height 9
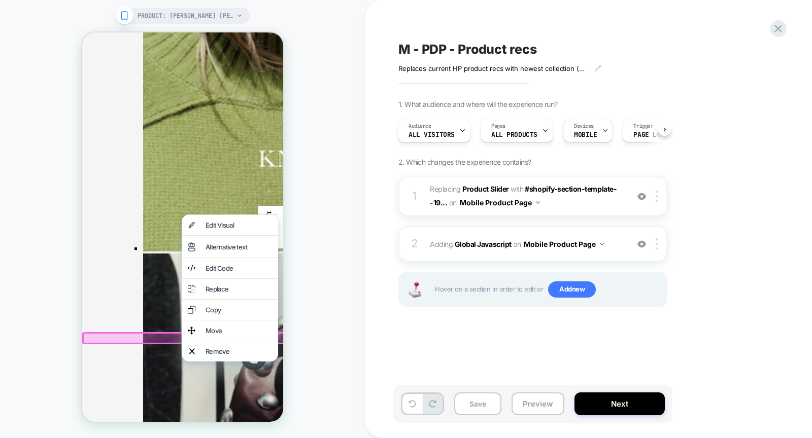
click at [312, 226] on div "PRODUCT: Jori Cotton Poplin Mini Dress [hazel] PRODUCT: Jori Cotton Poplin Mini…" at bounding box center [182, 219] width 365 height 418
click at [140, 334] on div at bounding box center [184, 338] width 204 height 12
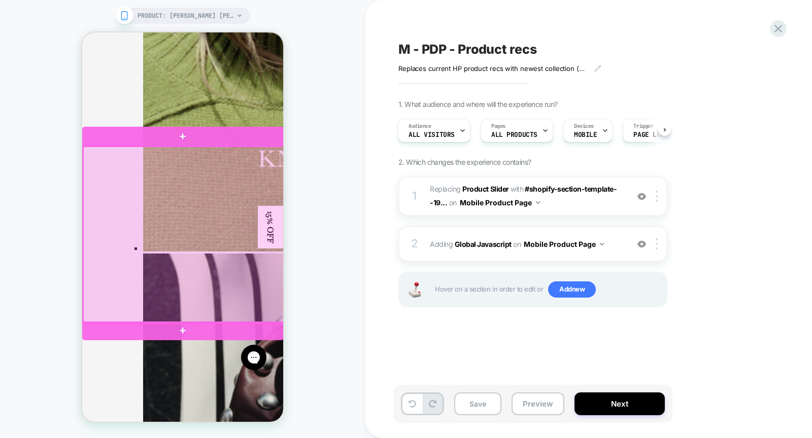
click at [237, 191] on div at bounding box center [183, 235] width 201 height 177
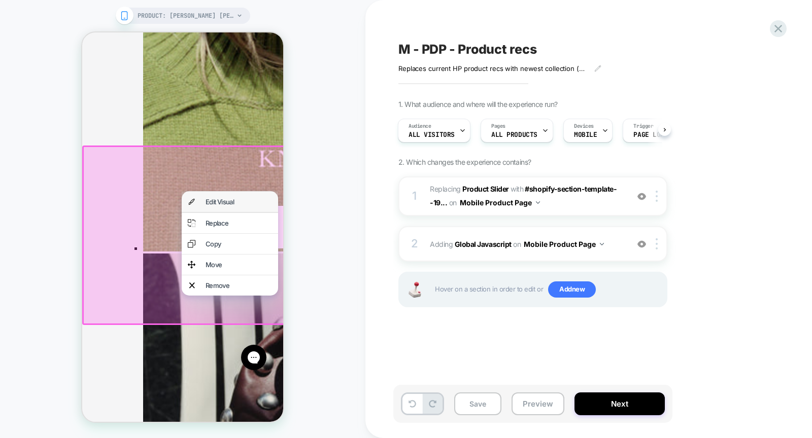
click at [234, 201] on div "Edit Visual" at bounding box center [238, 202] width 66 height 8
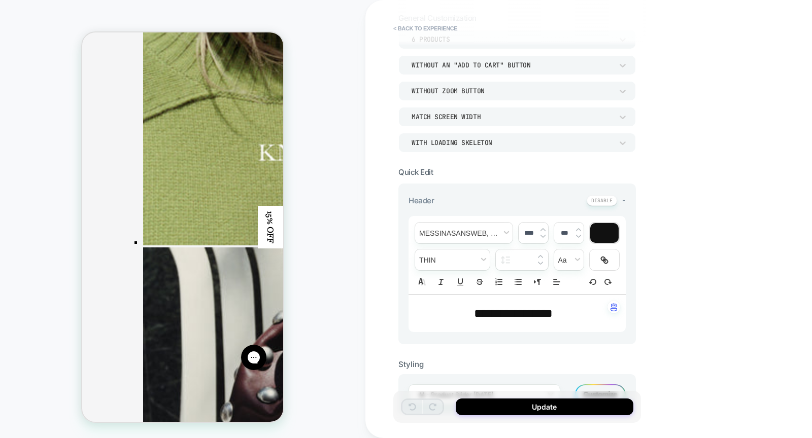
scroll to position [94, 0]
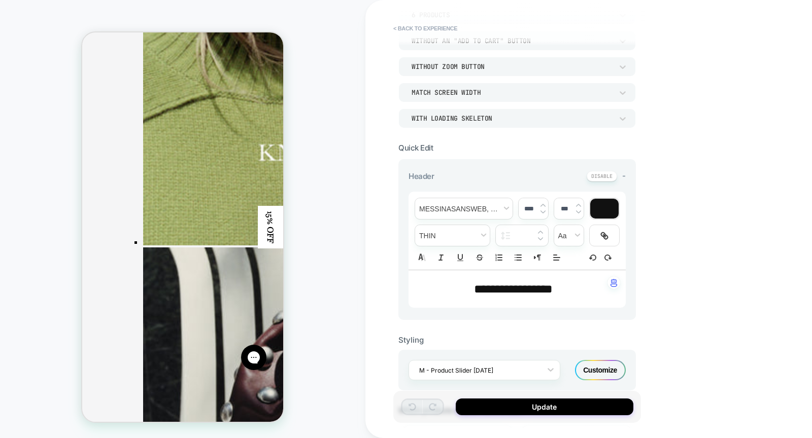
click at [481, 283] on span "**********" at bounding box center [513, 289] width 79 height 12
click at [481, 283] on span "***" at bounding box center [481, 289] width 14 height 12
click at [478, 204] on span "font" at bounding box center [463, 208] width 97 height 21
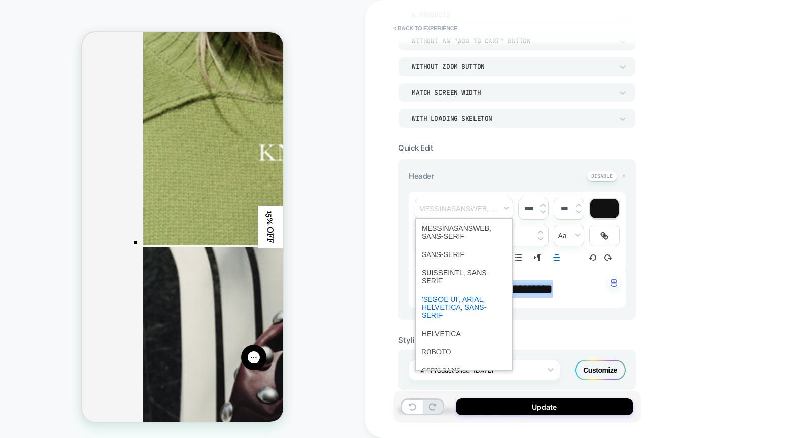
click at [471, 299] on span "font" at bounding box center [464, 307] width 84 height 34
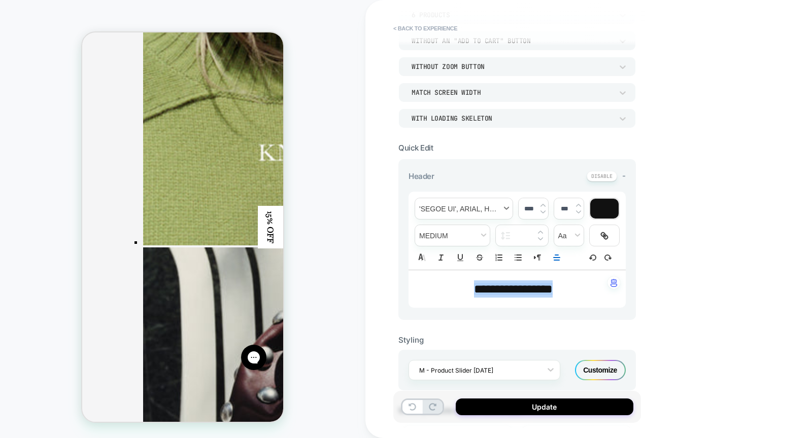
click at [484, 210] on span "font" at bounding box center [463, 208] width 97 height 21
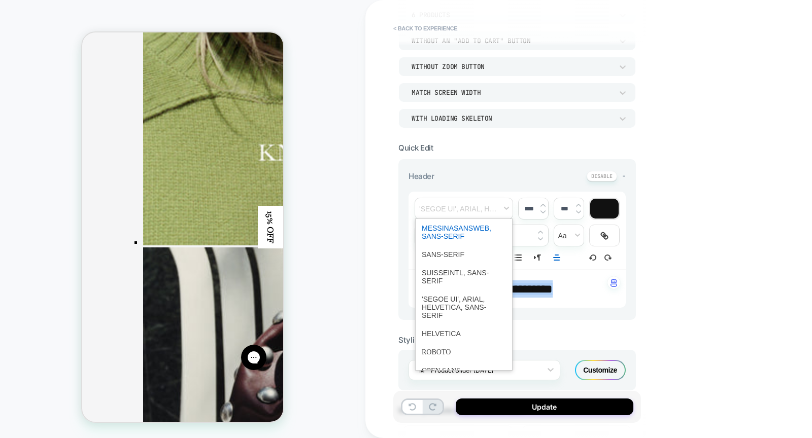
click at [479, 226] on span "font" at bounding box center [464, 232] width 84 height 26
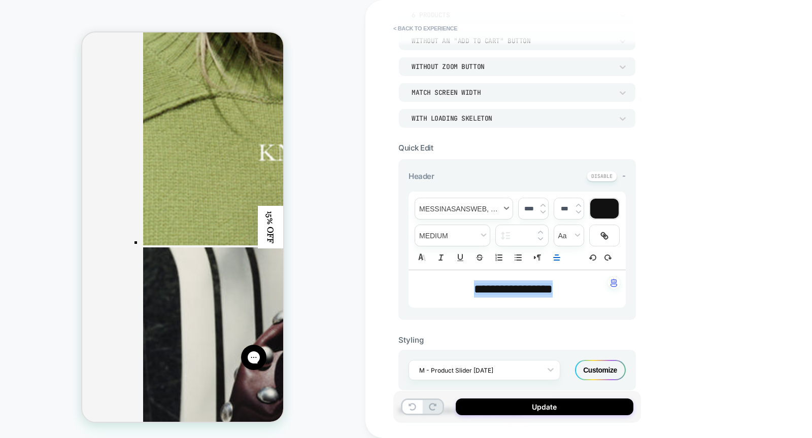
click at [478, 207] on span "font" at bounding box center [463, 208] width 97 height 21
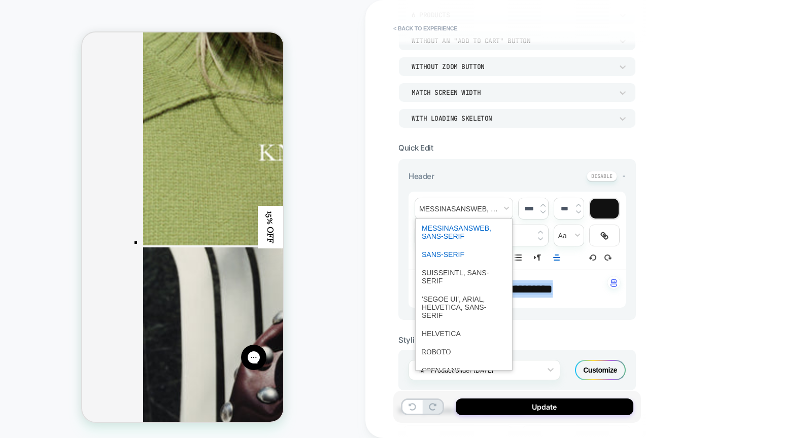
click at [461, 251] on span "font" at bounding box center [464, 255] width 84 height 18
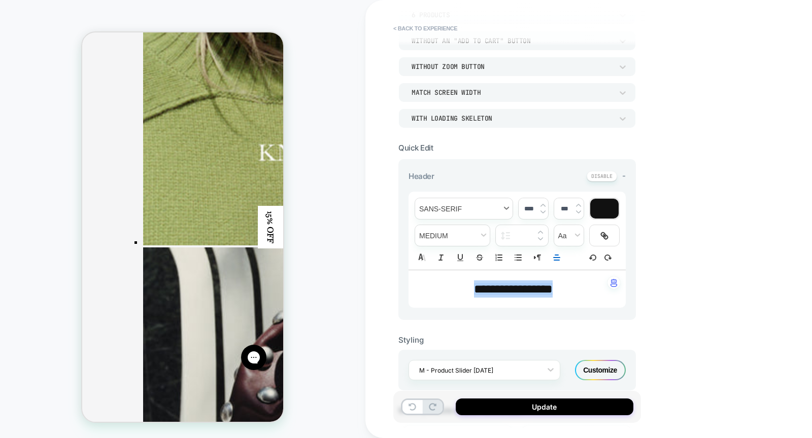
click at [472, 204] on span "font" at bounding box center [463, 208] width 97 height 21
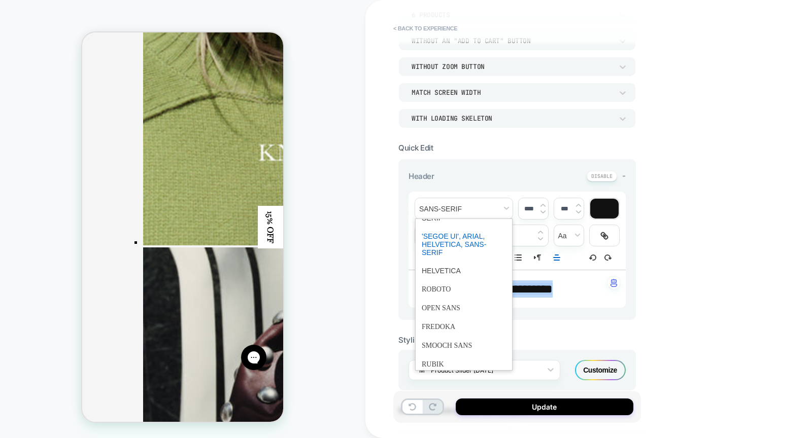
scroll to position [69, 0]
click at [456, 243] on span "font" at bounding box center [464, 238] width 84 height 34
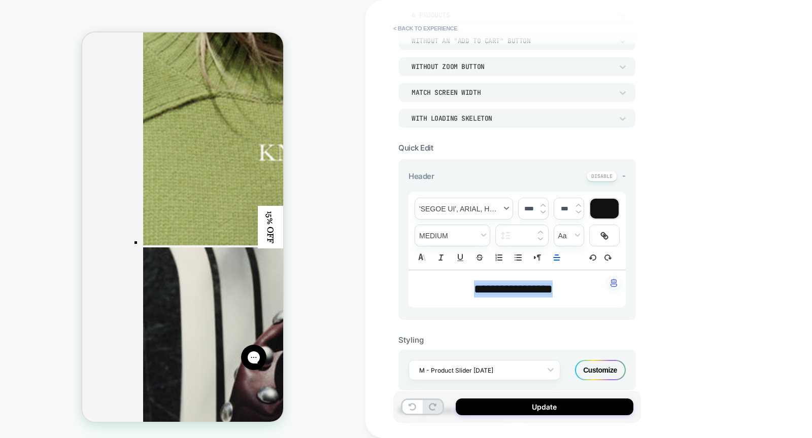
click at [463, 208] on span "font" at bounding box center [463, 208] width 97 height 21
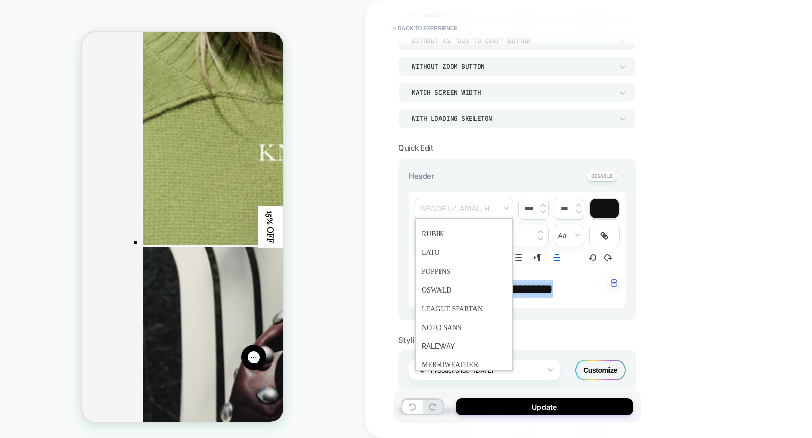
scroll to position [0, 0]
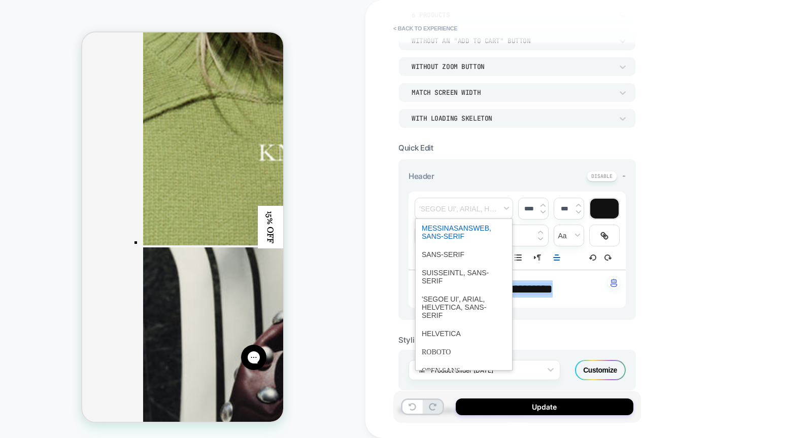
click at [445, 227] on span "font" at bounding box center [464, 232] width 84 height 26
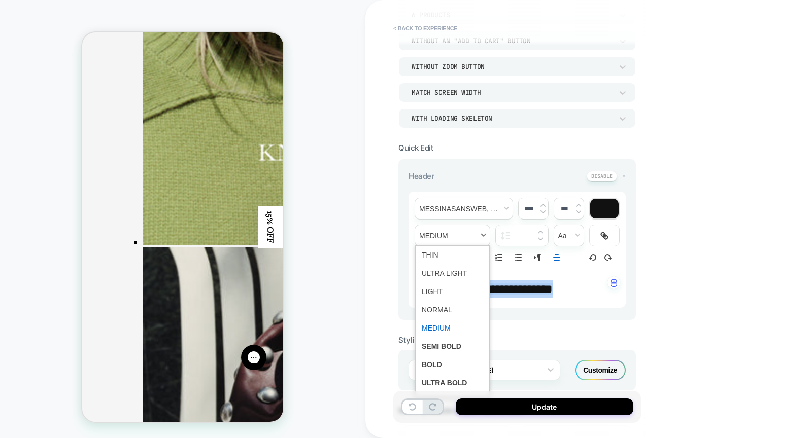
click at [454, 235] on span "fontWeight" at bounding box center [452, 235] width 75 height 21
click at [443, 347] on span "fontWeight" at bounding box center [452, 346] width 61 height 18
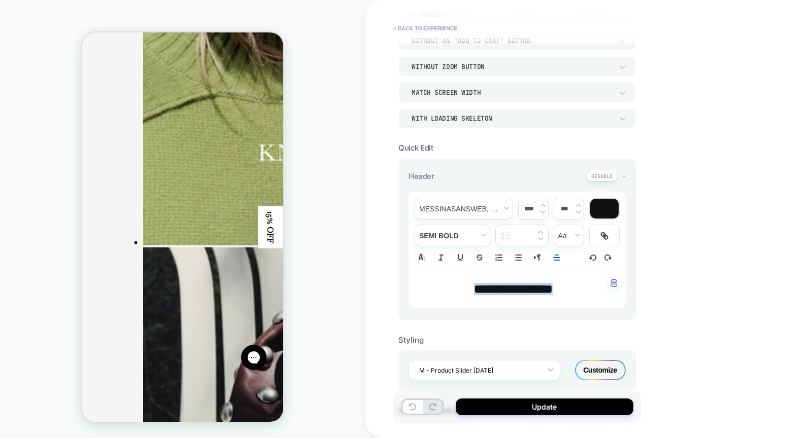
click at [528, 205] on input "****" at bounding box center [528, 209] width 21 height 8
click at [542, 210] on img at bounding box center [542, 212] width 5 height 4
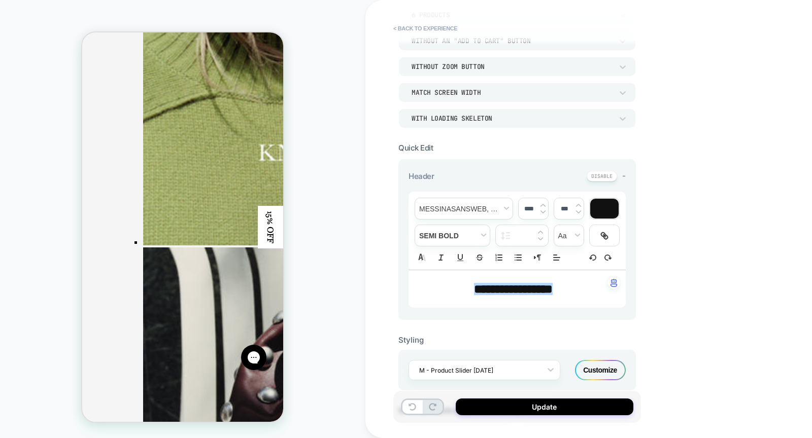
type input "****"
click at [568, 233] on span "transform" at bounding box center [568, 235] width 29 height 21
click at [568, 274] on span "transform" at bounding box center [568, 273] width 16 height 18
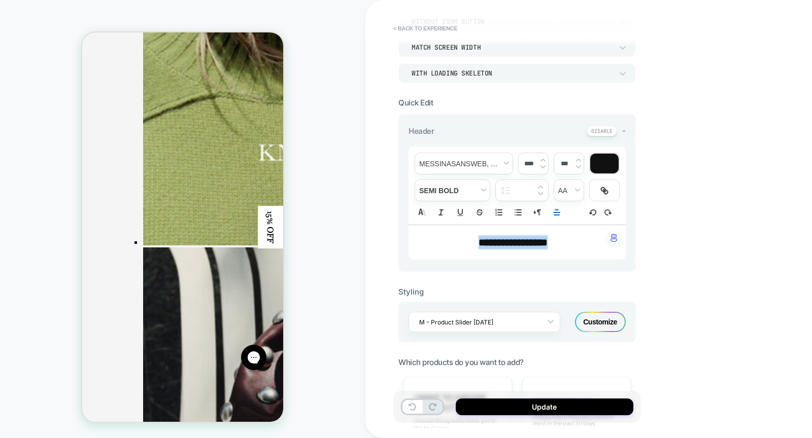
scroll to position [152, 0]
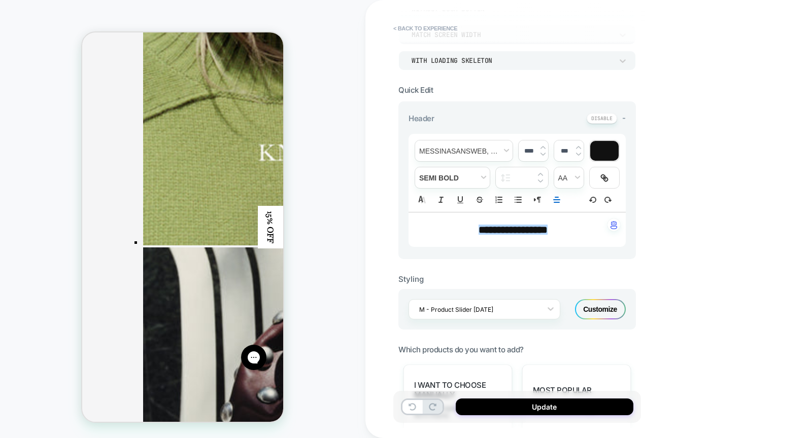
click at [605, 305] on div "Customize" at bounding box center [600, 309] width 51 height 20
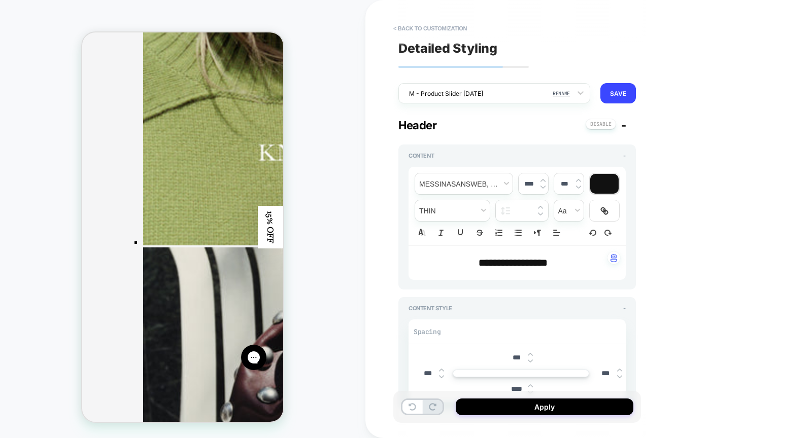
type textarea "*"
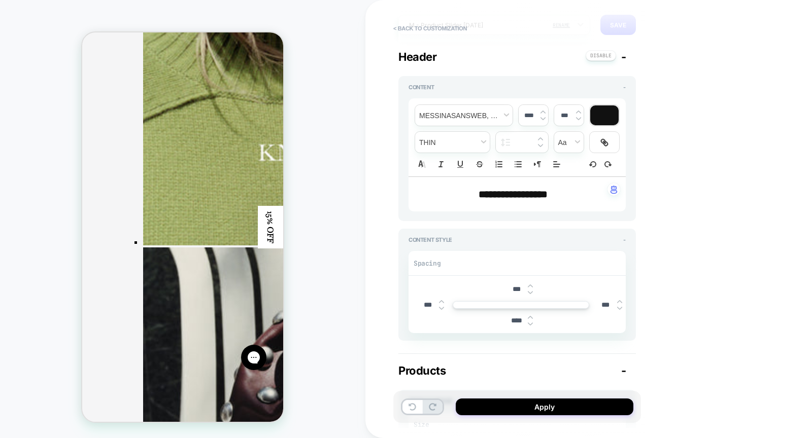
scroll to position [71, 0]
click at [513, 314] on input "****" at bounding box center [516, 318] width 23 height 9
type input "***"
type textarea "*"
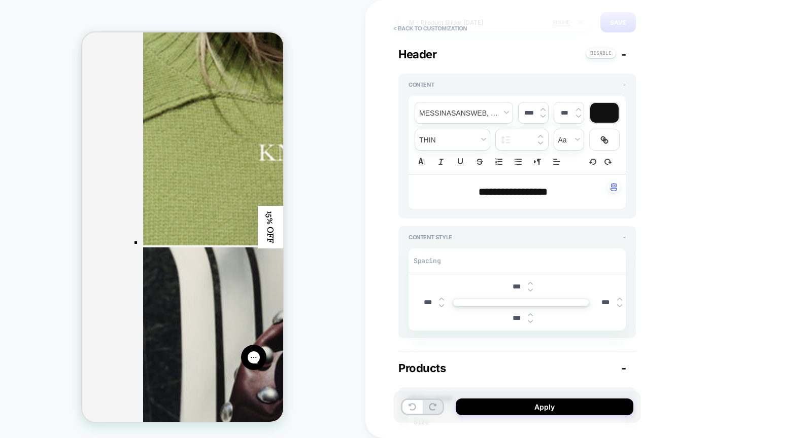
type input "****"
type textarea "*"
type input "******"
type textarea "*"
type input "******"
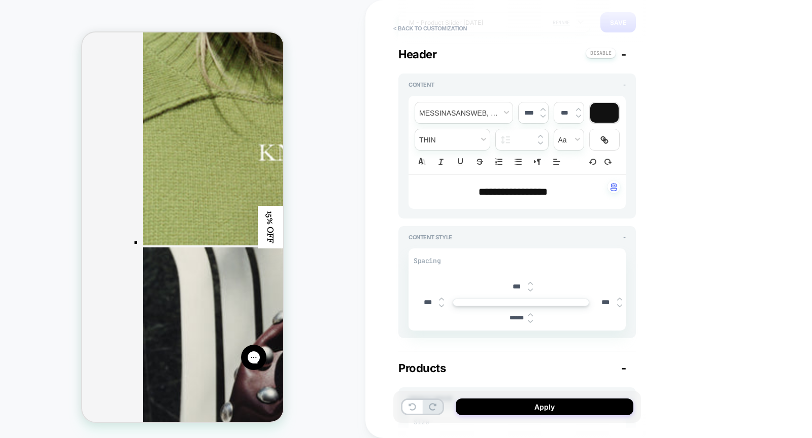
click at [754, 251] on div "**********" at bounding box center [588, 219] width 446 height 438
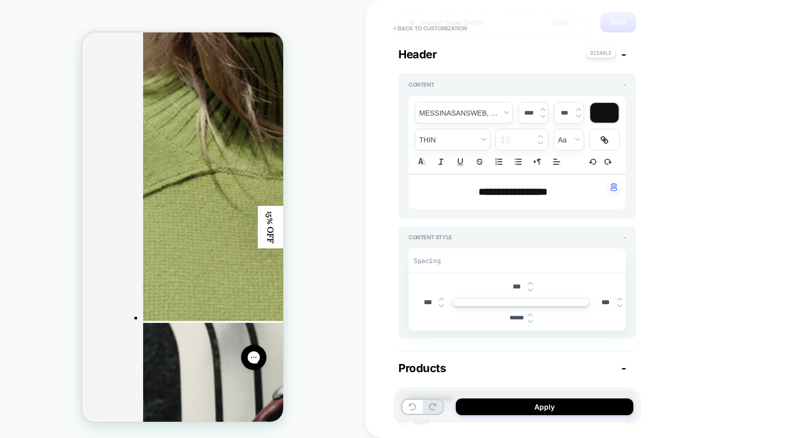
scroll to position [2016, 0]
click at [531, 407] on button "Apply" at bounding box center [544, 407] width 178 height 17
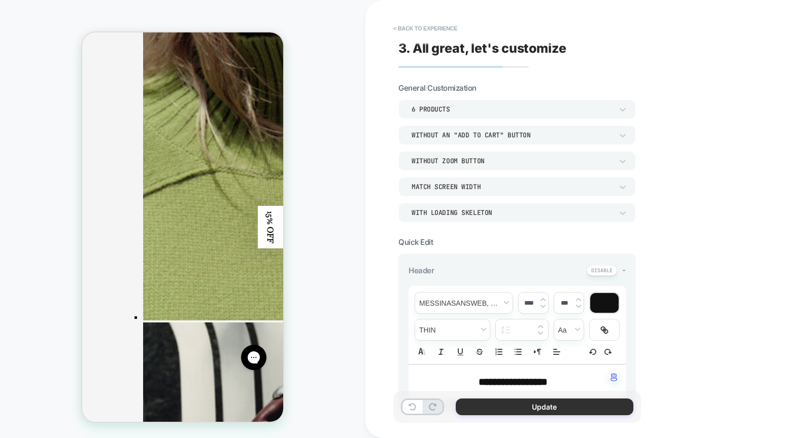
click at [531, 407] on button "Update" at bounding box center [544, 407] width 178 height 17
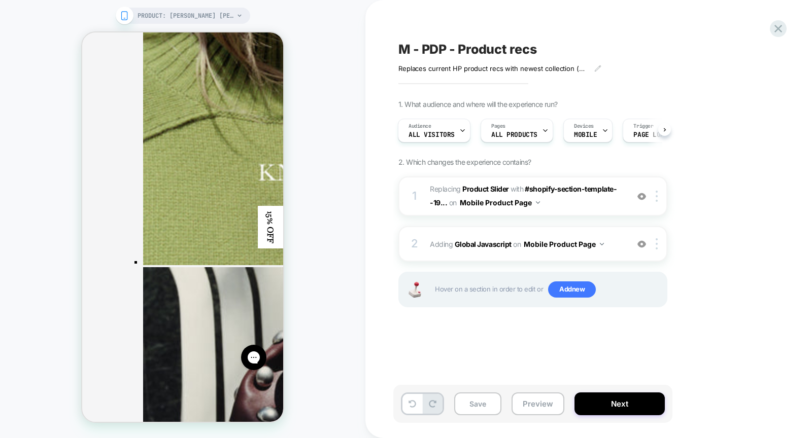
scroll to position [2036, 0]
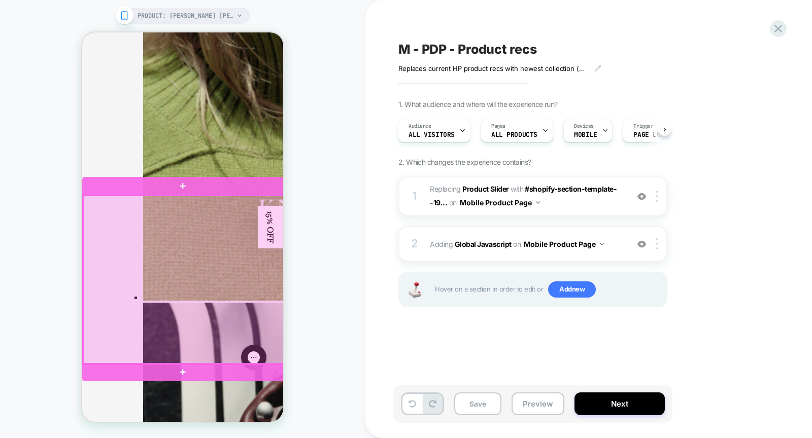
click at [218, 224] on div at bounding box center [183, 280] width 201 height 168
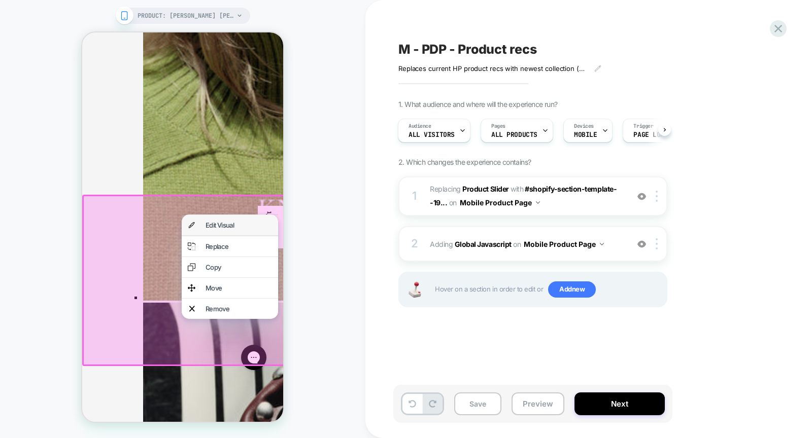
click at [222, 225] on div "Edit Visual" at bounding box center [238, 225] width 66 height 8
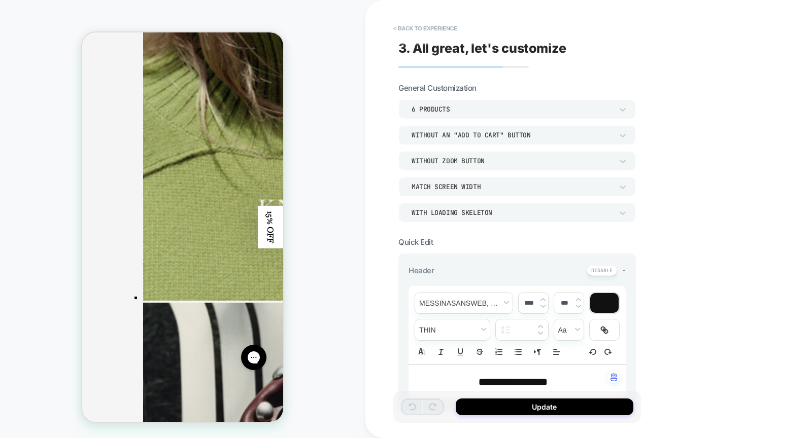
click at [518, 110] on div "6 Products" at bounding box center [511, 109] width 201 height 9
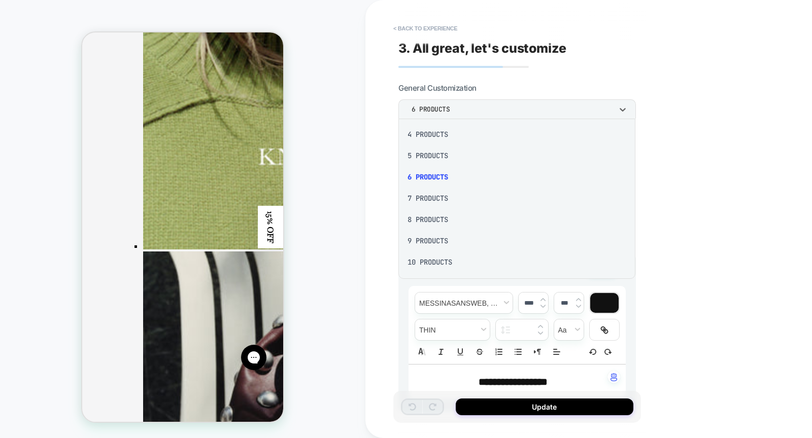
scroll to position [74, 0]
click at [440, 216] on div "8 Products" at bounding box center [516, 210] width 229 height 21
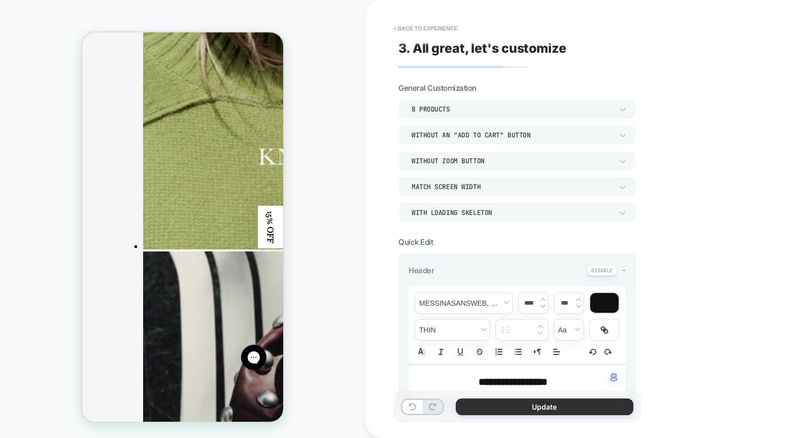
click at [543, 410] on button "Update" at bounding box center [544, 407] width 178 height 17
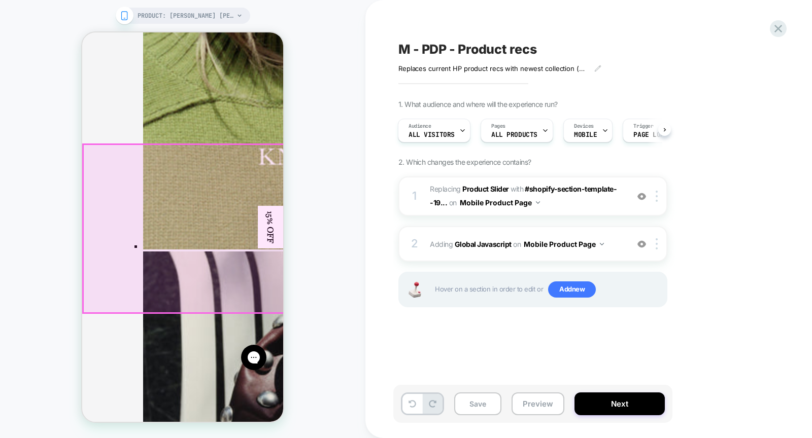
scroll to position [0, 468]
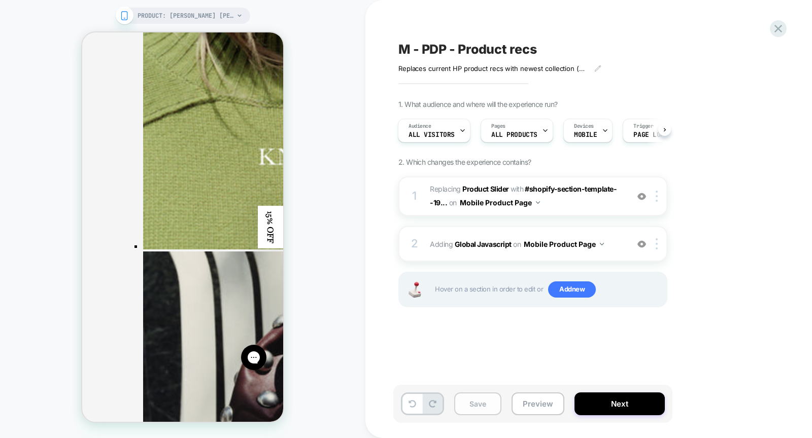
click at [473, 407] on button "Save" at bounding box center [477, 404] width 47 height 23
click at [599, 72] on icon at bounding box center [597, 68] width 7 height 7
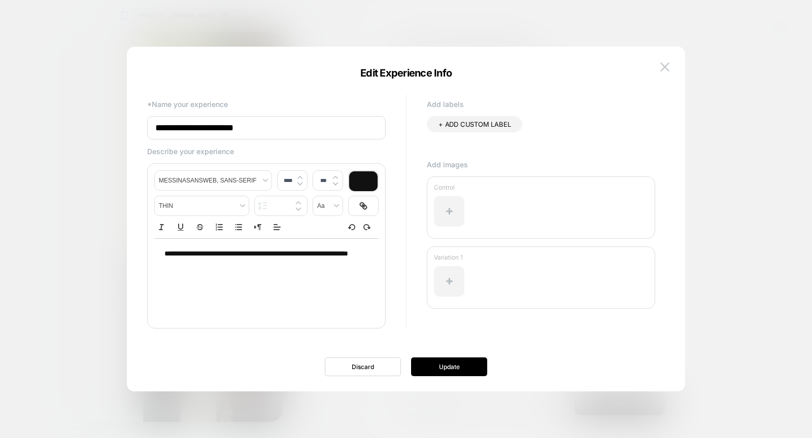
click at [223, 253] on span "**********" at bounding box center [256, 253] width 184 height 7
click at [223, 253] on p "**********" at bounding box center [262, 254] width 196 height 10
click at [337, 288] on div "**********" at bounding box center [266, 278] width 224 height 81
click at [356, 256] on p "**********" at bounding box center [262, 254] width 196 height 10
click at [317, 256] on span "**********" at bounding box center [264, 253] width 107 height 7
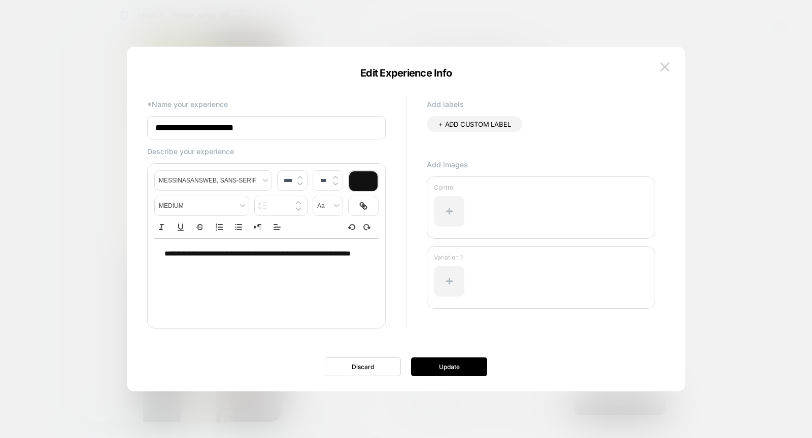
click at [348, 253] on span "**********" at bounding box center [257, 253] width 186 height 7
drag, startPoint x: 348, startPoint y: 253, endPoint x: 361, endPoint y: 263, distance: 15.9
click at [361, 263] on div "**********" at bounding box center [266, 254] width 224 height 30
click at [350, 253] on span "**********" at bounding box center [329, 253] width 41 height 7
drag, startPoint x: 326, startPoint y: 265, endPoint x: 298, endPoint y: 253, distance: 30.0
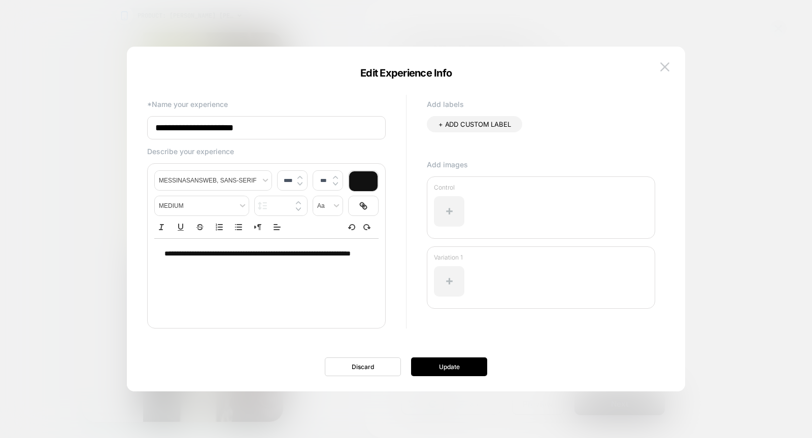
click at [298, 253] on p "**********" at bounding box center [262, 254] width 196 height 10
drag, startPoint x: 291, startPoint y: 252, endPoint x: 306, endPoint y: 270, distance: 23.4
click at [306, 269] on div "**********" at bounding box center [266, 254] width 224 height 30
drag, startPoint x: 285, startPoint y: 267, endPoint x: 292, endPoint y: 255, distance: 14.4
click at [292, 255] on p "**********" at bounding box center [262, 254] width 196 height 10
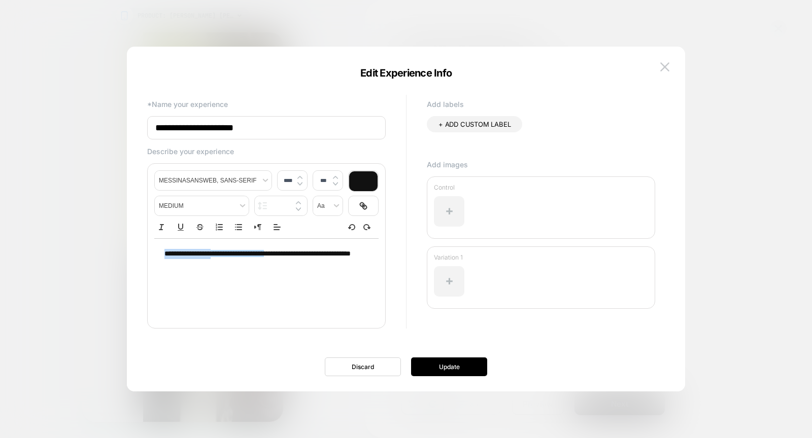
click at [300, 255] on p "**********" at bounding box center [262, 254] width 196 height 10
drag, startPoint x: 205, startPoint y: 265, endPoint x: 280, endPoint y: 255, distance: 75.8
click at [293, 253] on span "**********" at bounding box center [257, 253] width 186 height 7
click at [469, 365] on button "Update" at bounding box center [449, 367] width 76 height 19
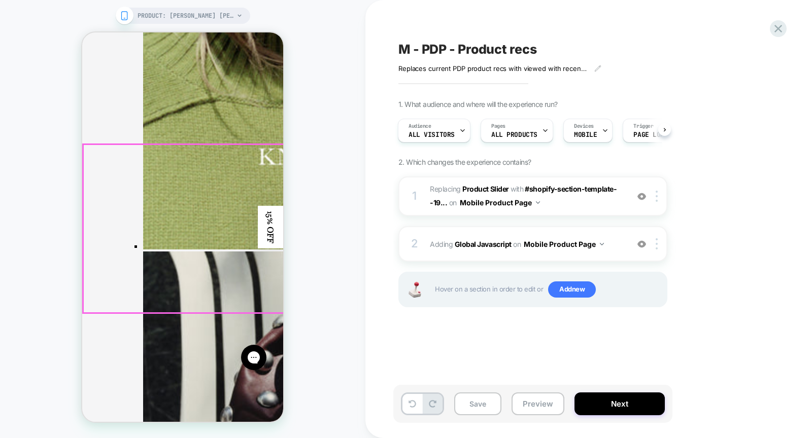
scroll to position [1996, 0]
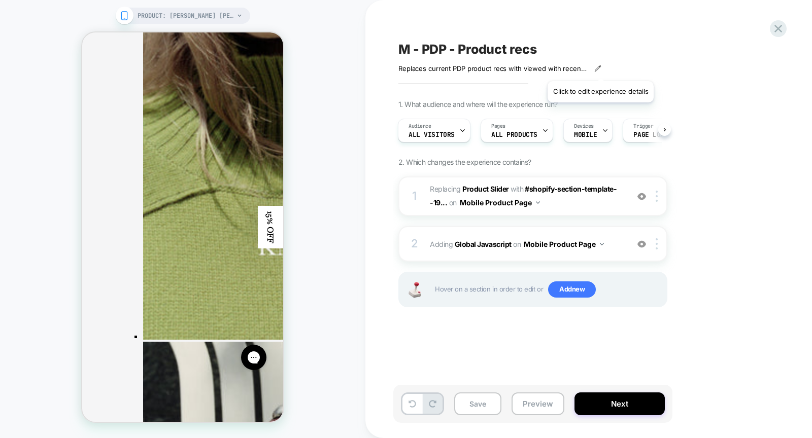
click at [600, 68] on icon at bounding box center [597, 68] width 7 height 7
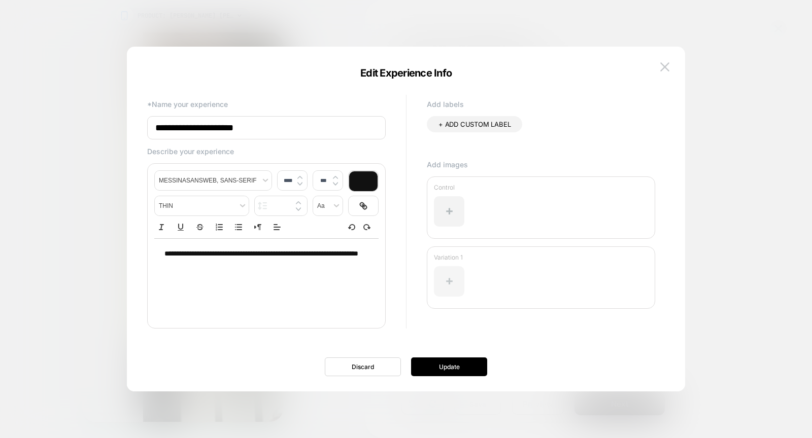
click at [445, 272] on div at bounding box center [449, 281] width 30 height 30
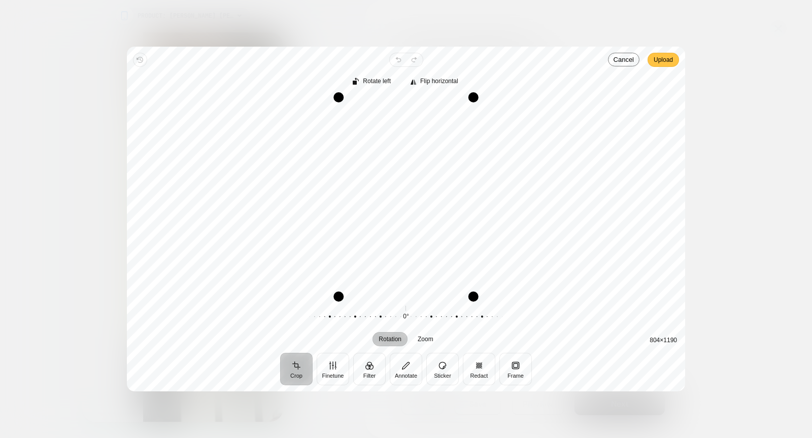
click at [662, 57] on span "Upload" at bounding box center [662, 60] width 19 height 12
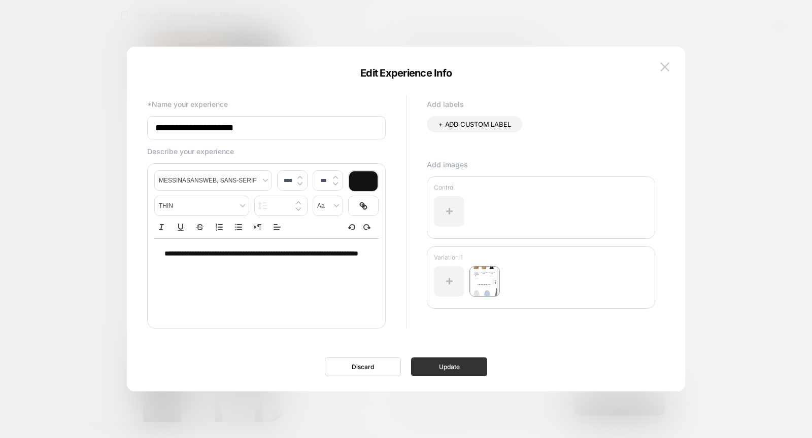
click at [438, 359] on button "Update" at bounding box center [449, 367] width 76 height 19
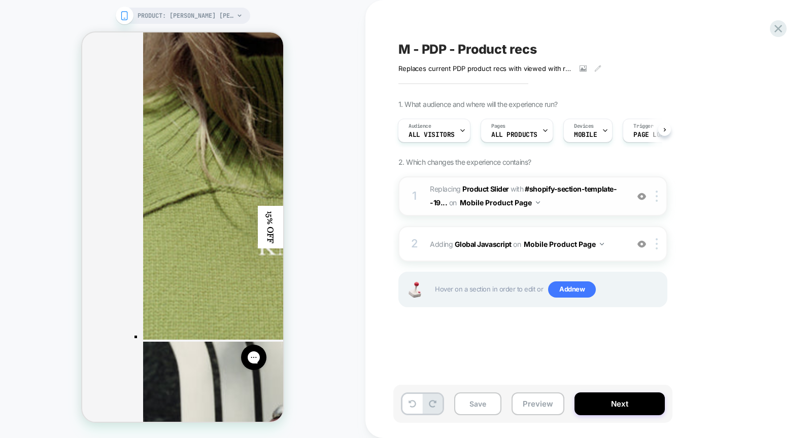
click at [642, 197] on img at bounding box center [641, 196] width 9 height 9
click at [640, 242] on img at bounding box center [641, 244] width 9 height 9
click at [641, 245] on img at bounding box center [641, 244] width 9 height 9
click at [600, 69] on icon at bounding box center [597, 68] width 7 height 7
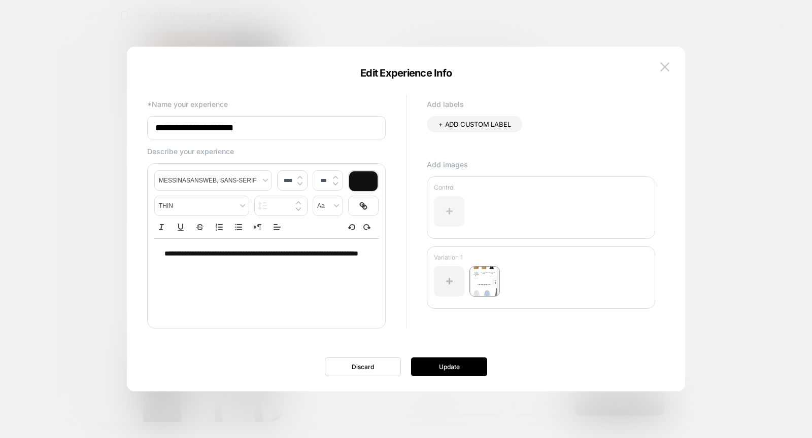
click at [442, 210] on div at bounding box center [449, 211] width 30 height 30
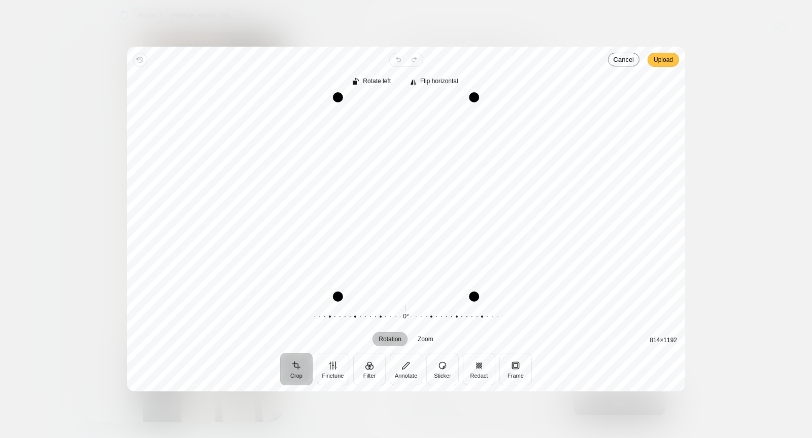
click at [670, 62] on span "Upload" at bounding box center [662, 60] width 19 height 12
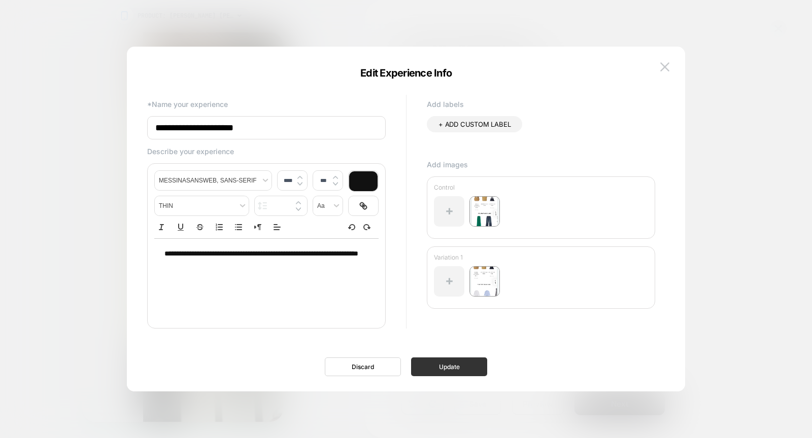
click at [440, 367] on button "Update" at bounding box center [449, 367] width 76 height 19
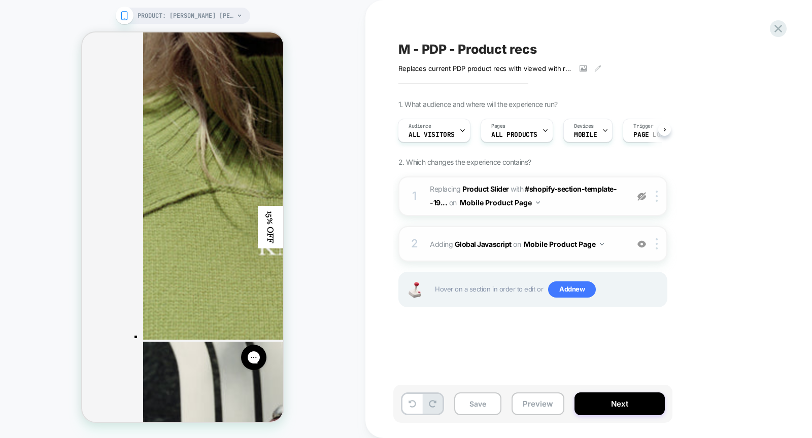
click at [644, 196] on img at bounding box center [641, 196] width 9 height 9
click at [477, 403] on button "Save" at bounding box center [477, 404] width 47 height 23
click at [772, 30] on icon at bounding box center [778, 29] width 14 height 14
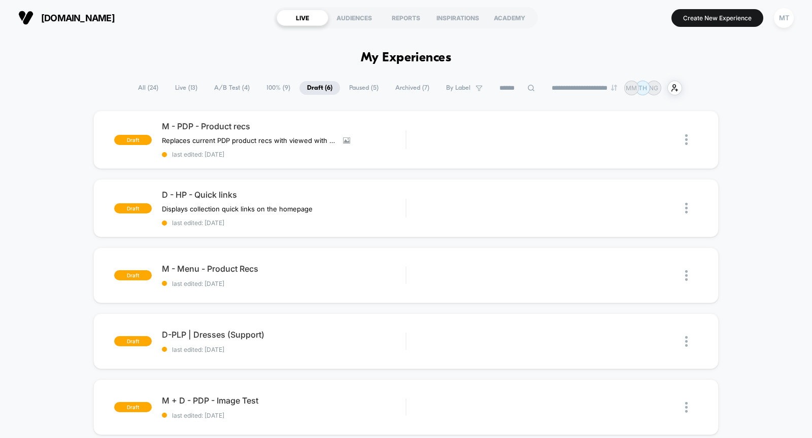
click at [192, 89] on span "Live ( 13 )" at bounding box center [186, 88] width 38 height 14
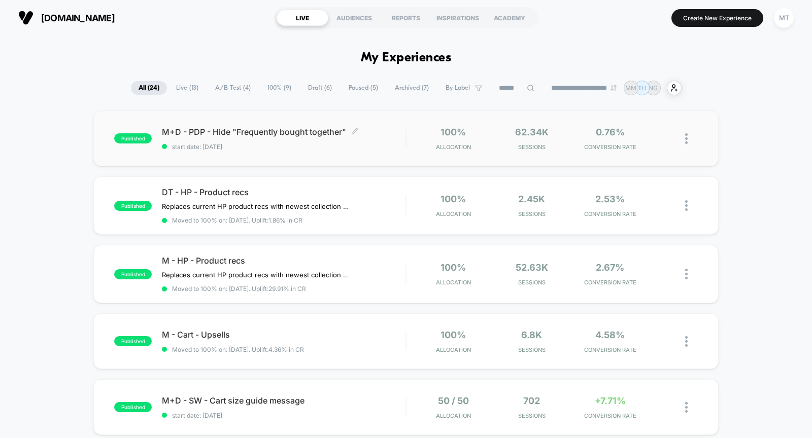
click at [315, 147] on span "start date: [DATE]" at bounding box center [283, 147] width 243 height 8
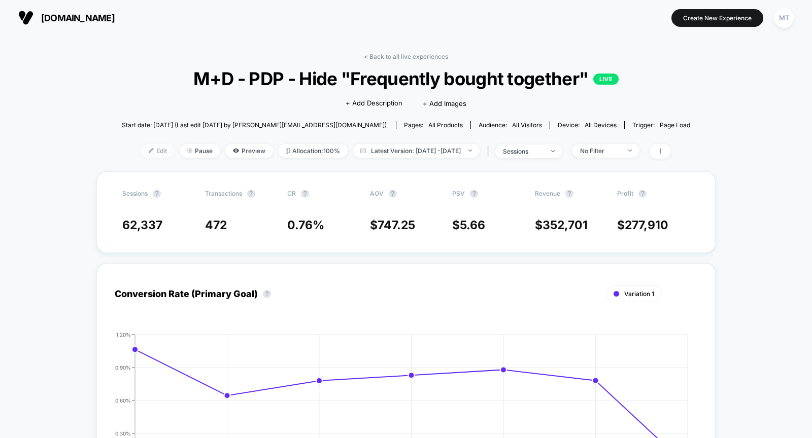
click at [143, 147] on span "Edit" at bounding box center [157, 151] width 33 height 14
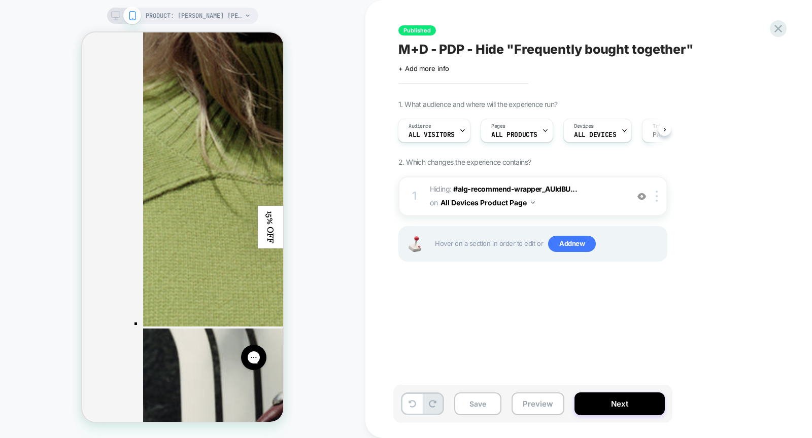
scroll to position [2006, 0]
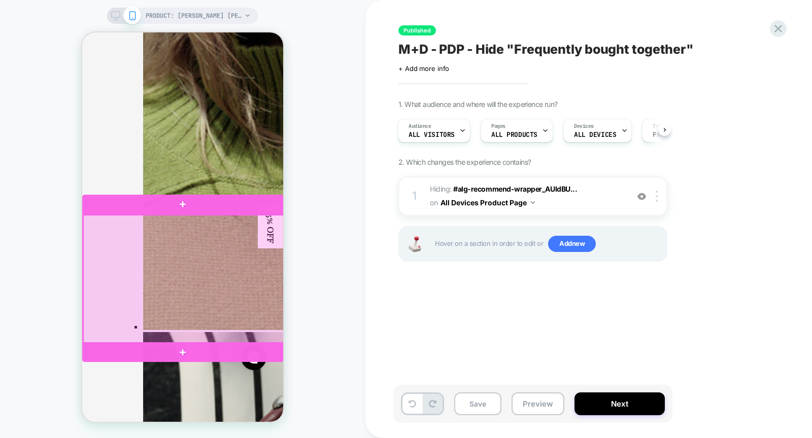
click at [106, 229] on div at bounding box center [183, 279] width 201 height 129
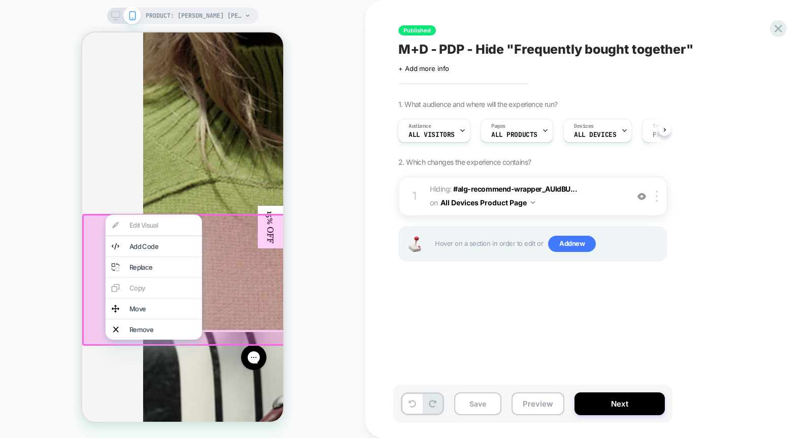
click at [239, 236] on div at bounding box center [184, 280] width 204 height 132
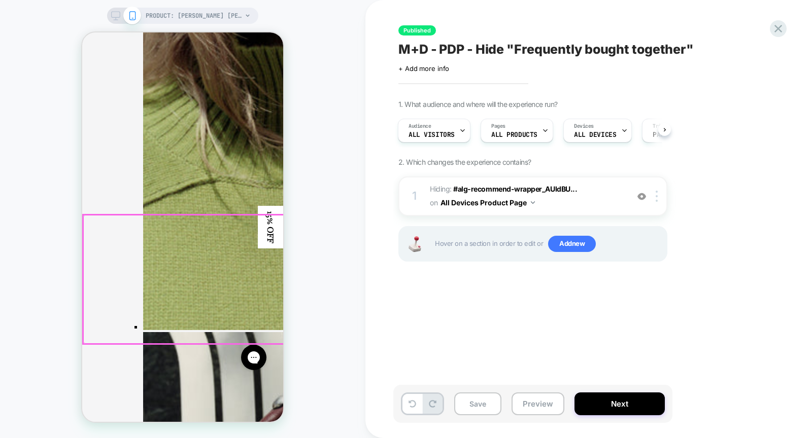
click at [239, 236] on div at bounding box center [183, 279] width 201 height 129
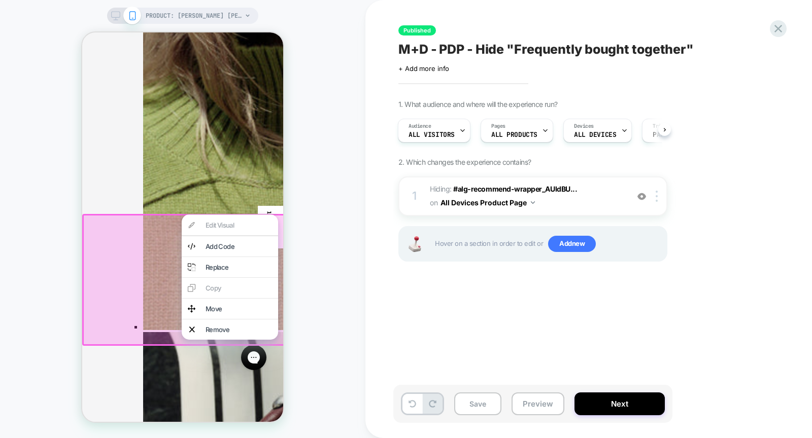
click at [324, 239] on div "PRODUCT: Jori Cotton Poplin Mini Dress [hazel] PRODUCT: Jori Cotton Poplin Mini…" at bounding box center [182, 219] width 365 height 418
click at [320, 205] on div "PRODUCT: Jori Cotton Poplin Mini Dress [hazel] PRODUCT: Jori Cotton Poplin Mini…" at bounding box center [182, 219] width 365 height 418
click at [112, 258] on div at bounding box center [184, 280] width 204 height 132
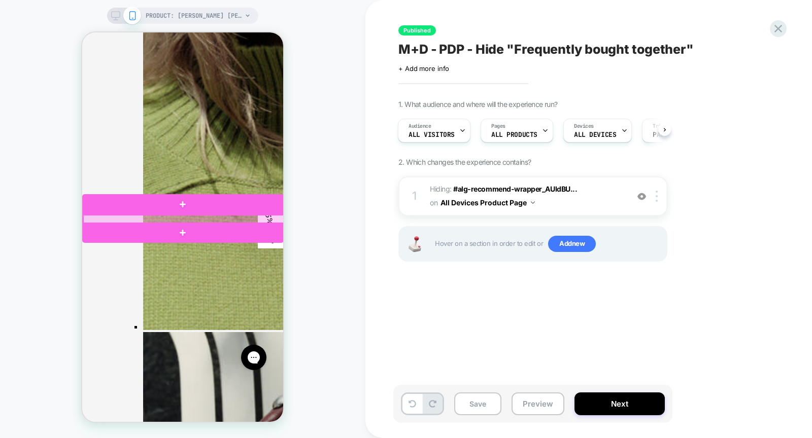
click at [189, 217] on div at bounding box center [183, 219] width 201 height 9
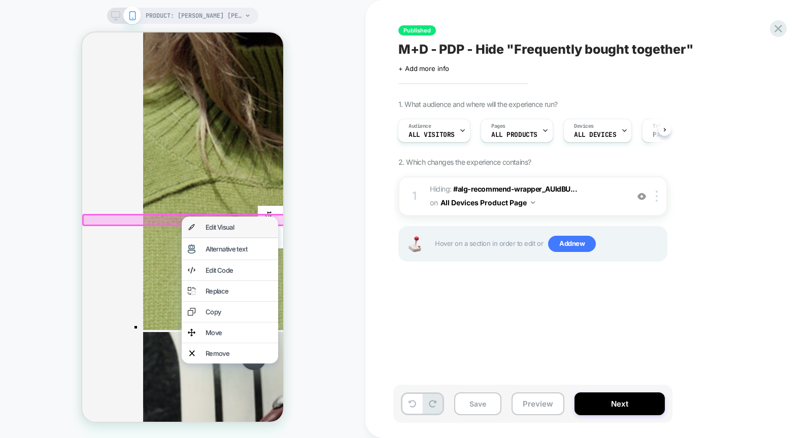
click at [219, 224] on div "Edit Visual" at bounding box center [238, 227] width 66 height 8
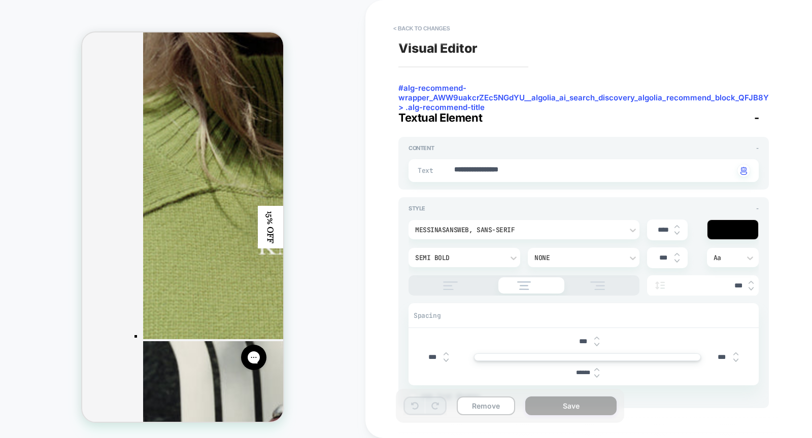
scroll to position [35, 0]
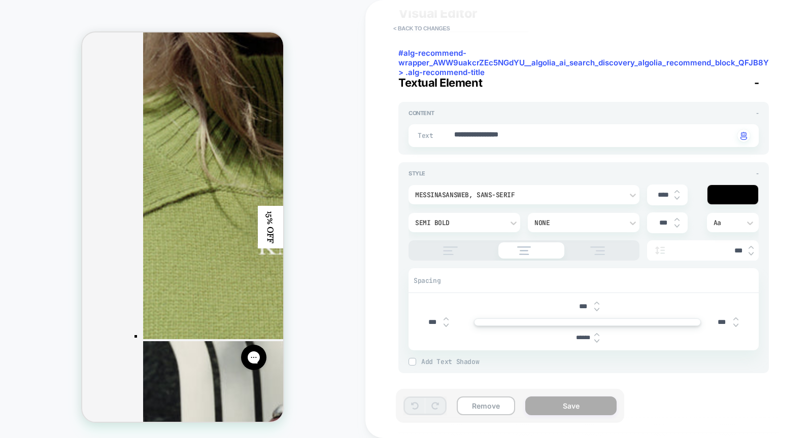
type textarea "*"
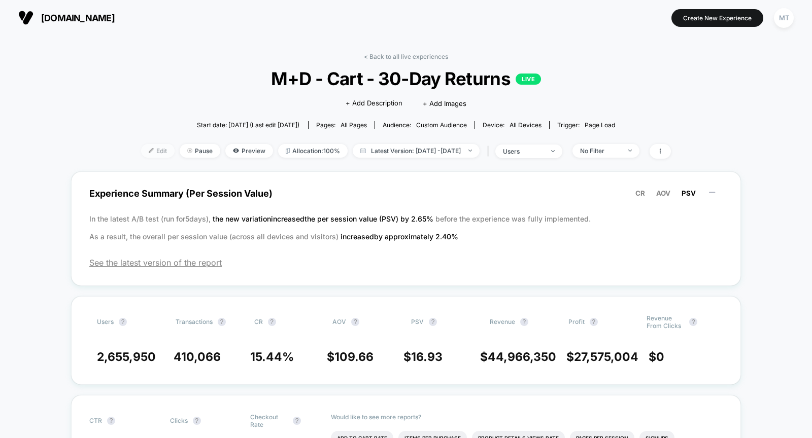
click at [141, 148] on span "Edit" at bounding box center [157, 151] width 33 height 14
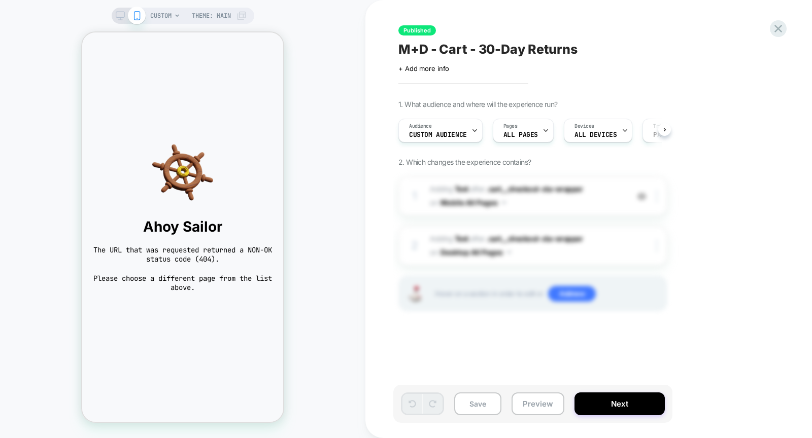
scroll to position [0, 1]
click at [294, 103] on div "CUSTOM Theme: MAIN" at bounding box center [182, 219] width 365 height 418
click at [327, 153] on div "CUSTOM Theme: MAIN" at bounding box center [182, 219] width 365 height 418
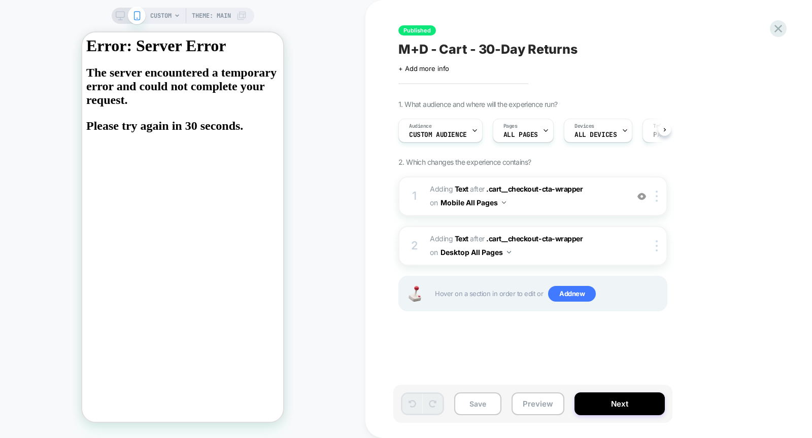
scroll to position [0, 1]
click at [320, 173] on div "CUSTOM Theme: MAIN" at bounding box center [182, 219] width 365 height 418
click at [550, 17] on div "Published M+D - Cart - 30-Day Returns Click to edit experience details + Add mo…" at bounding box center [583, 219] width 380 height 418
click at [772, 28] on icon at bounding box center [778, 29] width 14 height 14
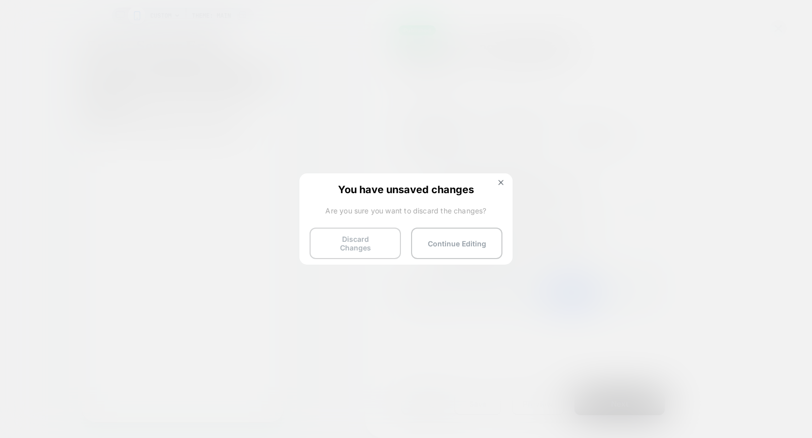
click at [354, 240] on button "Discard Changes" at bounding box center [354, 243] width 91 height 31
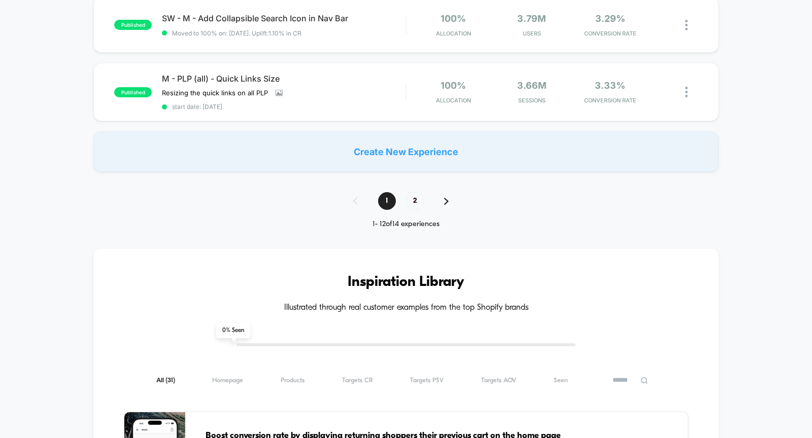
scroll to position [762, 0]
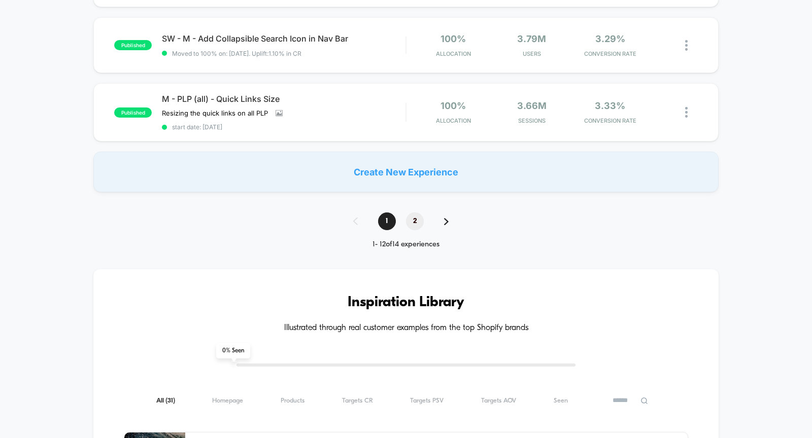
click at [414, 219] on span "2" at bounding box center [415, 222] width 18 height 18
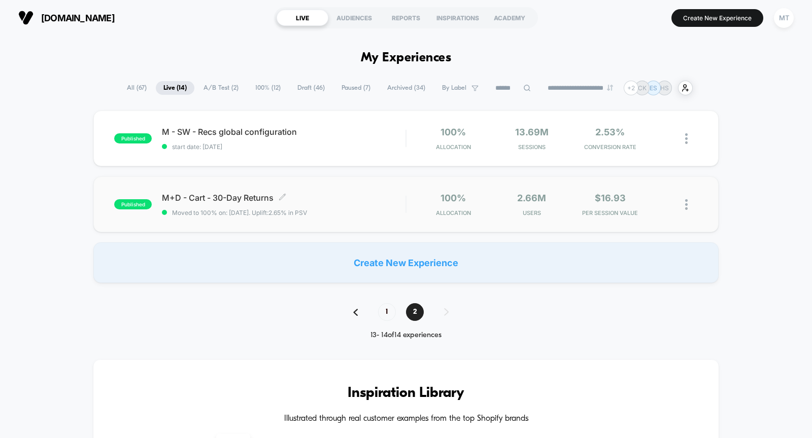
click at [353, 200] on span "M+D - Cart - 30-Day Returns Click to edit experience details" at bounding box center [283, 198] width 243 height 10
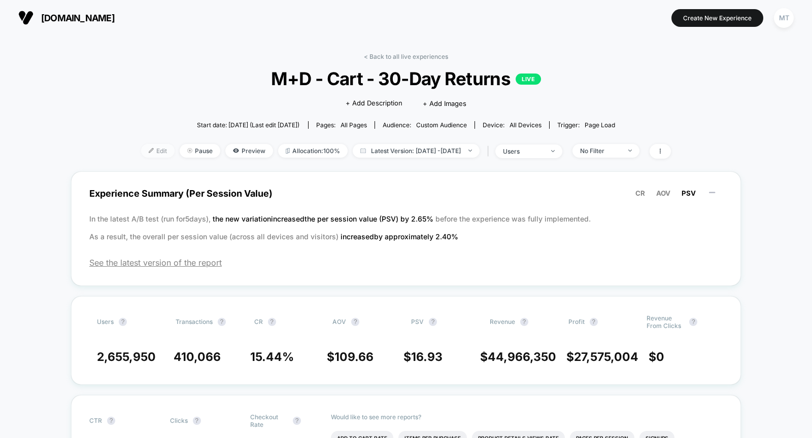
click at [142, 150] on span "Edit" at bounding box center [157, 151] width 33 height 14
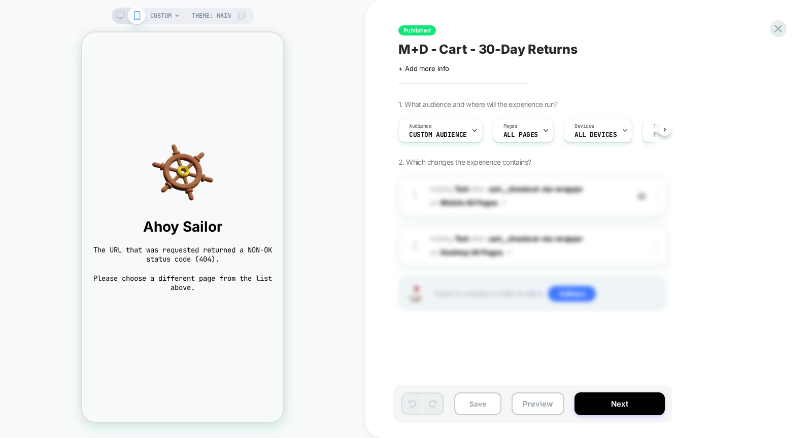
scroll to position [0, 1]
click at [161, 17] on span "CUSTOM" at bounding box center [160, 16] width 21 height 16
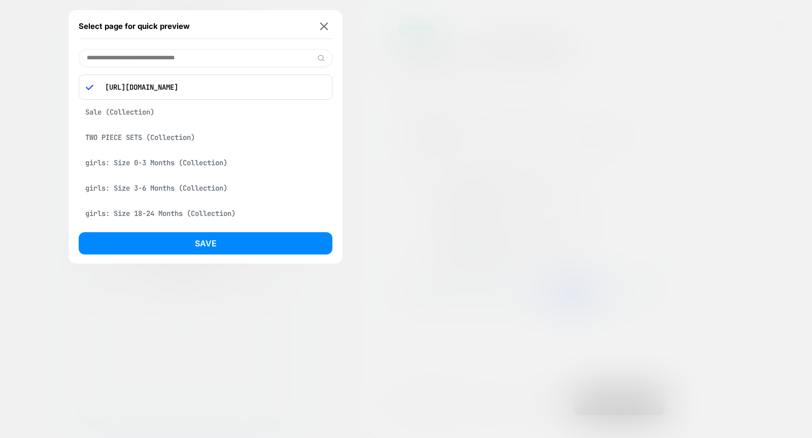
scroll to position [0, 82]
click at [203, 58] on input at bounding box center [206, 58] width 254 height 18
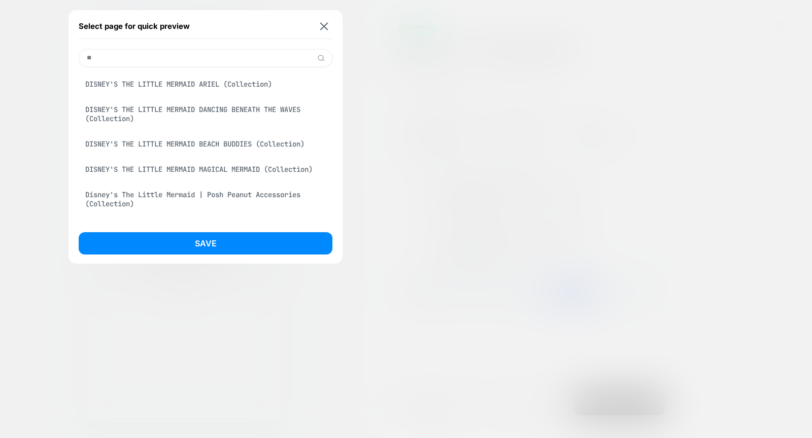
type input "*"
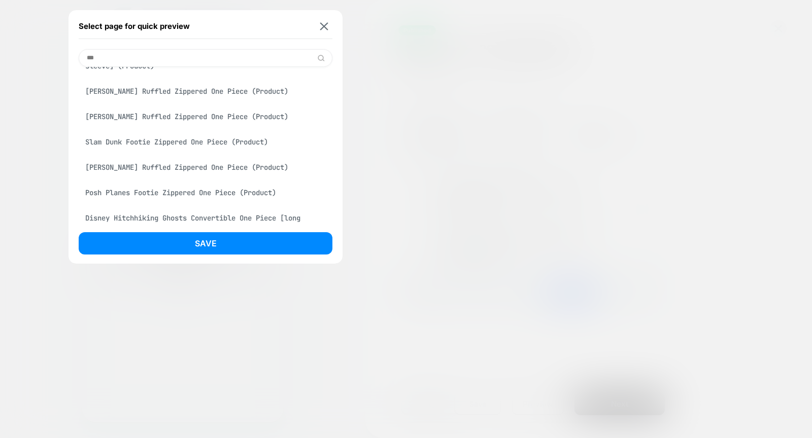
scroll to position [844, 0]
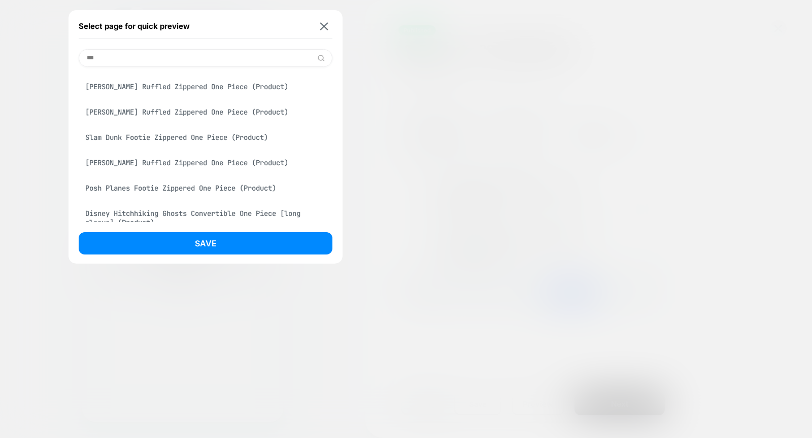
type input "***"
click at [235, 96] on div "Cynthia Footie Ruffled Zippered One Piece (Product)" at bounding box center [206, 86] width 254 height 19
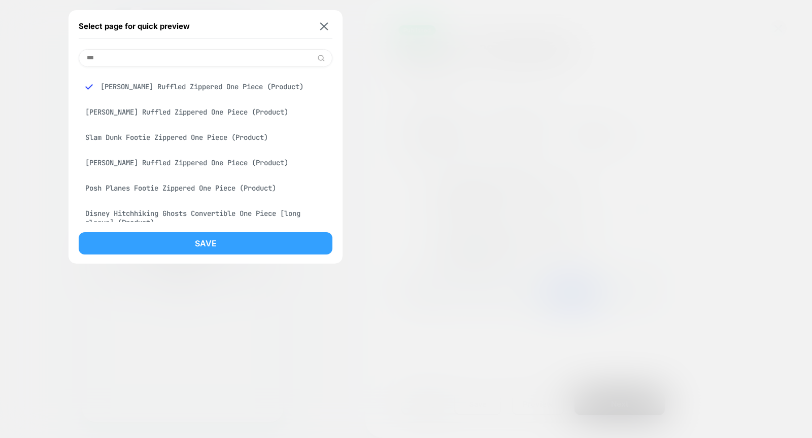
click at [228, 241] on button "Save" at bounding box center [206, 243] width 254 height 22
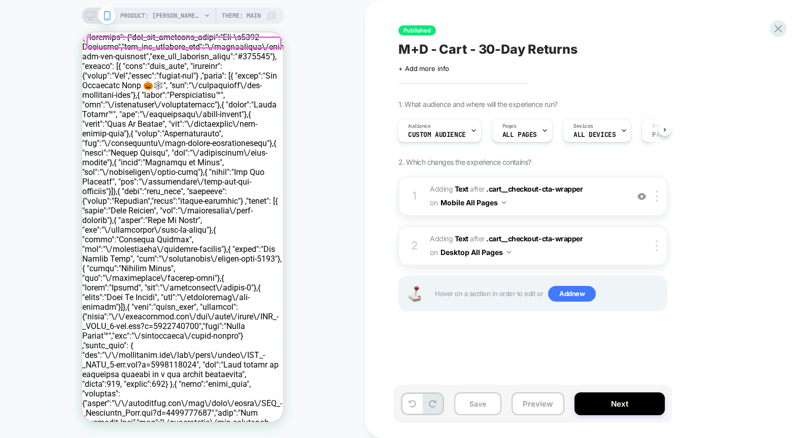
scroll to position [0, 0]
click at [446, 132] on span "Custom Audience" at bounding box center [437, 134] width 58 height 7
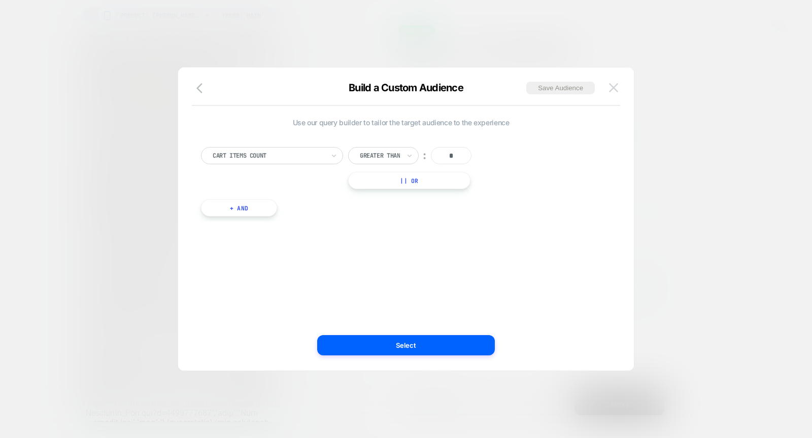
click at [617, 85] on img at bounding box center [613, 87] width 9 height 9
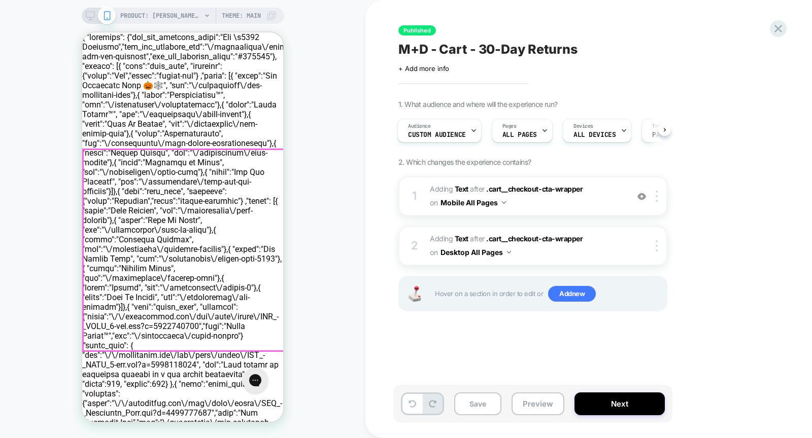
scroll to position [104, 0]
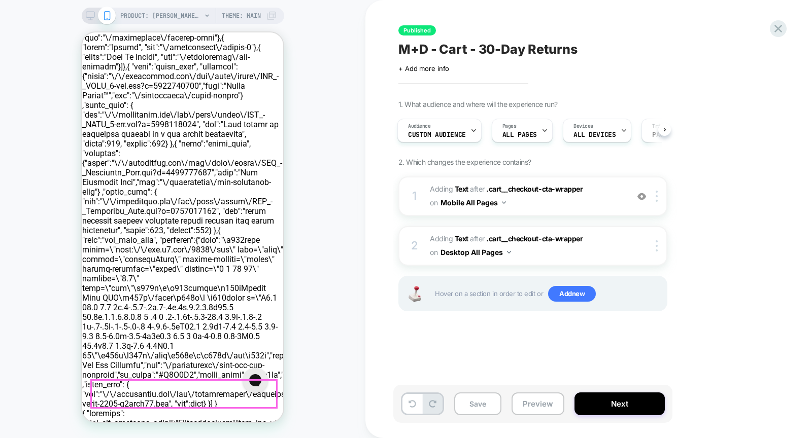
scroll to position [241, 0]
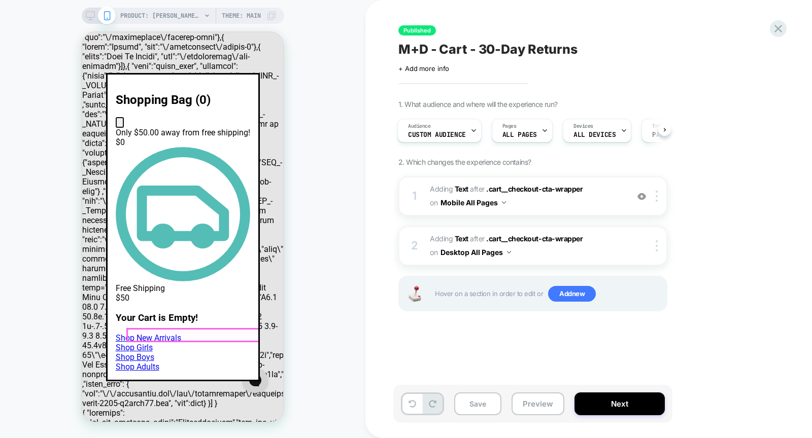
click at [120, 125] on icon "Close icon" at bounding box center [120, 125] width 0 height 0
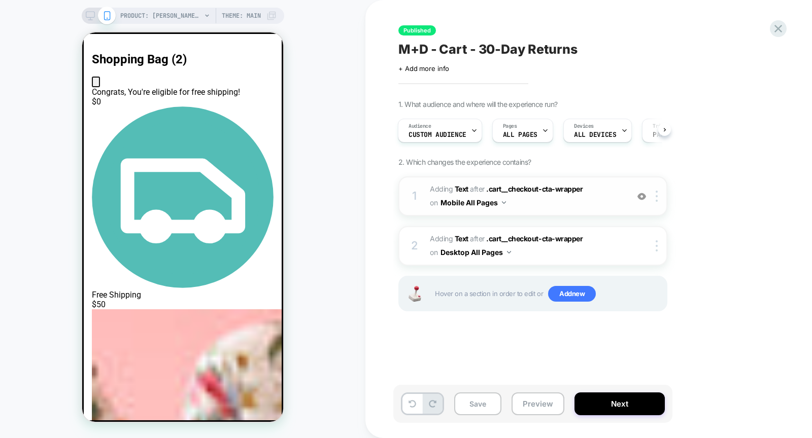
click at [641, 197] on img at bounding box center [641, 196] width 9 height 9
click at [642, 198] on img at bounding box center [641, 196] width 9 height 9
click at [642, 201] on div "1 #_loomi_addon_1725309149731 Adding Text AFTER .cart__checkout-cta-wrapper .ca…" at bounding box center [532, 197] width 269 height 40
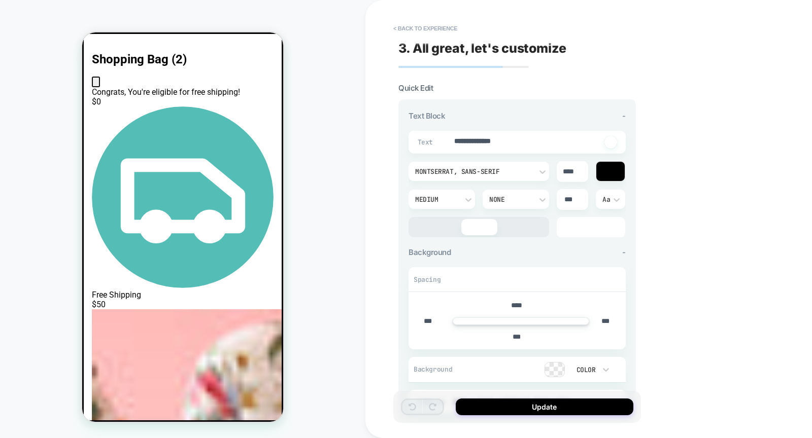
type textarea "*"
click at [431, 30] on button "< Back to experience" at bounding box center [425, 28] width 74 height 16
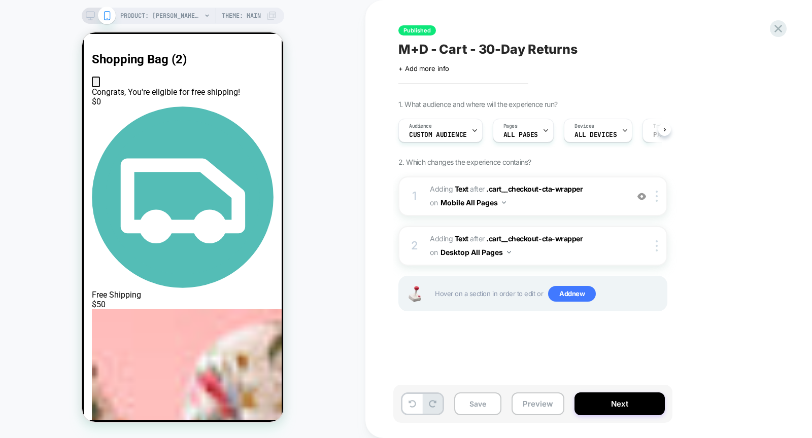
scroll to position [0, 1]
click at [642, 193] on img at bounding box center [641, 196] width 9 height 9
click at [450, 67] on div "+ Add more info" at bounding box center [499, 68] width 203 height 8
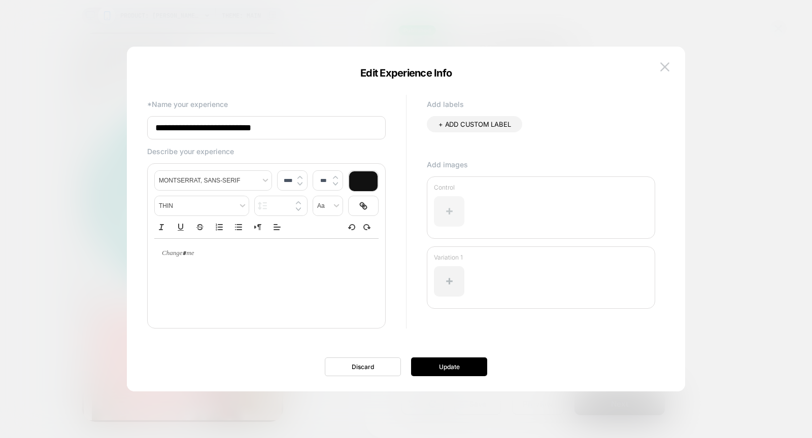
click at [447, 211] on div at bounding box center [449, 211] width 30 height 30
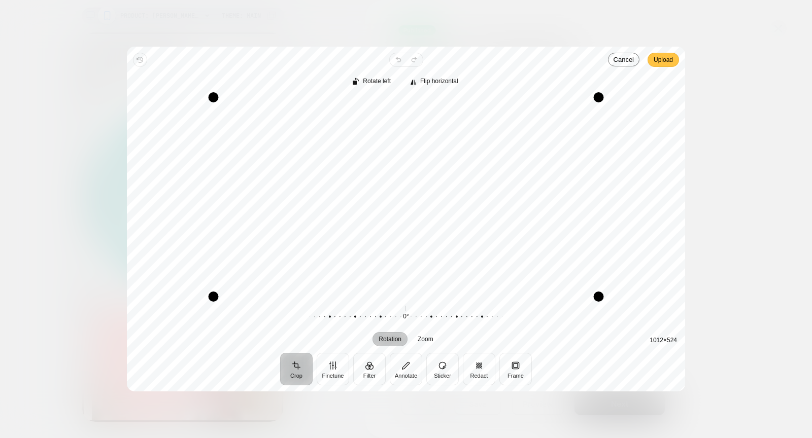
click at [661, 55] on span "Upload" at bounding box center [662, 60] width 19 height 12
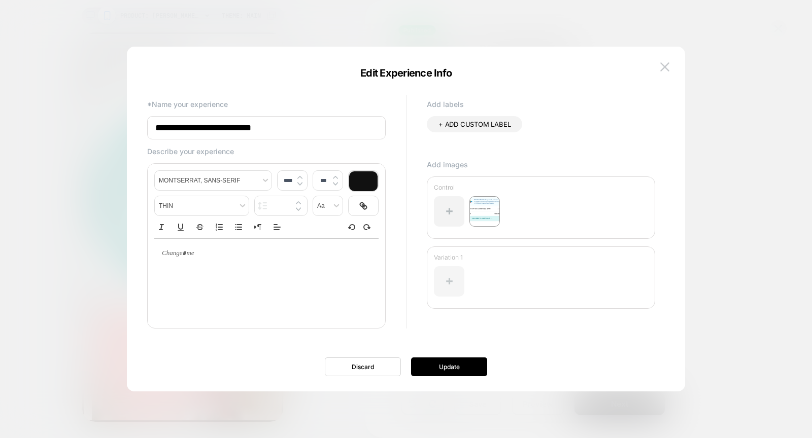
click at [455, 274] on div at bounding box center [449, 281] width 30 height 30
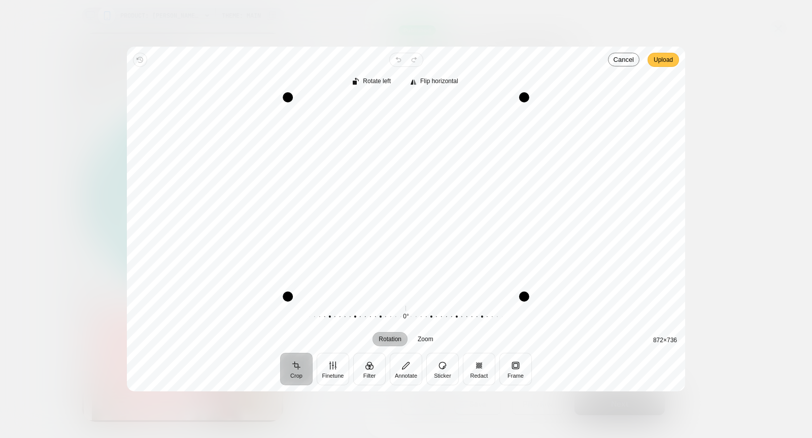
click at [659, 61] on span "Upload" at bounding box center [662, 60] width 19 height 12
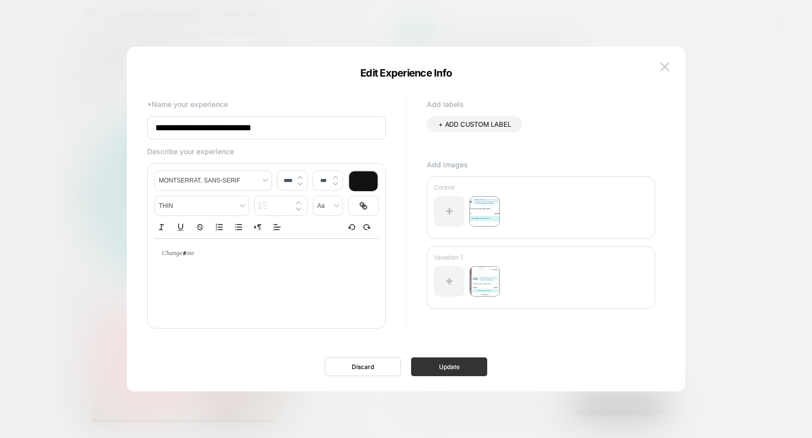
click at [446, 366] on button "Update" at bounding box center [449, 367] width 76 height 19
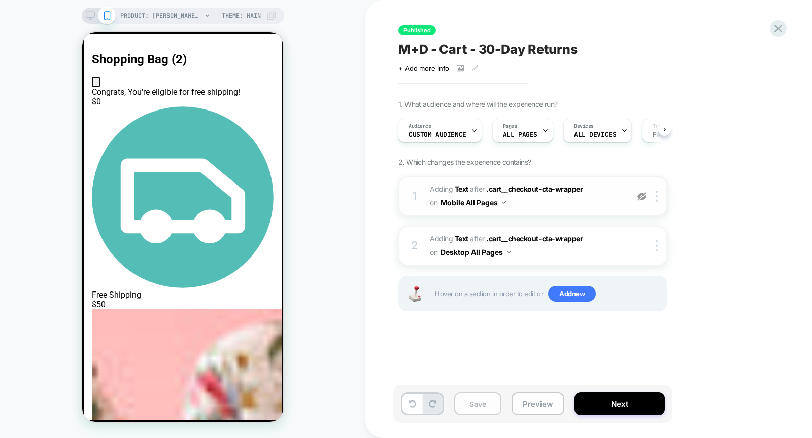
click at [471, 403] on button "Save" at bounding box center [477, 404] width 47 height 23
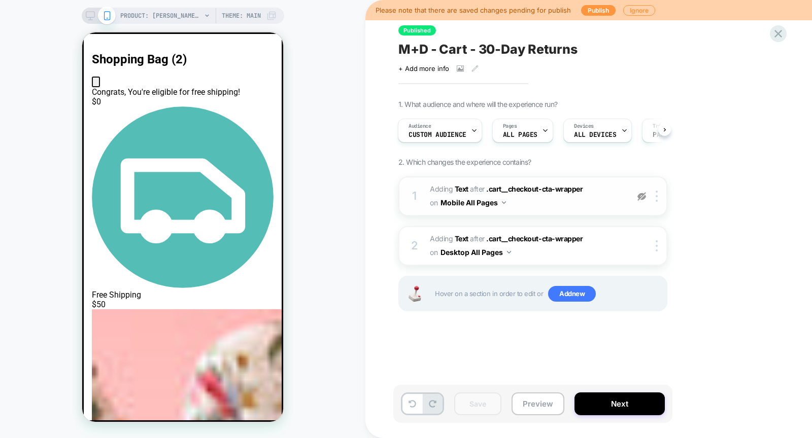
click at [644, 196] on img at bounding box center [641, 196] width 9 height 9
click at [479, 400] on button "Save" at bounding box center [477, 404] width 47 height 23
click at [637, 50] on div "M+D - Cart - 30-Day Returns" at bounding box center [583, 49] width 370 height 15
click at [776, 30] on icon at bounding box center [778, 34] width 14 height 14
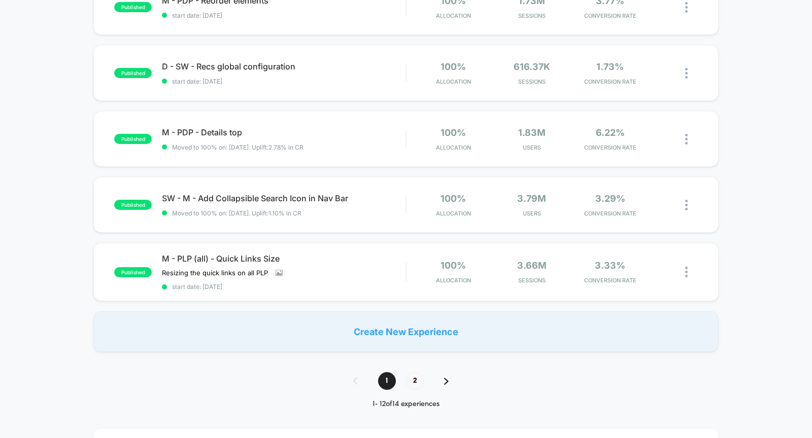
scroll to position [634, 0]
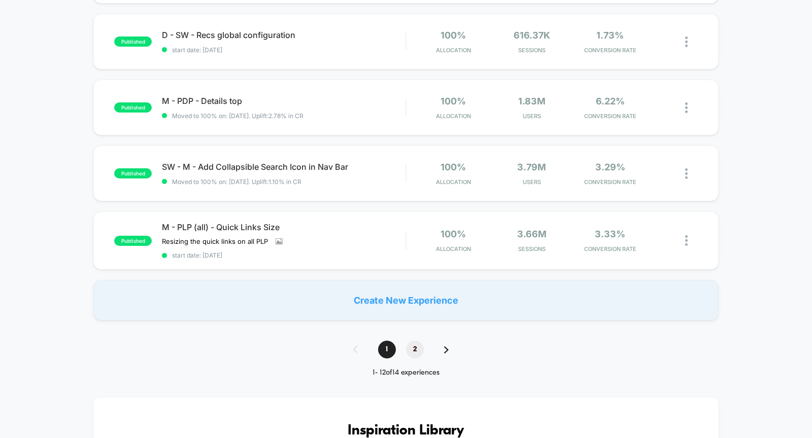
click at [418, 347] on span "2" at bounding box center [415, 350] width 18 height 18
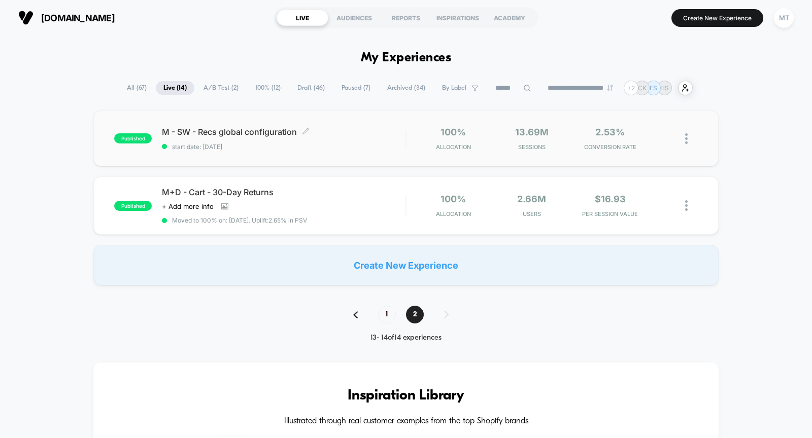
click at [349, 140] on div "M - SW - Recs global configuration Click to edit experience details Click to ed…" at bounding box center [283, 139] width 243 height 24
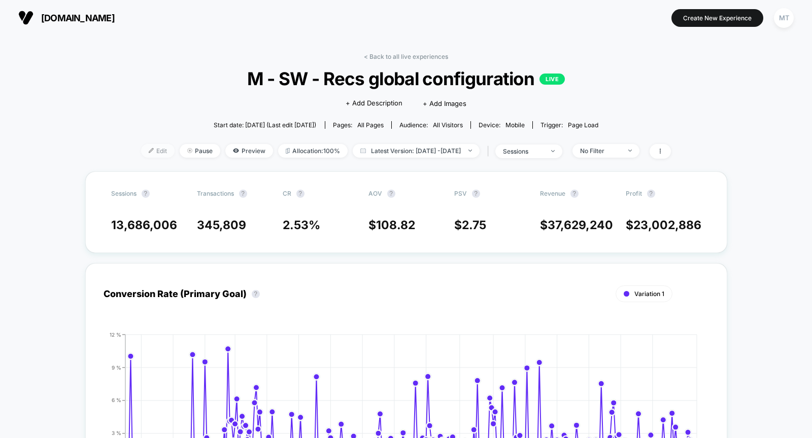
click at [141, 149] on span "Edit" at bounding box center [157, 151] width 33 height 14
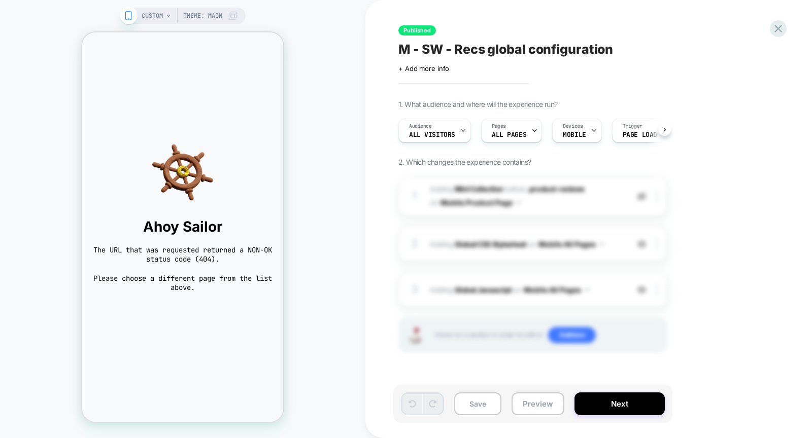
scroll to position [0, 1]
click at [779, 33] on icon at bounding box center [778, 29] width 14 height 14
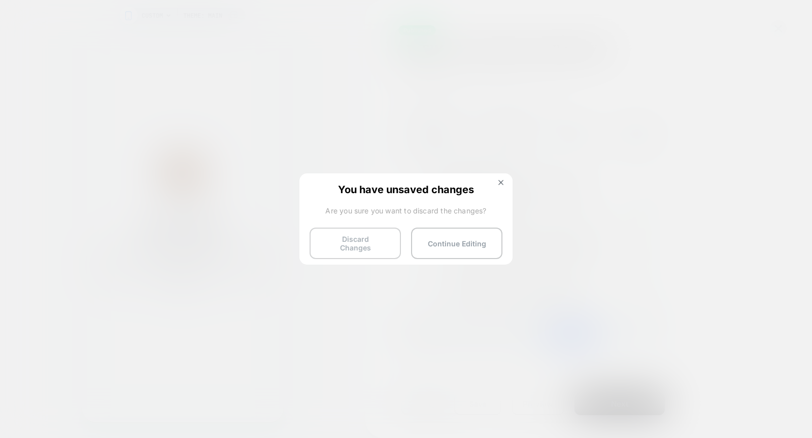
click at [367, 245] on button "Discard Changes" at bounding box center [354, 243] width 91 height 31
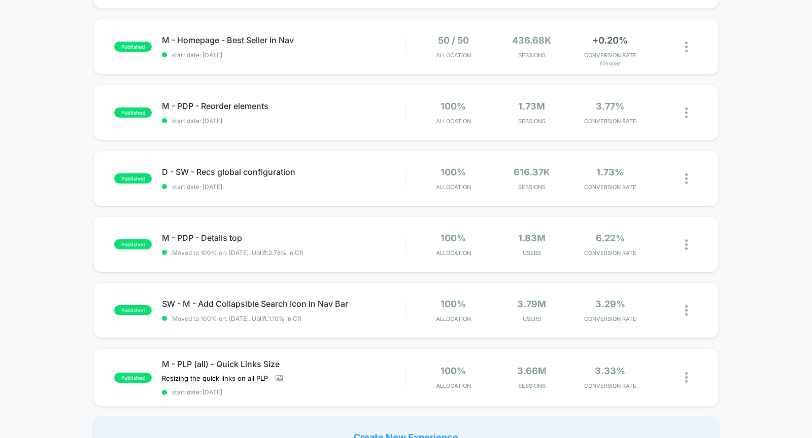
scroll to position [581, 0]
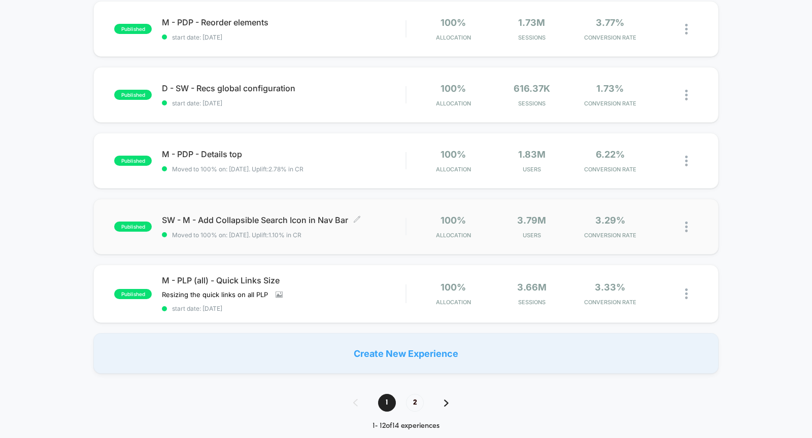
click at [372, 227] on div "SW - M - Add Collapsible Search Icon in Nav Bar Click to edit experience detail…" at bounding box center [283, 227] width 243 height 24
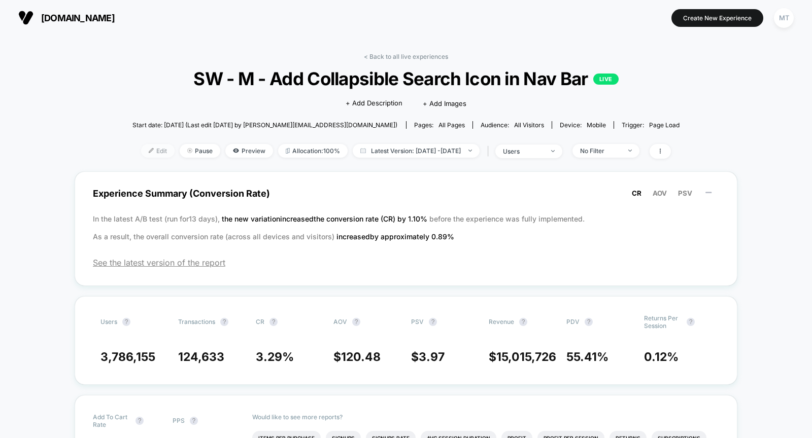
click at [141, 149] on span "Edit" at bounding box center [157, 151] width 33 height 14
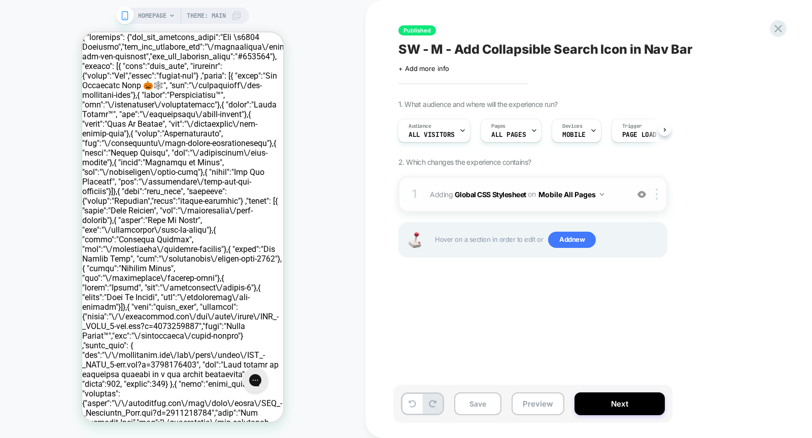
click at [641, 196] on img at bounding box center [641, 194] width 9 height 9
